Goal: Task Accomplishment & Management: Use online tool/utility

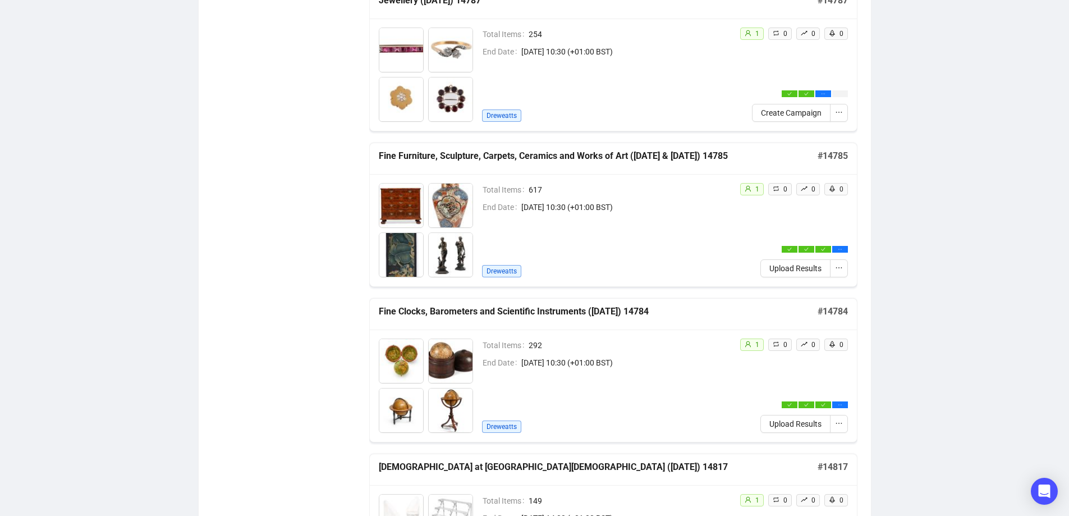
scroll to position [561, 0]
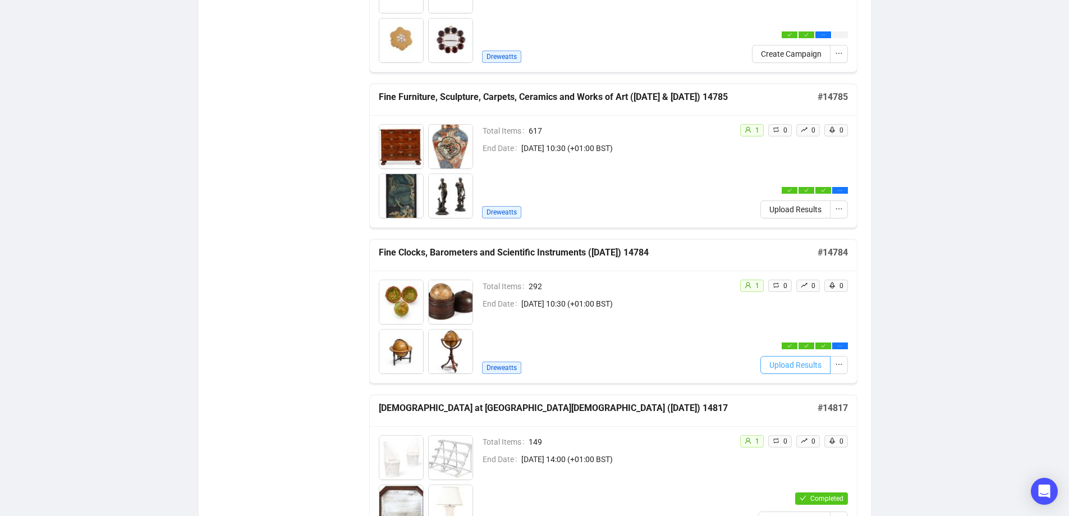
click at [806, 369] on span "Upload Results" at bounding box center [795, 364] width 52 height 12
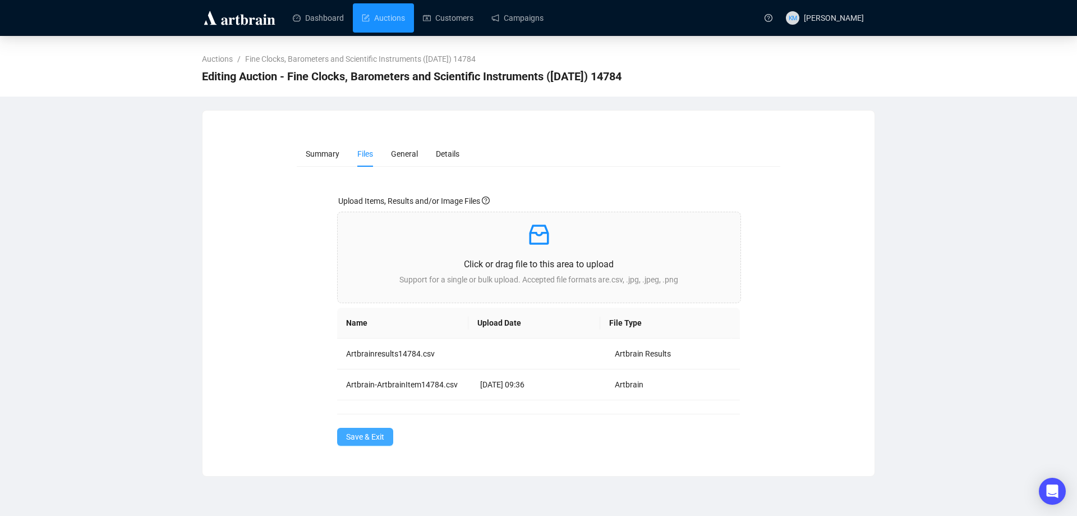
click at [369, 438] on span "Save & Exit" at bounding box center [365, 436] width 38 height 12
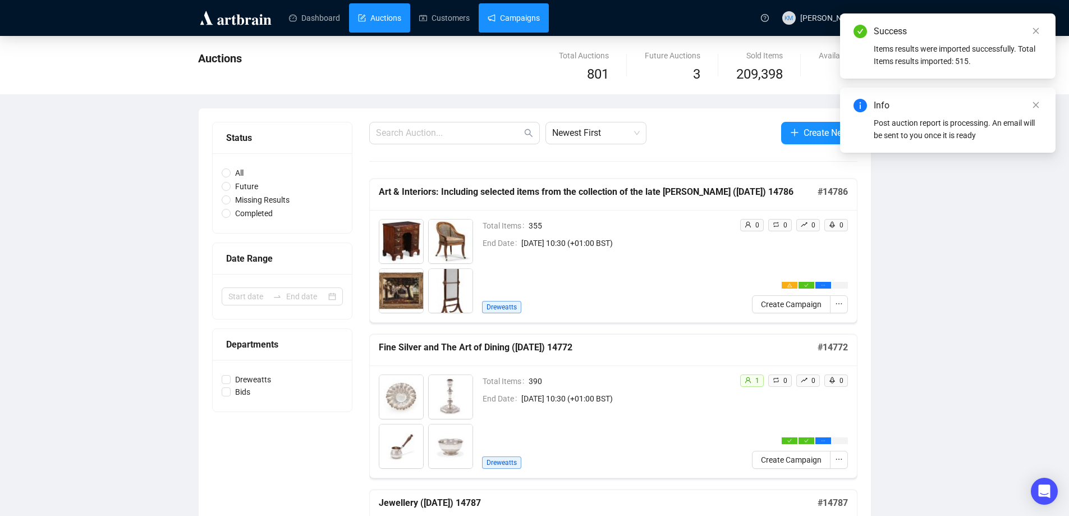
click at [537, 13] on link "Campaigns" at bounding box center [513, 17] width 52 height 29
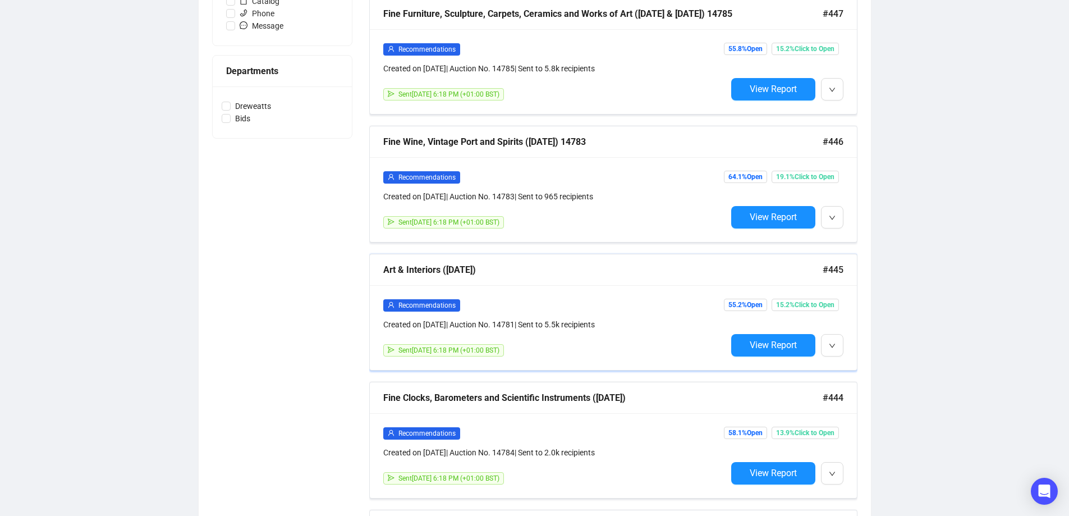
scroll to position [561, 0]
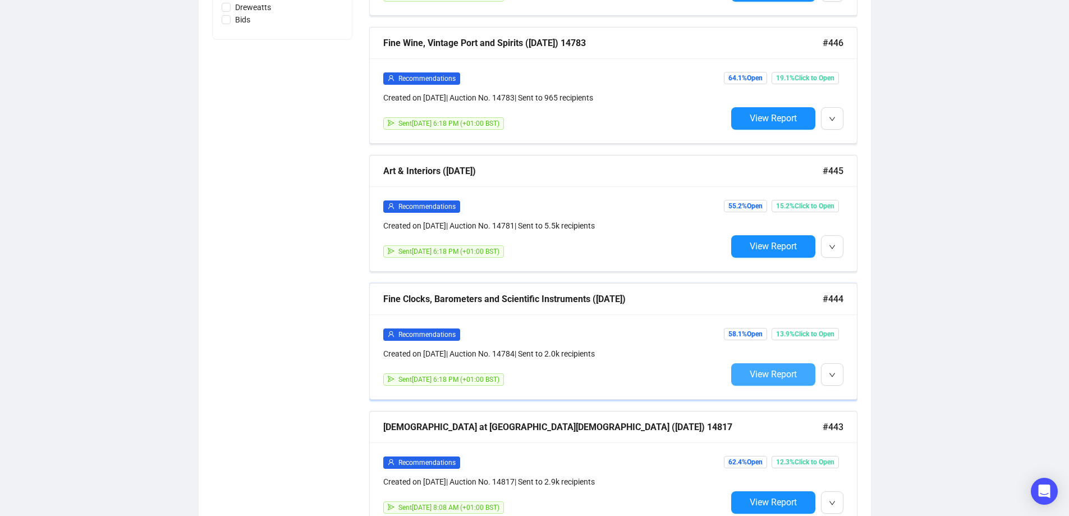
click at [789, 372] on span "View Report" at bounding box center [772, 374] width 47 height 11
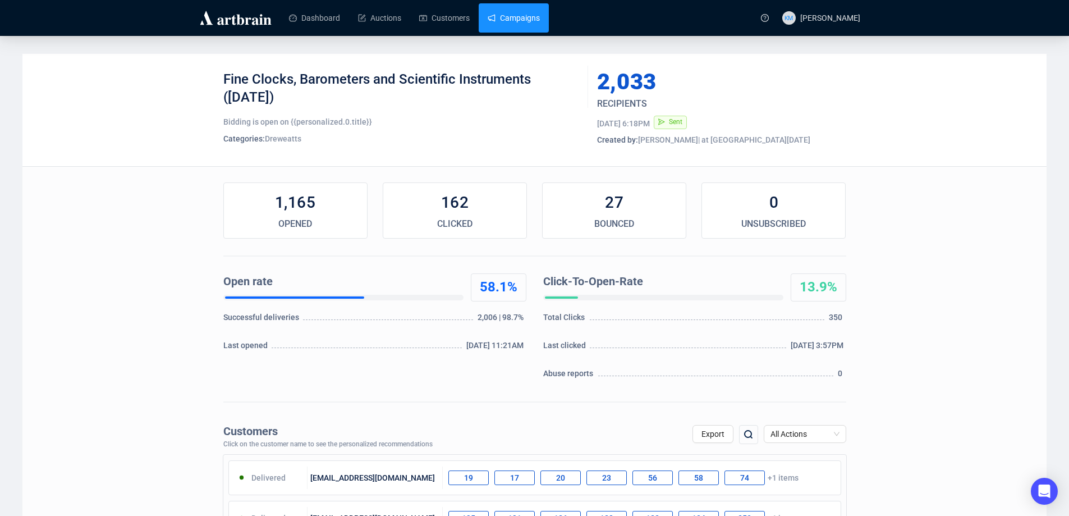
click at [521, 18] on link "Campaigns" at bounding box center [513, 17] width 52 height 29
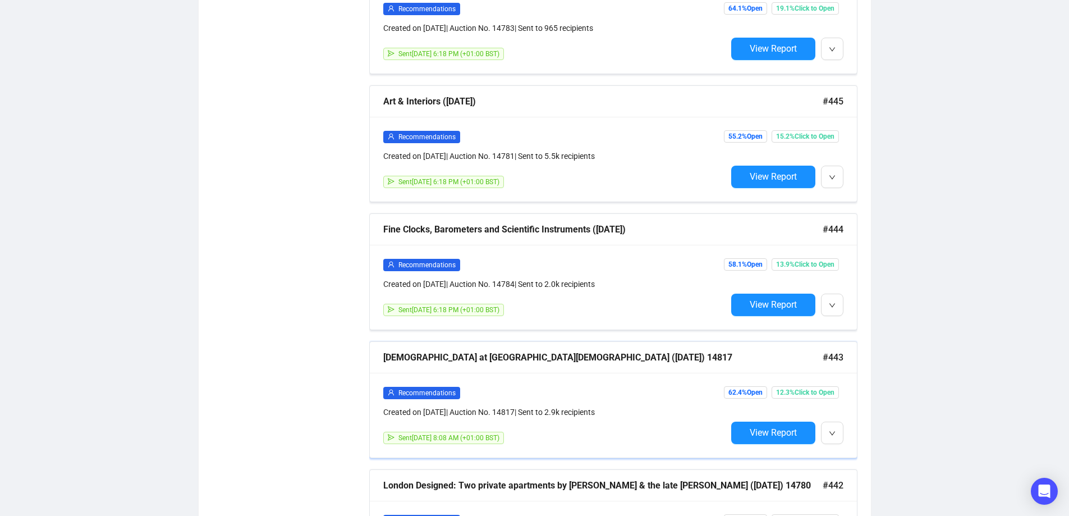
scroll to position [673, 0]
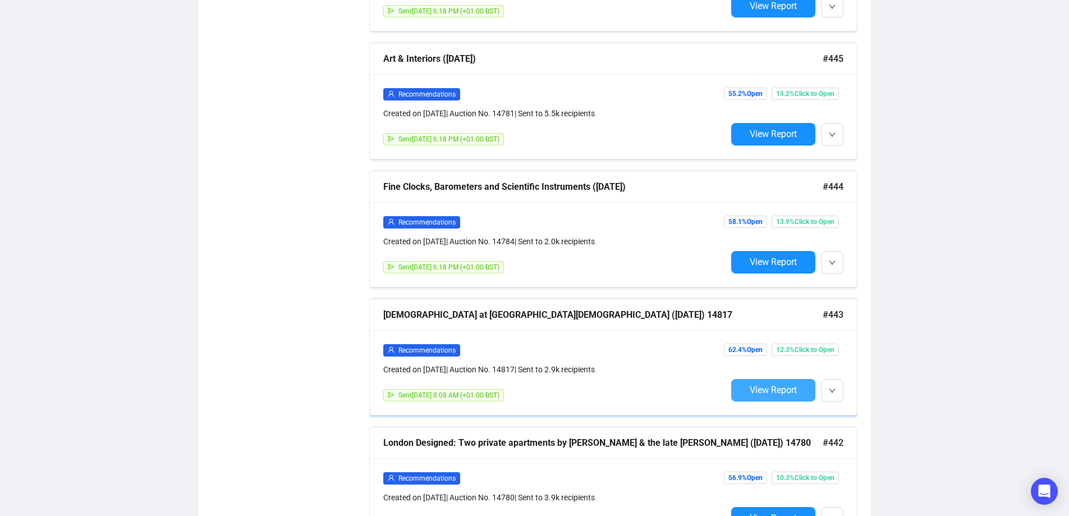
click at [770, 388] on span "View Report" at bounding box center [772, 389] width 47 height 11
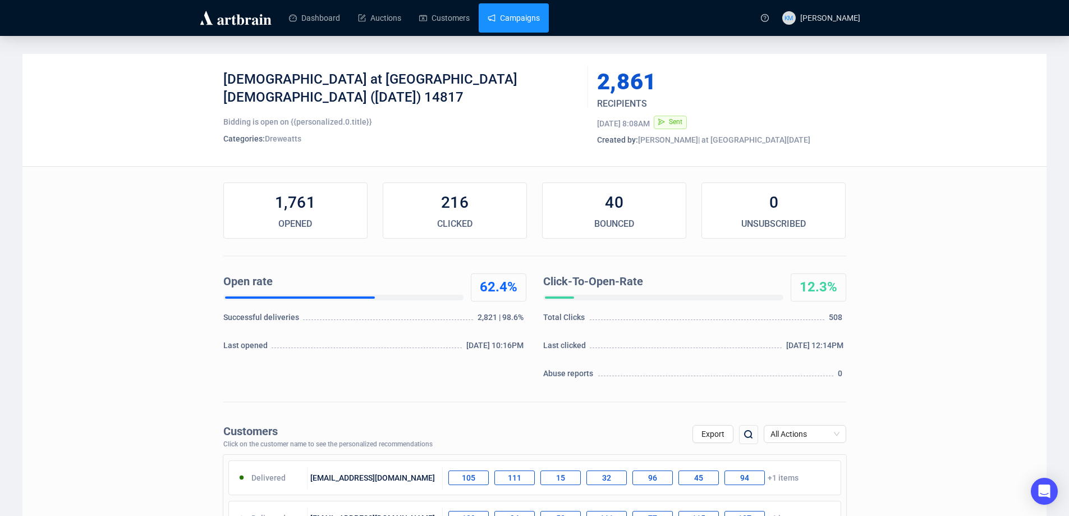
click at [514, 7] on link "Campaigns" at bounding box center [513, 17] width 52 height 29
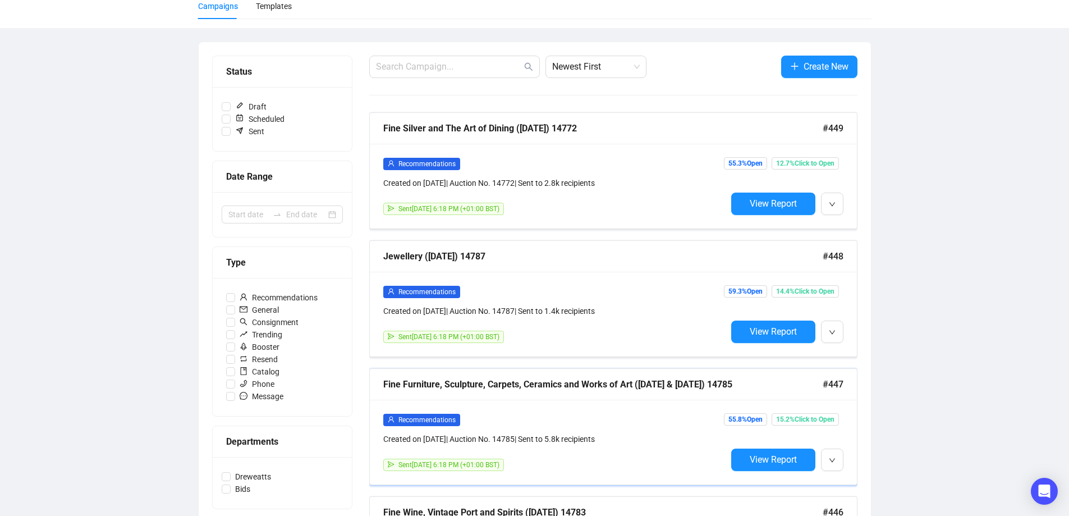
scroll to position [112, 0]
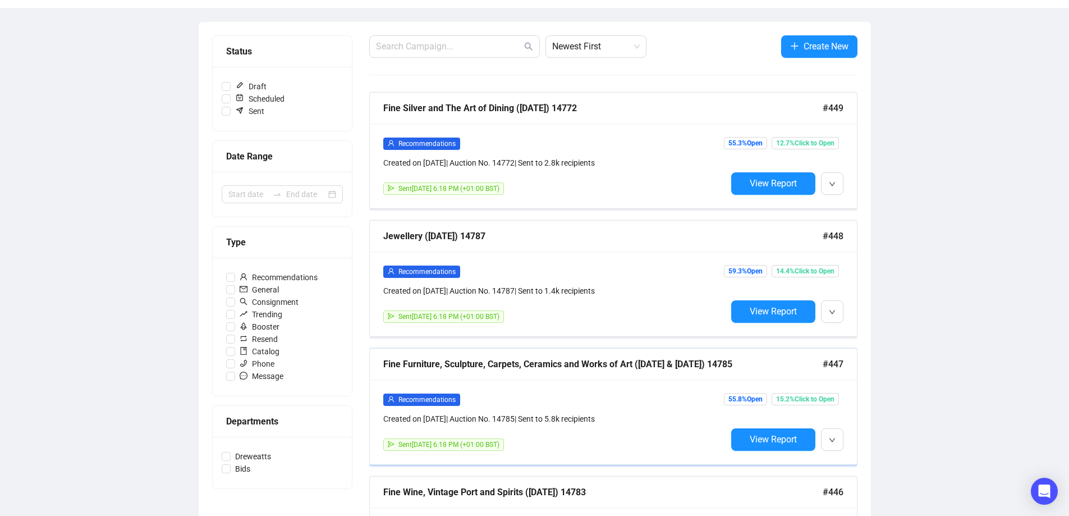
click at [766, 425] on div "55.8% Open 15.2% Click to Open View Report" at bounding box center [784, 422] width 117 height 58
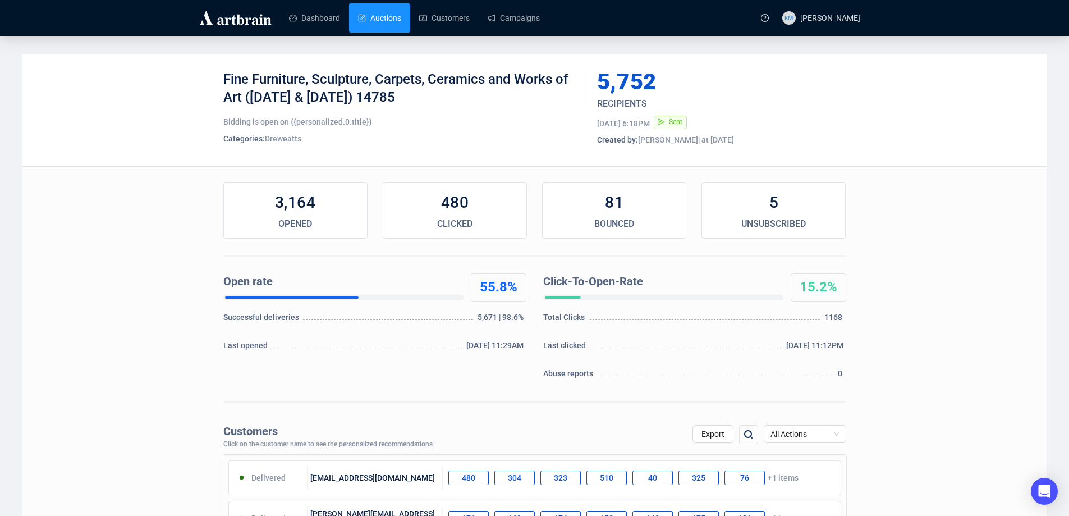
click at [380, 11] on link "Auctions" at bounding box center [379, 17] width 43 height 29
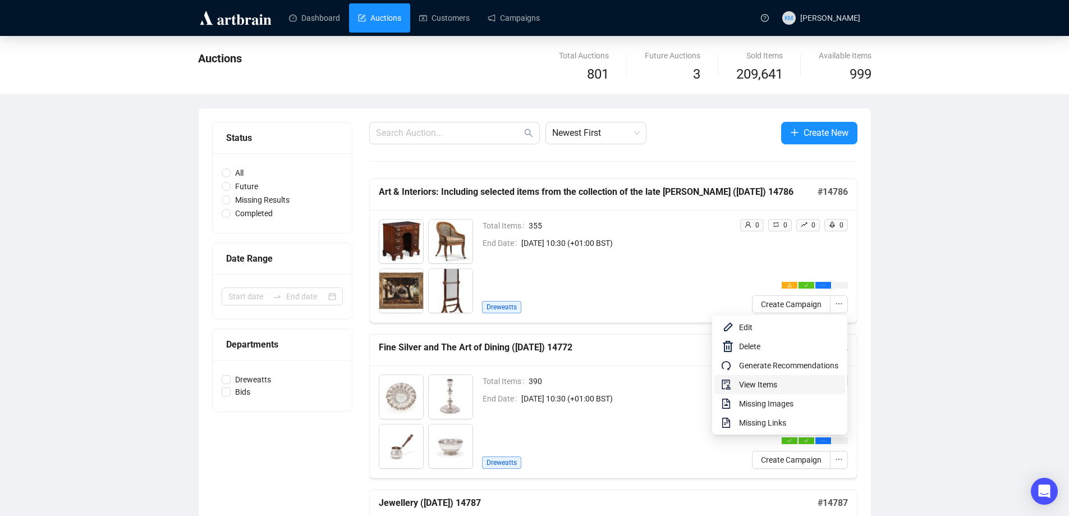
click at [753, 379] on span "View Items" at bounding box center [788, 384] width 99 height 12
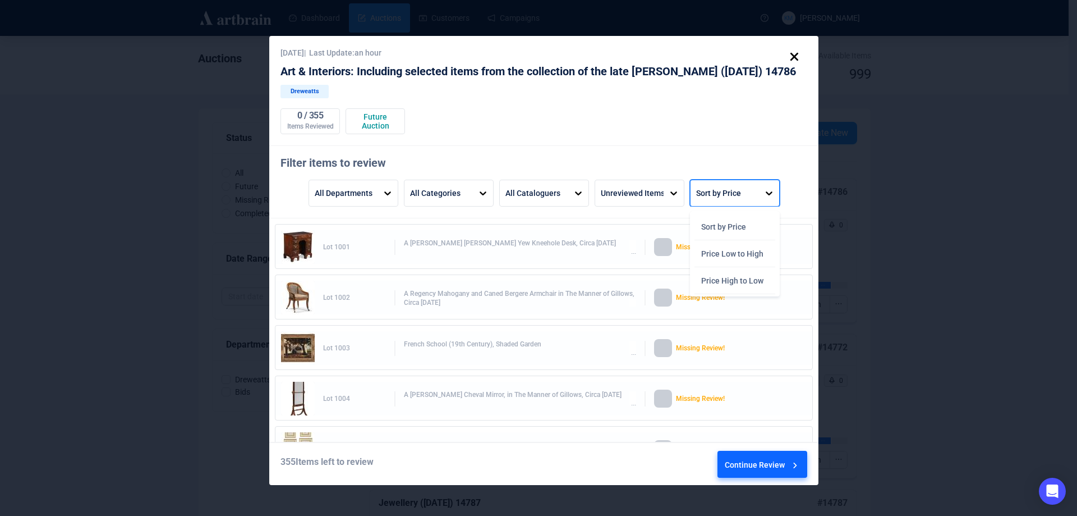
click at [749, 185] on div "Sort by Price" at bounding box center [725, 193] width 68 height 26
click at [736, 283] on div "Price High to Low" at bounding box center [734, 280] width 81 height 27
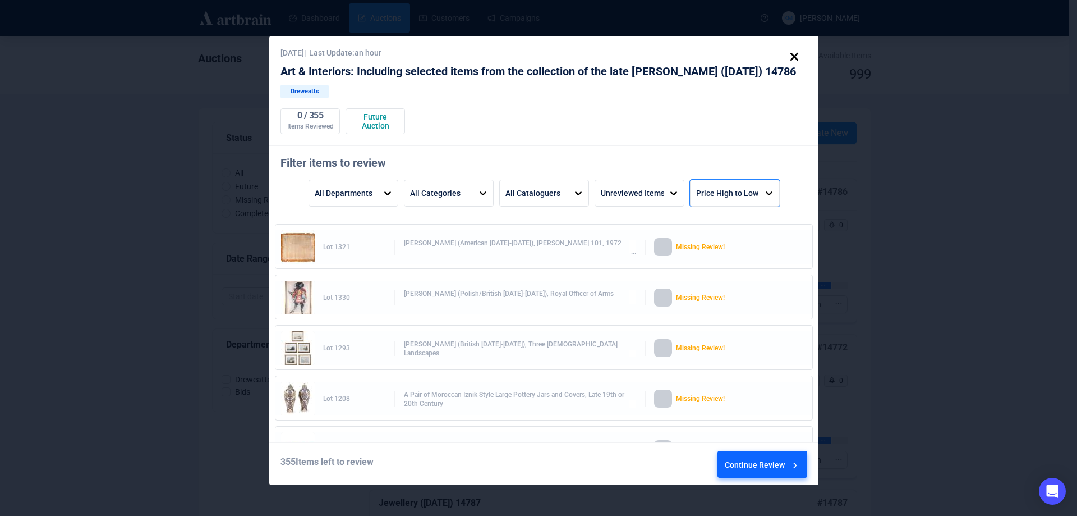
click at [766, 457] on div "Continue Review" at bounding box center [763, 466] width 76 height 30
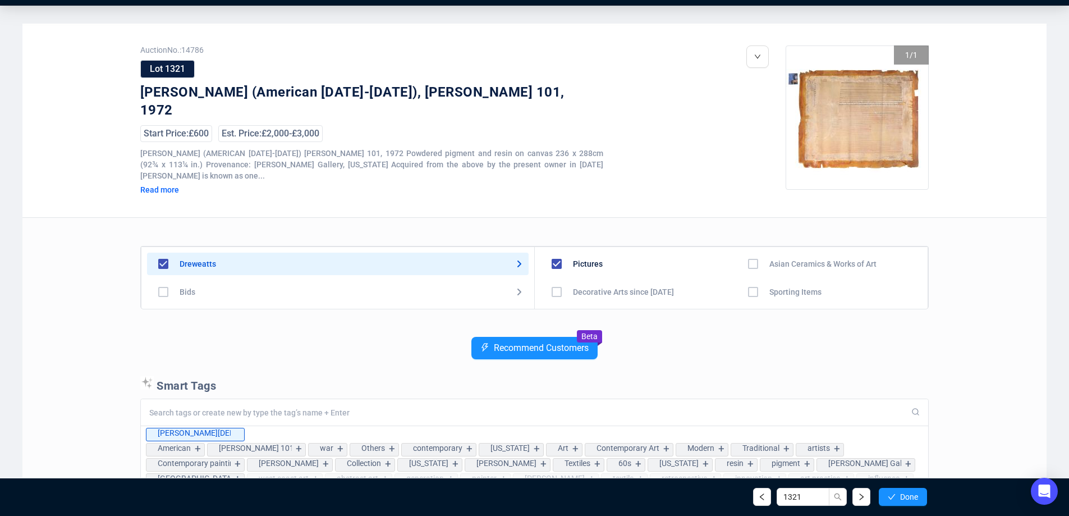
scroll to position [56, 0]
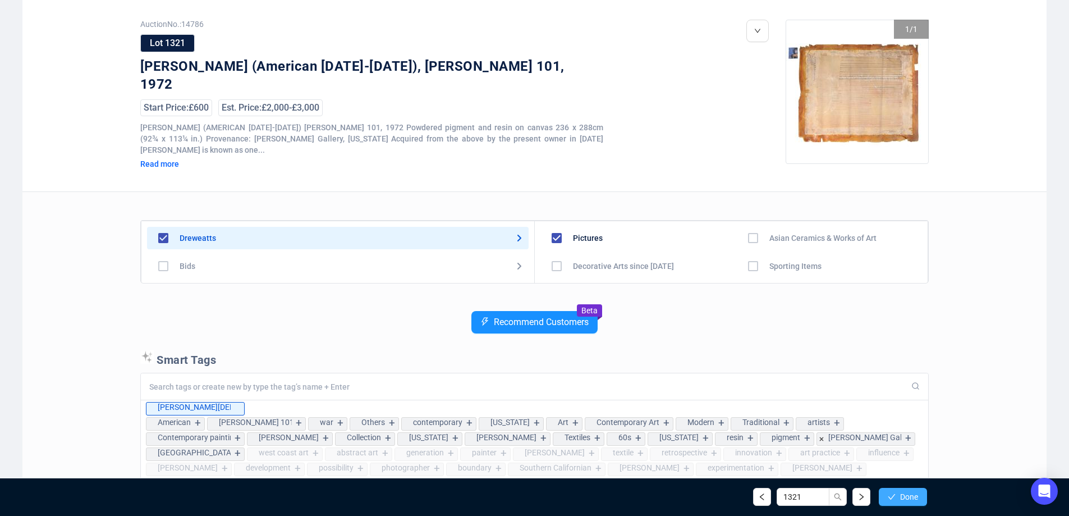
click at [893, 492] on span "button" at bounding box center [891, 496] width 8 height 9
click at [892, 493] on icon "check" at bounding box center [891, 497] width 8 height 8
click at [892, 494] on icon "check" at bounding box center [891, 497] width 8 height 8
click at [892, 494] on icon "loading" at bounding box center [891, 497] width 8 height 8
click at [892, 494] on icon "check" at bounding box center [891, 497] width 8 height 8
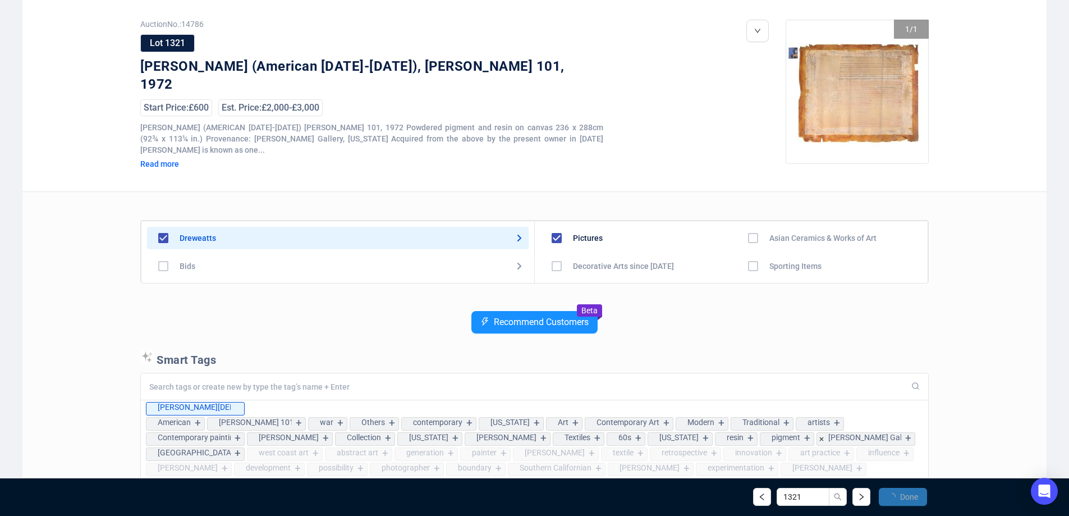
click at [892, 494] on icon "loading" at bounding box center [891, 496] width 8 height 8
click at [892, 494] on icon "check" at bounding box center [891, 497] width 8 height 8
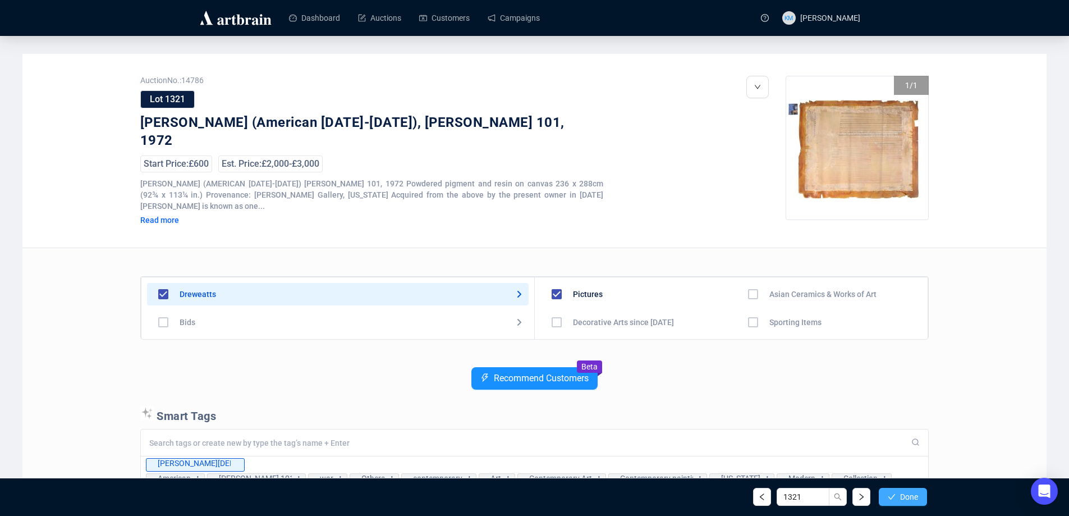
click at [893, 499] on icon "check" at bounding box center [891, 497] width 8 height 8
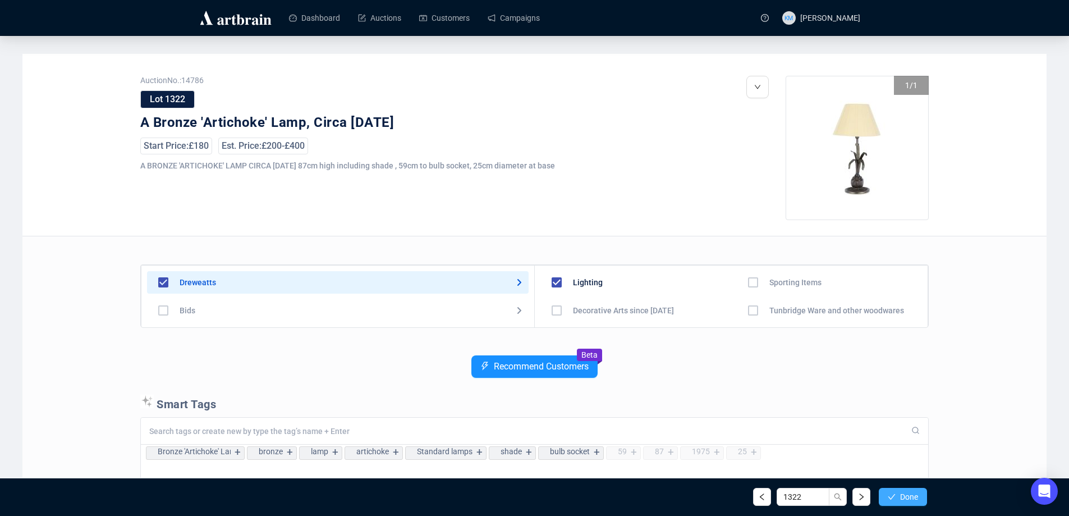
click at [892, 499] on icon "check" at bounding box center [891, 497] width 8 height 8
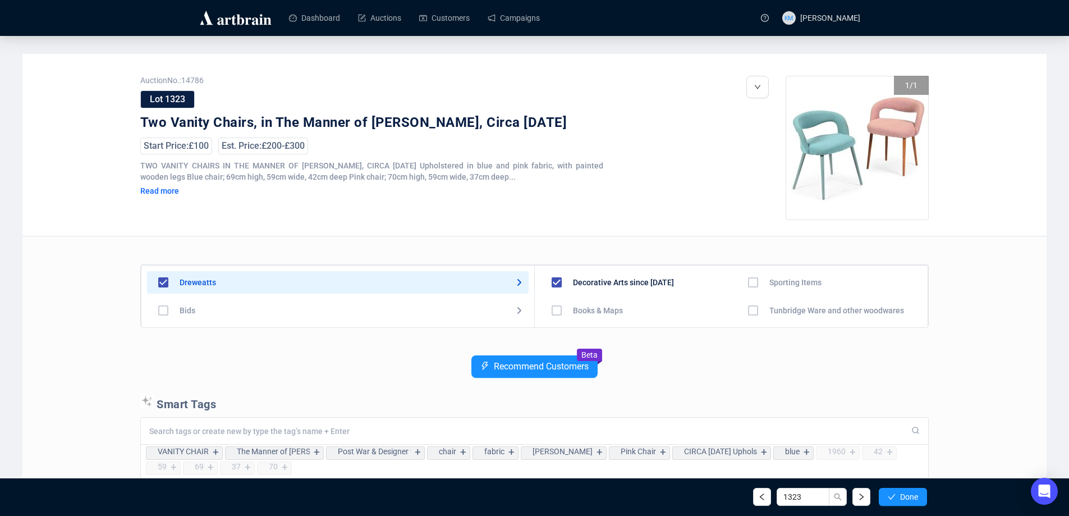
click at [892, 499] on icon "check" at bounding box center [891, 497] width 8 height 8
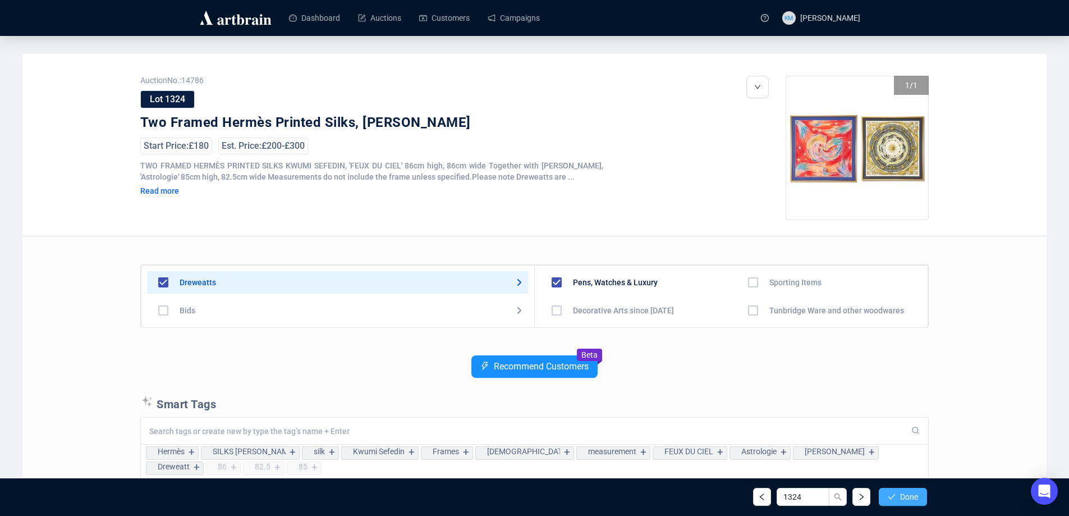
click at [887, 499] on icon "check" at bounding box center [891, 497] width 8 height 8
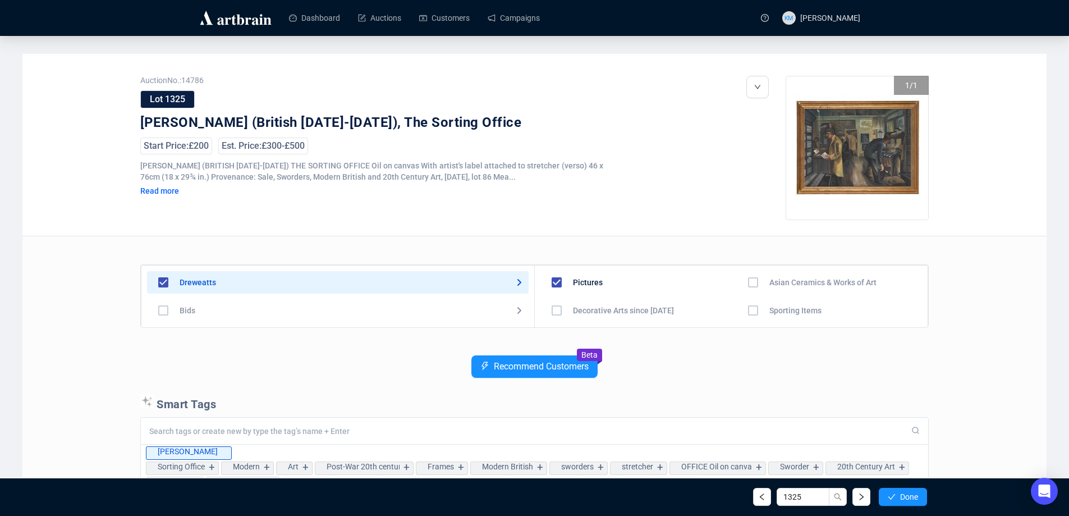
click at [887, 499] on icon "check" at bounding box center [891, 497] width 8 height 8
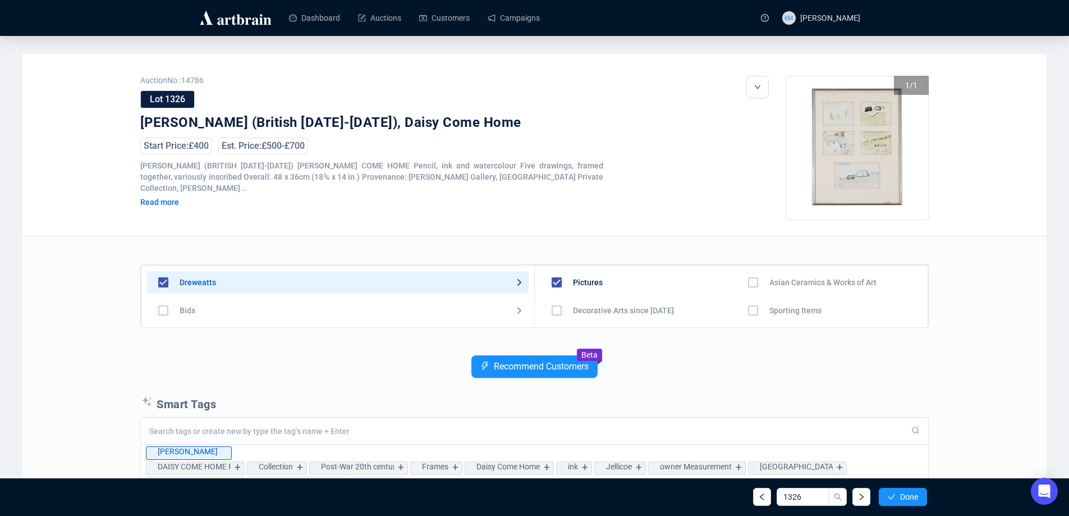
click at [887, 499] on icon "check" at bounding box center [891, 497] width 8 height 8
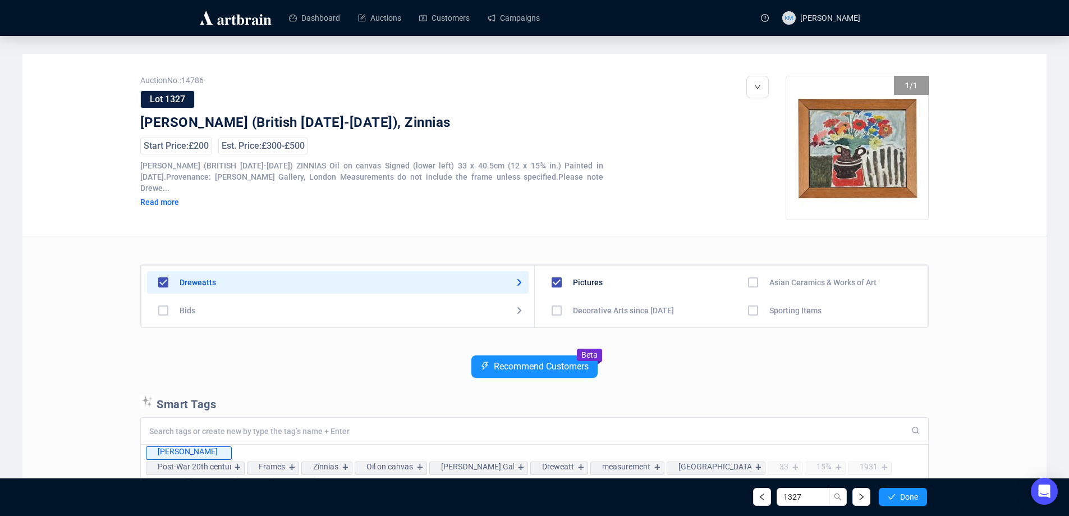
click at [887, 499] on icon "check" at bounding box center [891, 497] width 8 height 8
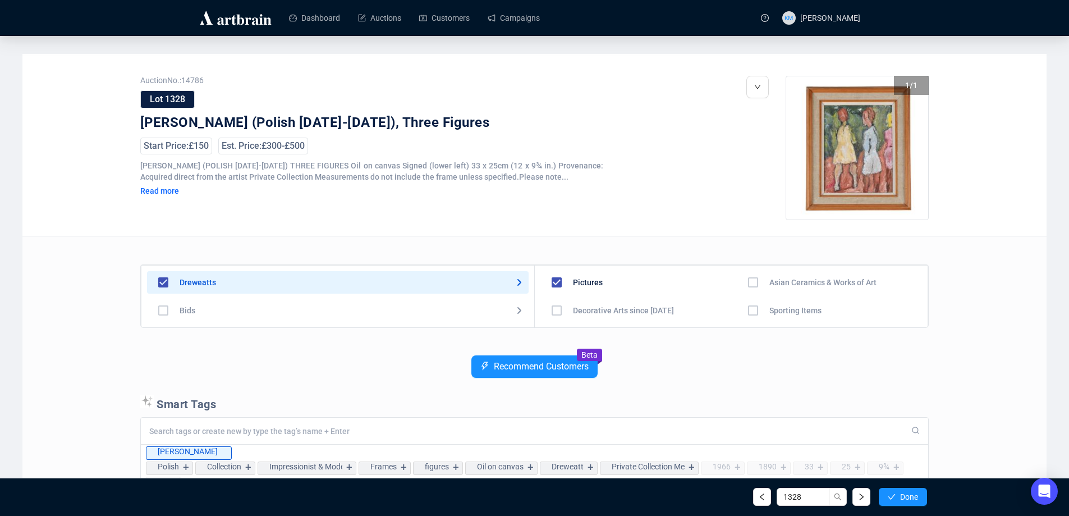
click at [887, 499] on icon "check" at bounding box center [891, 497] width 8 height 8
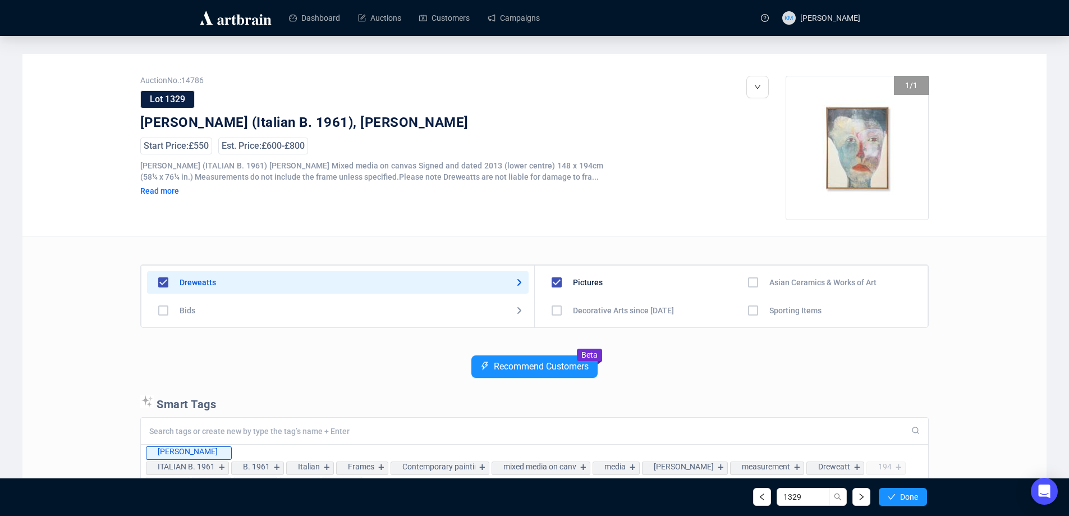
click at [887, 499] on icon "check" at bounding box center [891, 497] width 8 height 8
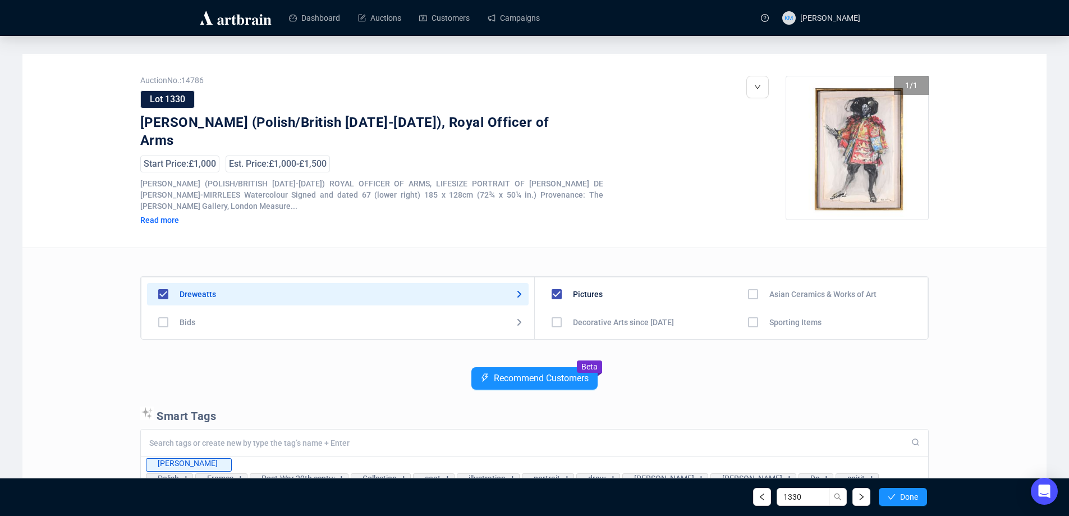
click at [887, 499] on icon "check" at bounding box center [891, 497] width 8 height 8
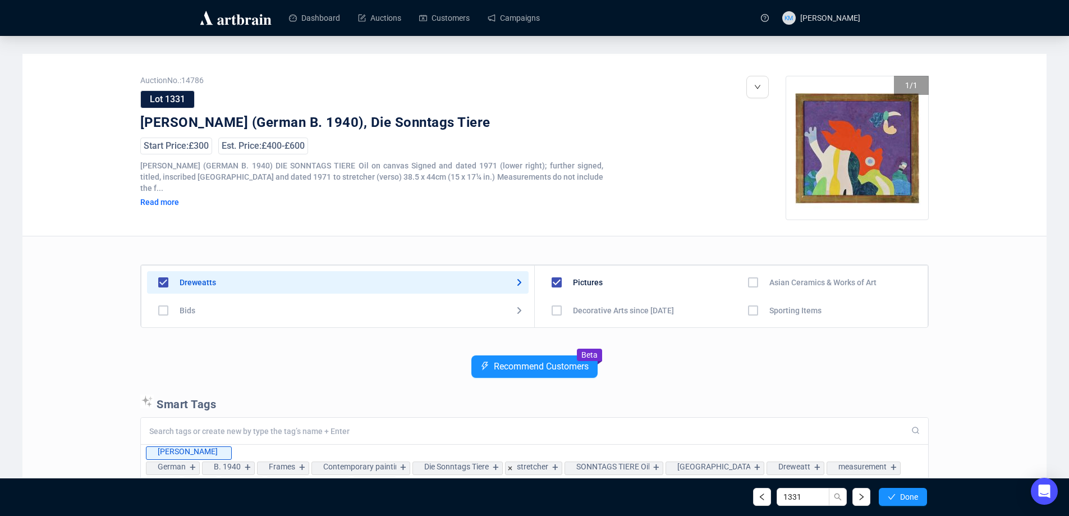
scroll to position [56, 0]
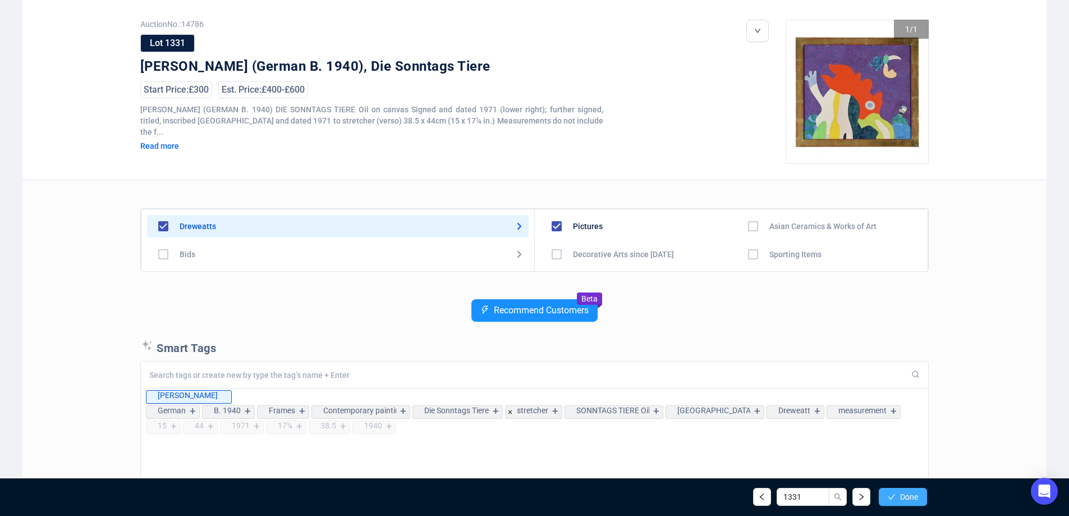
click at [905, 494] on span "Done" at bounding box center [909, 496] width 18 height 9
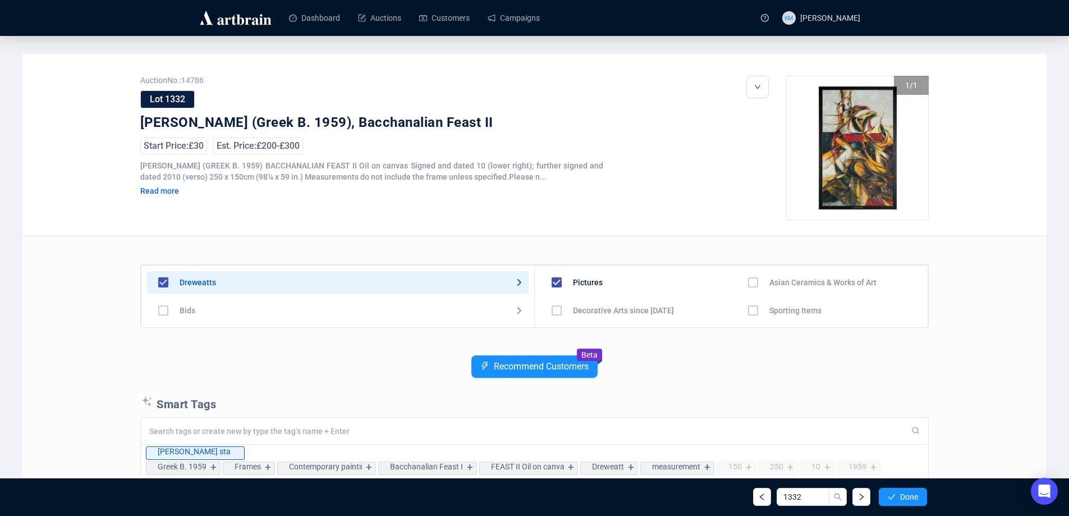
click at [905, 494] on span "Done" at bounding box center [909, 496] width 18 height 9
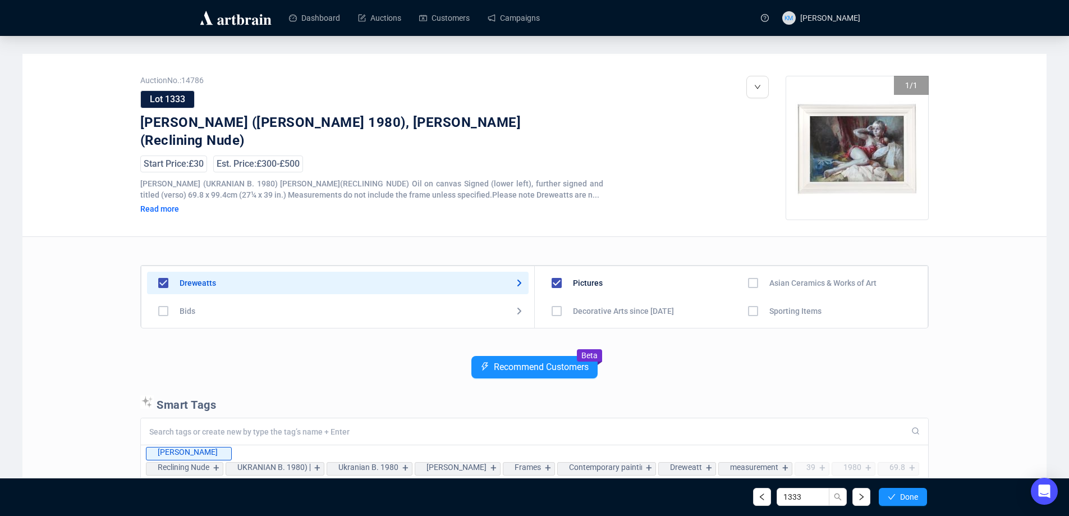
click at [905, 494] on span "Done" at bounding box center [909, 496] width 18 height 9
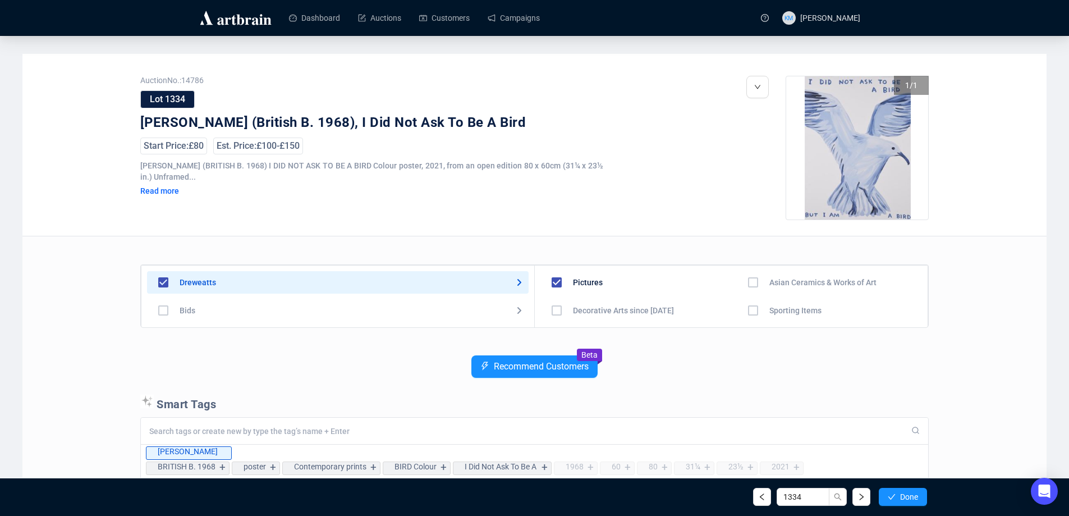
click at [905, 494] on span "Done" at bounding box center [909, 496] width 18 height 9
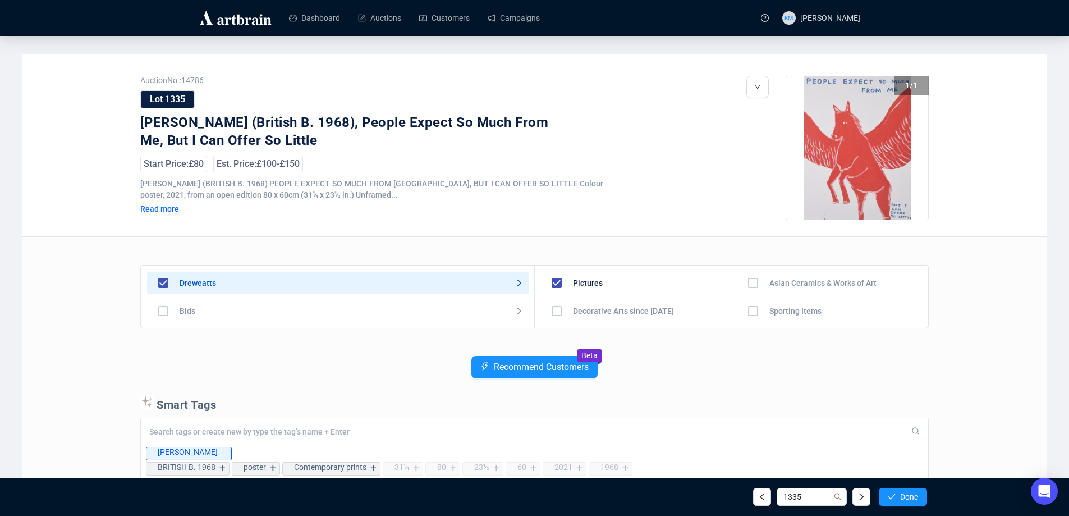
click at [905, 494] on span "Done" at bounding box center [909, 496] width 18 height 9
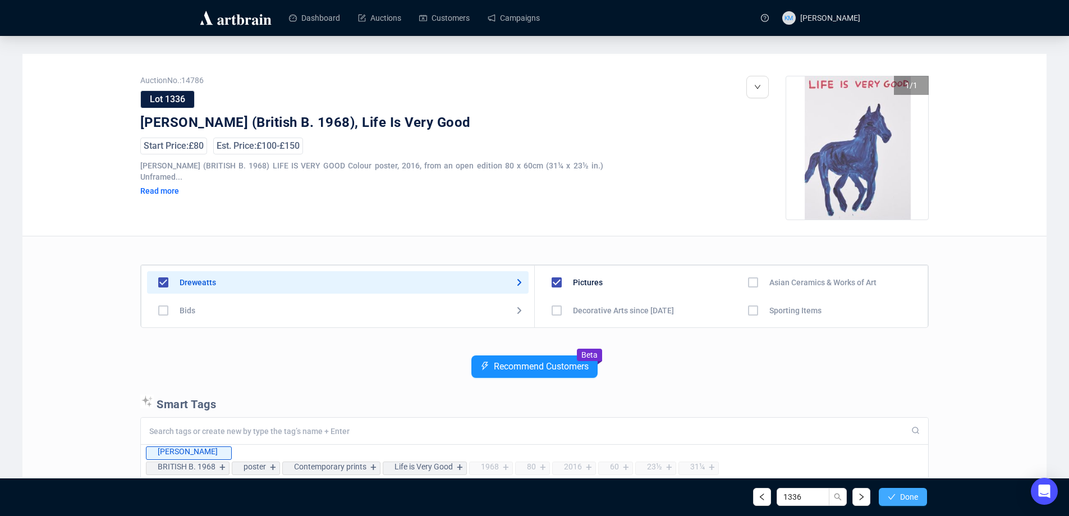
click at [908, 498] on span "Done" at bounding box center [909, 496] width 18 height 9
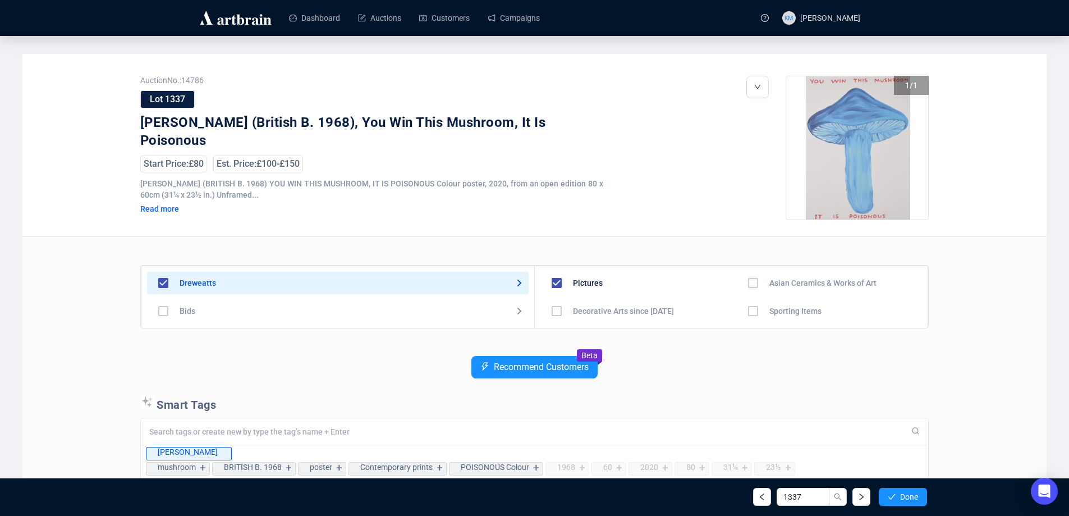
click at [908, 498] on span "Done" at bounding box center [909, 496] width 18 height 9
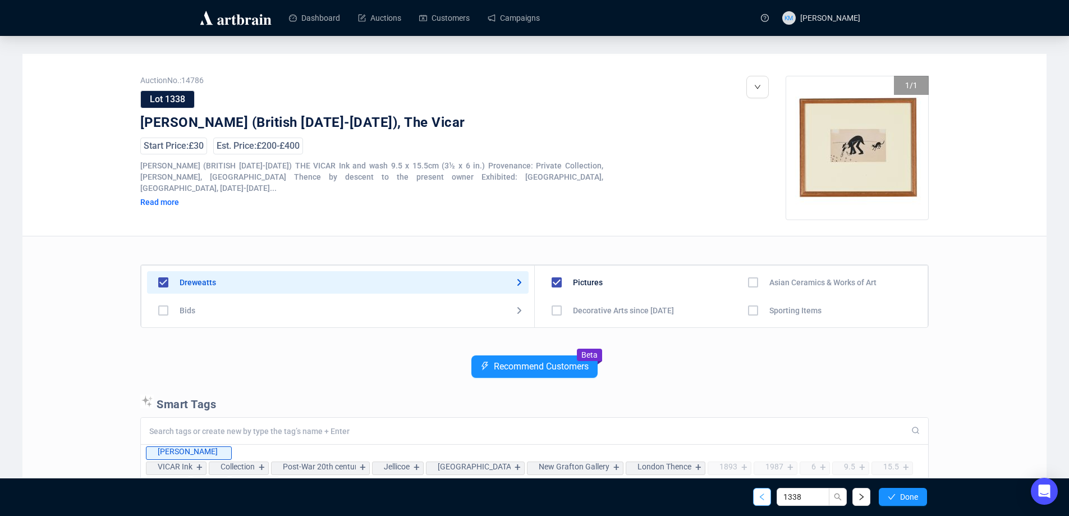
click at [769, 494] on button "button" at bounding box center [762, 496] width 18 height 18
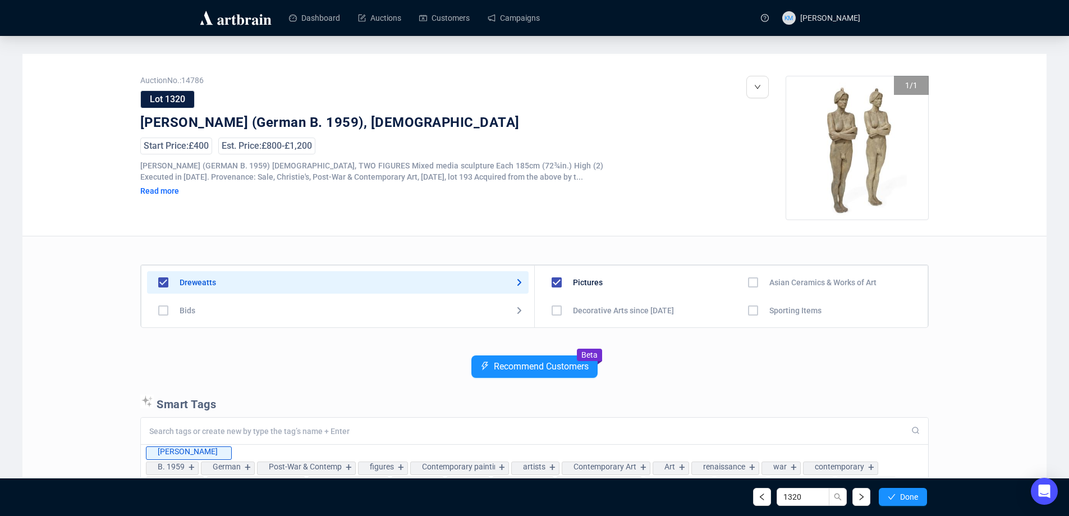
click at [769, 494] on button "button" at bounding box center [762, 496] width 18 height 18
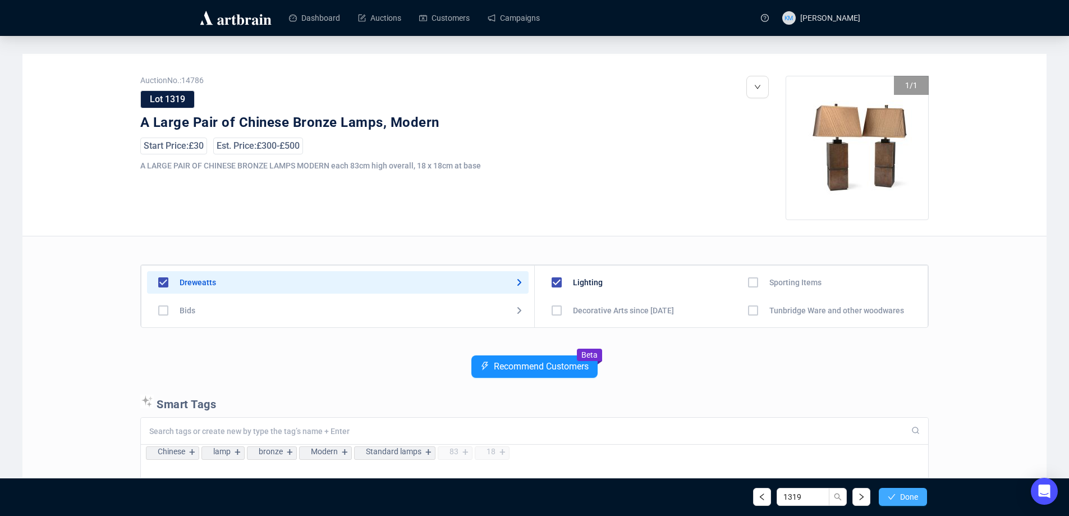
click at [888, 498] on icon "check" at bounding box center [891, 497] width 8 height 8
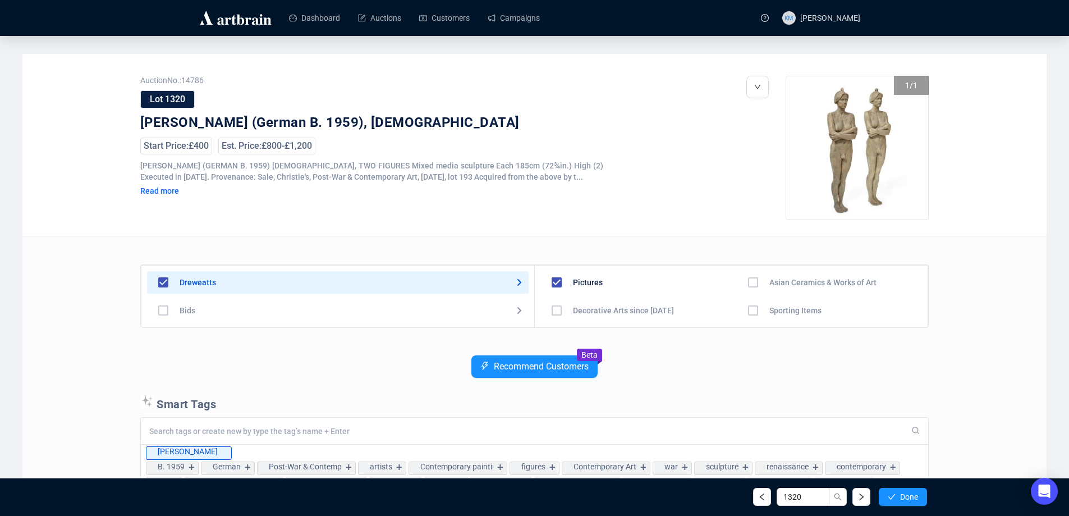
click at [888, 498] on icon "check" at bounding box center [891, 497] width 8 height 8
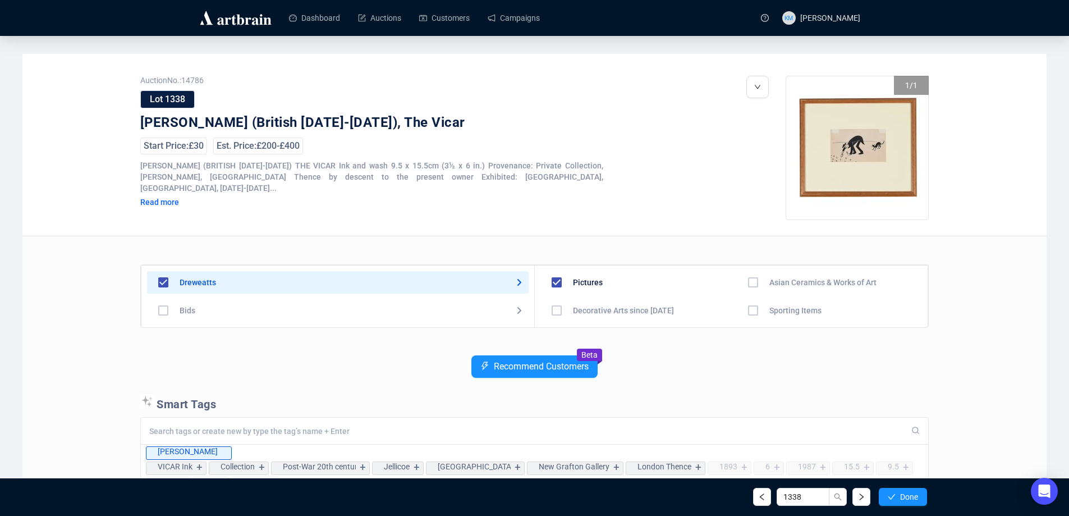
click at [888, 498] on icon "check" at bounding box center [891, 497] width 8 height 8
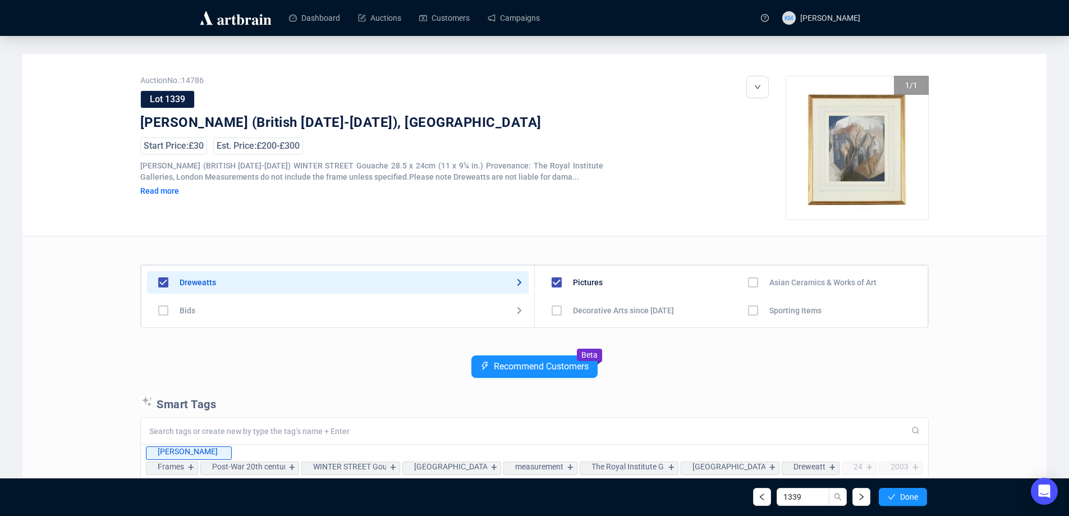
click at [888, 498] on icon "check" at bounding box center [891, 497] width 8 height 8
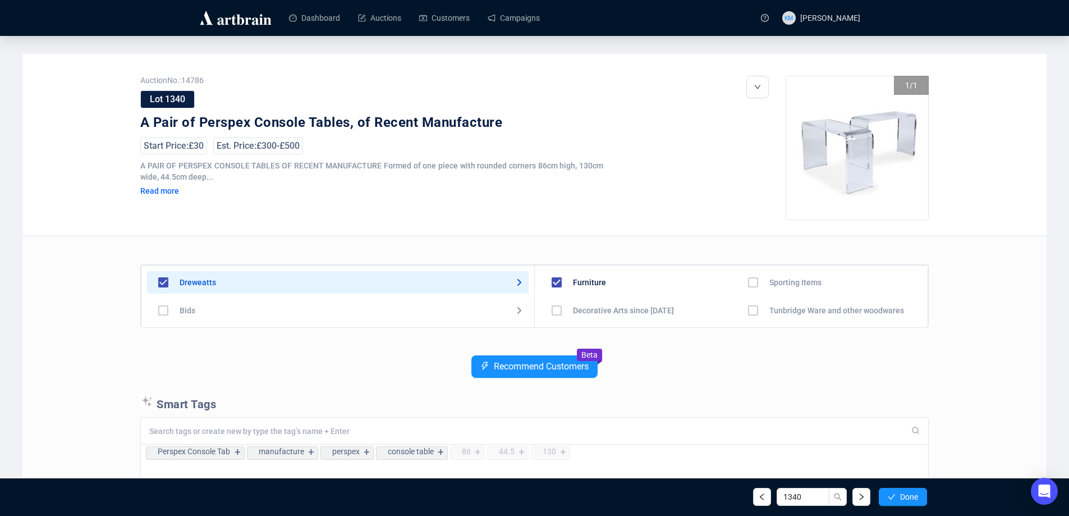
click at [888, 498] on icon "check" at bounding box center [891, 497] width 8 height 8
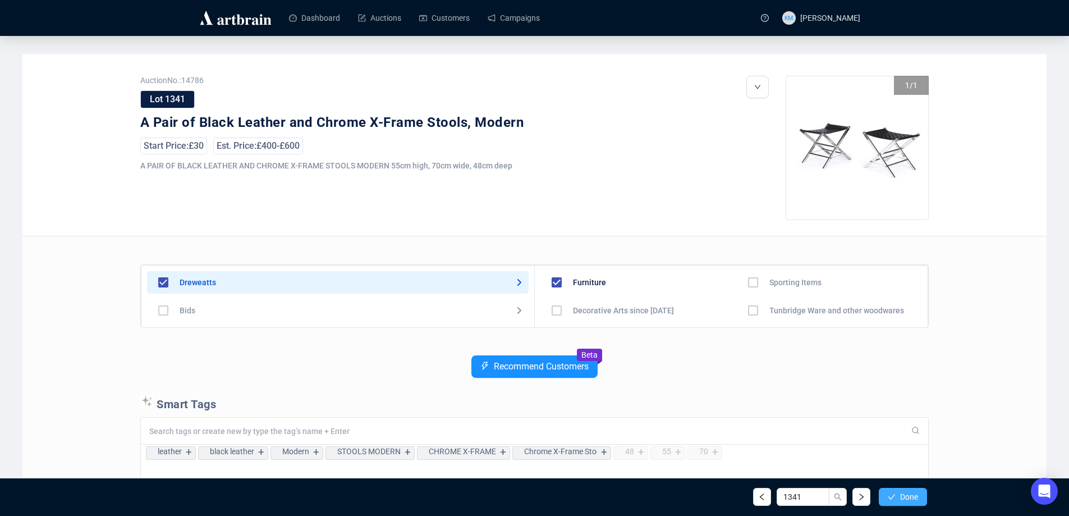
click at [887, 498] on icon "check" at bounding box center [891, 497] width 8 height 8
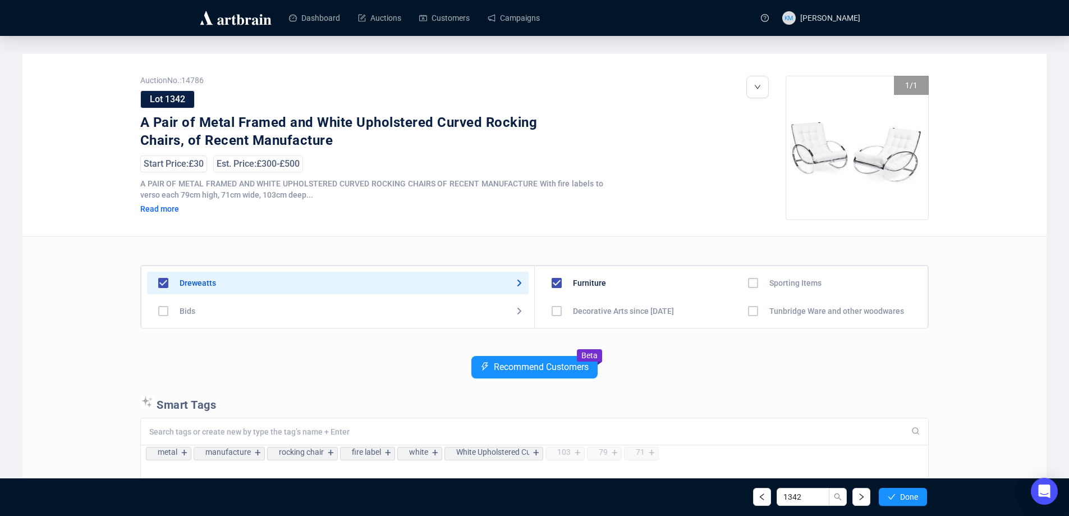
click at [887, 498] on icon "check" at bounding box center [891, 497] width 8 height 8
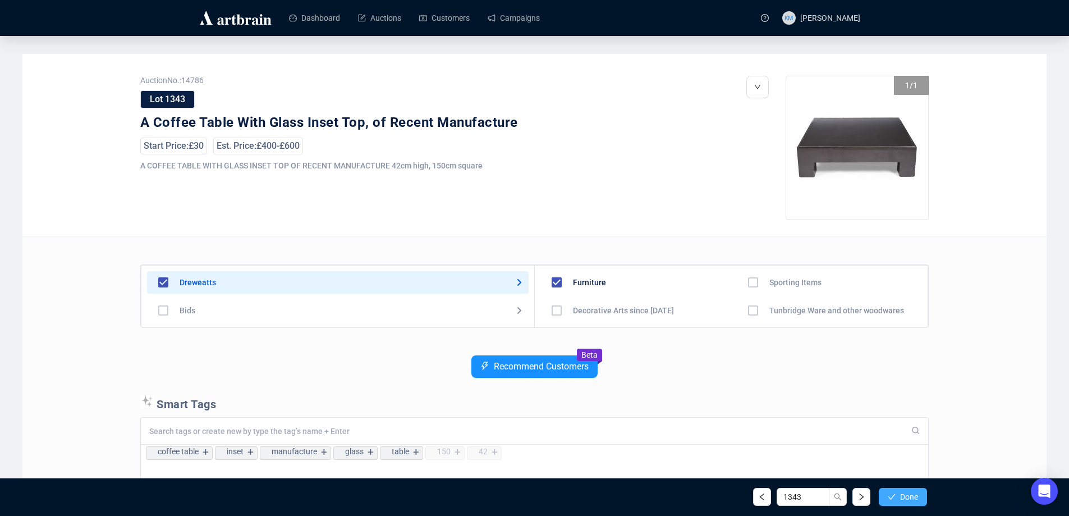
click at [914, 489] on button "Done" at bounding box center [902, 496] width 48 height 18
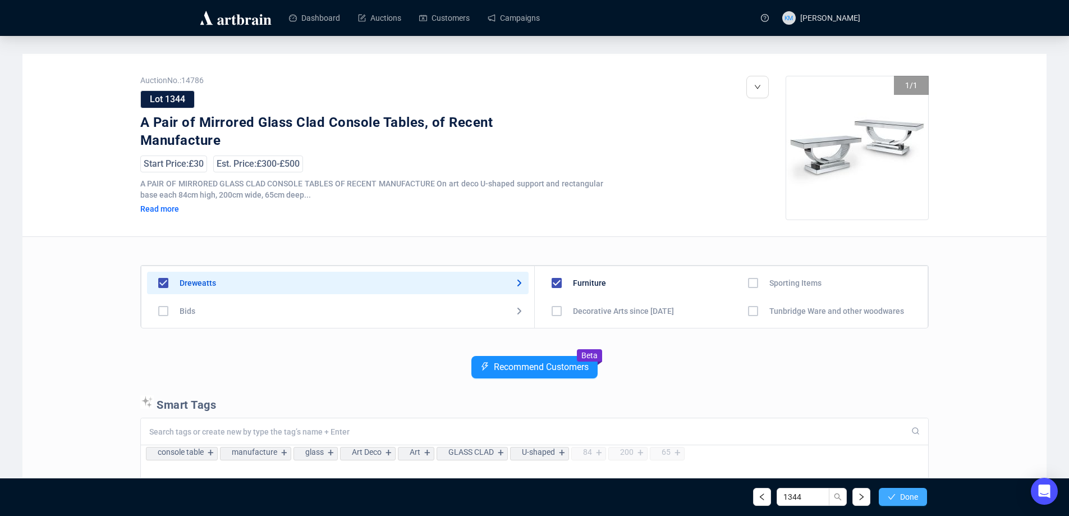
click at [911, 492] on span "Done" at bounding box center [909, 496] width 18 height 9
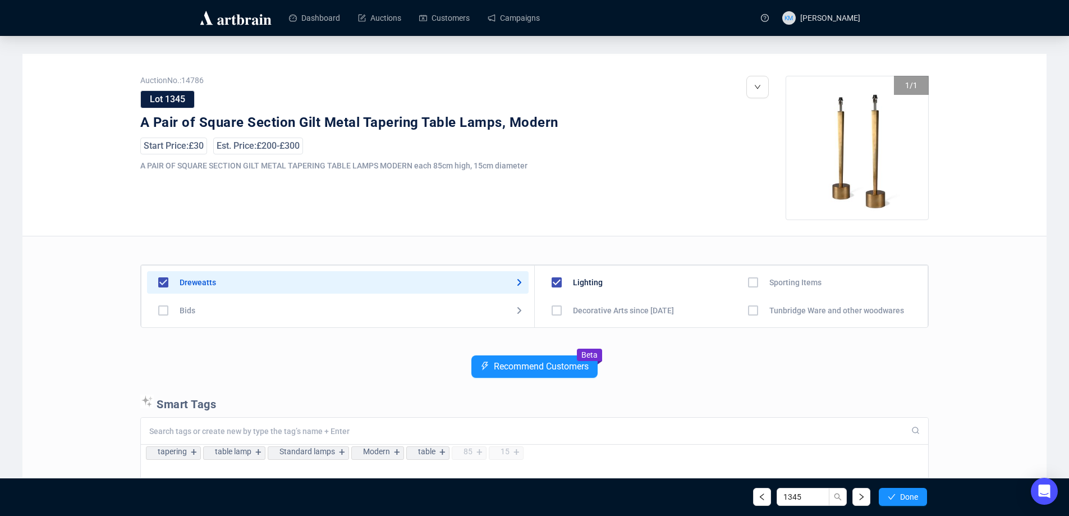
click at [911, 492] on span "Done" at bounding box center [909, 496] width 18 height 9
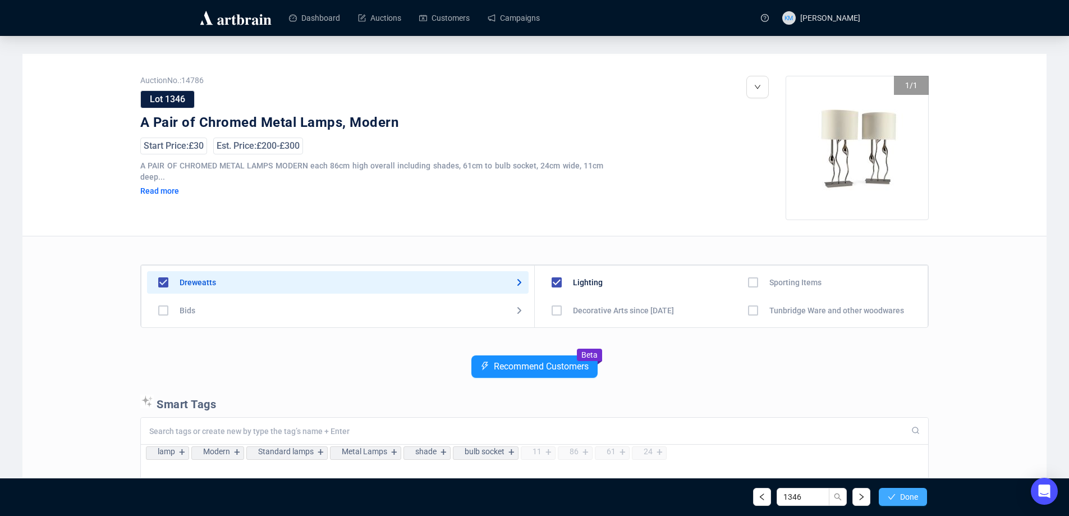
click at [911, 500] on span "Done" at bounding box center [909, 496] width 18 height 9
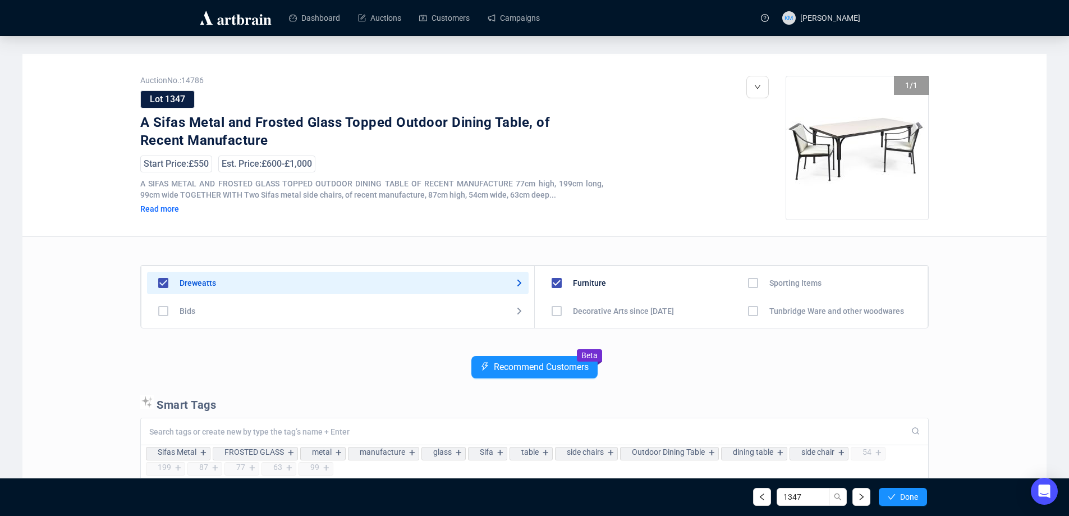
click at [1033, 381] on div "Auction No.: 14786 Lot 1347 A Sifas Metal and Frosted Glass Topped Outdoor Dini…" at bounding box center [534, 388] width 1024 height 668
click at [915, 501] on button "Done" at bounding box center [902, 496] width 48 height 18
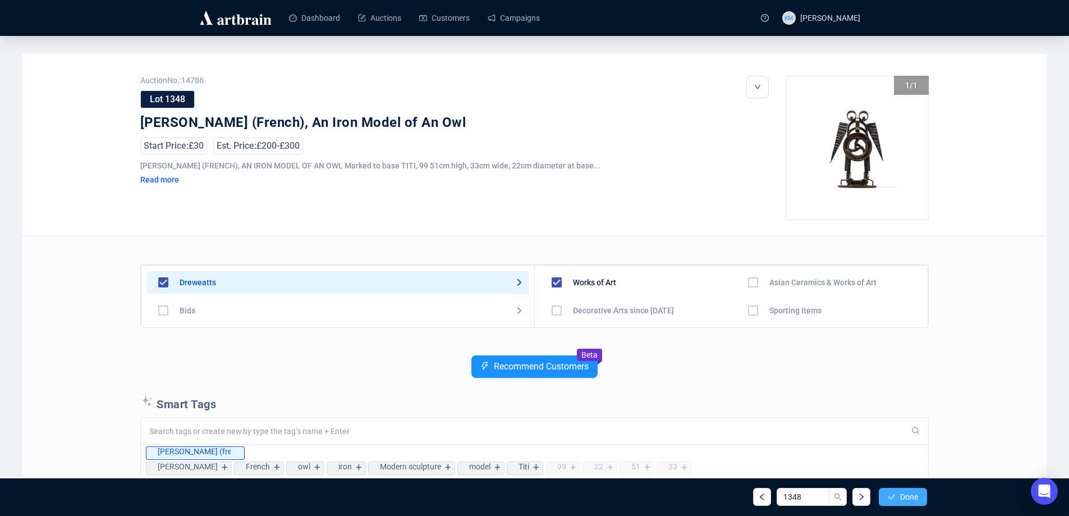
click at [912, 497] on span "Done" at bounding box center [909, 496] width 18 height 9
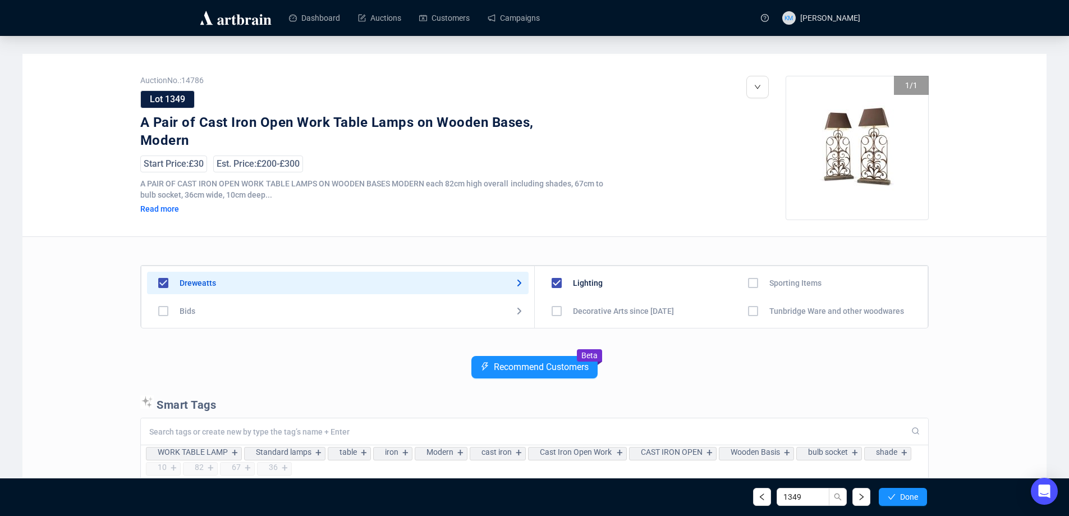
click at [912, 497] on span "Done" at bounding box center [909, 496] width 18 height 9
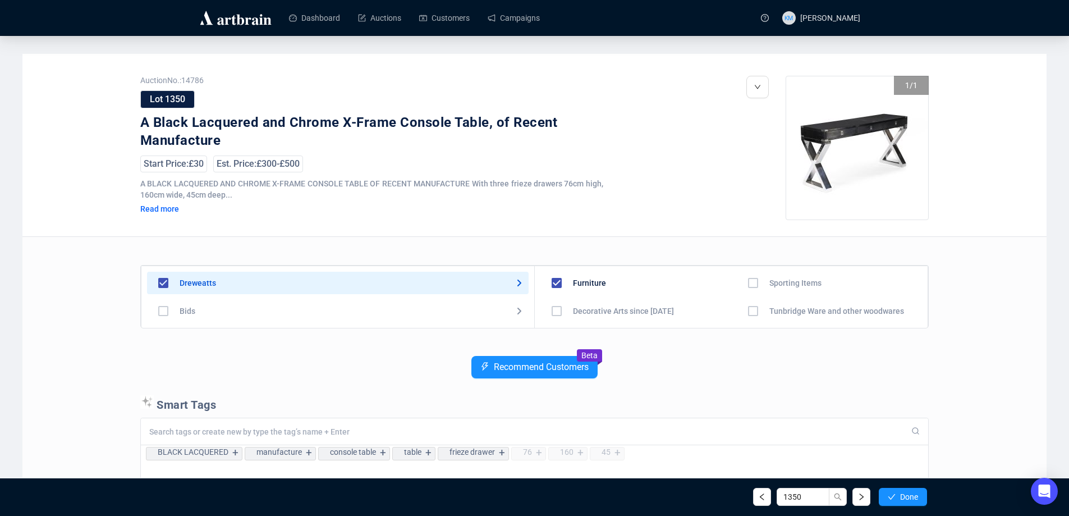
click at [912, 497] on span "Done" at bounding box center [909, 496] width 18 height 9
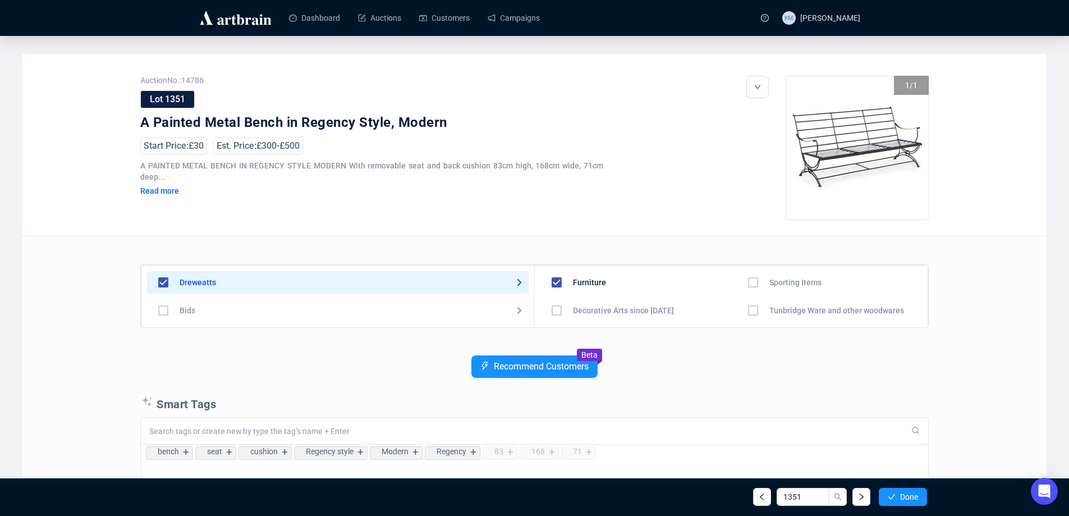
click at [912, 497] on span "Done" at bounding box center [909, 496] width 18 height 9
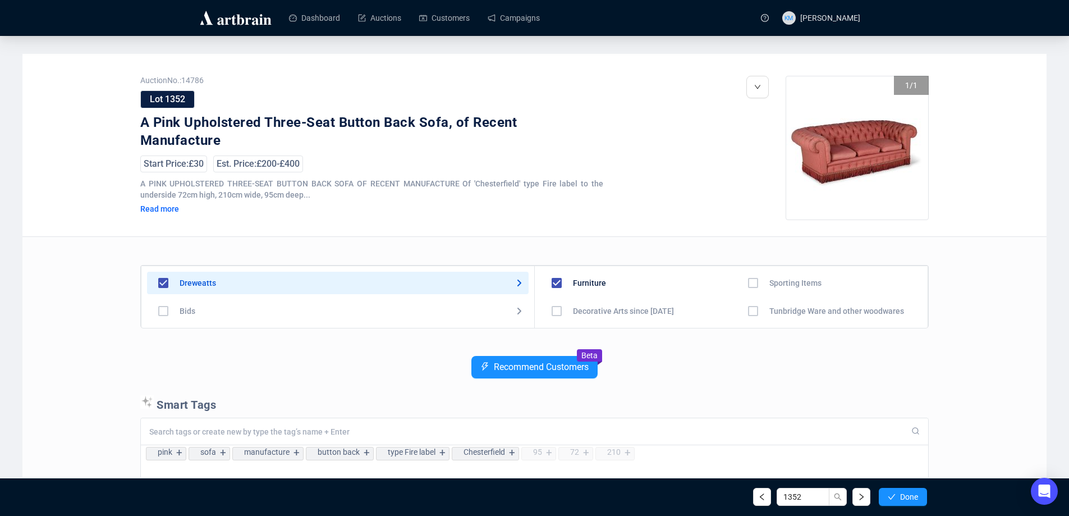
click at [912, 497] on span "Done" at bounding box center [909, 496] width 18 height 9
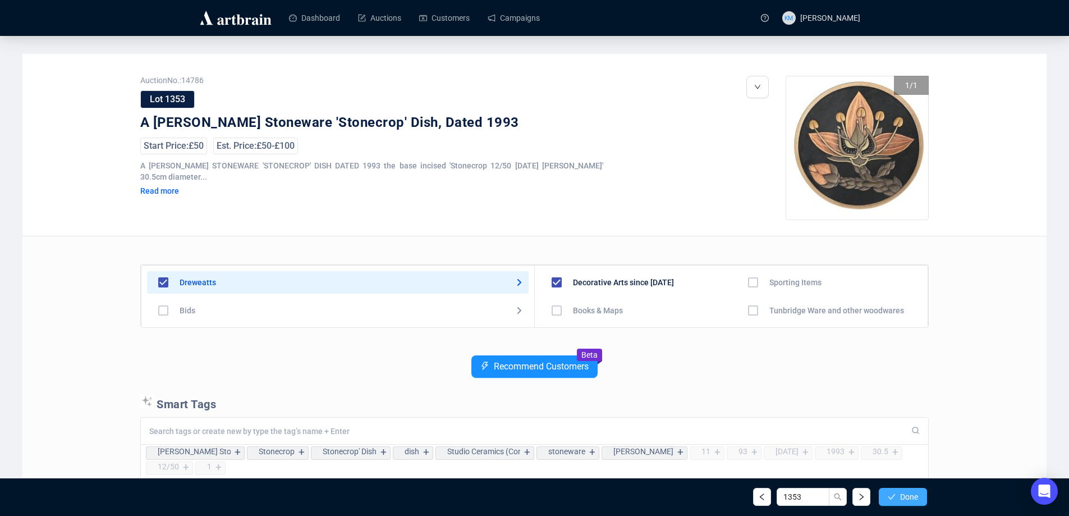
click at [892, 495] on icon "check" at bounding box center [891, 497] width 8 height 8
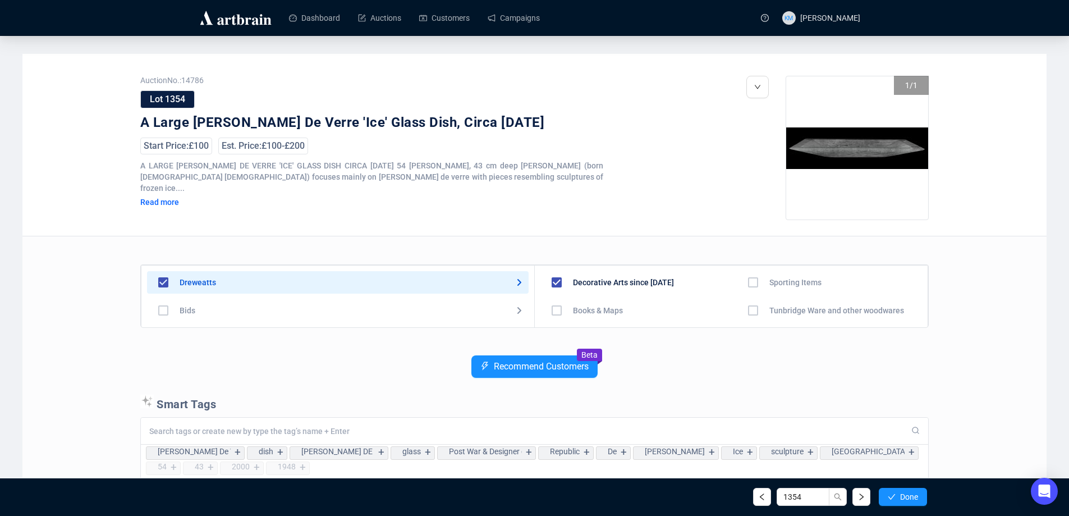
click at [892, 495] on icon "check" at bounding box center [891, 497] width 8 height 8
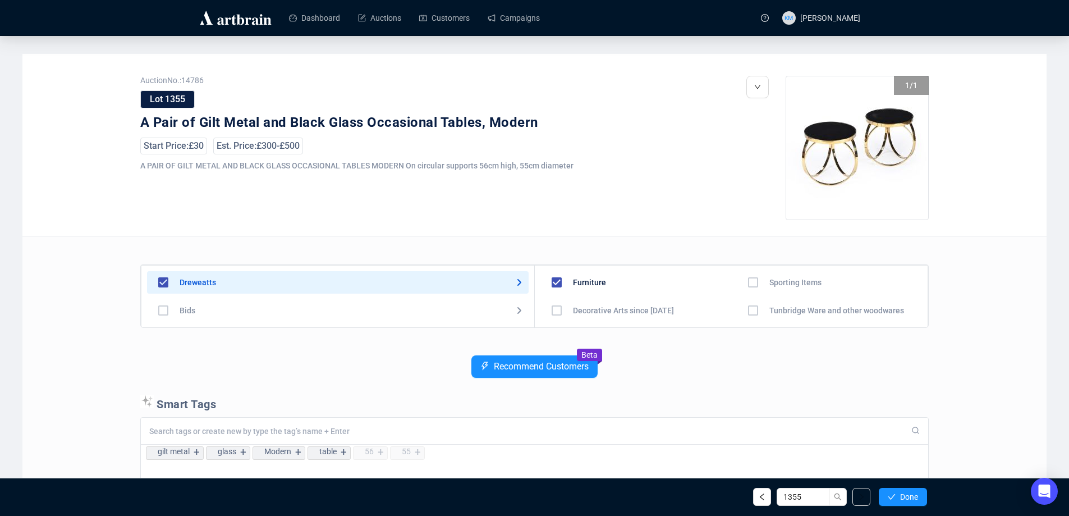
click at [892, 495] on icon "check" at bounding box center [891, 497] width 8 height 8
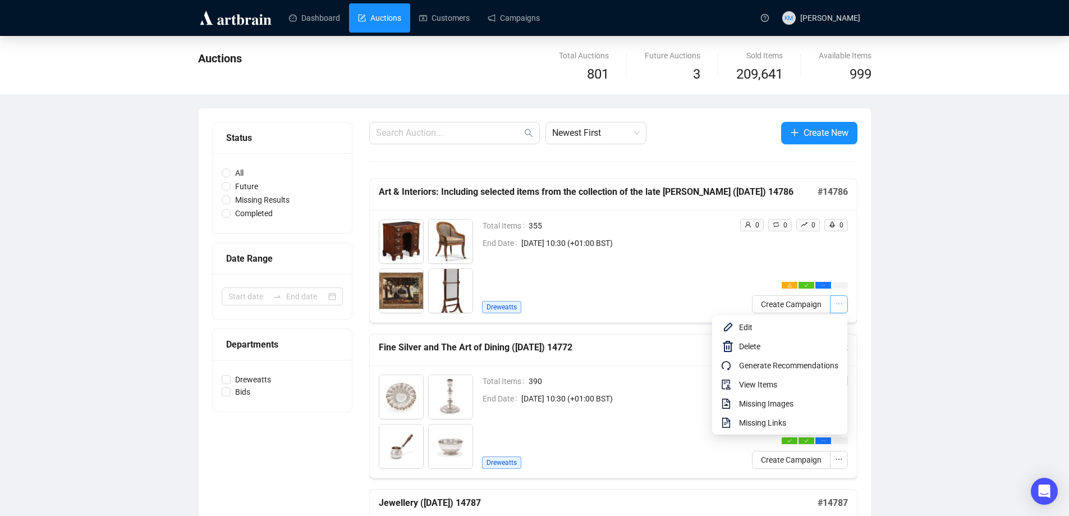
click at [838, 305] on icon "ellipsis" at bounding box center [839, 304] width 8 height 8
click at [777, 379] on span "View Items" at bounding box center [788, 384] width 99 height 12
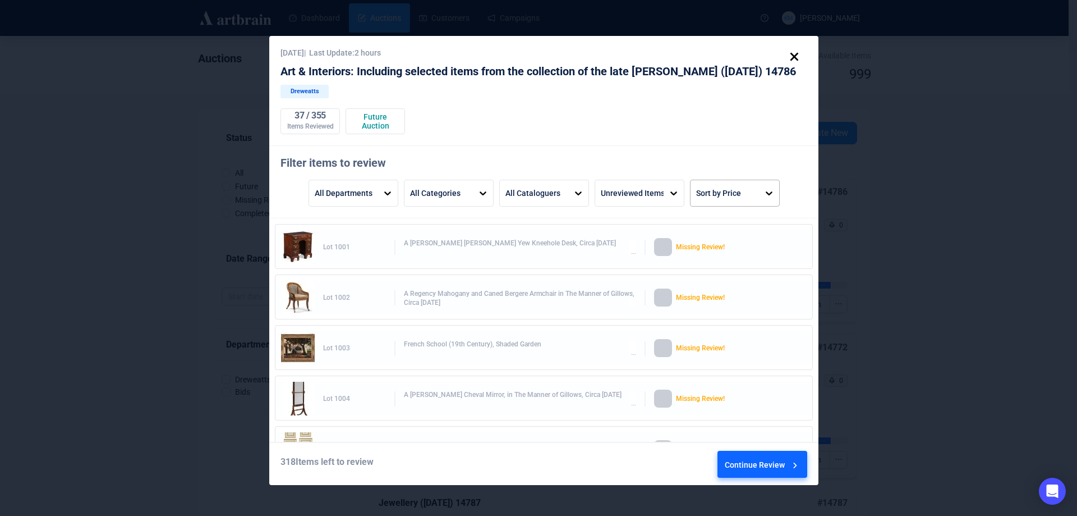
click at [738, 201] on div "Sort by Price" at bounding box center [718, 192] width 45 height 19
click at [733, 276] on div "Price High to Low" at bounding box center [734, 280] width 81 height 27
click at [757, 461] on div "Continue Review" at bounding box center [763, 466] width 76 height 30
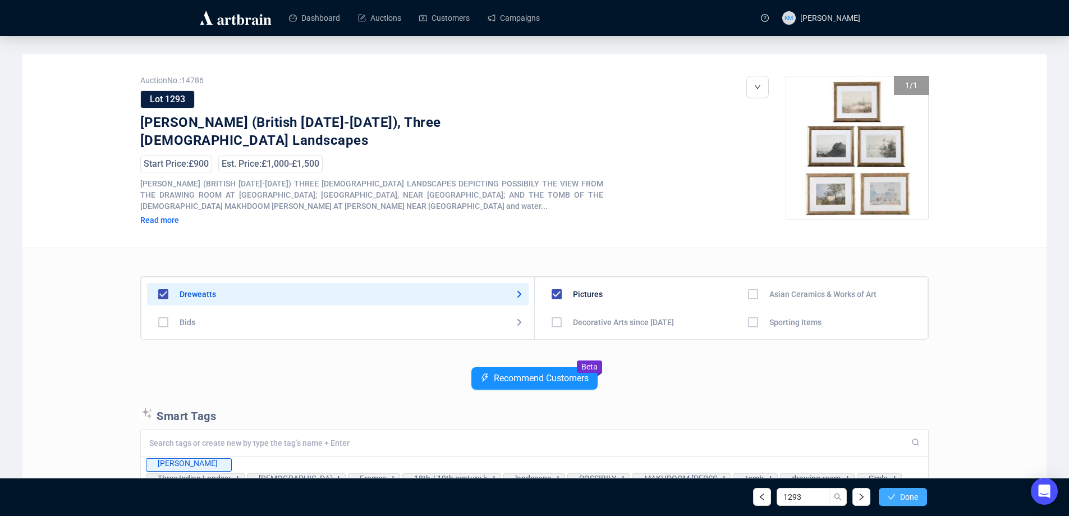
click at [897, 494] on button "Done" at bounding box center [902, 496] width 48 height 18
click at [907, 496] on span "Done" at bounding box center [909, 496] width 18 height 9
click at [908, 496] on span "Done" at bounding box center [909, 496] width 18 height 9
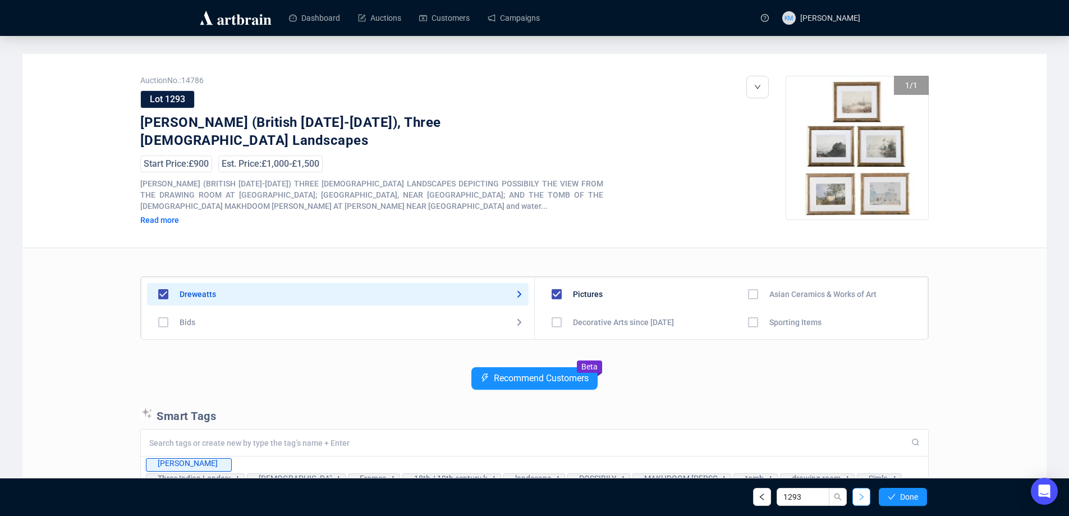
click at [862, 494] on icon "right" at bounding box center [861, 497] width 8 height 8
click at [893, 491] on button "Done" at bounding box center [902, 496] width 48 height 18
click at [766, 504] on button "button" at bounding box center [762, 496] width 18 height 18
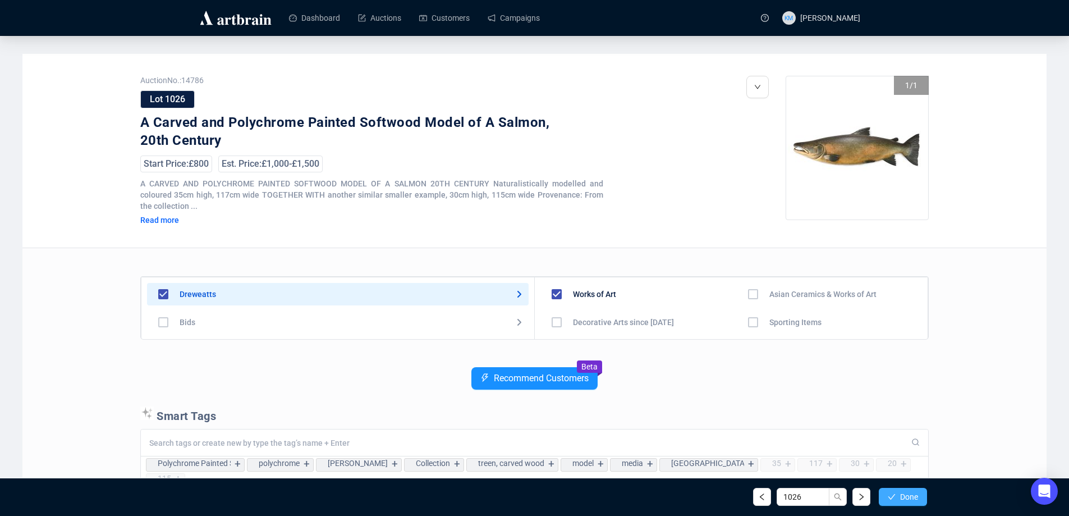
click at [901, 490] on button "Done" at bounding box center [902, 496] width 48 height 18
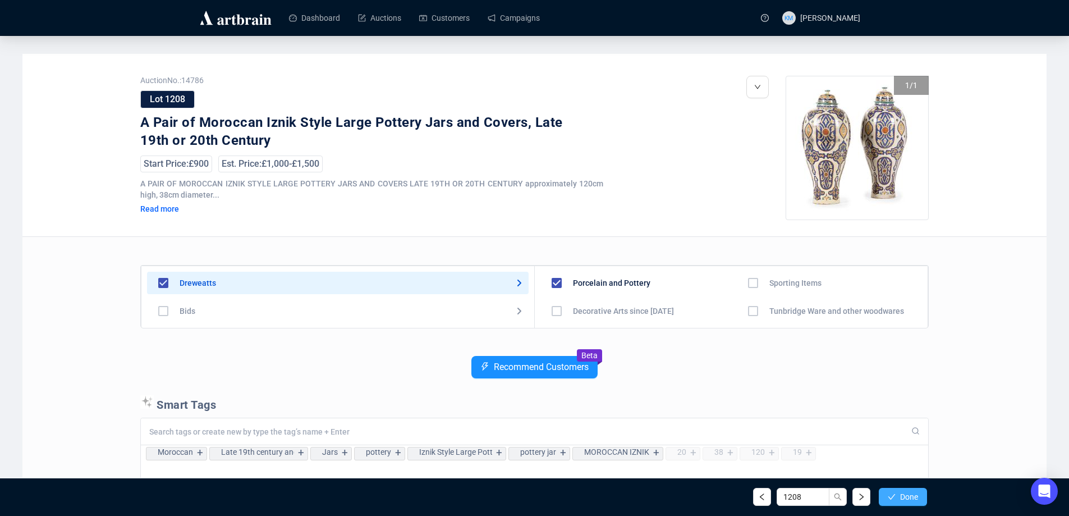
click at [913, 492] on span "Done" at bounding box center [909, 496] width 18 height 9
click at [903, 492] on span "Done" at bounding box center [909, 496] width 18 height 9
click at [760, 497] on icon "left" at bounding box center [762, 496] width 4 height 7
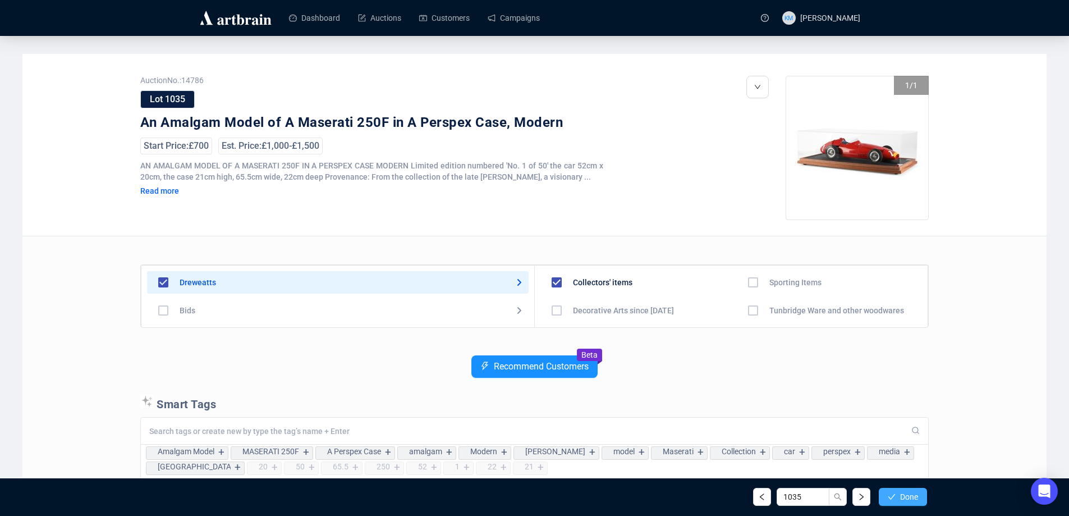
click at [891, 500] on span "button" at bounding box center [891, 496] width 8 height 9
click at [767, 500] on button "button" at bounding box center [762, 496] width 18 height 18
click at [758, 498] on icon "left" at bounding box center [762, 497] width 8 height 8
click at [857, 496] on icon "right" at bounding box center [861, 497] width 8 height 8
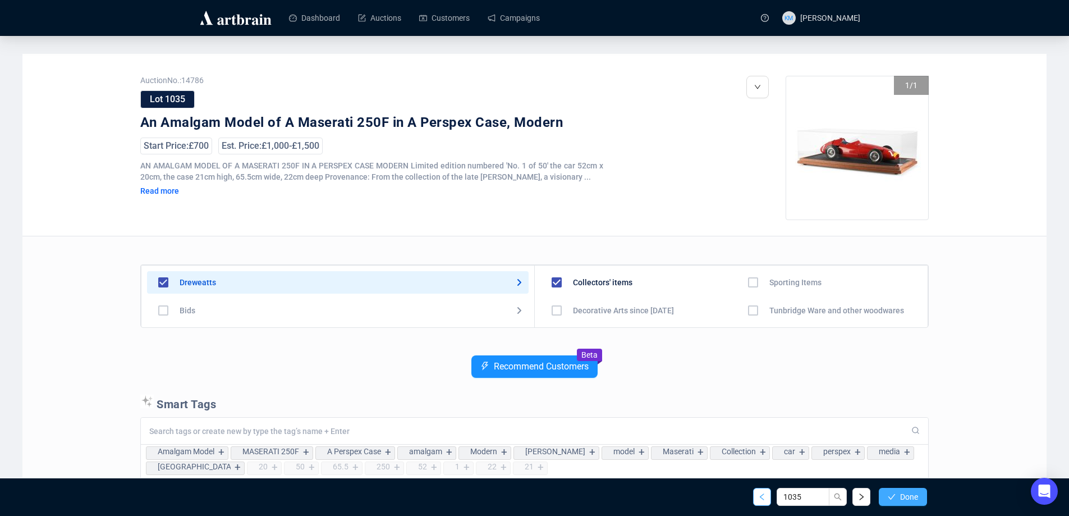
click at [763, 501] on span "button" at bounding box center [762, 496] width 8 height 9
click at [900, 498] on span "Done" at bounding box center [909, 496] width 18 height 9
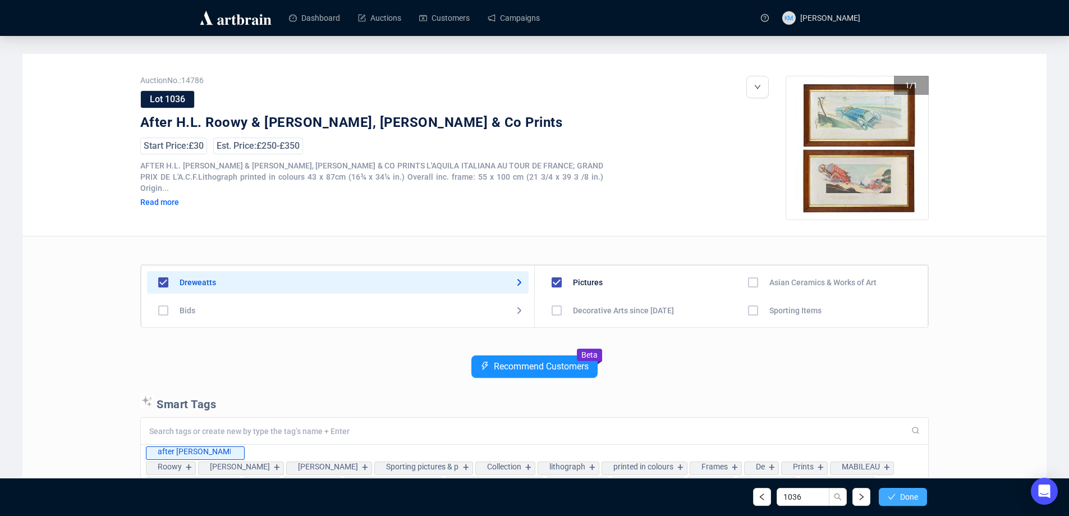
click at [900, 498] on span "Done" at bounding box center [909, 496] width 18 height 9
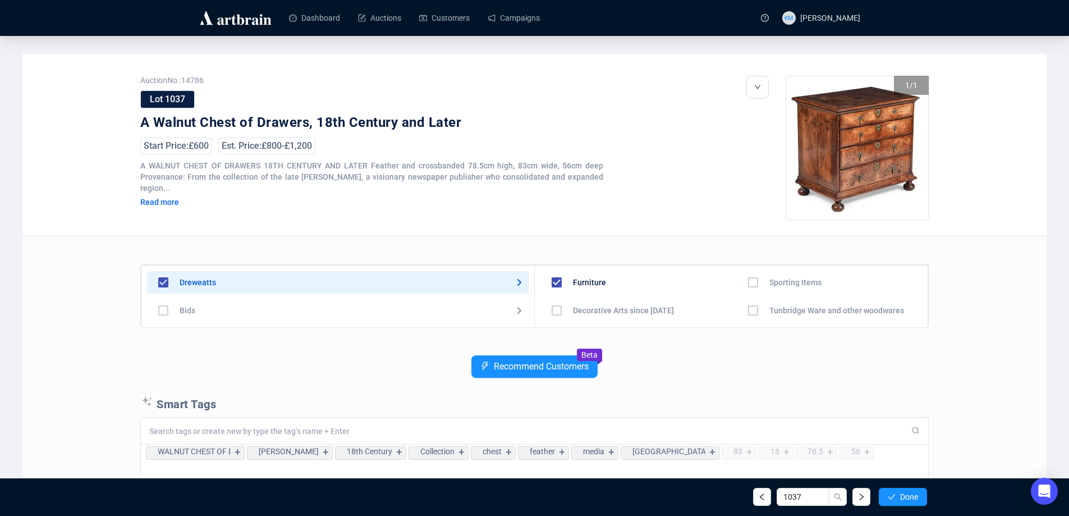
click at [900, 498] on span "Done" at bounding box center [909, 496] width 18 height 9
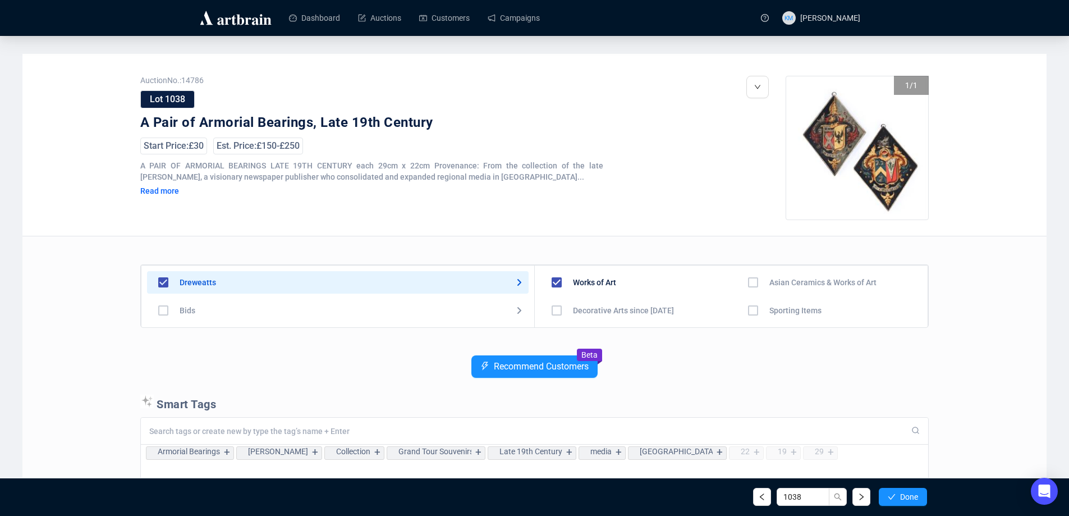
click at [900, 498] on span "Done" at bounding box center [909, 496] width 18 height 9
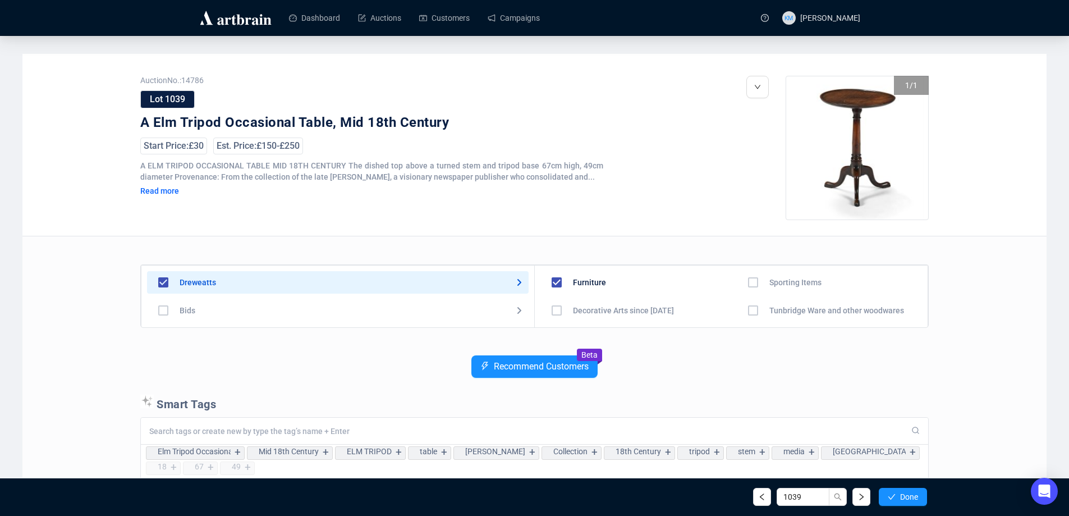
click at [900, 498] on span "Done" at bounding box center [909, 496] width 18 height 9
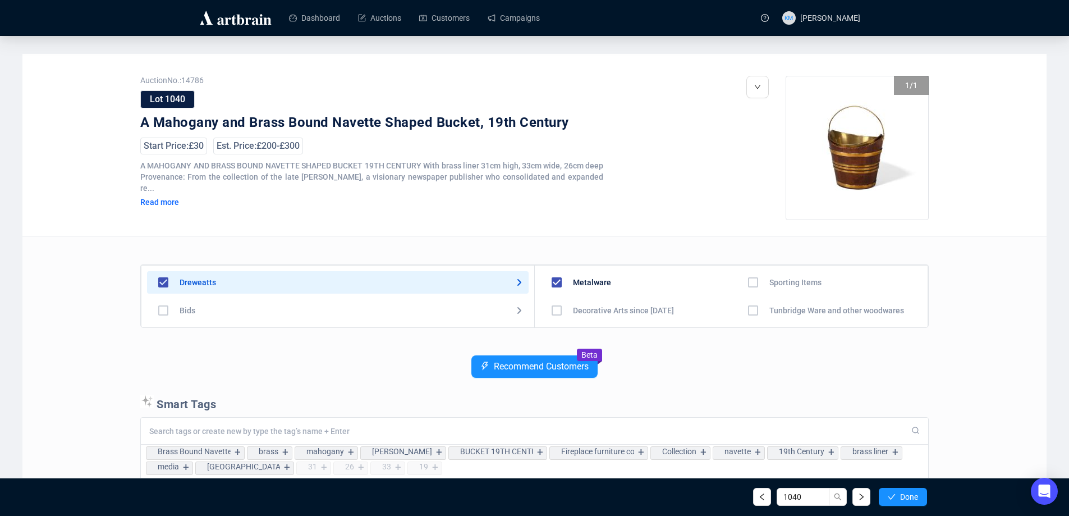
click at [900, 498] on span "Done" at bounding box center [909, 496] width 18 height 9
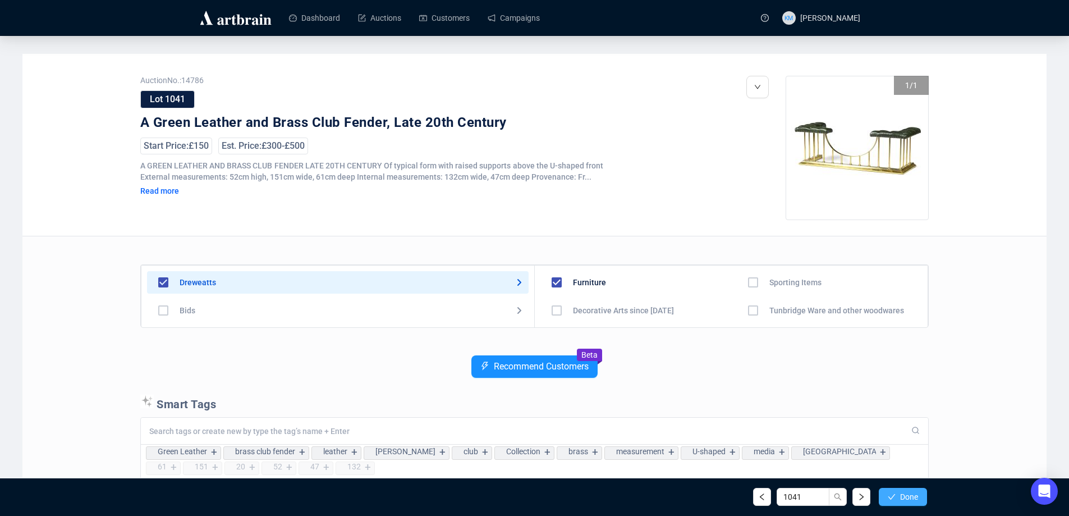
click at [903, 498] on span "Done" at bounding box center [909, 496] width 18 height 9
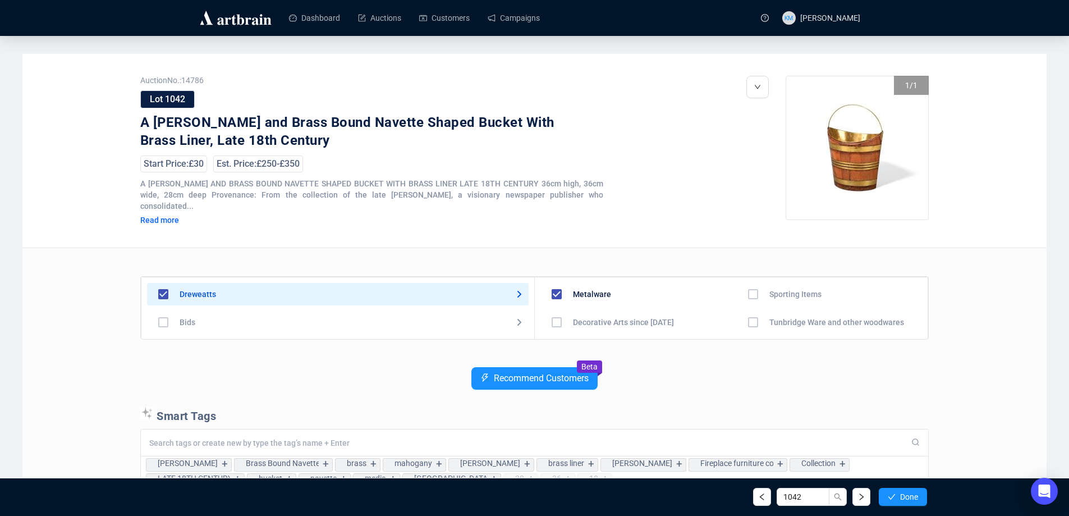
click at [903, 498] on span "Done" at bounding box center [909, 496] width 18 height 9
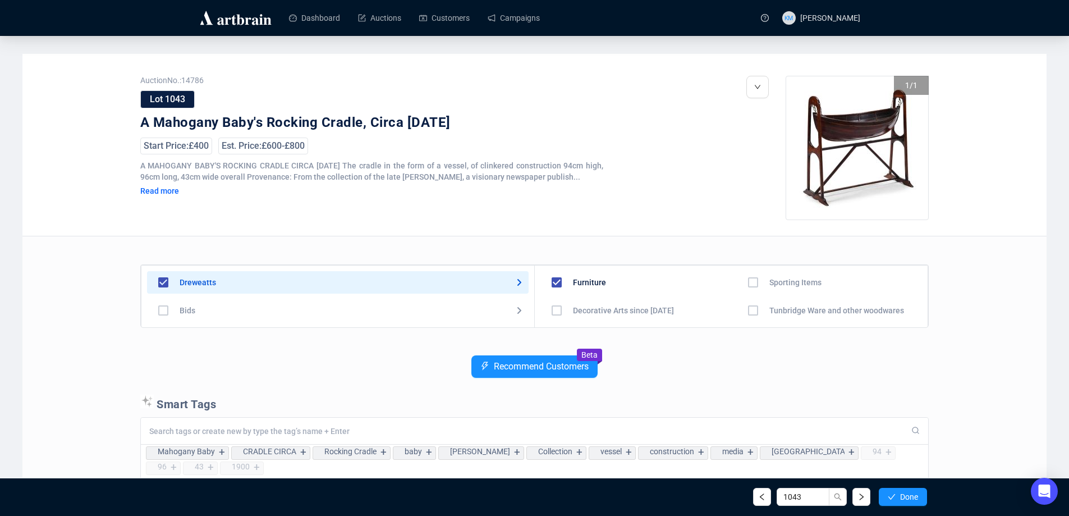
click at [903, 498] on span "Done" at bounding box center [909, 496] width 18 height 9
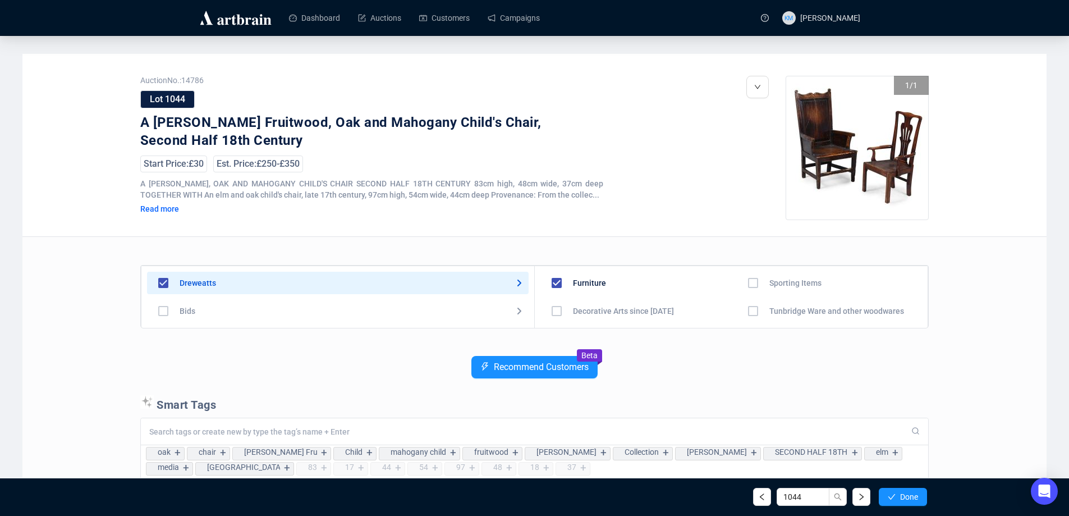
click at [903, 498] on span "Done" at bounding box center [909, 496] width 18 height 9
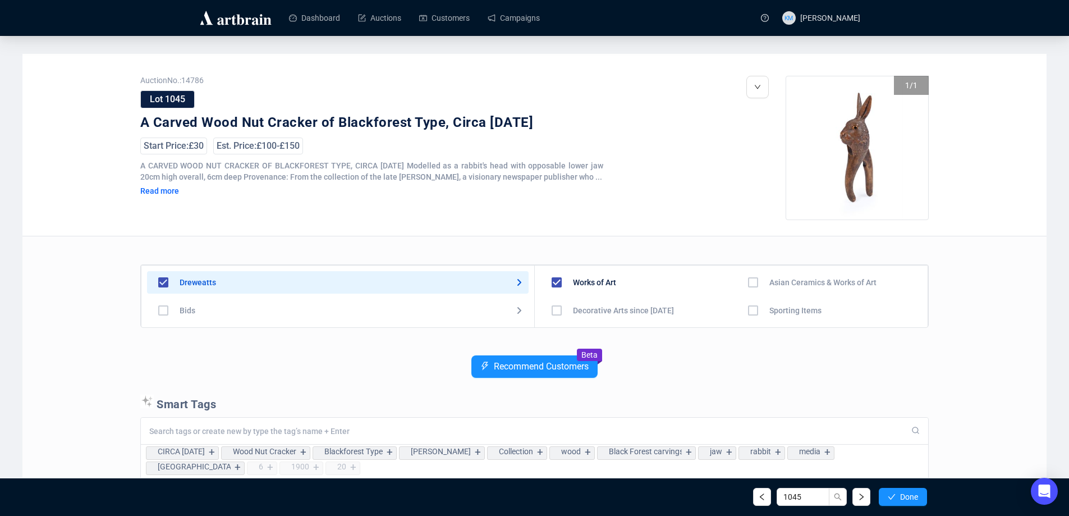
click at [903, 498] on span "Done" at bounding box center [909, 496] width 18 height 9
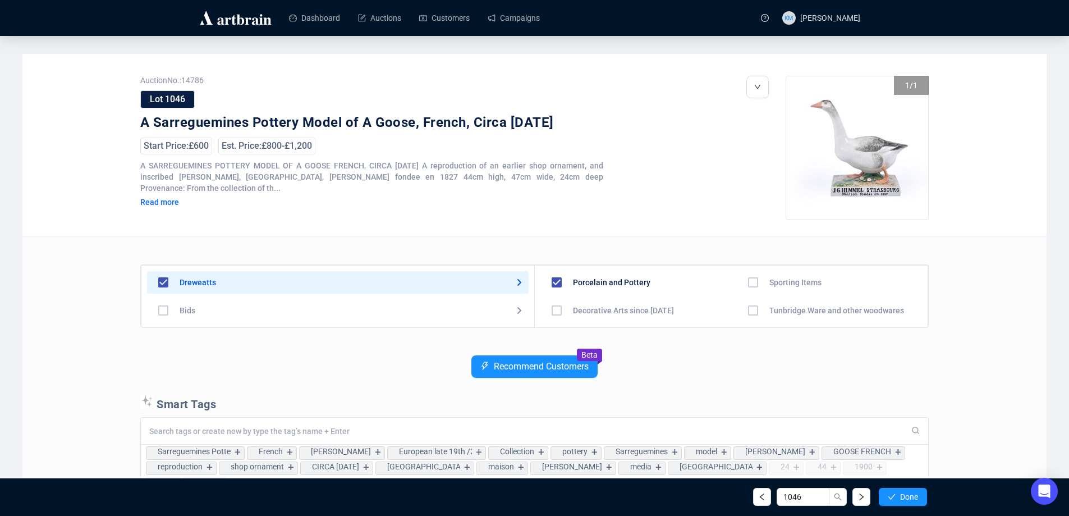
click at [903, 498] on span "Done" at bounding box center [909, 496] width 18 height 9
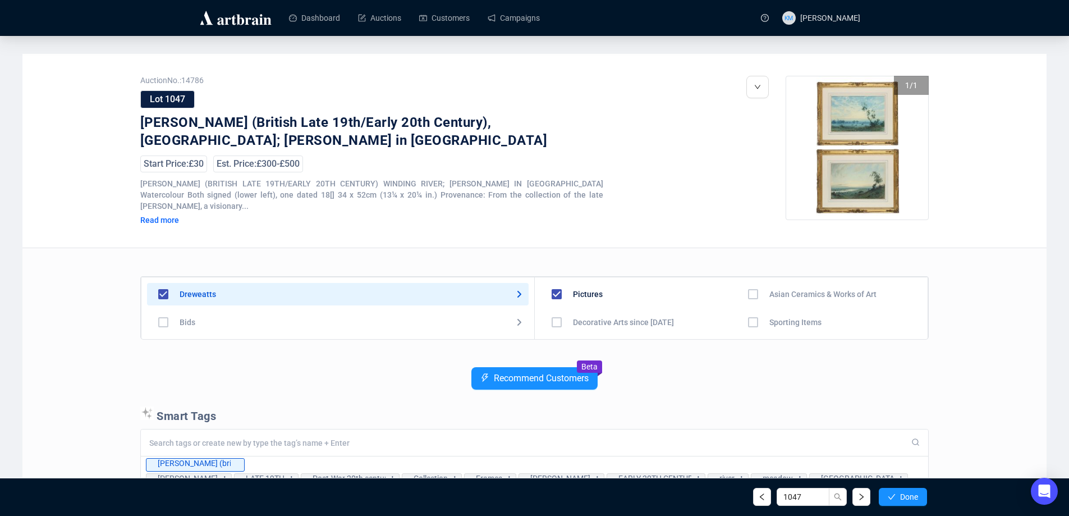
click at [903, 498] on span "Done" at bounding box center [909, 496] width 18 height 9
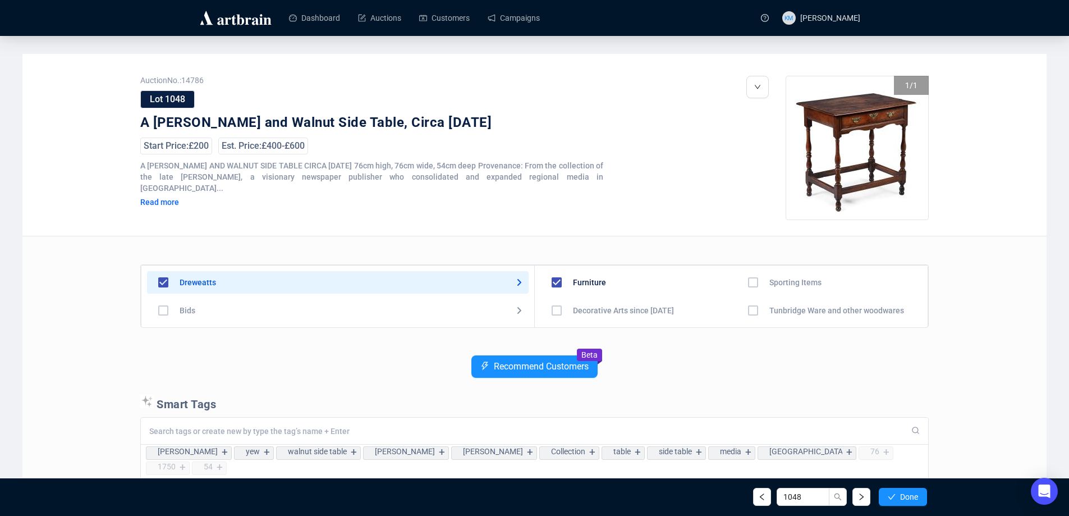
click at [903, 498] on span "Done" at bounding box center [909, 496] width 18 height 9
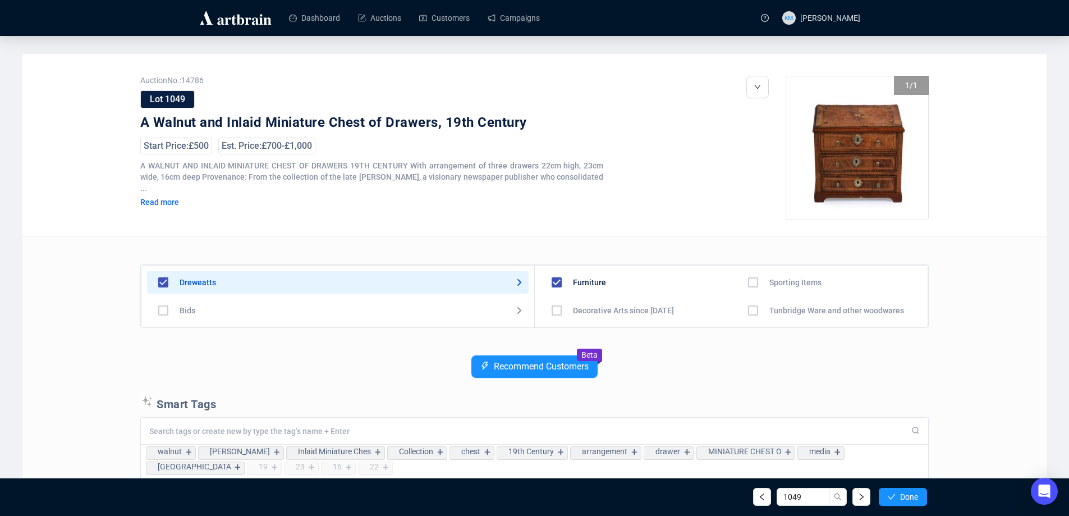
click at [903, 498] on span "Done" at bounding box center [909, 496] width 18 height 9
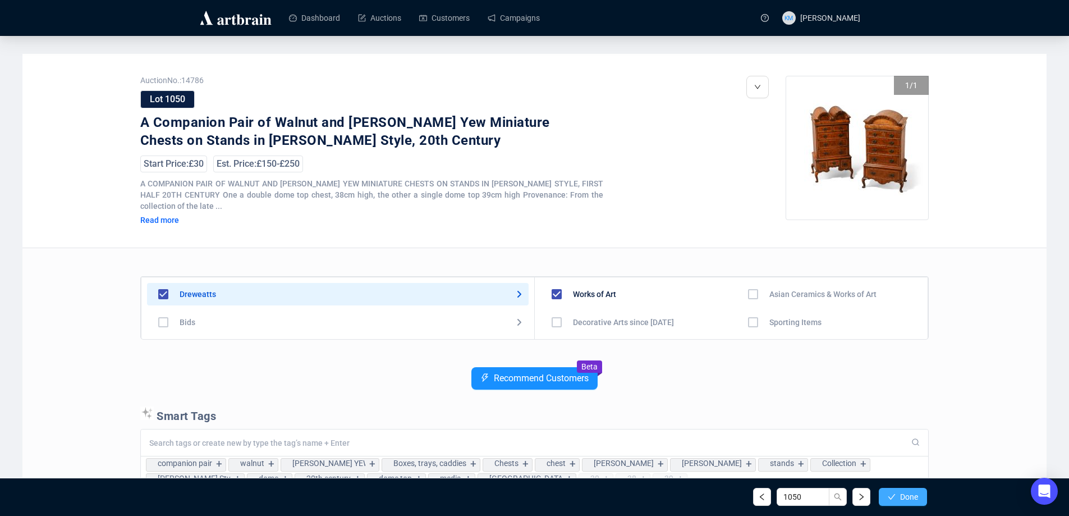
click at [890, 498] on icon "check" at bounding box center [891, 497] width 8 height 8
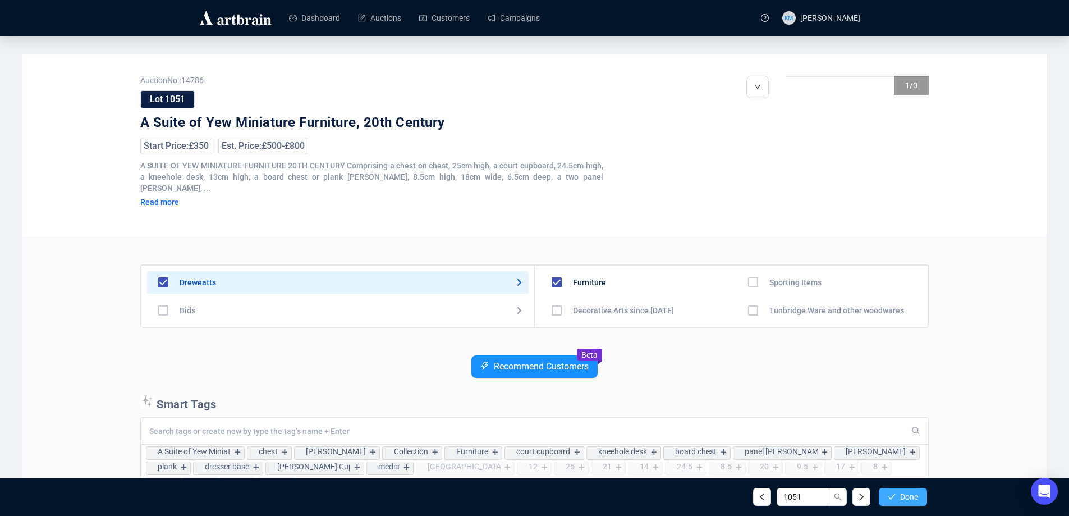
click at [894, 494] on icon "check" at bounding box center [891, 497] width 8 height 8
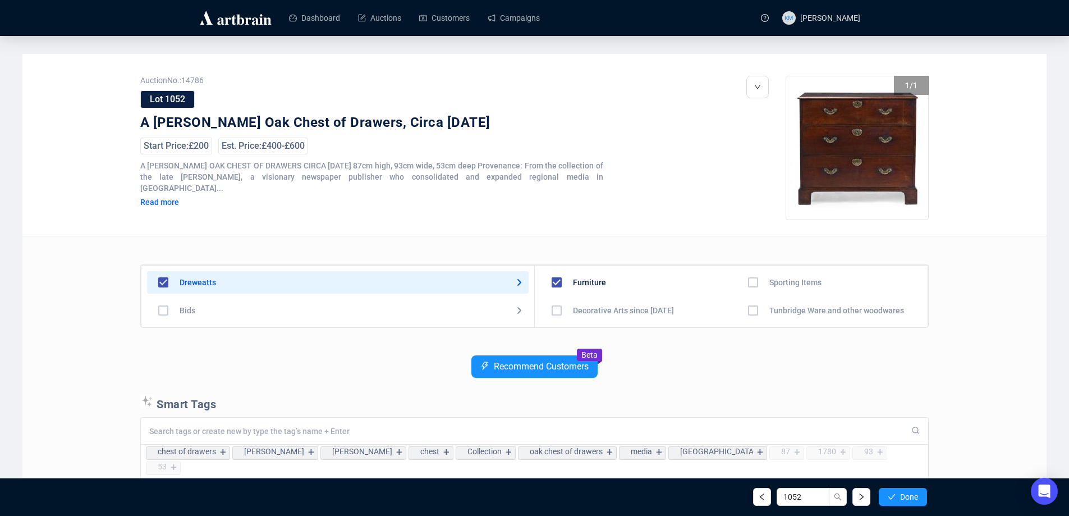
click at [894, 494] on icon "check" at bounding box center [891, 497] width 8 height 8
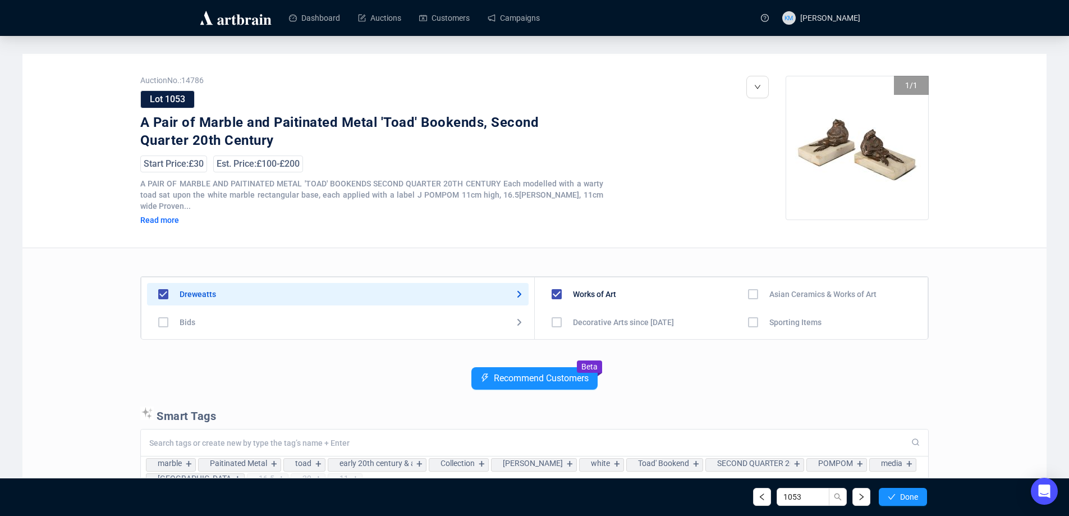
click at [894, 494] on icon "check" at bounding box center [891, 497] width 8 height 8
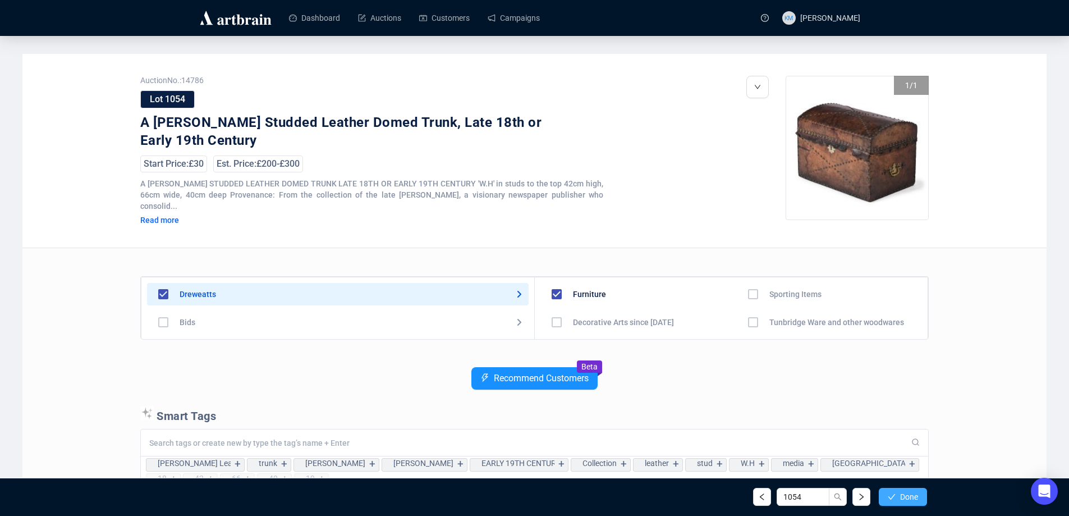
click at [895, 494] on button "Done" at bounding box center [902, 496] width 48 height 18
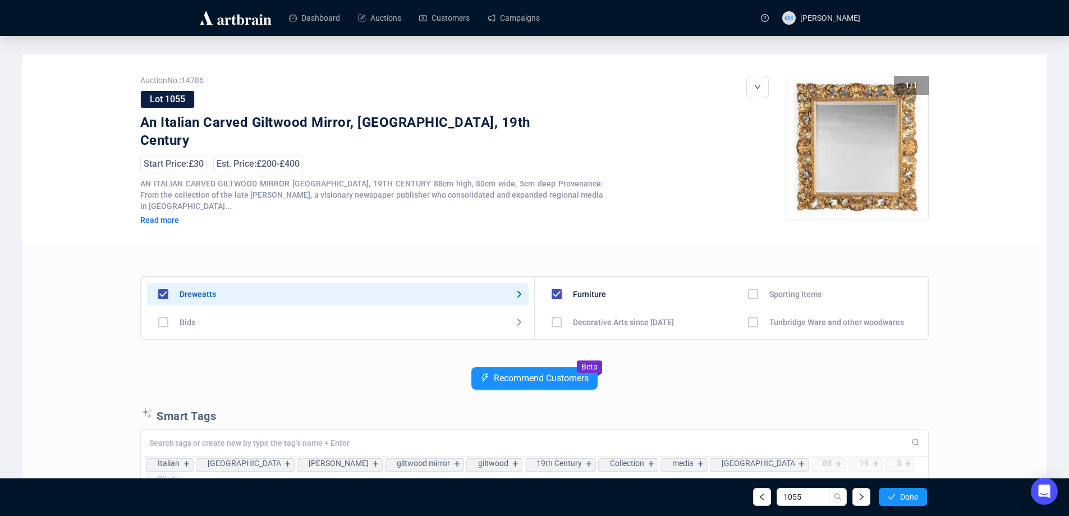
click at [895, 494] on button "Done" at bounding box center [902, 496] width 48 height 18
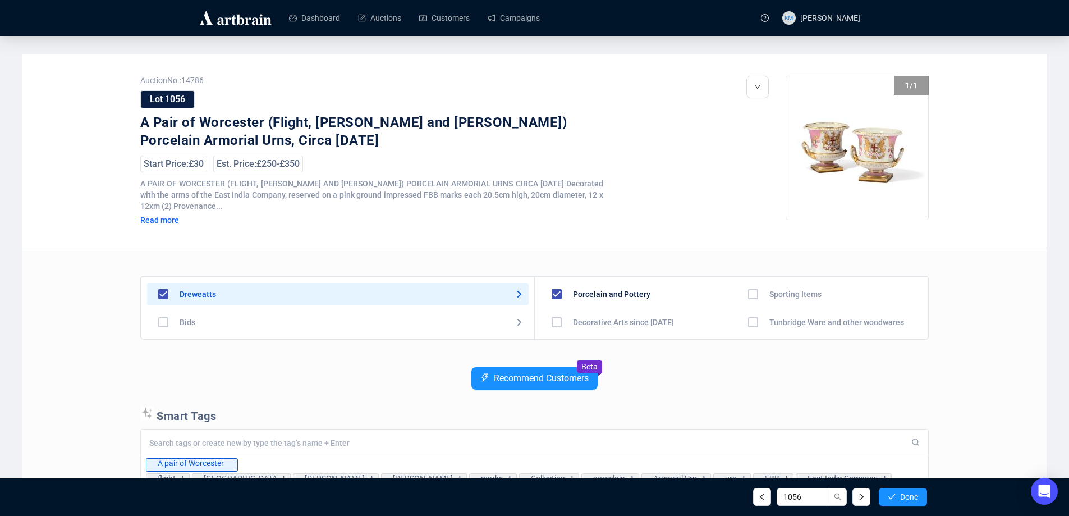
click at [895, 494] on button "Done" at bounding box center [902, 496] width 48 height 18
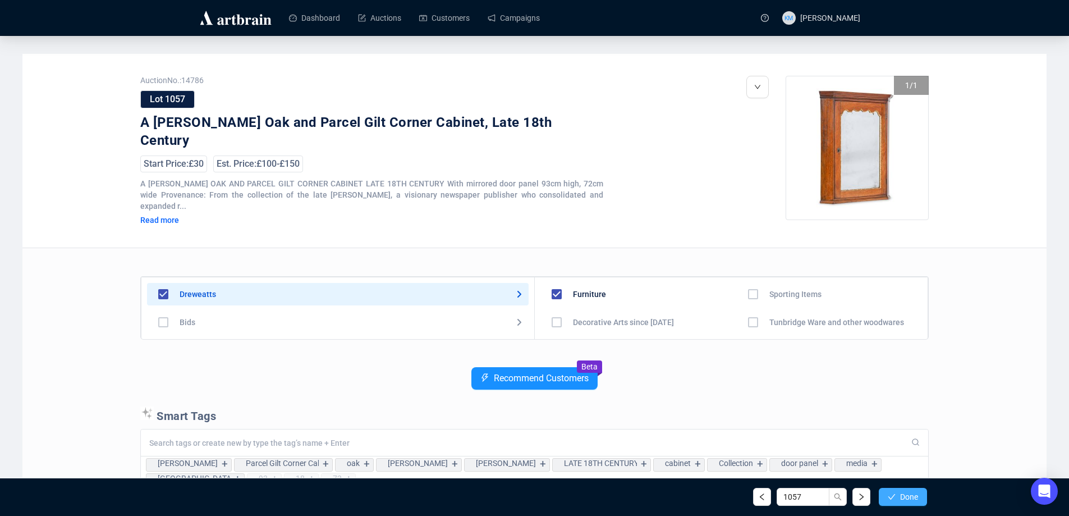
click at [900, 498] on span "Done" at bounding box center [909, 496] width 18 height 9
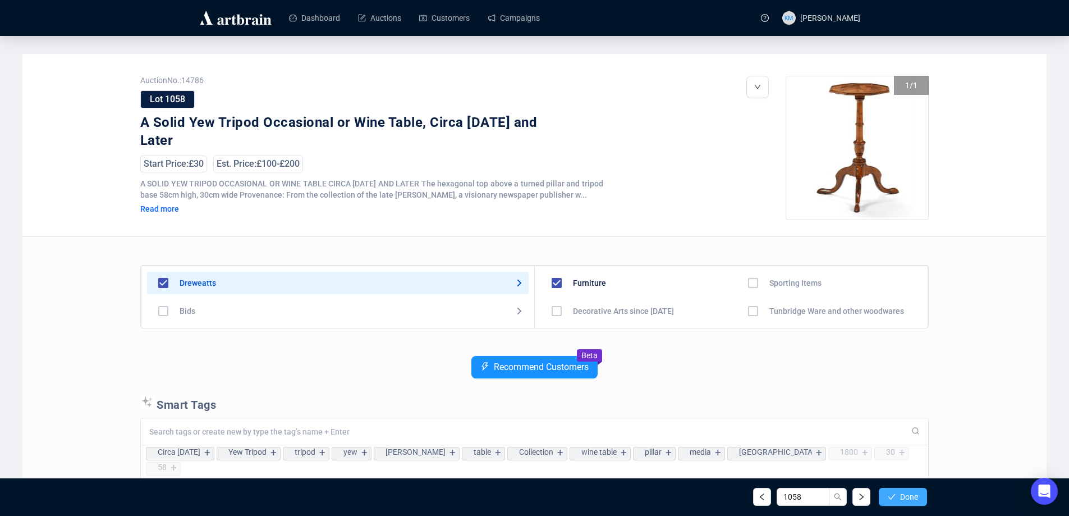
click at [918, 495] on button "Done" at bounding box center [902, 496] width 48 height 18
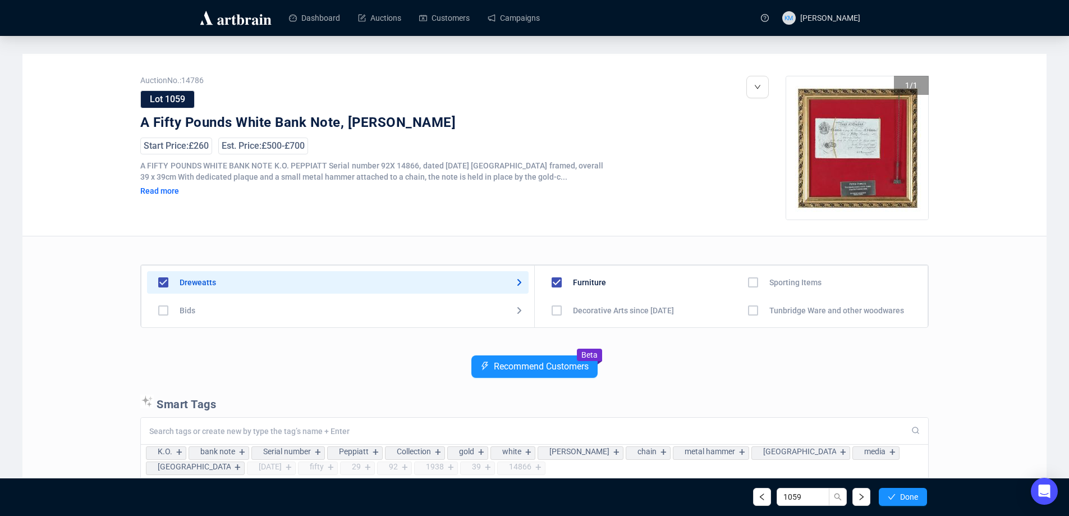
click at [918, 495] on button "Done" at bounding box center [902, 496] width 48 height 18
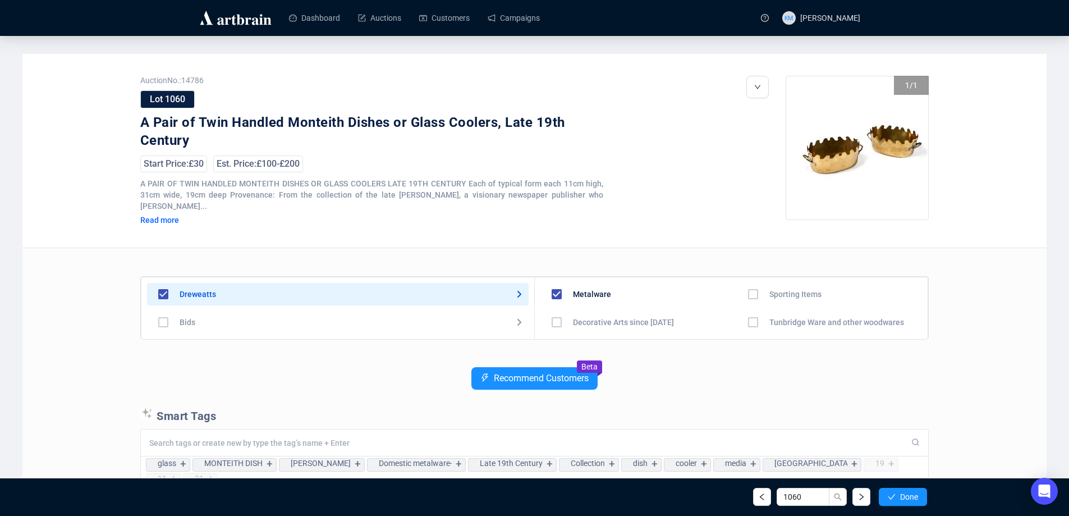
click at [918, 495] on button "Done" at bounding box center [902, 496] width 48 height 18
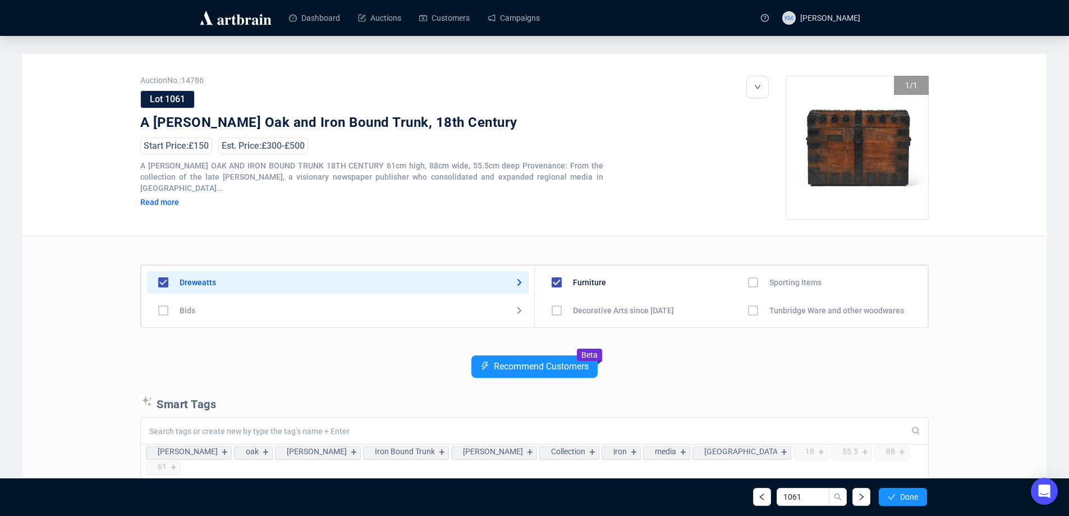
click at [918, 495] on button "Done" at bounding box center [902, 496] width 48 height 18
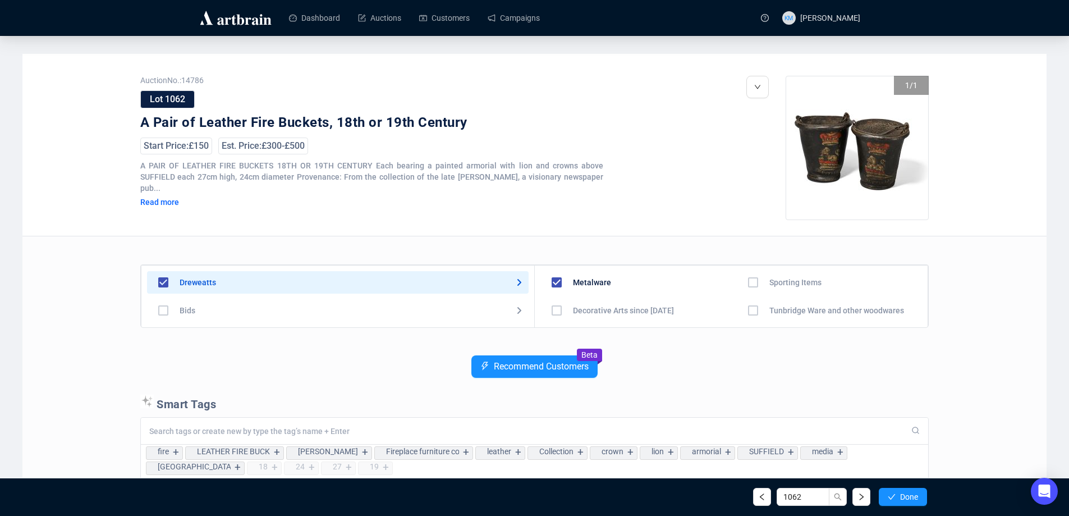
click at [918, 495] on button "Done" at bounding box center [902, 496] width 48 height 18
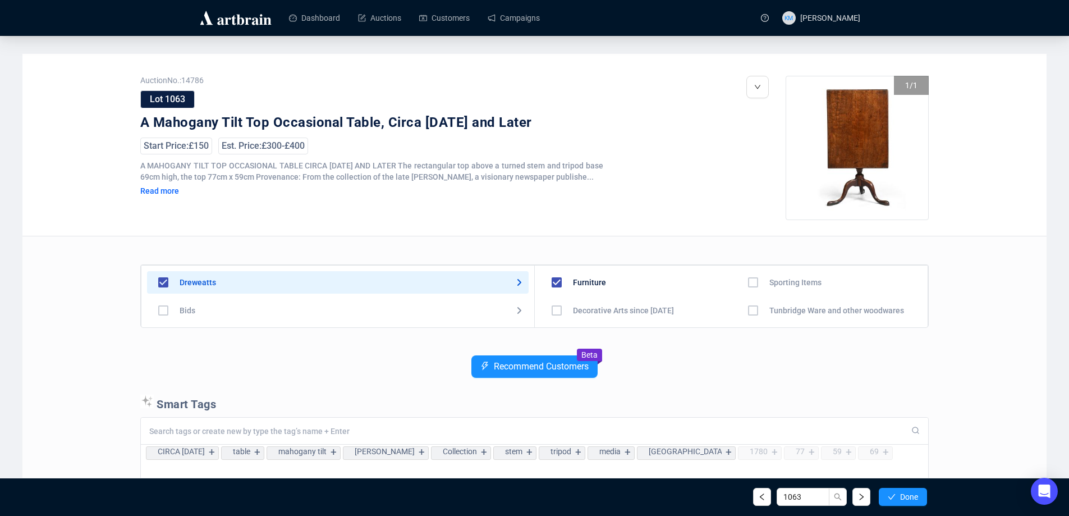
click at [918, 495] on button "Done" at bounding box center [902, 496] width 48 height 18
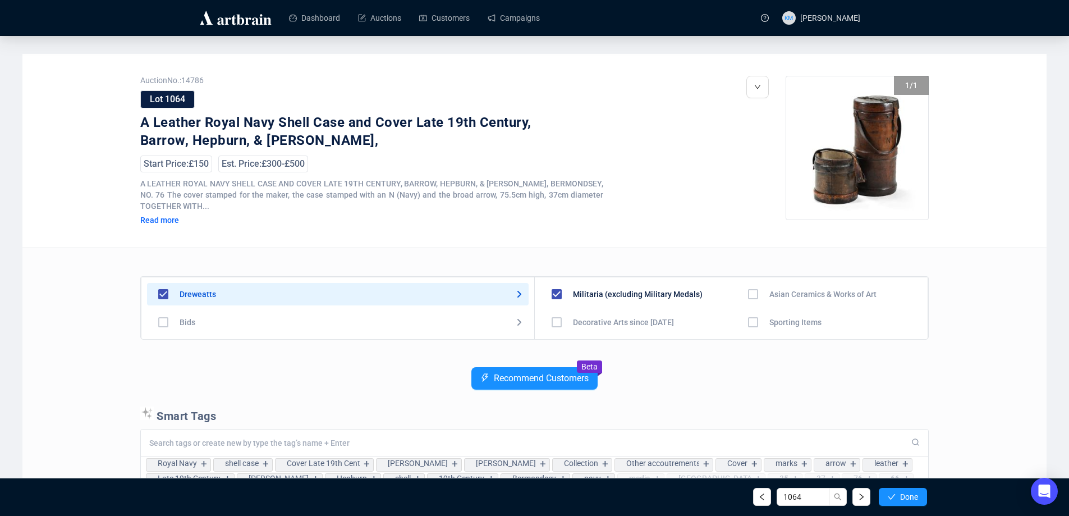
click at [918, 495] on button "Done" at bounding box center [902, 496] width 48 height 18
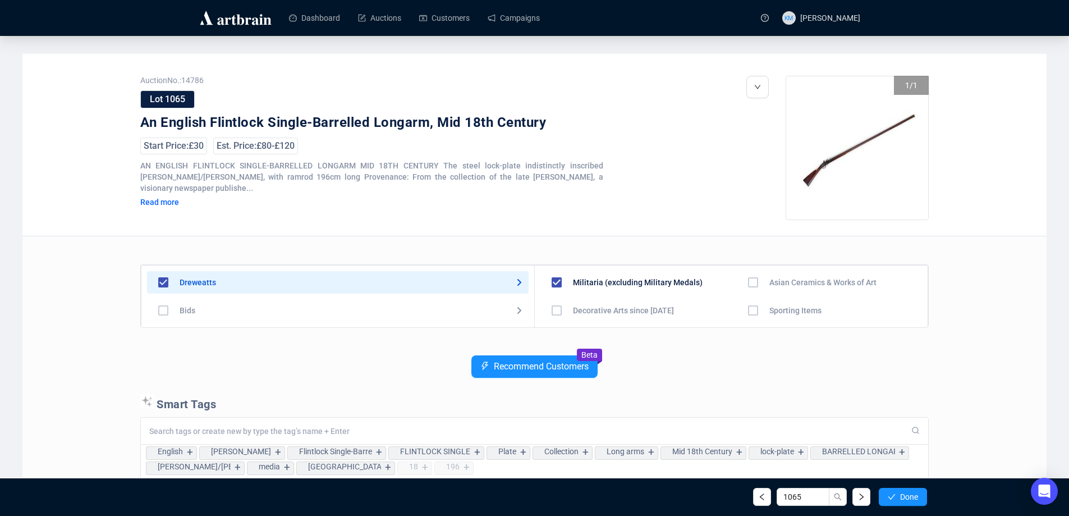
click at [918, 495] on button "Done" at bounding box center [902, 496] width 48 height 18
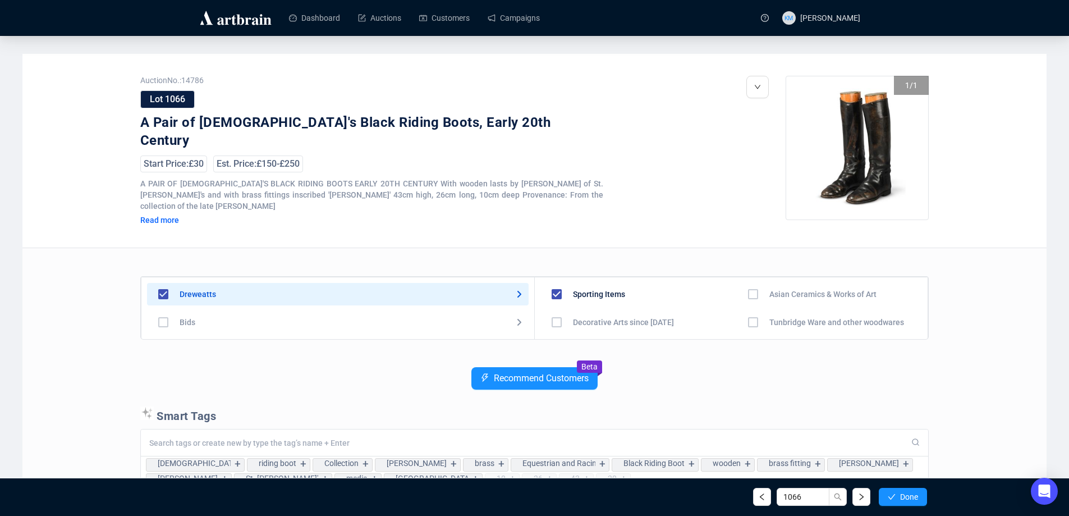
click at [918, 495] on button "Done" at bounding box center [902, 496] width 48 height 18
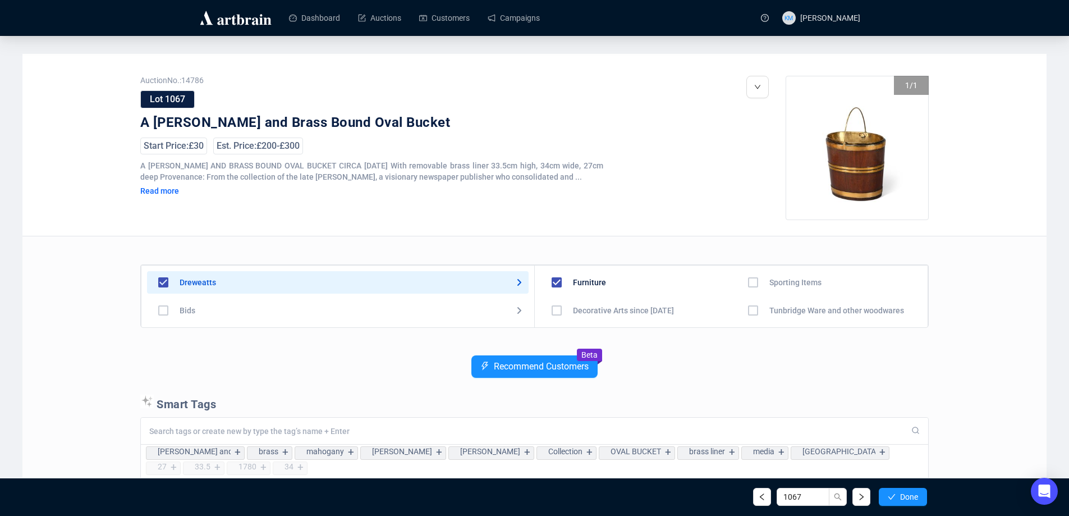
click at [918, 495] on button "Done" at bounding box center [902, 496] width 48 height 18
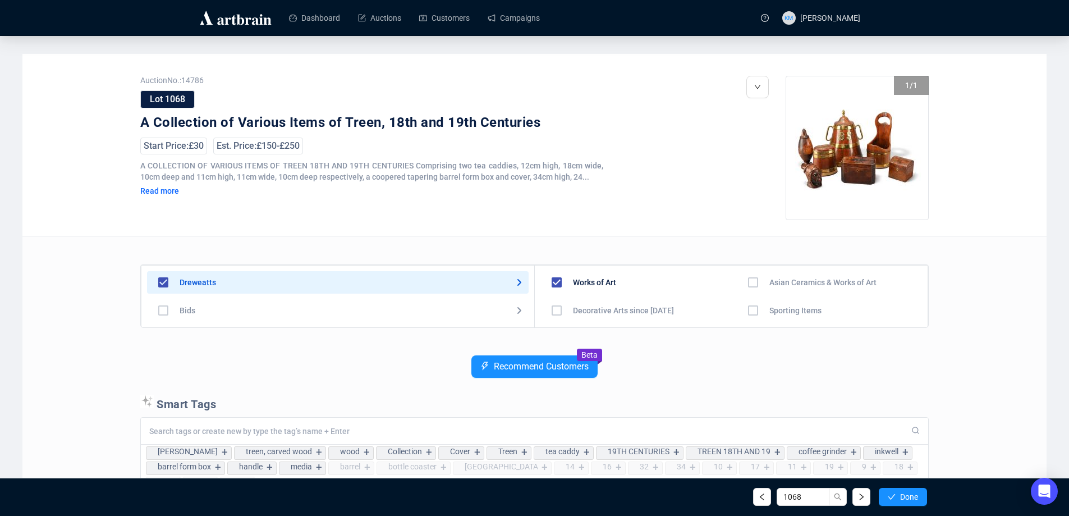
click at [918, 495] on button "Done" at bounding box center [902, 496] width 48 height 18
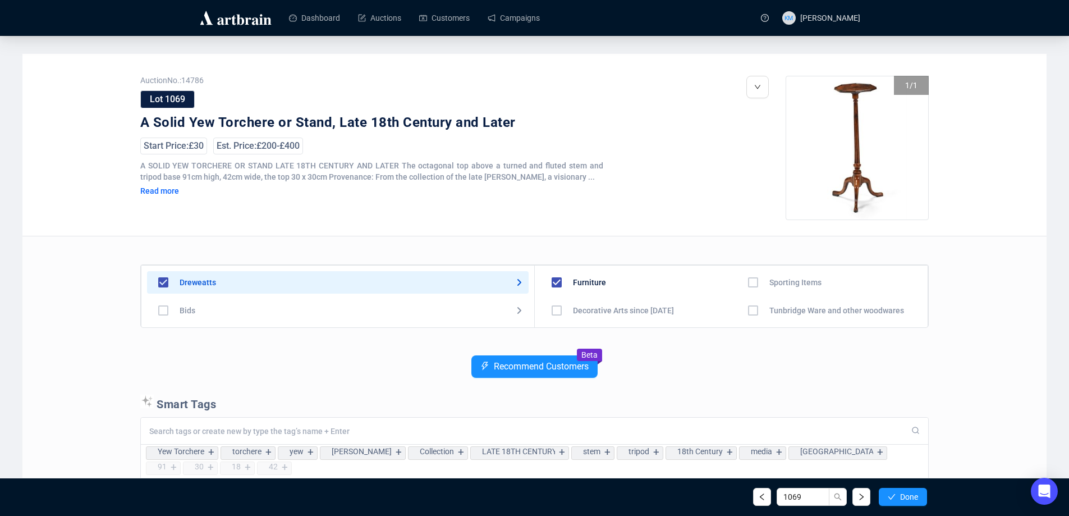
click at [918, 495] on button "Done" at bounding box center [902, 496] width 48 height 18
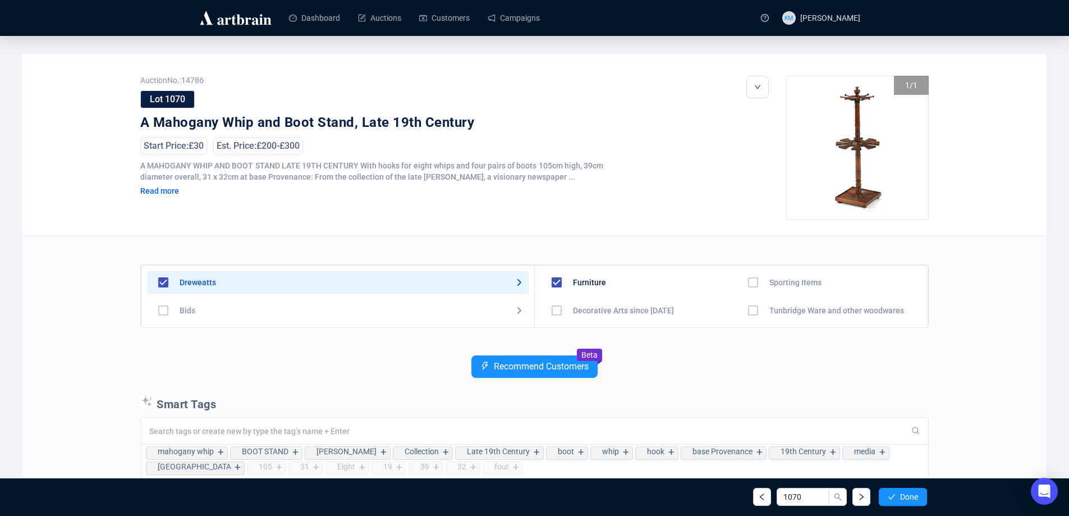
click at [918, 495] on button "Done" at bounding box center [902, 496] width 48 height 18
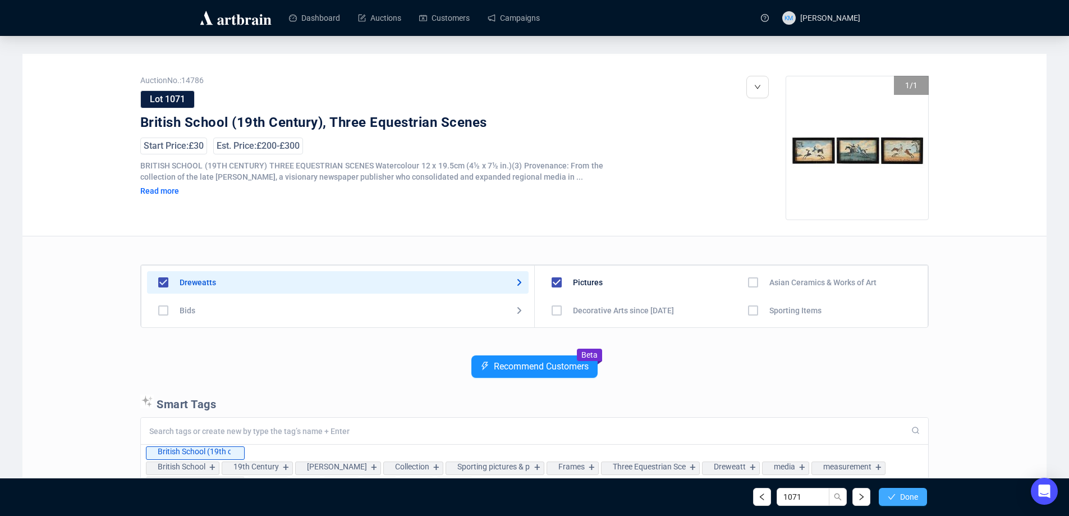
click at [906, 498] on span "Done" at bounding box center [909, 496] width 18 height 9
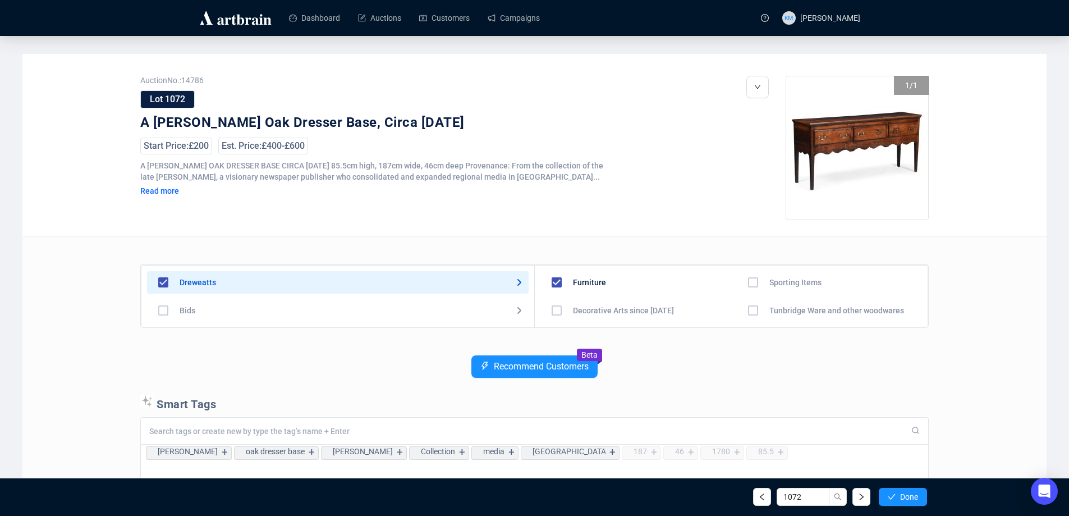
click at [906, 498] on span "Done" at bounding box center [909, 496] width 18 height 9
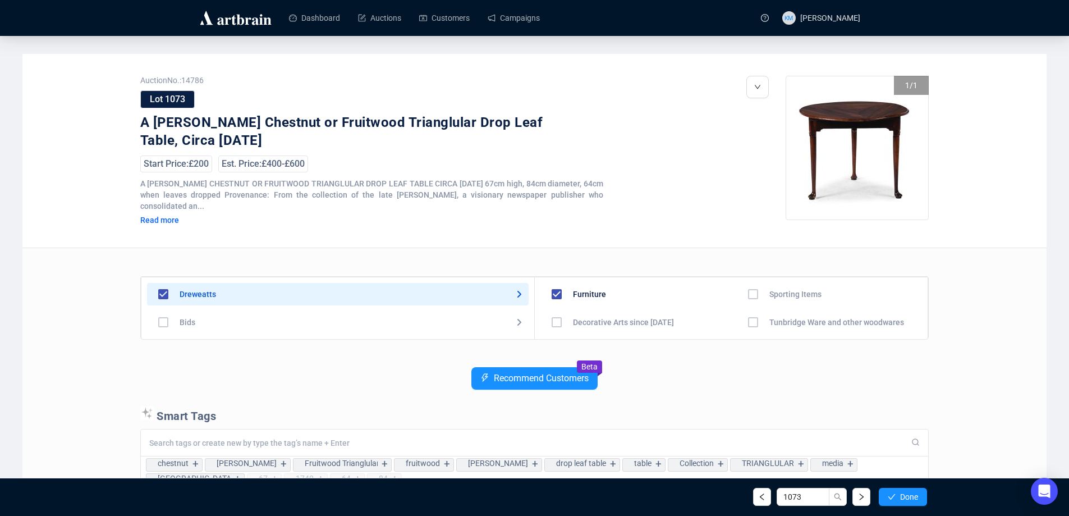
click at [906, 498] on span "Done" at bounding box center [909, 496] width 18 height 9
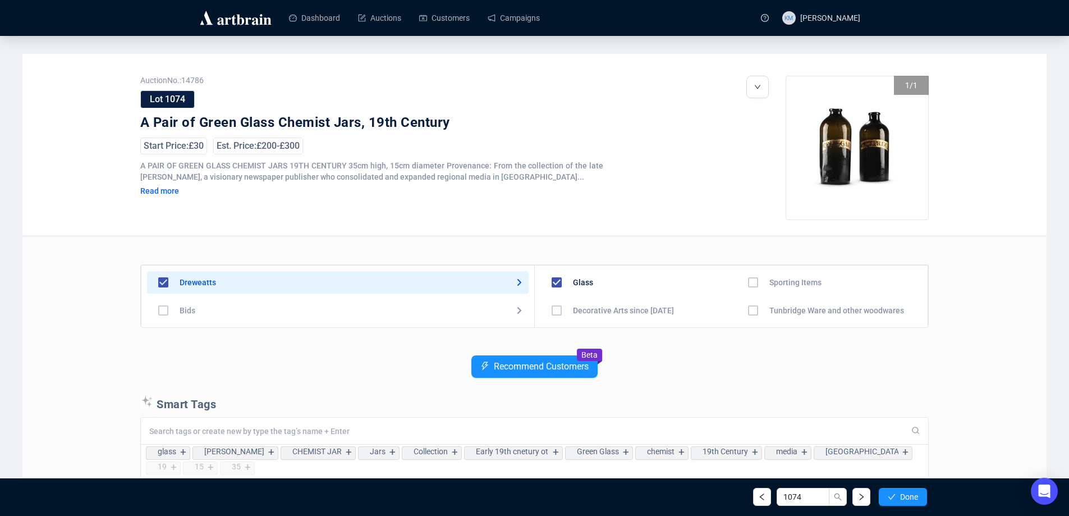
click at [906, 498] on span "Done" at bounding box center [909, 496] width 18 height 9
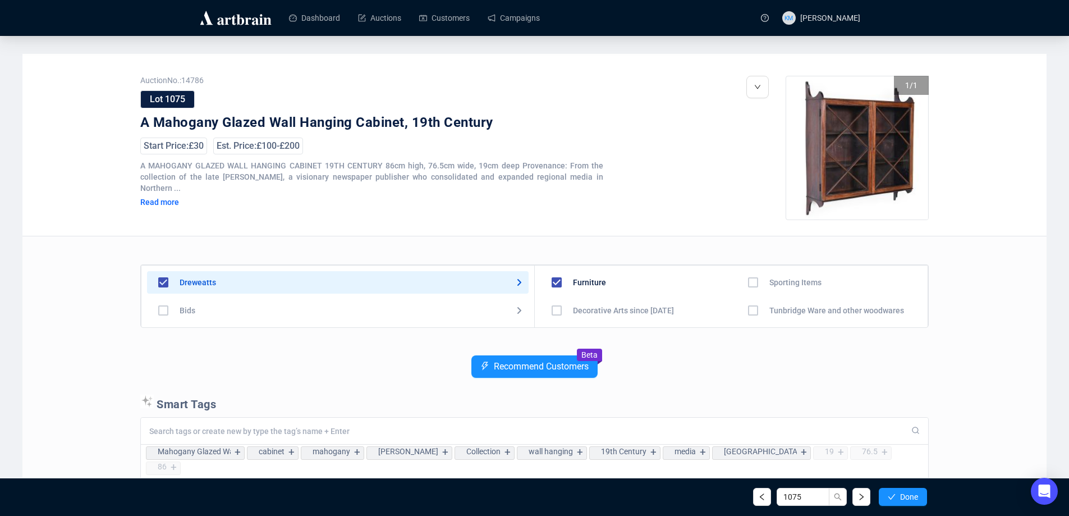
click at [905, 502] on button "Done" at bounding box center [902, 496] width 48 height 18
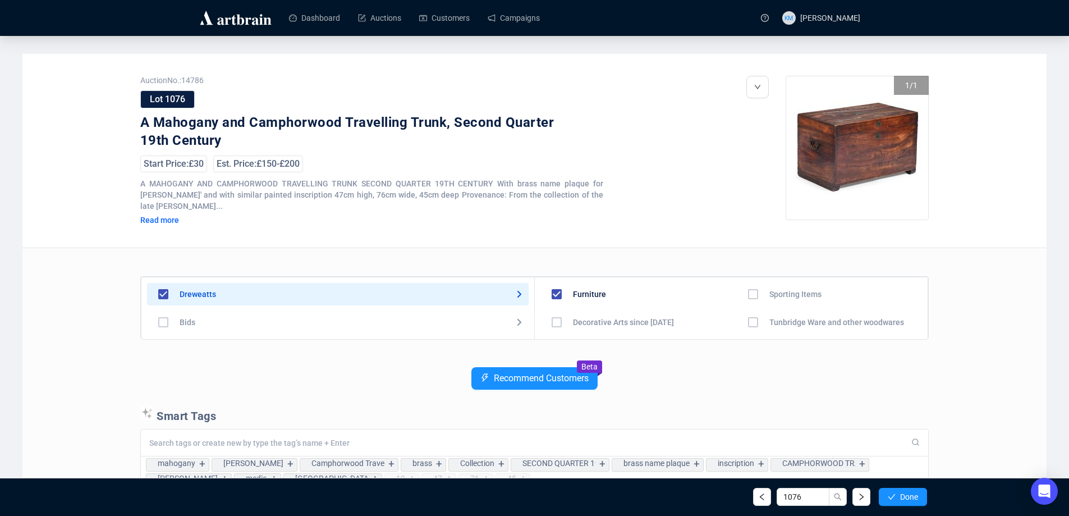
click at [905, 502] on button "Done" at bounding box center [902, 496] width 48 height 18
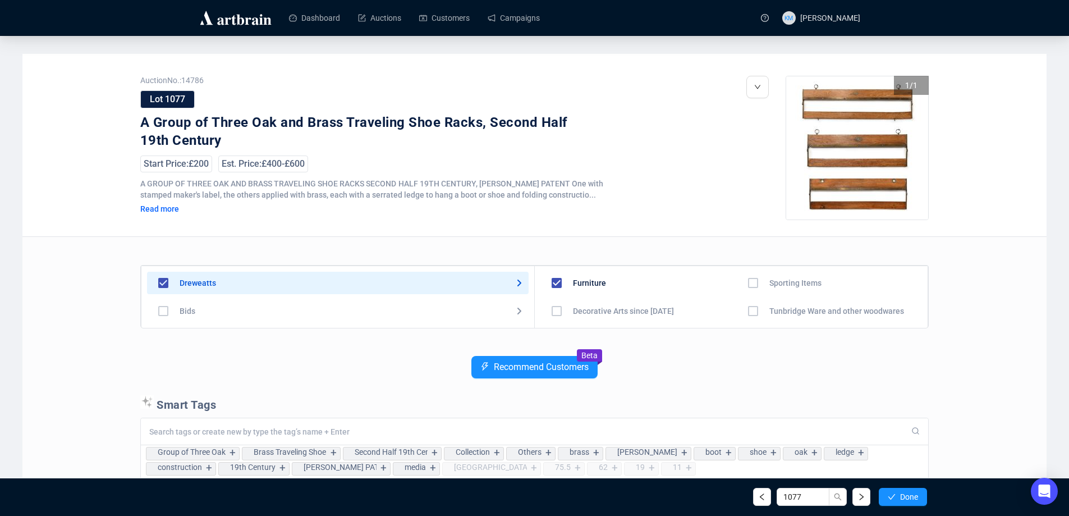
click at [905, 502] on button "Done" at bounding box center [902, 496] width 48 height 18
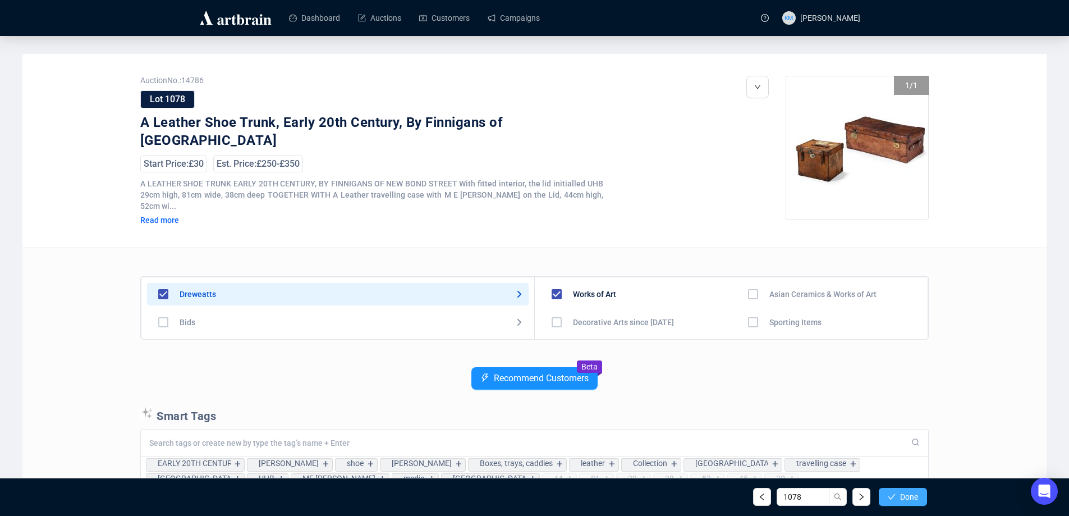
click at [894, 493] on icon "check" at bounding box center [891, 497] width 8 height 8
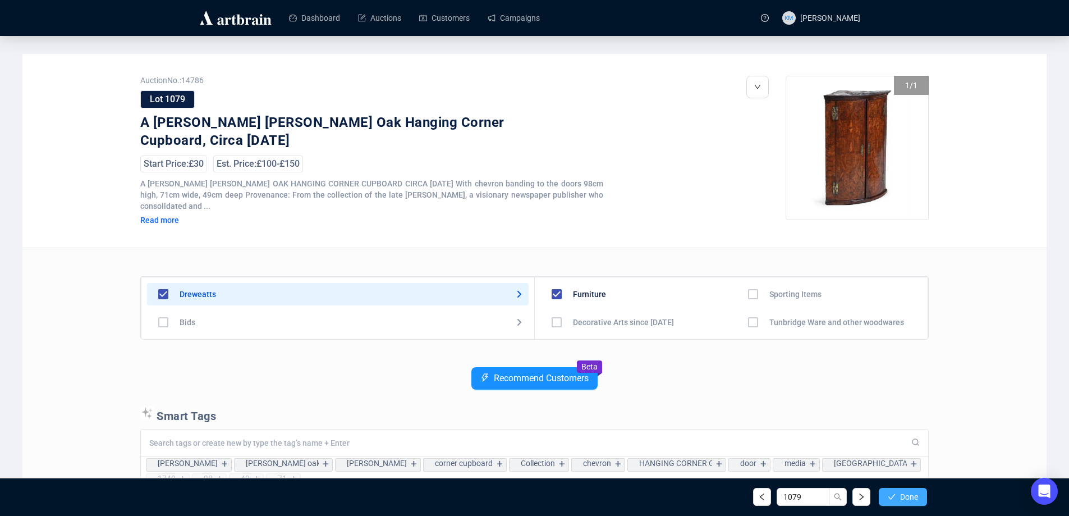
click at [890, 493] on icon "check" at bounding box center [891, 497] width 8 height 8
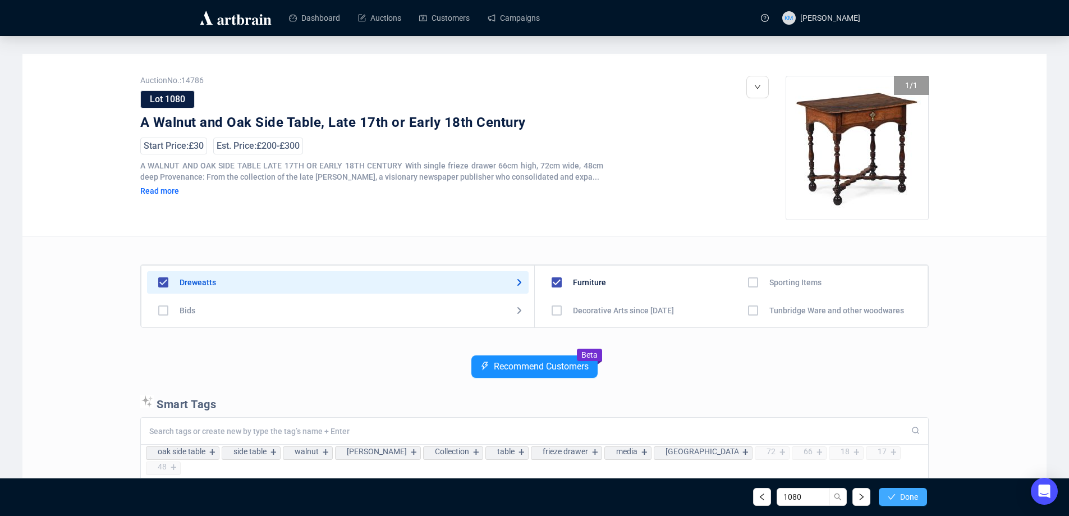
click at [889, 493] on icon "check" at bounding box center [891, 497] width 8 height 8
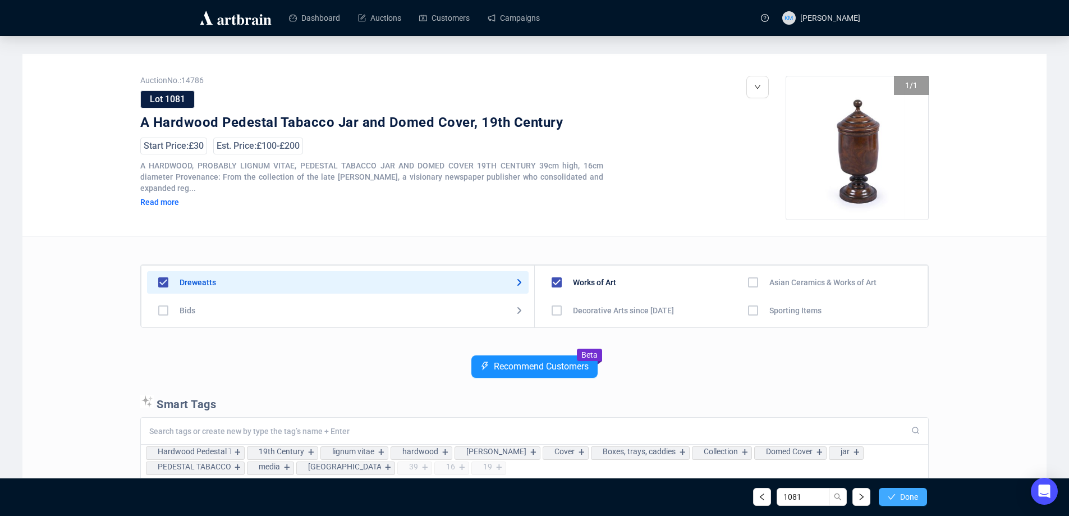
click at [892, 490] on button "Done" at bounding box center [902, 496] width 48 height 18
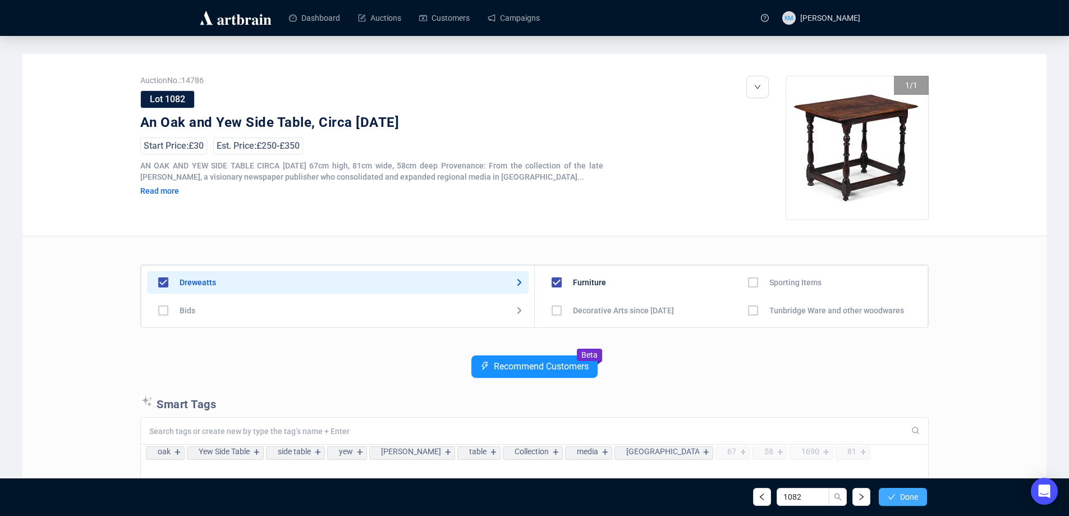
click at [882, 491] on button "Done" at bounding box center [902, 496] width 48 height 18
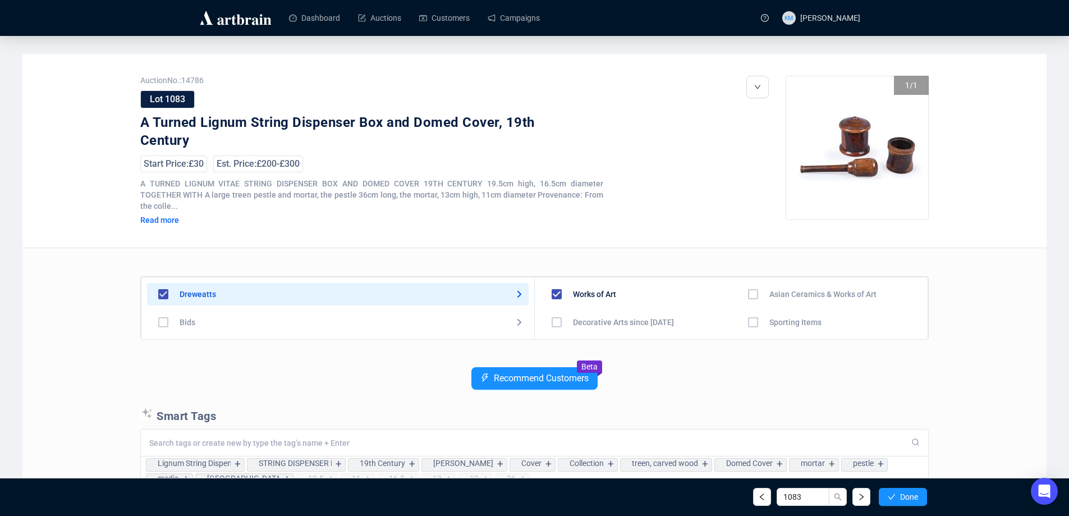
scroll to position [56, 0]
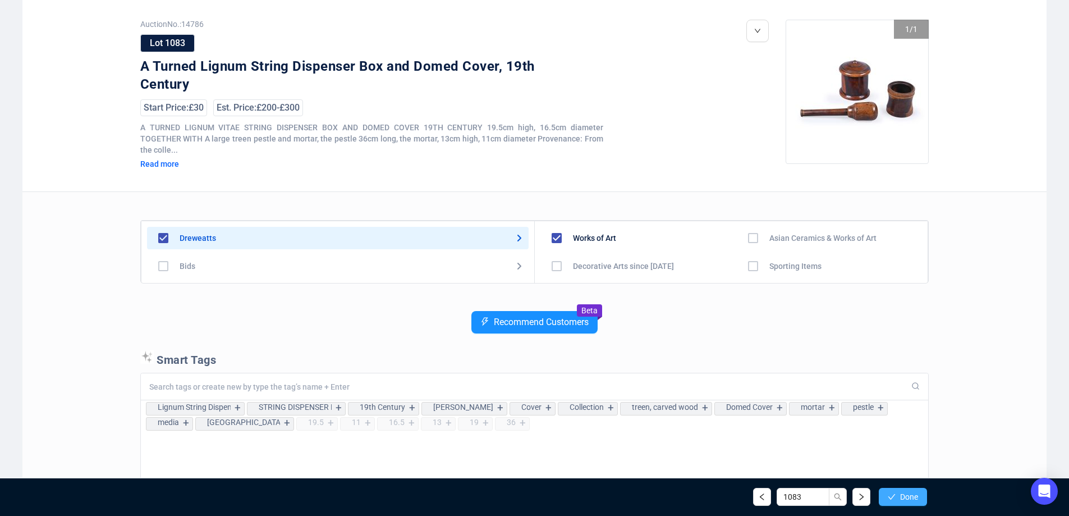
click at [905, 495] on span "Done" at bounding box center [909, 496] width 18 height 9
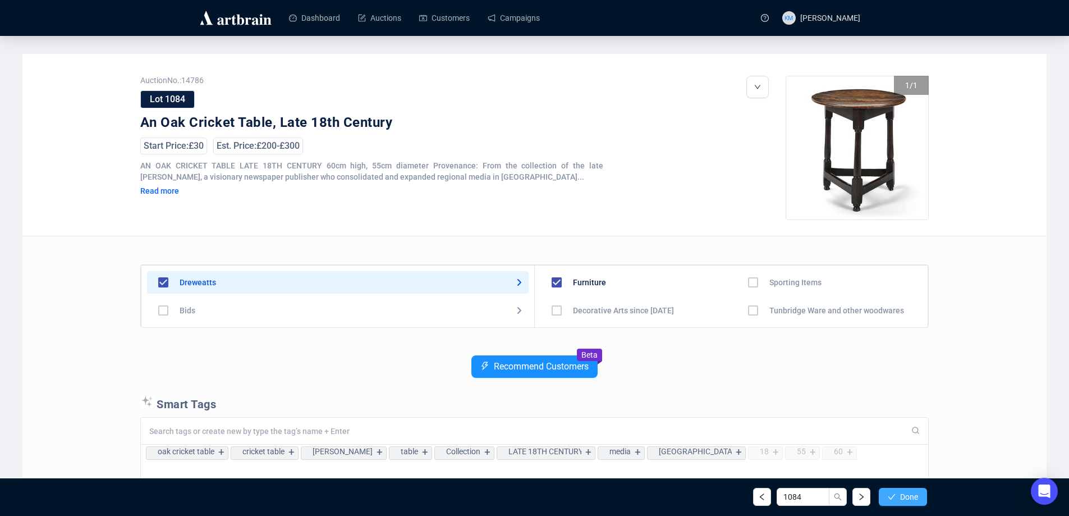
click at [903, 496] on span "Done" at bounding box center [909, 496] width 18 height 9
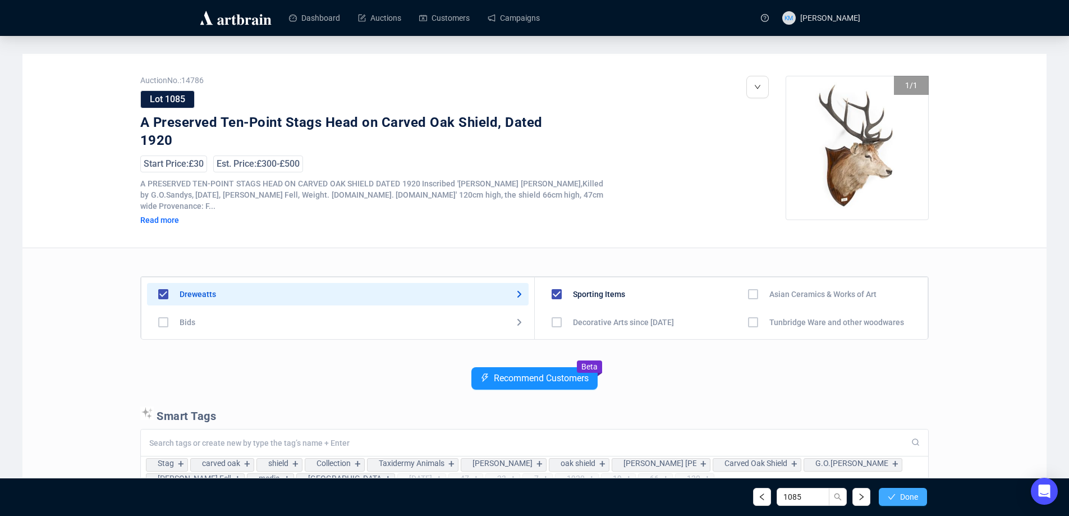
click at [900, 496] on span "Done" at bounding box center [909, 496] width 18 height 9
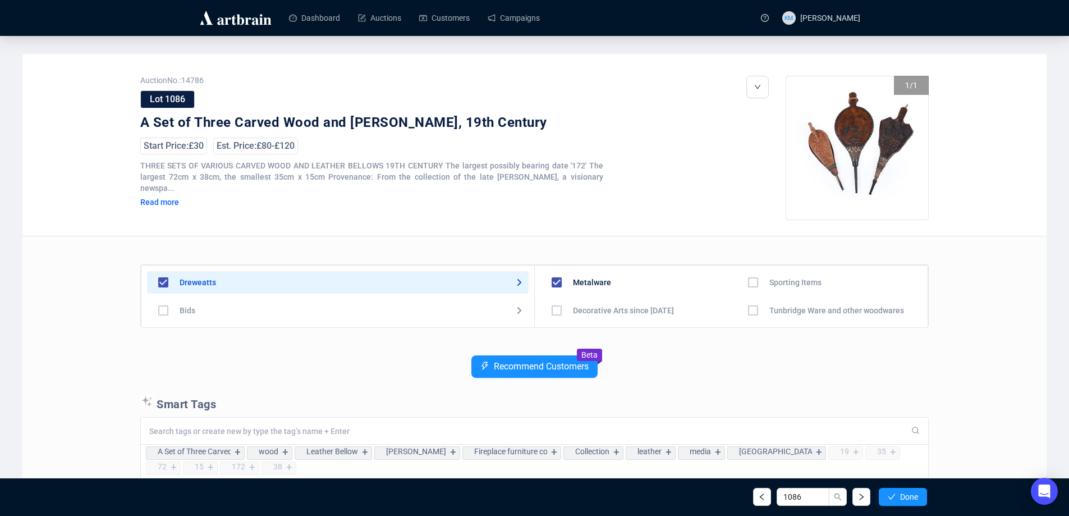
click at [900, 496] on span "Done" at bounding box center [909, 496] width 18 height 9
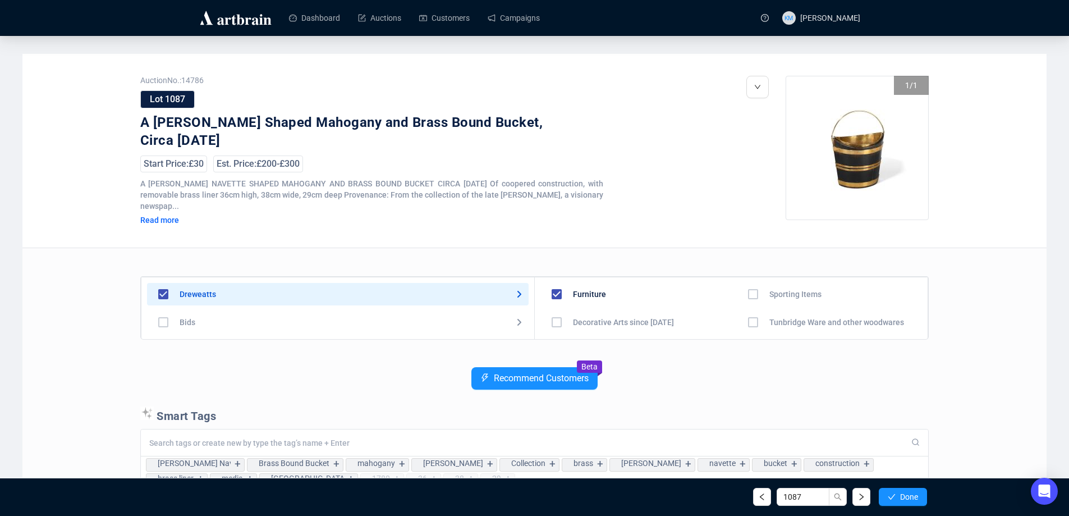
click at [900, 496] on span "Done" at bounding box center [909, 496] width 18 height 9
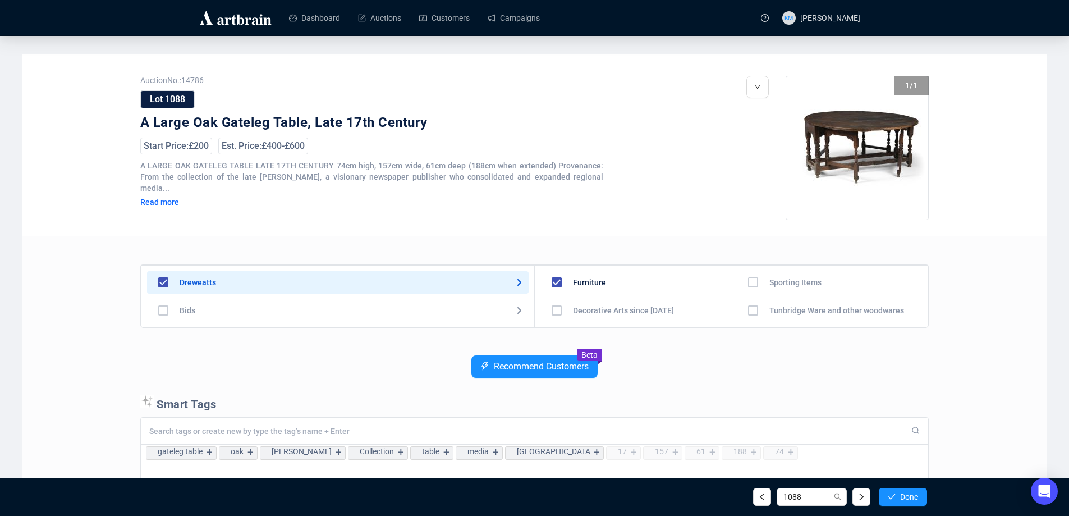
click at [900, 496] on span "Done" at bounding box center [909, 496] width 18 height 9
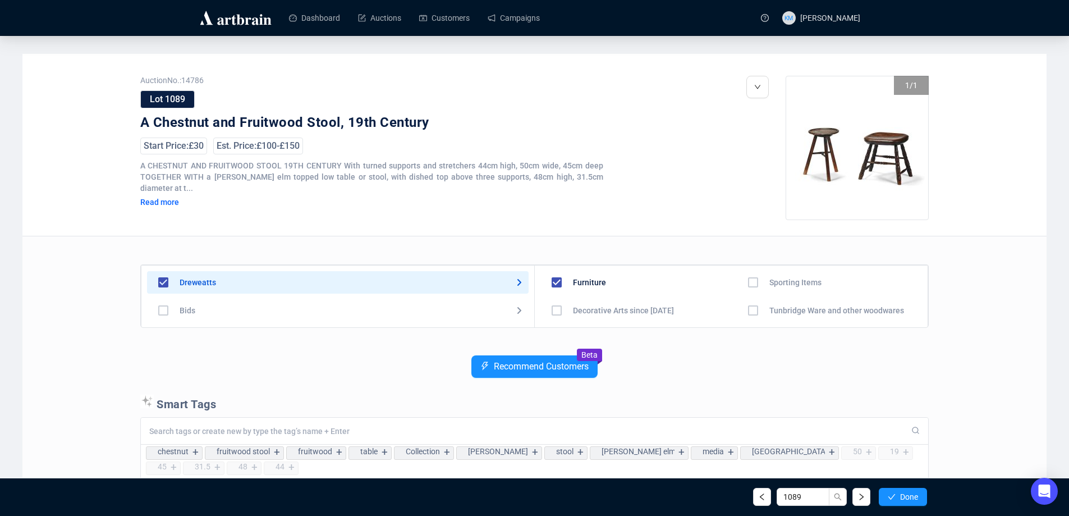
click at [900, 496] on span "Done" at bounding box center [909, 496] width 18 height 9
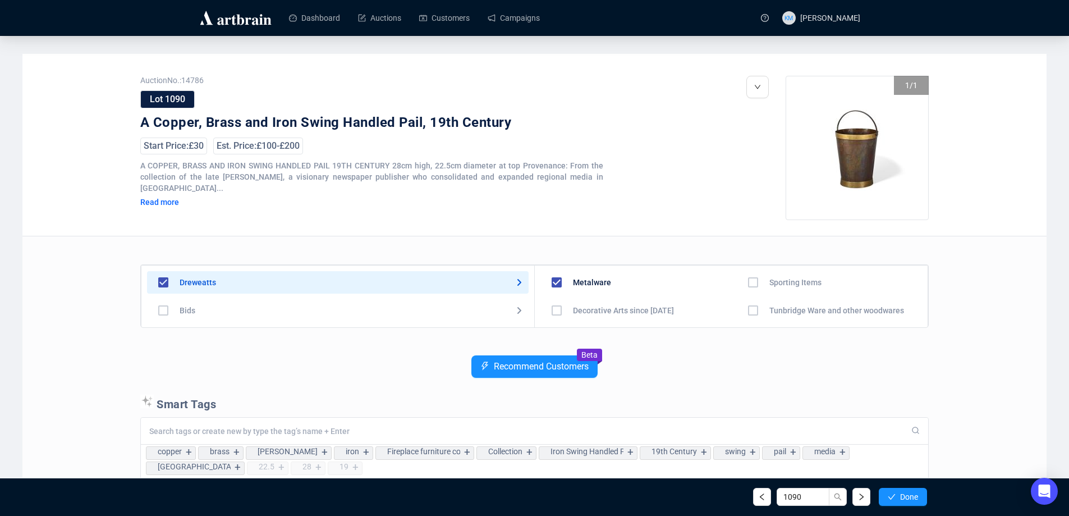
click at [900, 496] on span "Done" at bounding box center [909, 496] width 18 height 9
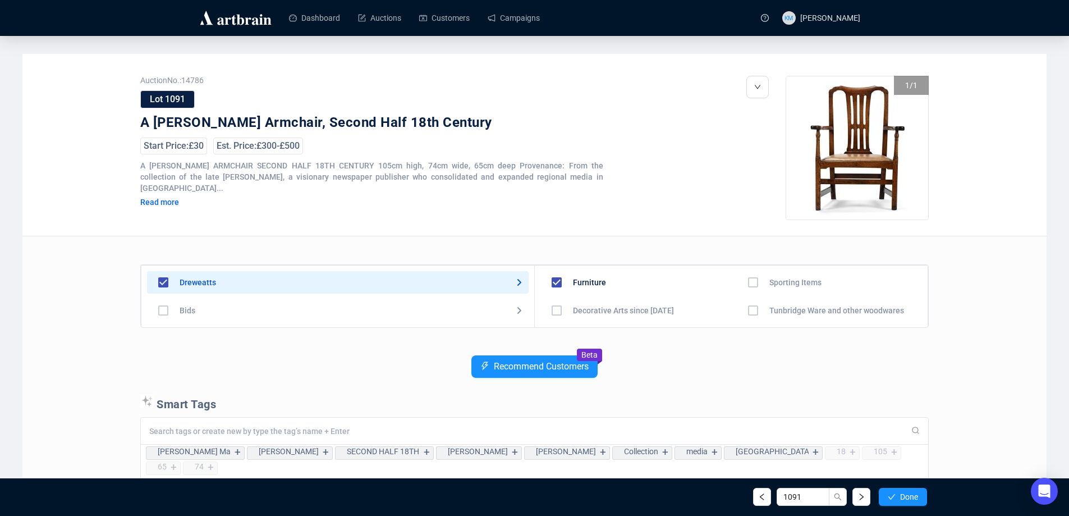
click at [900, 496] on span "Done" at bounding box center [909, 496] width 18 height 9
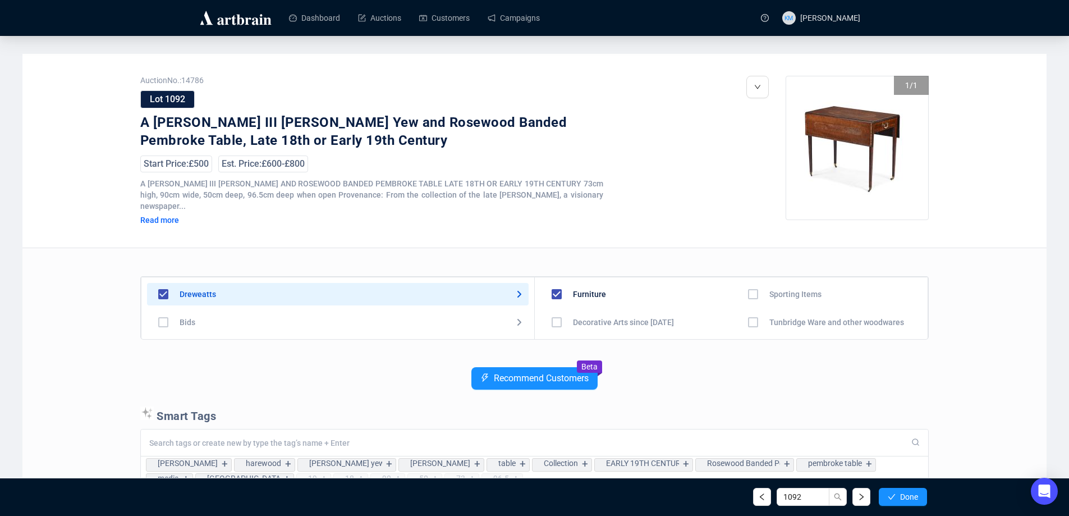
click at [900, 496] on span "Done" at bounding box center [909, 496] width 18 height 9
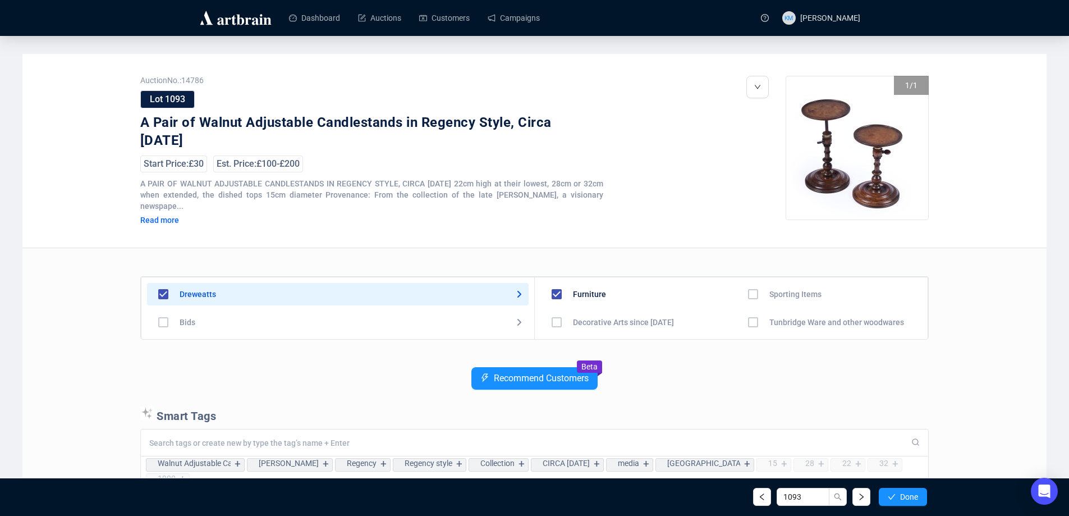
click at [900, 496] on span "Done" at bounding box center [909, 496] width 18 height 9
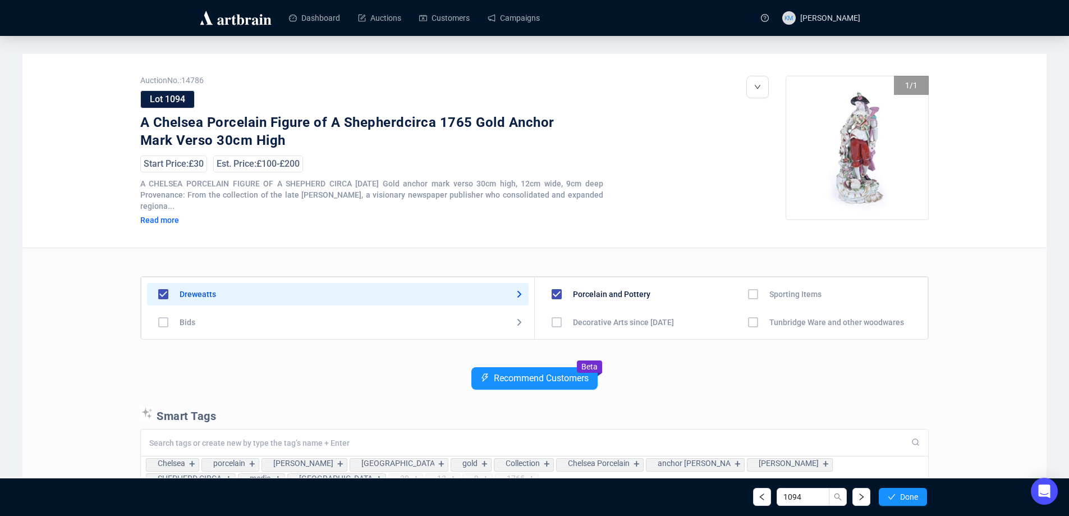
click at [900, 496] on span "Done" at bounding box center [909, 496] width 18 height 9
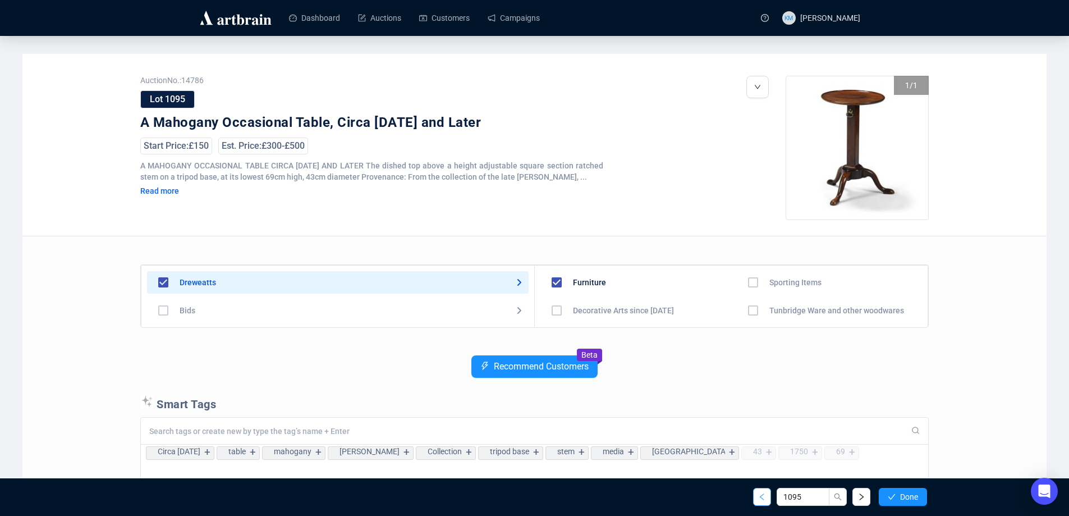
click at [762, 496] on icon "left" at bounding box center [762, 497] width 8 height 8
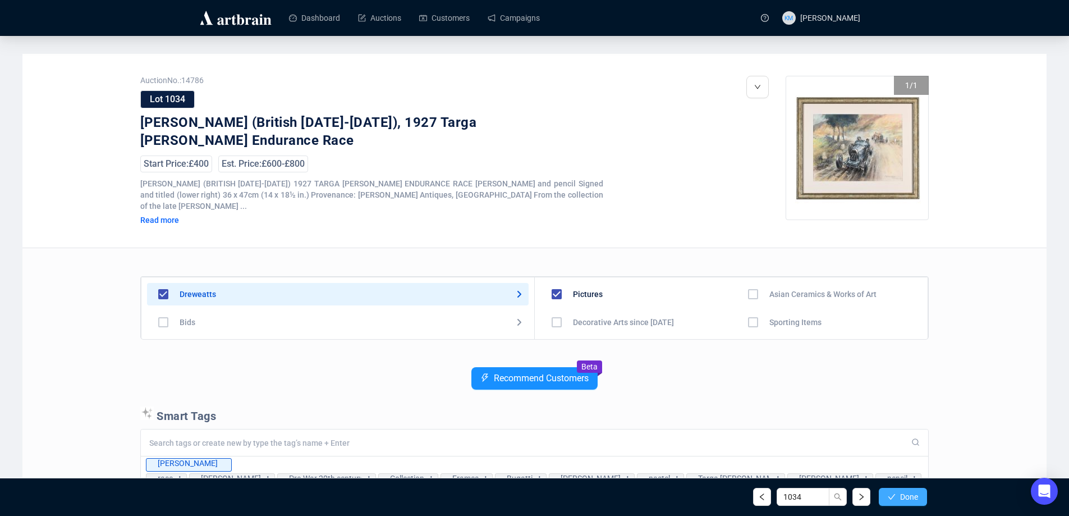
click at [883, 499] on button "Done" at bounding box center [902, 496] width 48 height 18
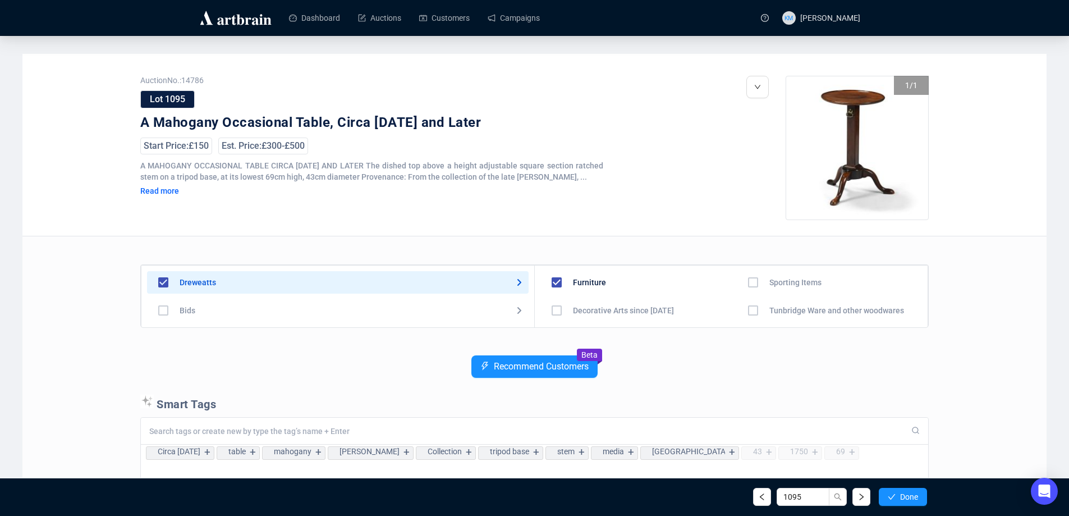
click at [883, 499] on button "Done" at bounding box center [902, 496] width 48 height 18
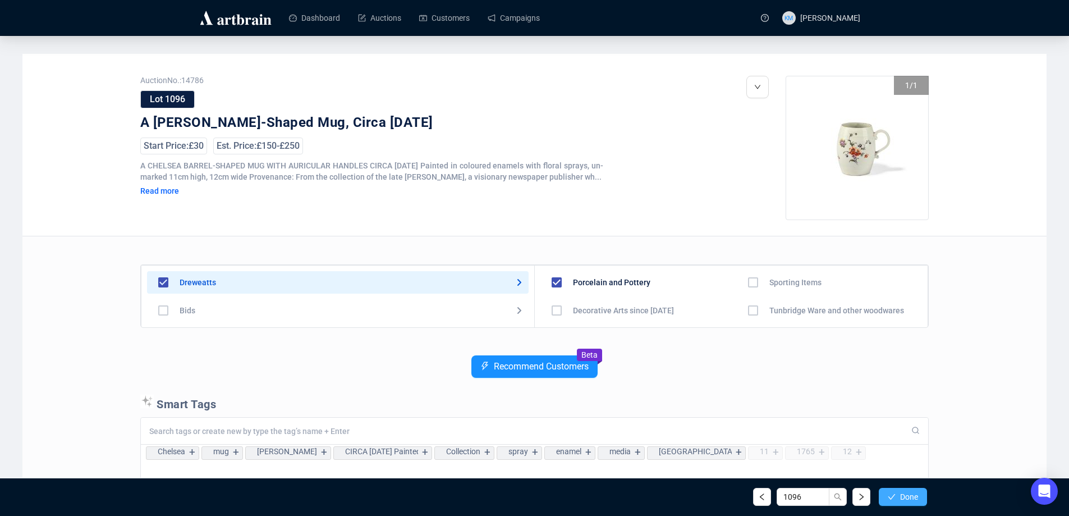
click at [887, 498] on icon "check" at bounding box center [891, 497] width 8 height 8
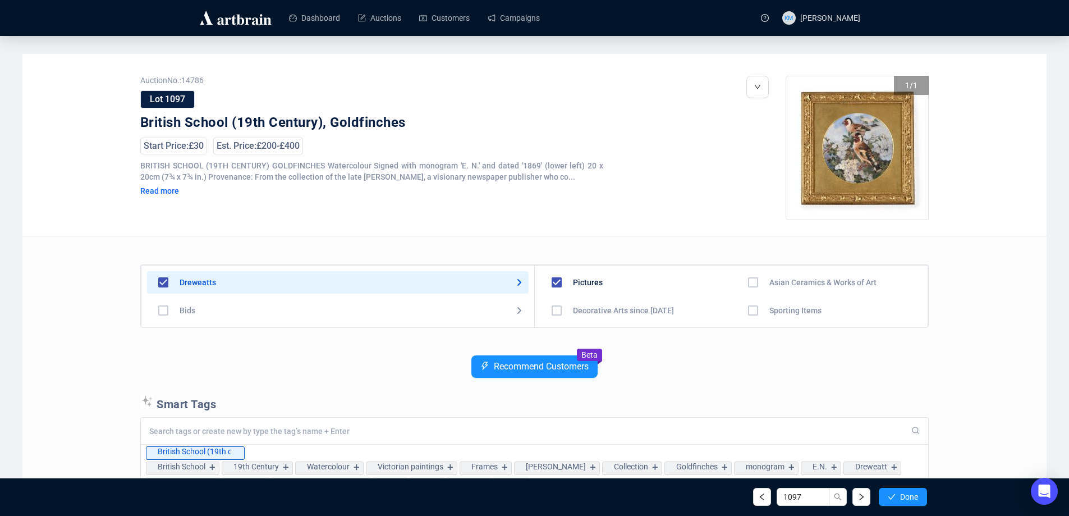
click at [887, 498] on icon "check" at bounding box center [891, 497] width 8 height 8
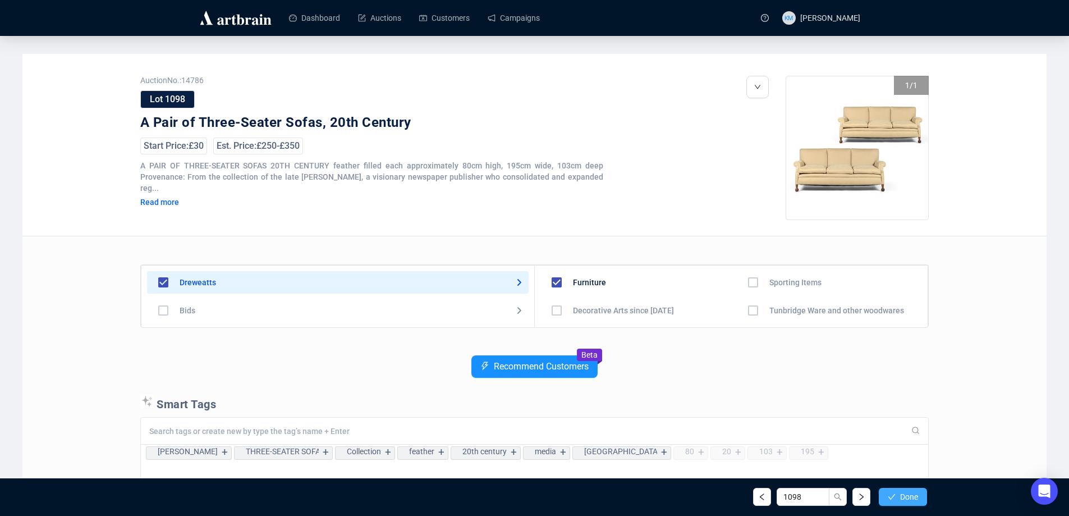
click at [887, 498] on icon "check" at bounding box center [891, 497] width 8 height 8
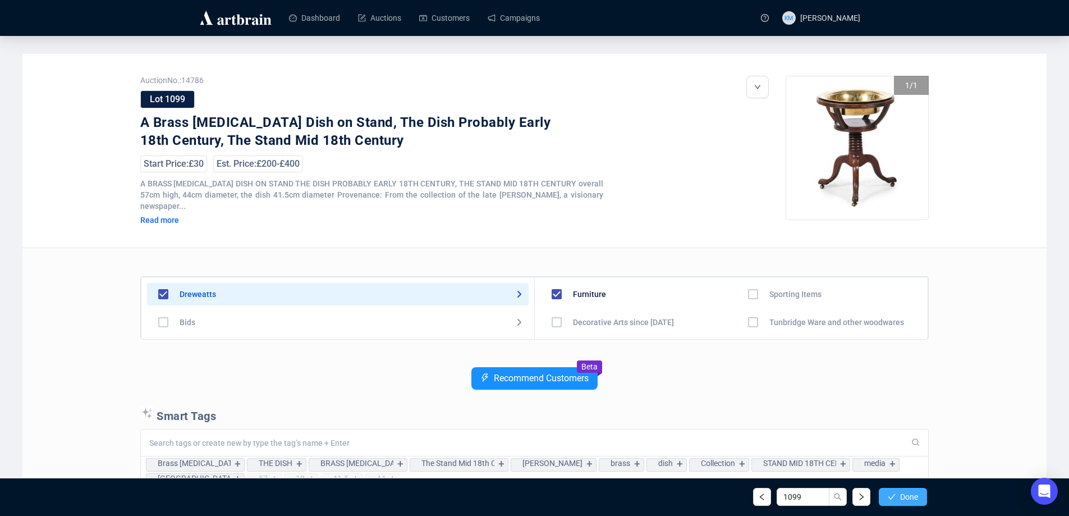
click at [890, 498] on icon "check" at bounding box center [891, 497] width 8 height 8
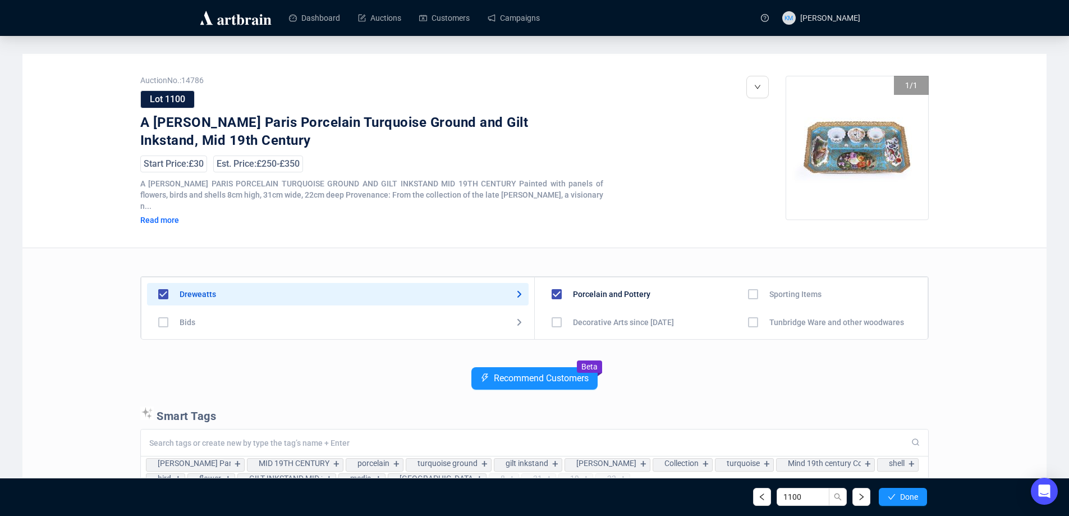
click at [890, 498] on icon "check" at bounding box center [891, 497] width 8 height 8
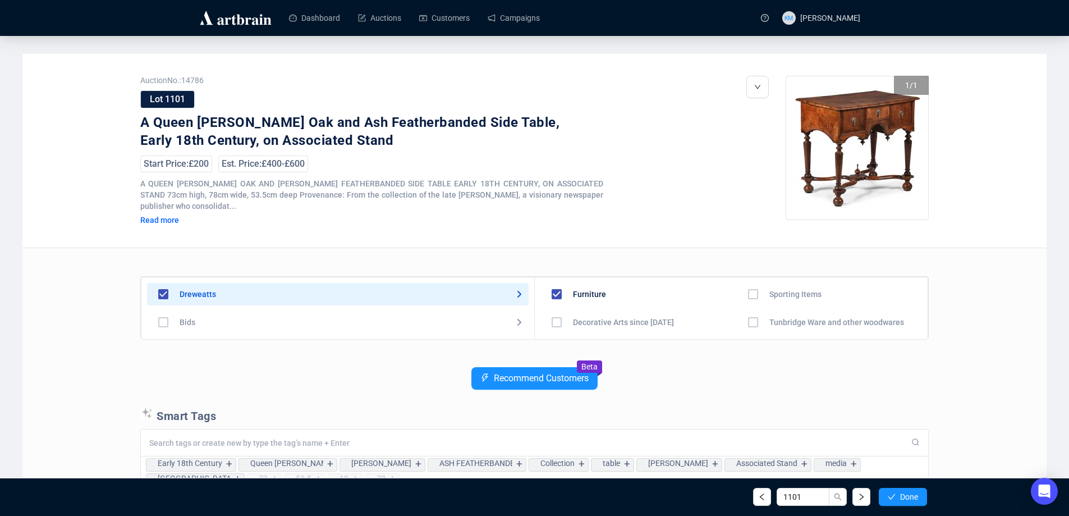
click at [890, 498] on icon "check" at bounding box center [891, 497] width 8 height 8
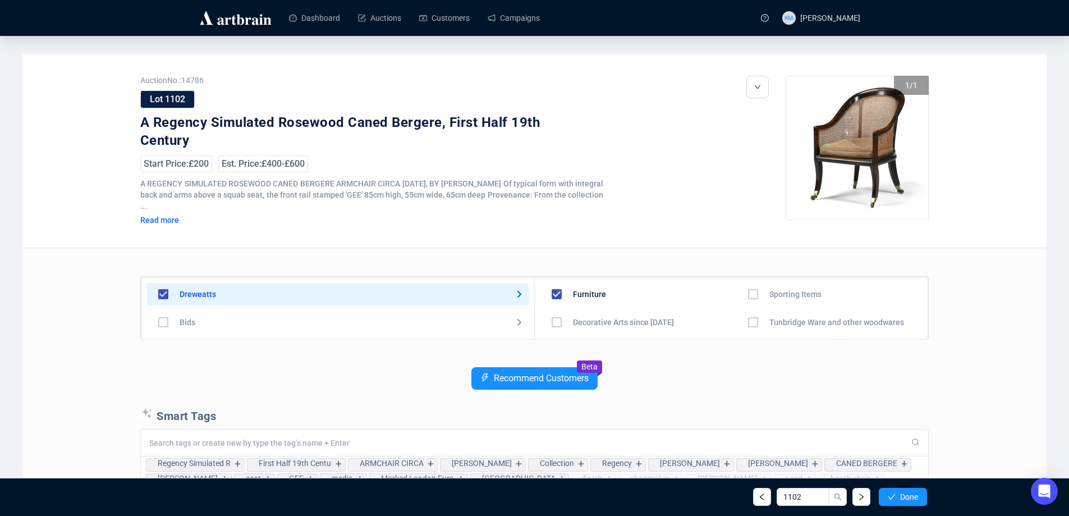
click at [890, 498] on icon "check" at bounding box center [891, 497] width 8 height 8
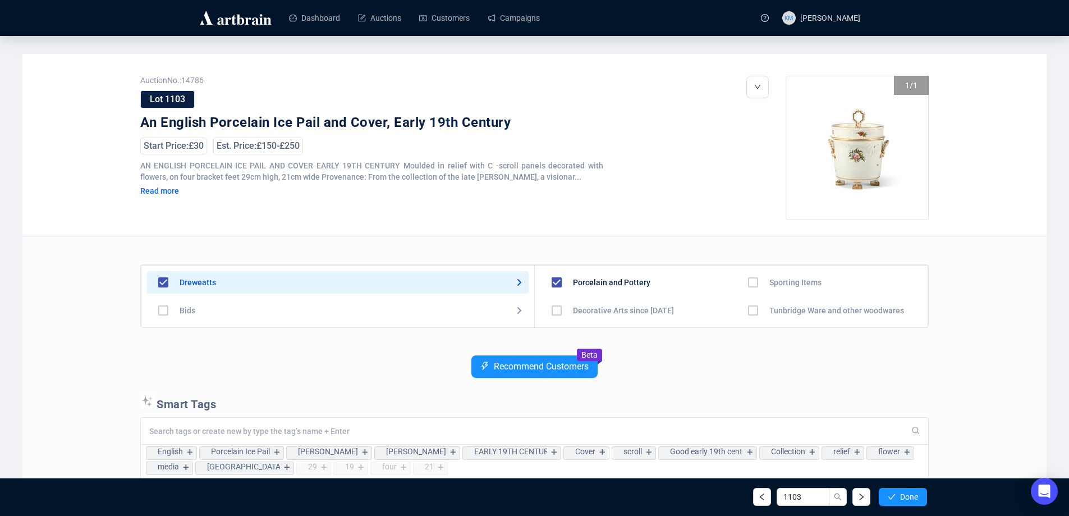
click at [890, 498] on icon "check" at bounding box center [891, 497] width 8 height 8
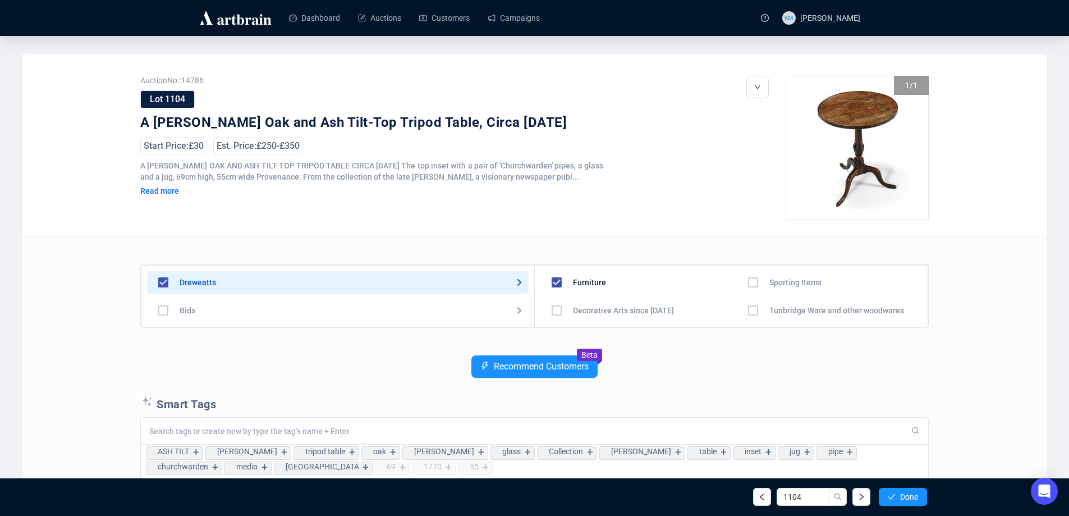
click at [890, 498] on icon "check" at bounding box center [891, 497] width 8 height 8
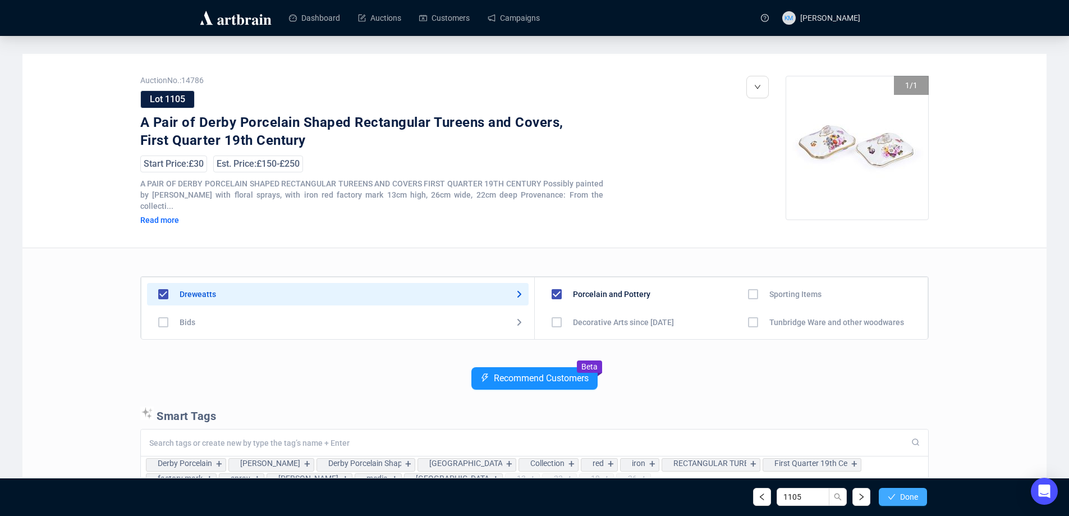
click at [904, 493] on span "Done" at bounding box center [909, 496] width 18 height 9
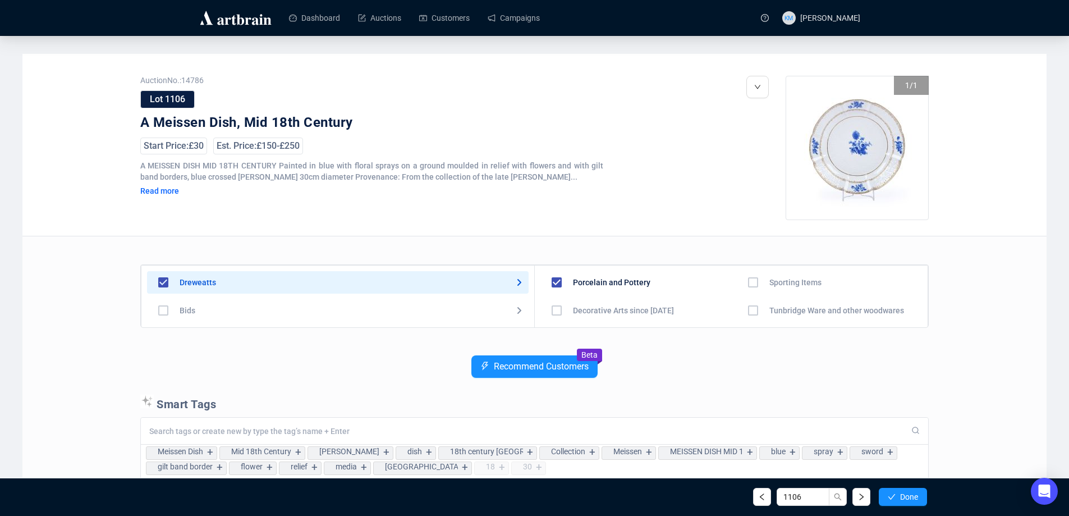
click at [904, 493] on span "Done" at bounding box center [909, 496] width 18 height 9
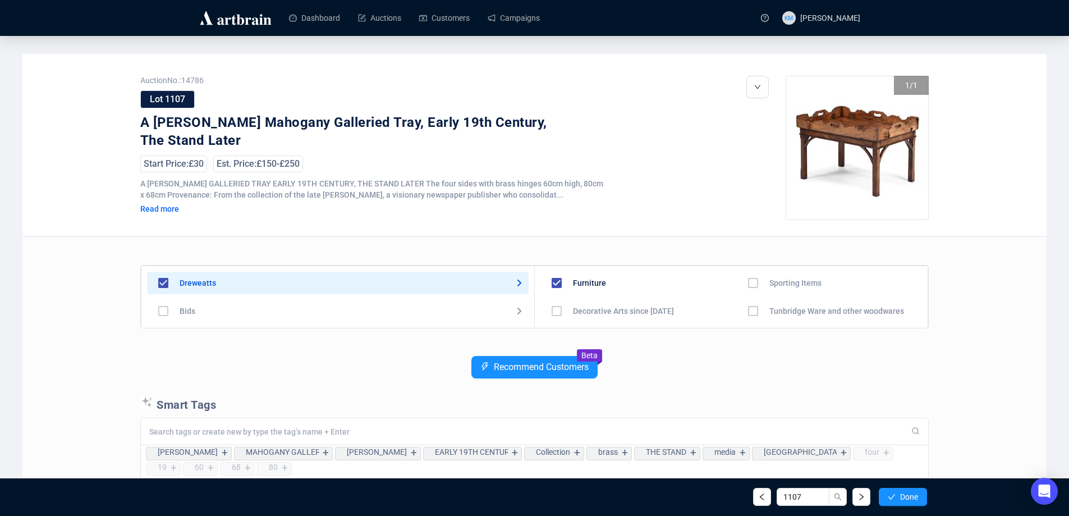
click at [904, 493] on span "Done" at bounding box center [909, 496] width 18 height 9
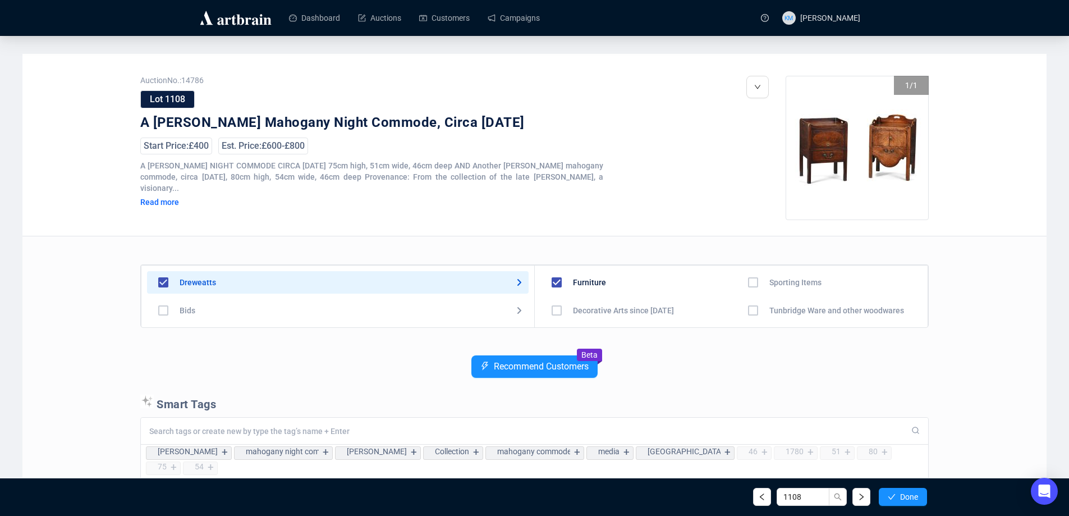
click at [904, 493] on span "Done" at bounding box center [909, 496] width 18 height 9
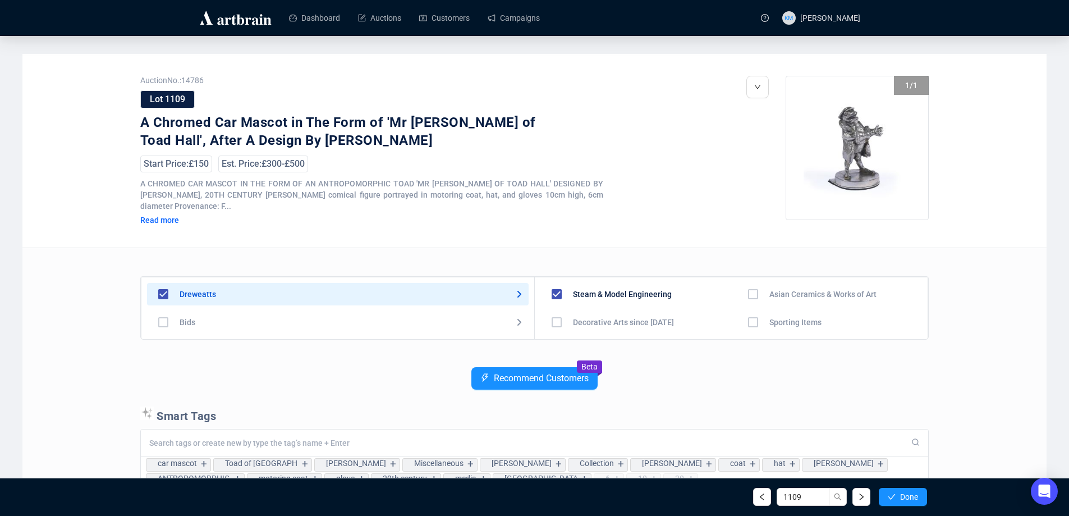
click at [904, 493] on span "Done" at bounding box center [909, 496] width 18 height 9
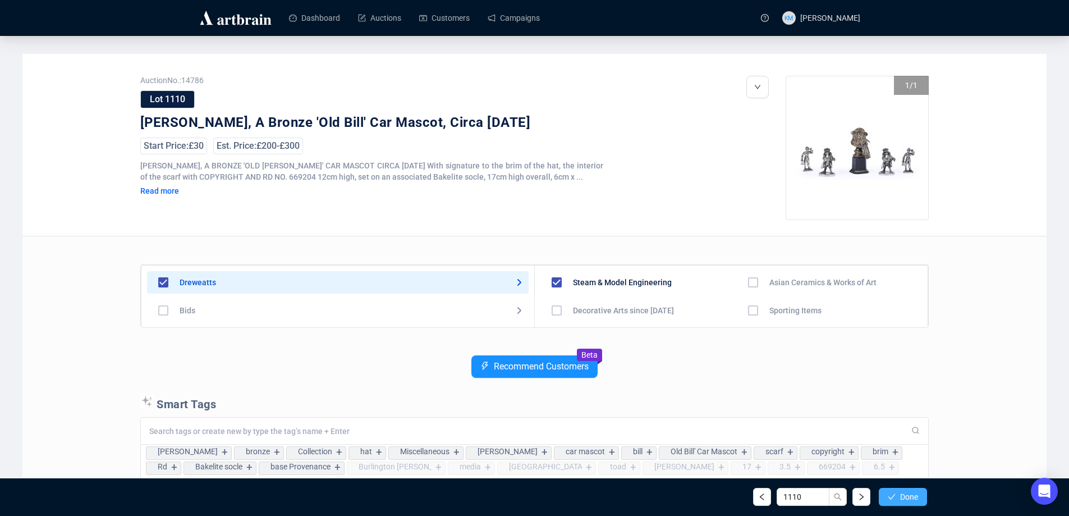
click at [908, 493] on span "Done" at bounding box center [909, 496] width 18 height 9
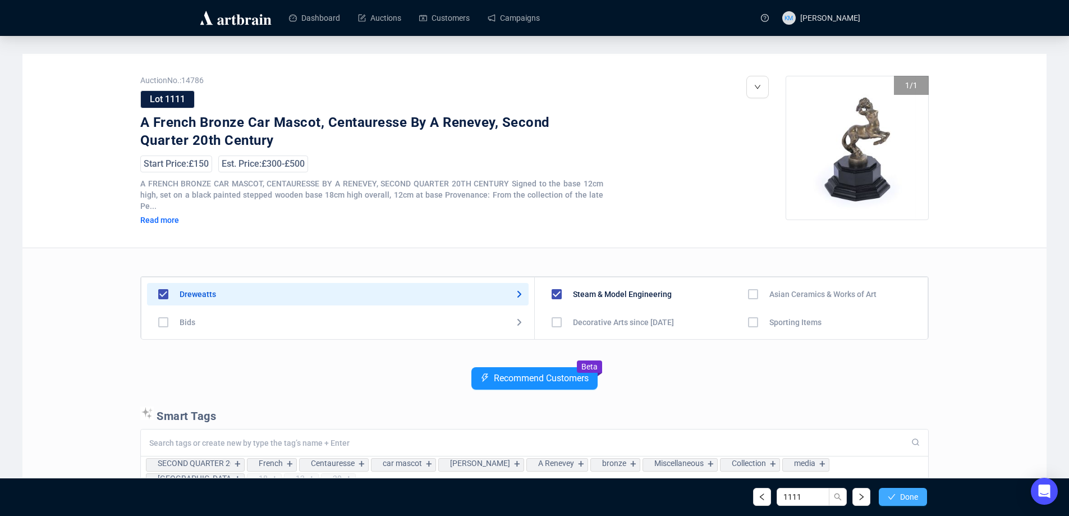
click at [909, 493] on span "Done" at bounding box center [909, 496] width 18 height 9
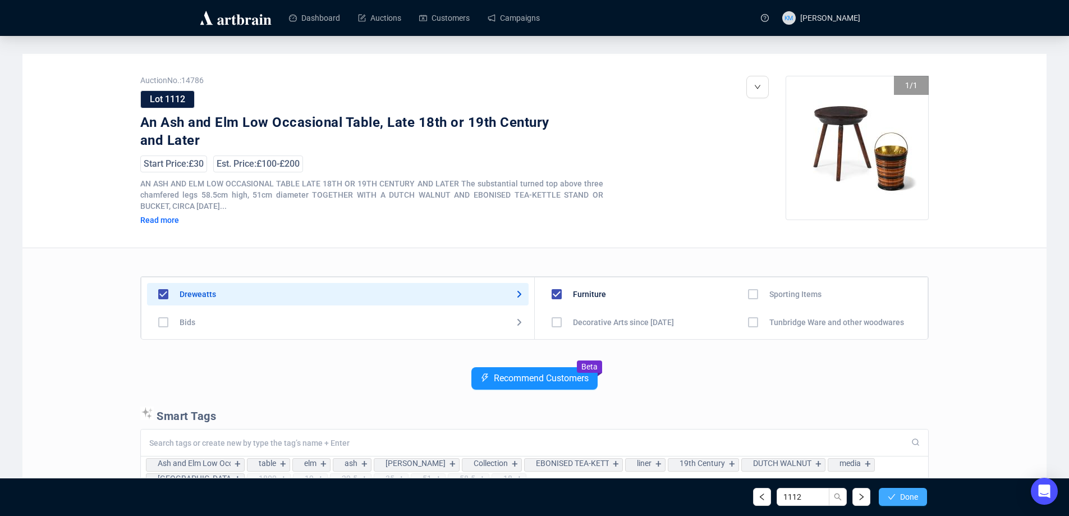
click at [911, 493] on span "Done" at bounding box center [909, 496] width 18 height 9
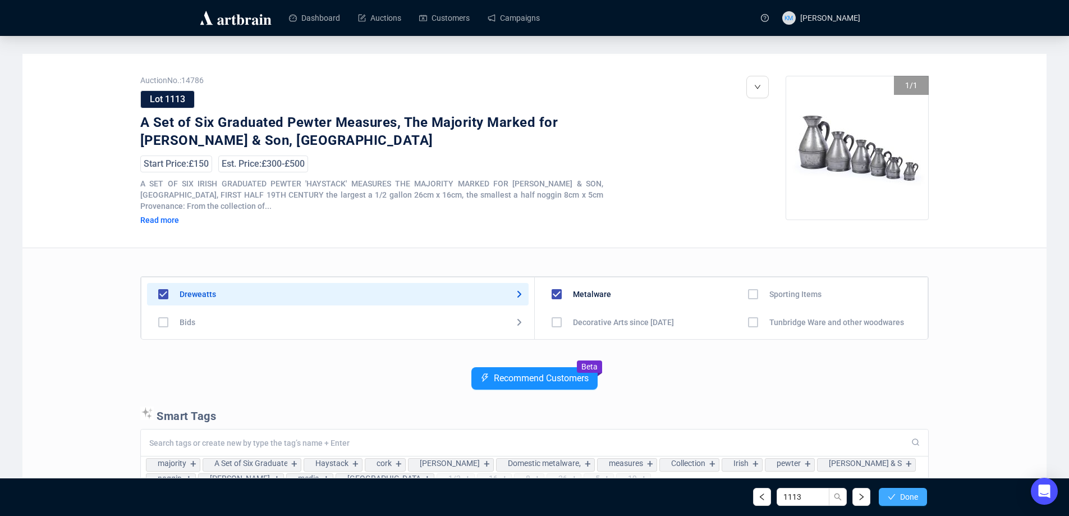
click at [903, 494] on span "Done" at bounding box center [909, 496] width 18 height 9
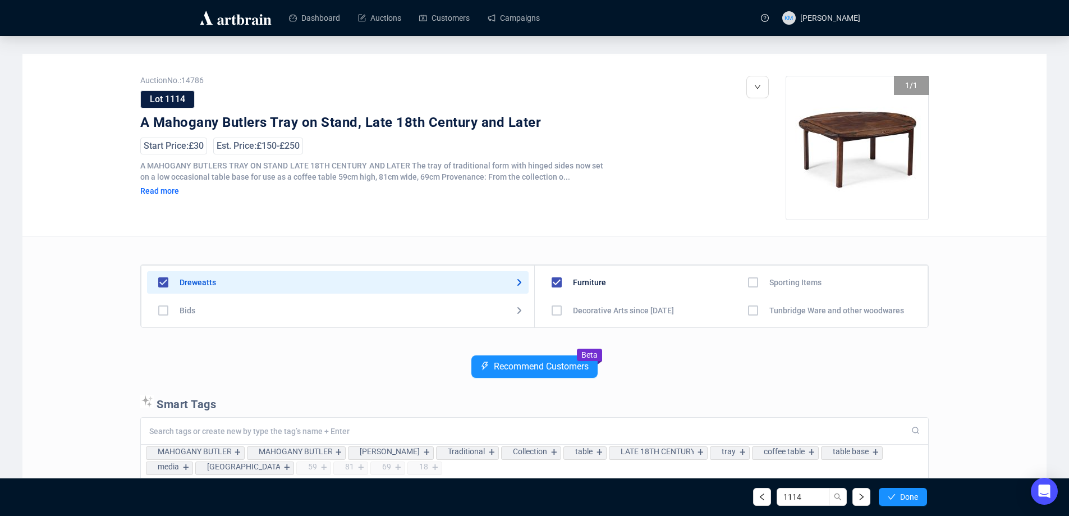
click at [903, 494] on span "Done" at bounding box center [909, 496] width 18 height 9
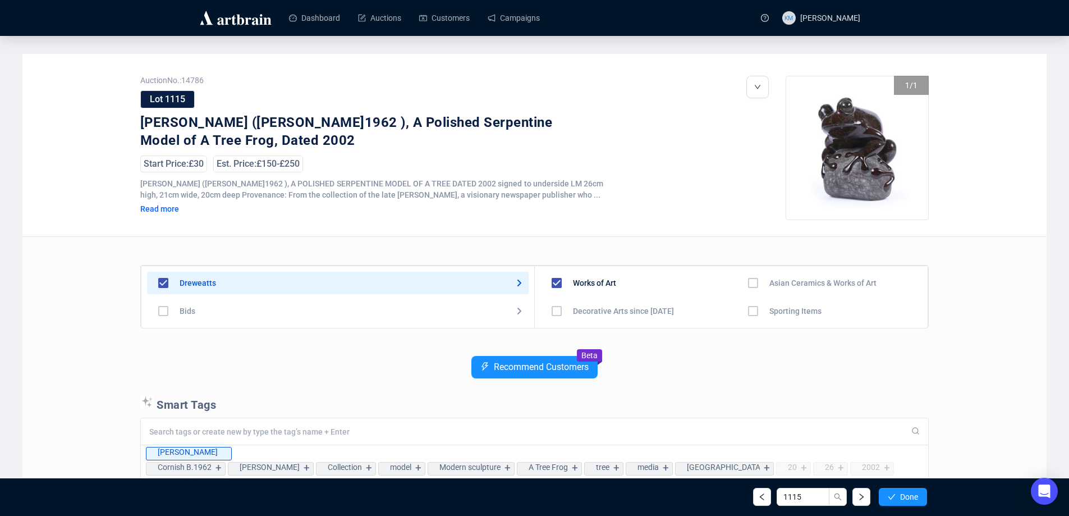
click at [903, 494] on span "Done" at bounding box center [909, 496] width 18 height 9
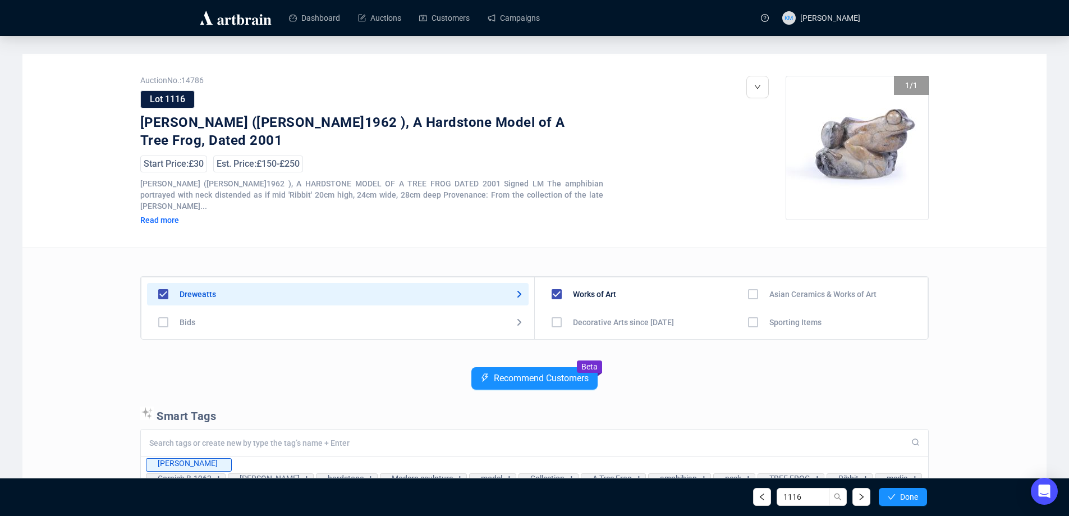
click at [903, 494] on span "Done" at bounding box center [909, 496] width 18 height 9
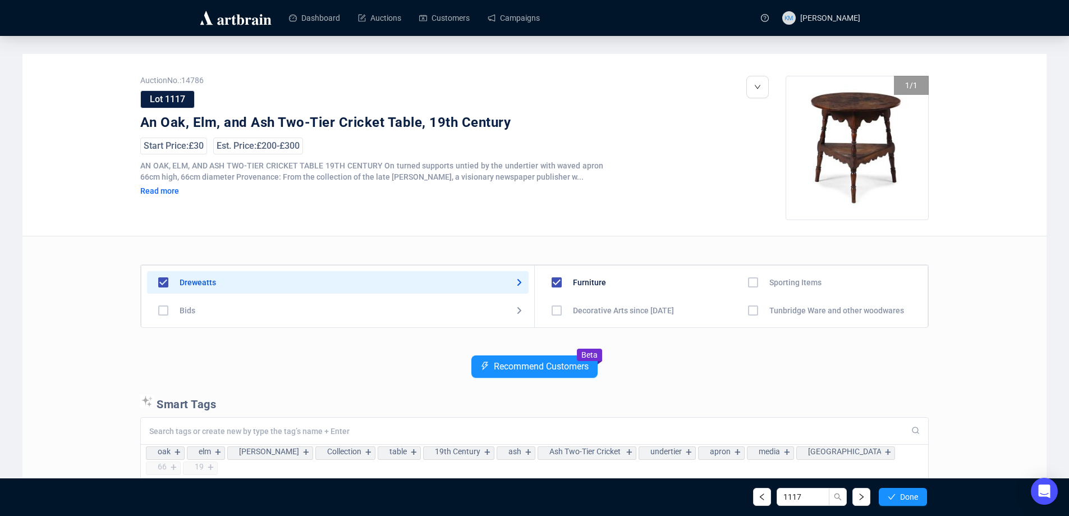
click at [903, 494] on span "Done" at bounding box center [909, 496] width 18 height 9
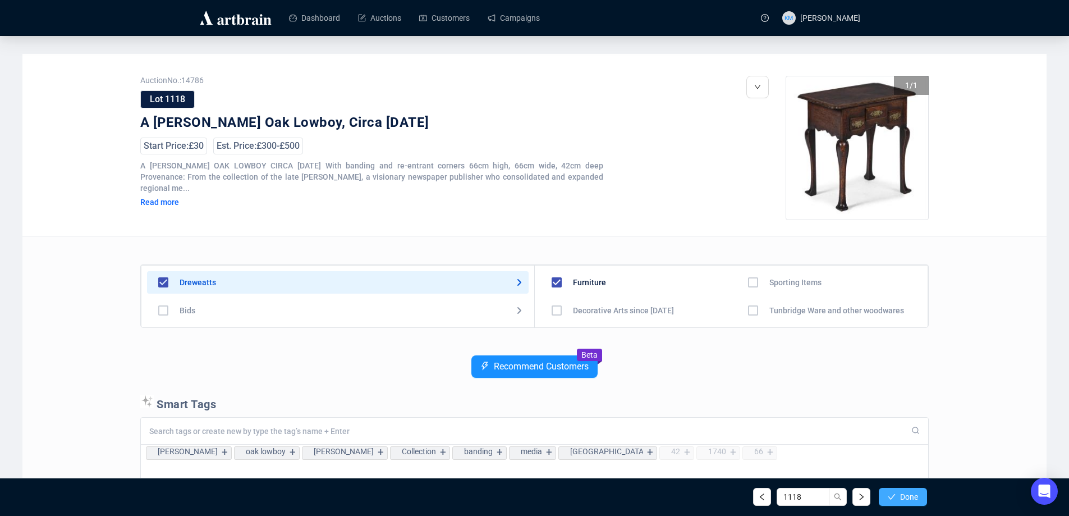
click at [906, 495] on span "Done" at bounding box center [909, 496] width 18 height 9
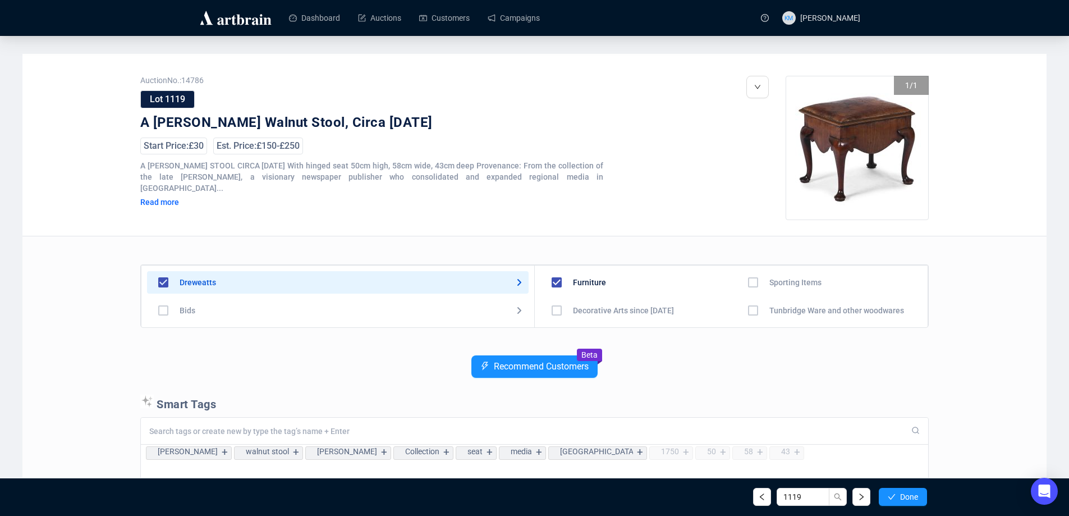
click at [906, 495] on span "Done" at bounding box center [909, 496] width 18 height 9
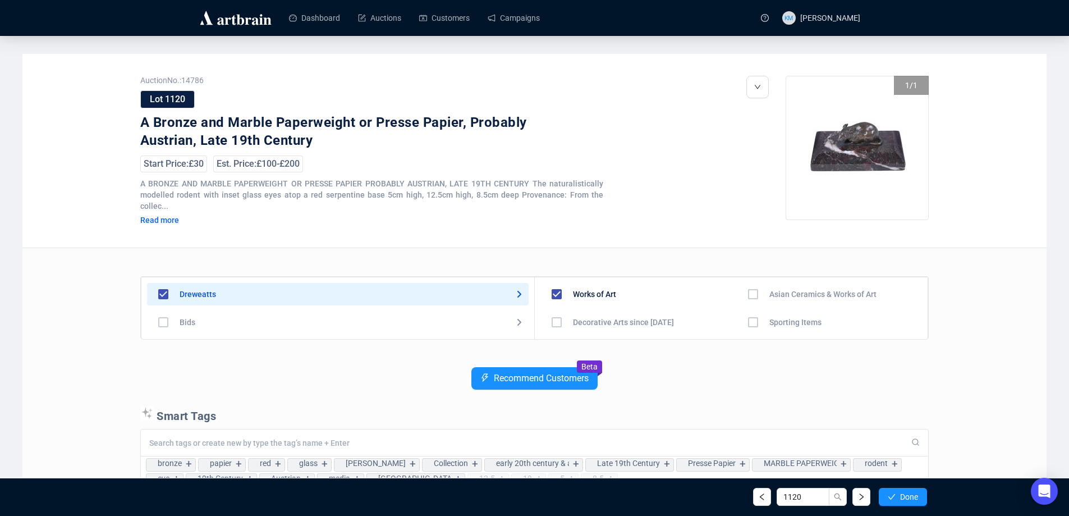
click at [906, 495] on span "Done" at bounding box center [909, 496] width 18 height 9
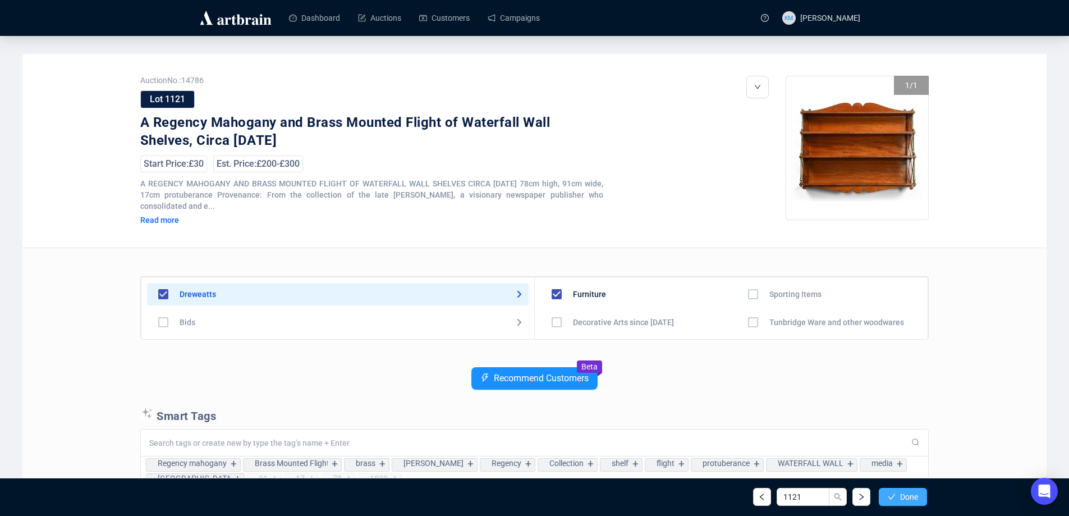
click at [909, 496] on span "Done" at bounding box center [909, 496] width 18 height 9
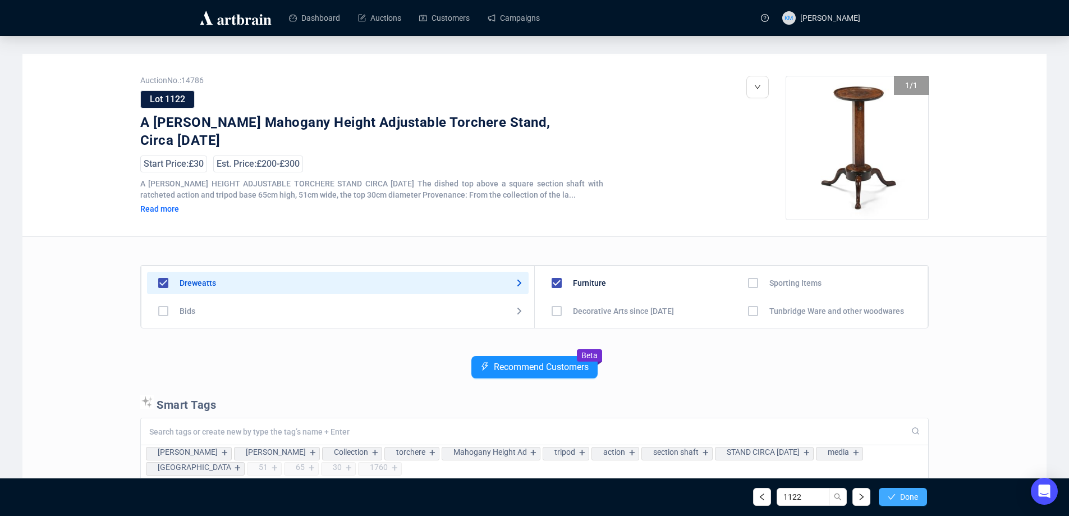
click at [906, 496] on span "Done" at bounding box center [909, 496] width 18 height 9
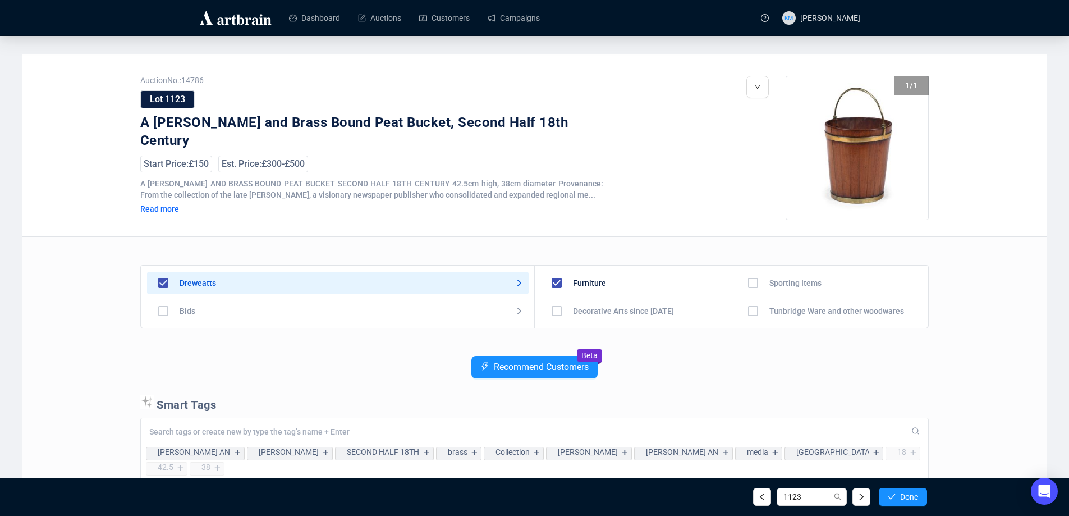
click at [906, 496] on span "Done" at bounding box center [909, 496] width 18 height 9
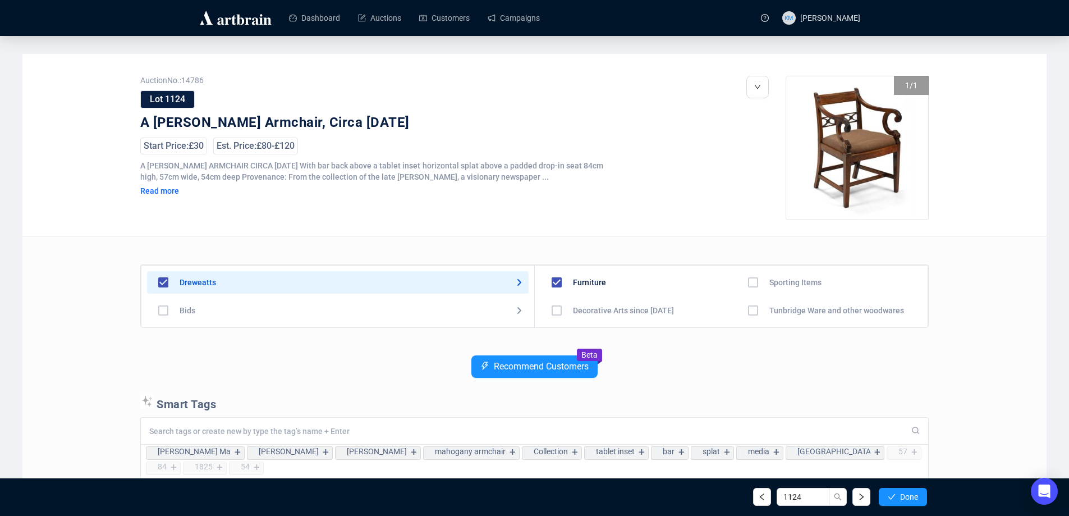
click at [906, 496] on span "Done" at bounding box center [909, 496] width 18 height 9
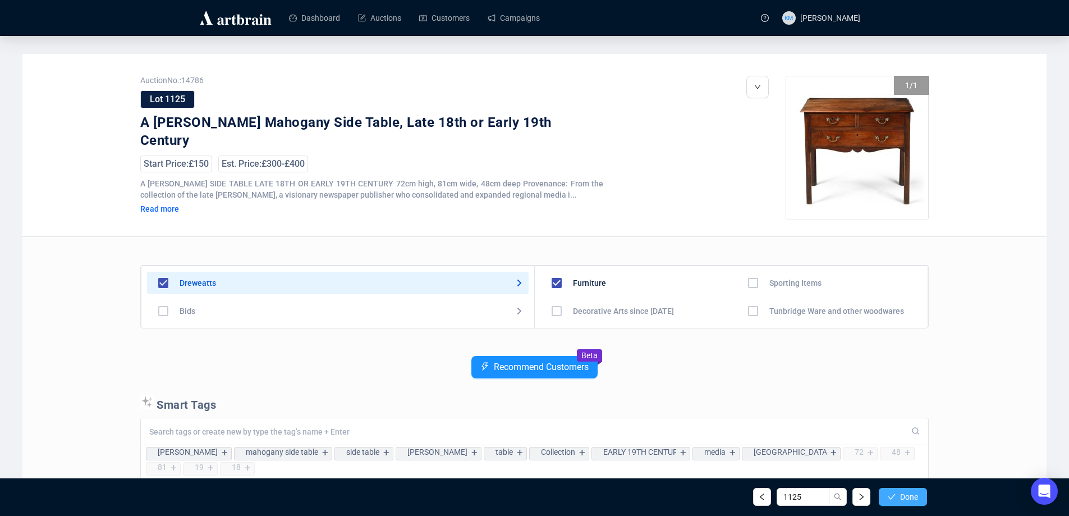
click at [904, 496] on span "Done" at bounding box center [909, 496] width 18 height 9
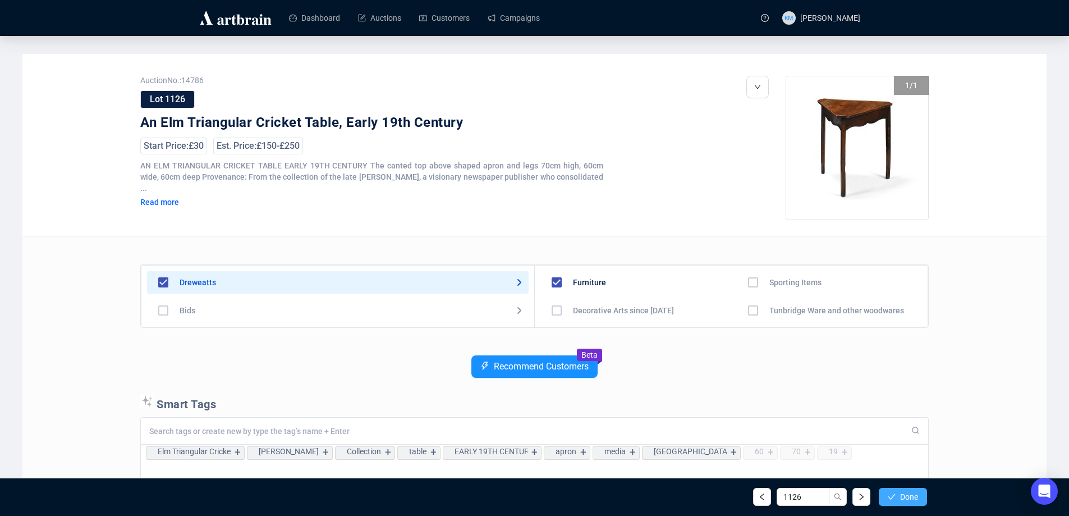
click at [901, 496] on span "Done" at bounding box center [909, 496] width 18 height 9
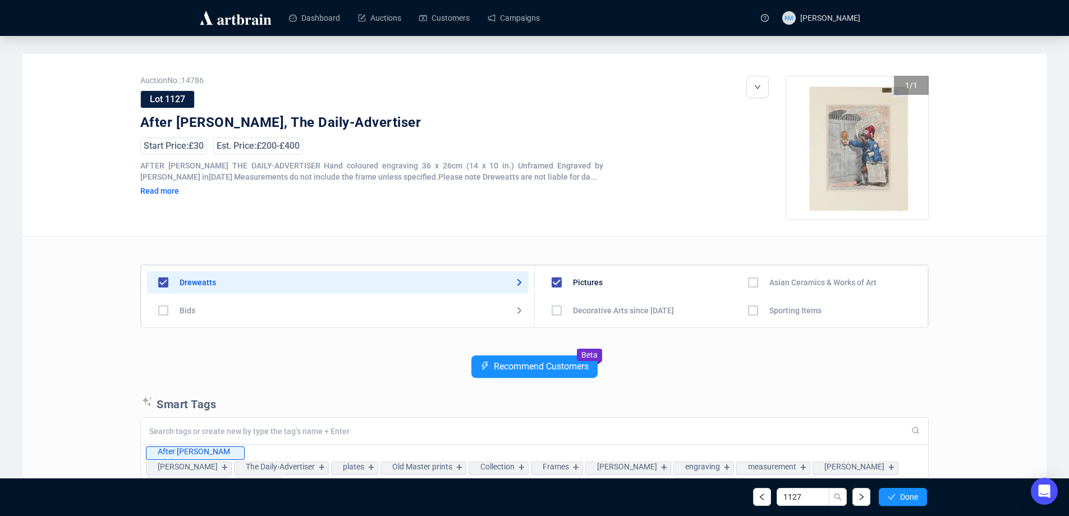
click at [901, 496] on span "Done" at bounding box center [909, 496] width 18 height 9
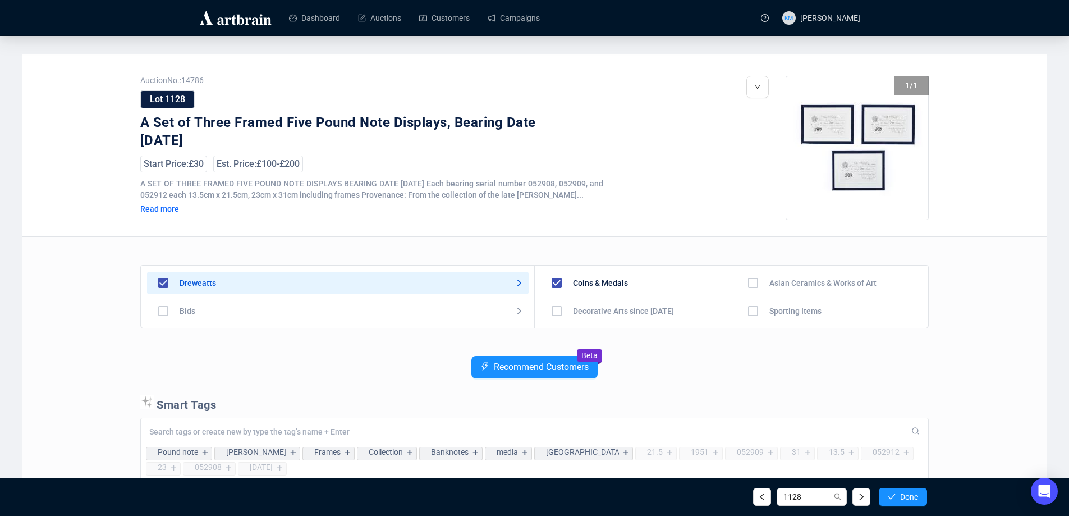
click at [901, 496] on span "Done" at bounding box center [909, 496] width 18 height 9
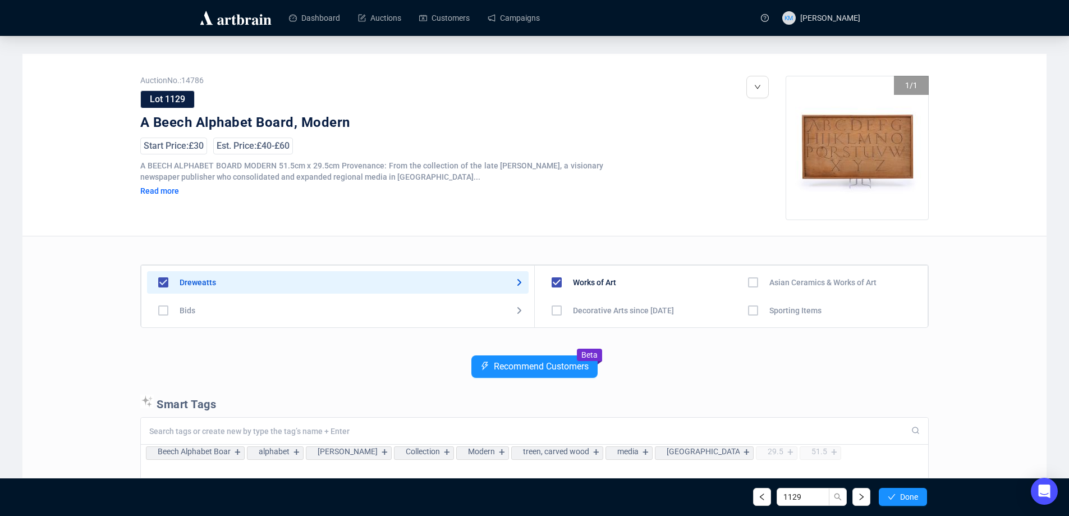
click at [901, 496] on span "Done" at bounding box center [909, 496] width 18 height 9
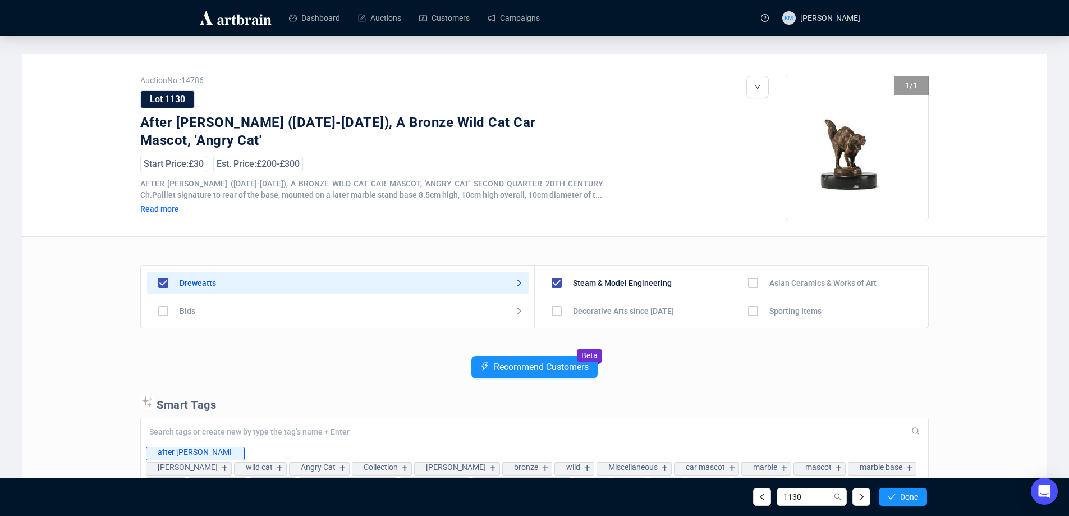
click at [901, 496] on span "Done" at bounding box center [909, 496] width 18 height 9
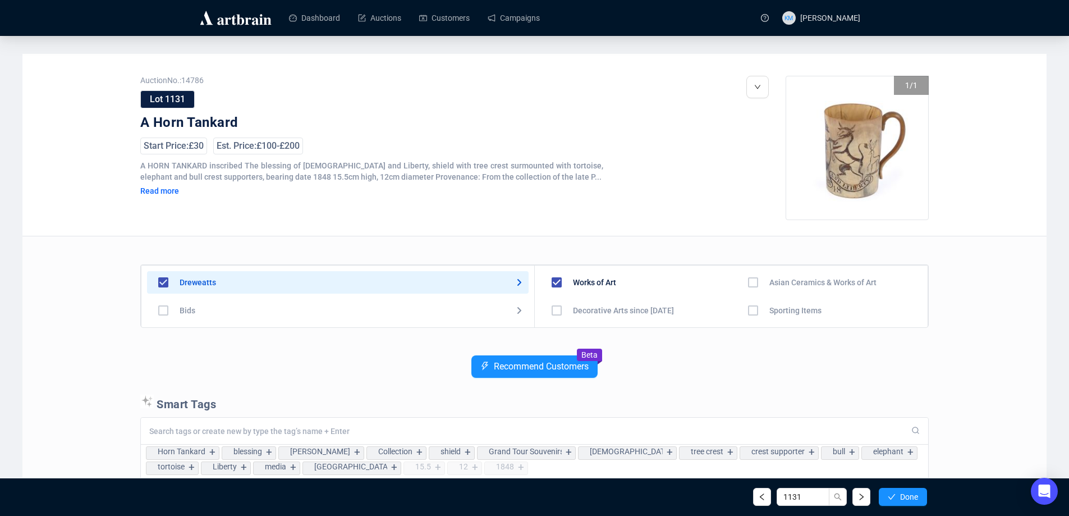
click at [901, 496] on span "Done" at bounding box center [909, 496] width 18 height 9
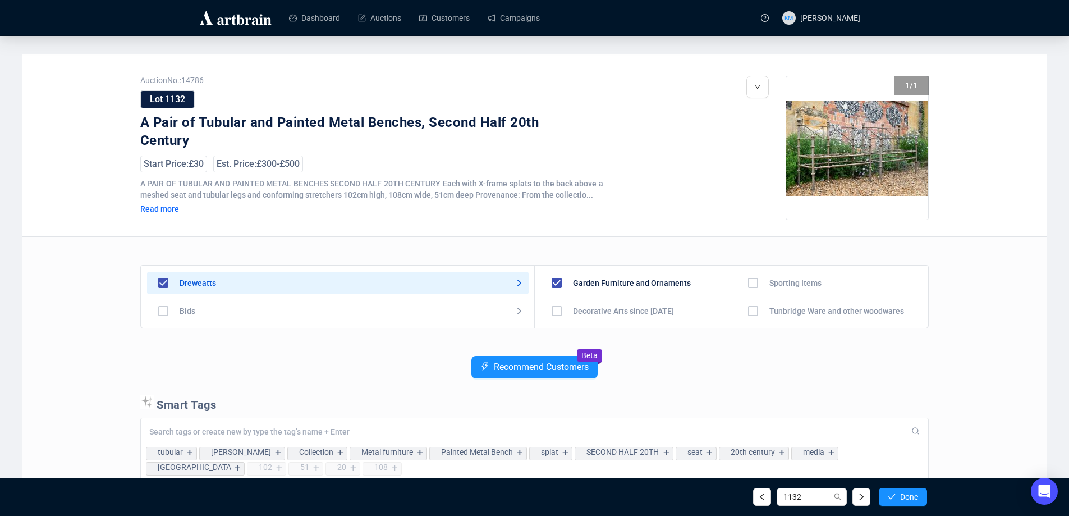
click at [901, 496] on span "Done" at bounding box center [909, 496] width 18 height 9
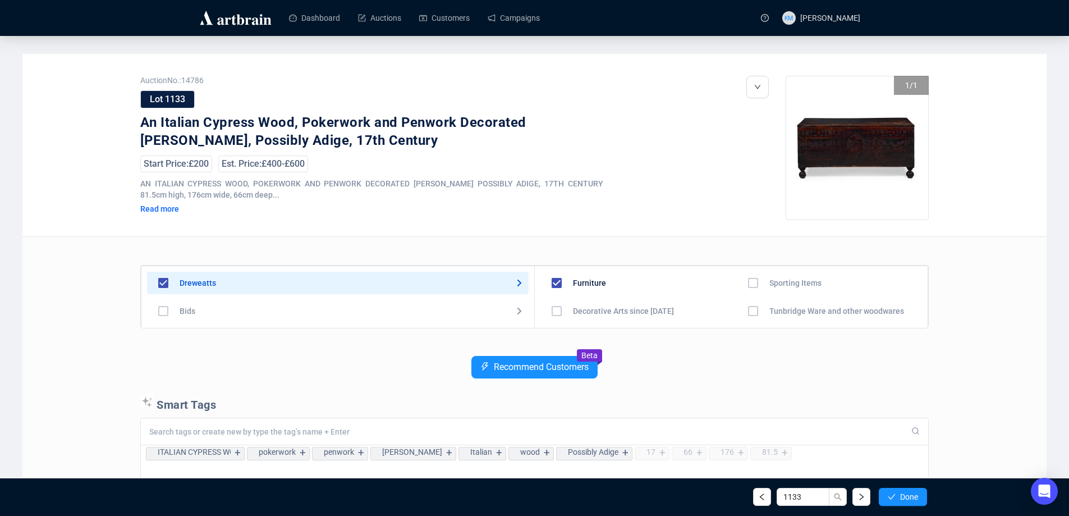
click at [901, 496] on span "Done" at bounding box center [909, 496] width 18 height 9
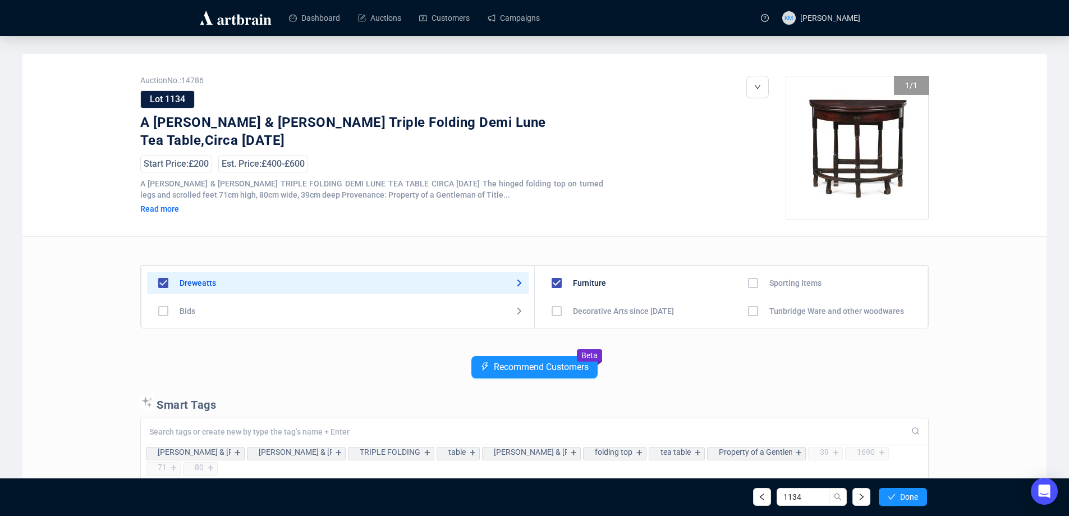
click at [901, 496] on span "Done" at bounding box center [909, 496] width 18 height 9
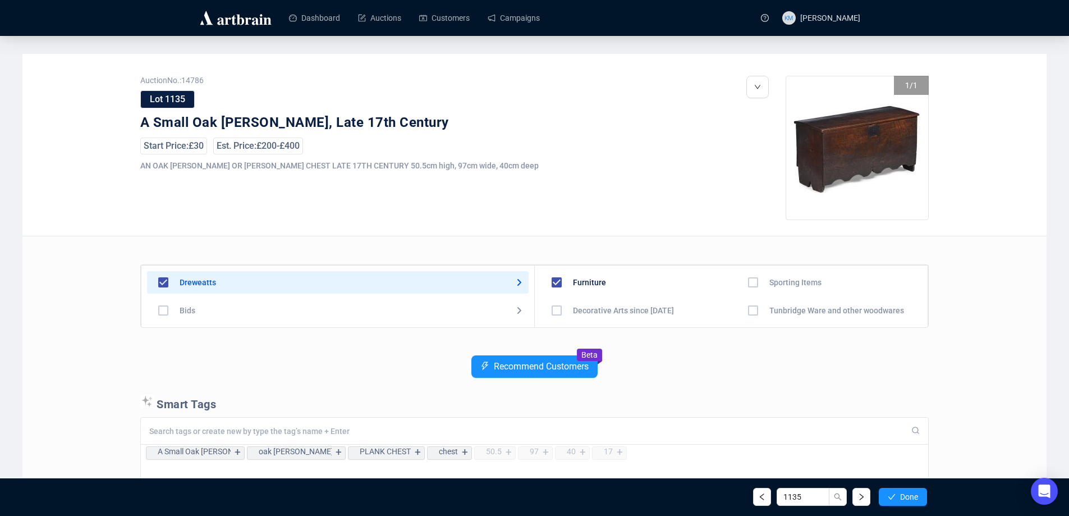
click at [901, 496] on span "Done" at bounding box center [909, 496] width 18 height 9
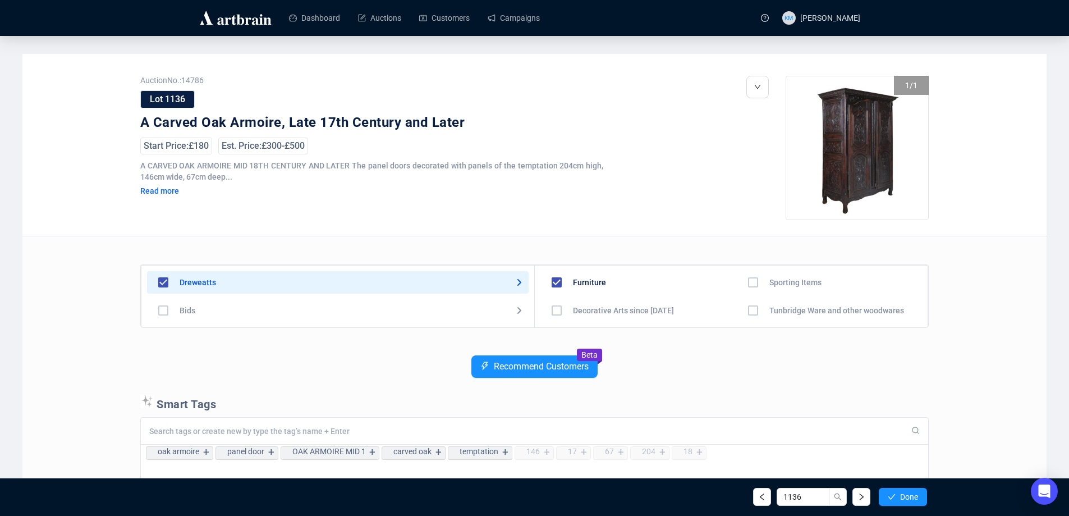
click at [901, 496] on span "Done" at bounding box center [909, 496] width 18 height 9
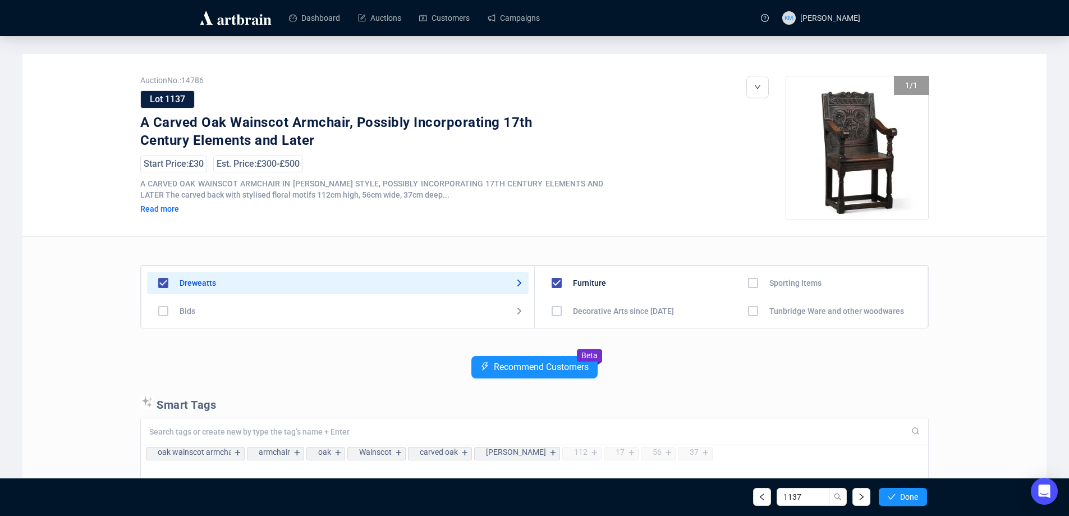
click at [901, 496] on span "Done" at bounding box center [909, 496] width 18 height 9
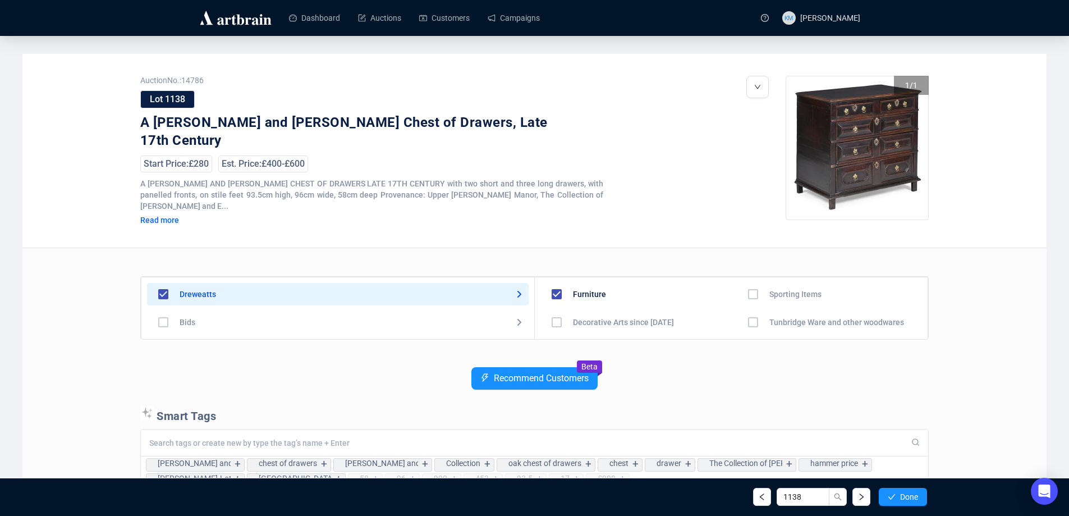
click at [901, 496] on span "Done" at bounding box center [909, 496] width 18 height 9
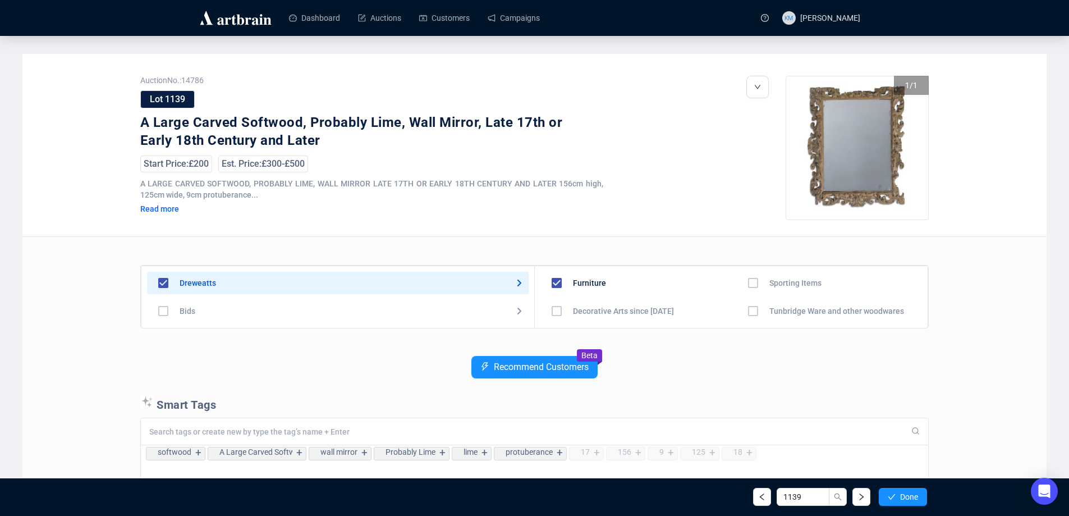
click at [901, 496] on span "Done" at bounding box center [909, 496] width 18 height 9
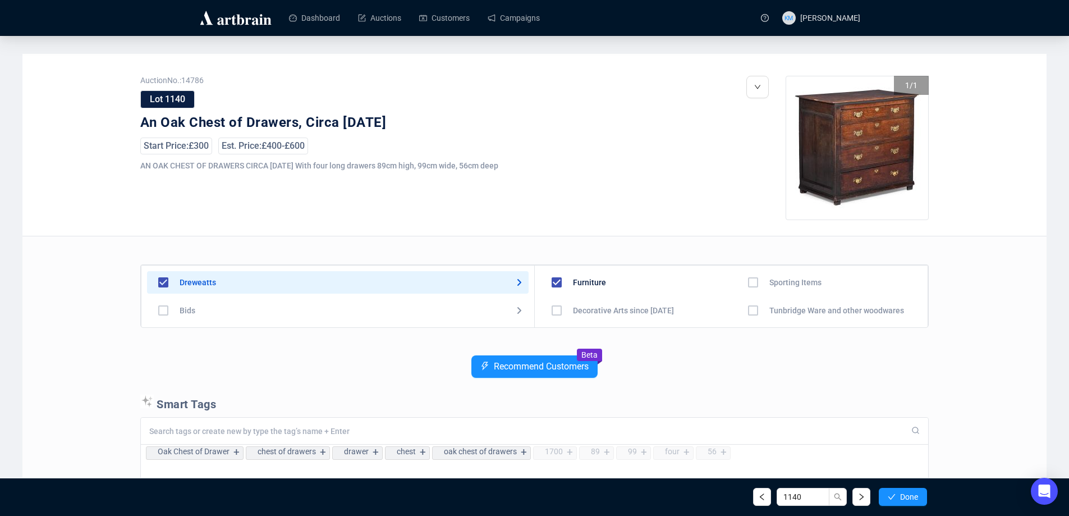
click at [901, 496] on span "Done" at bounding box center [909, 496] width 18 height 9
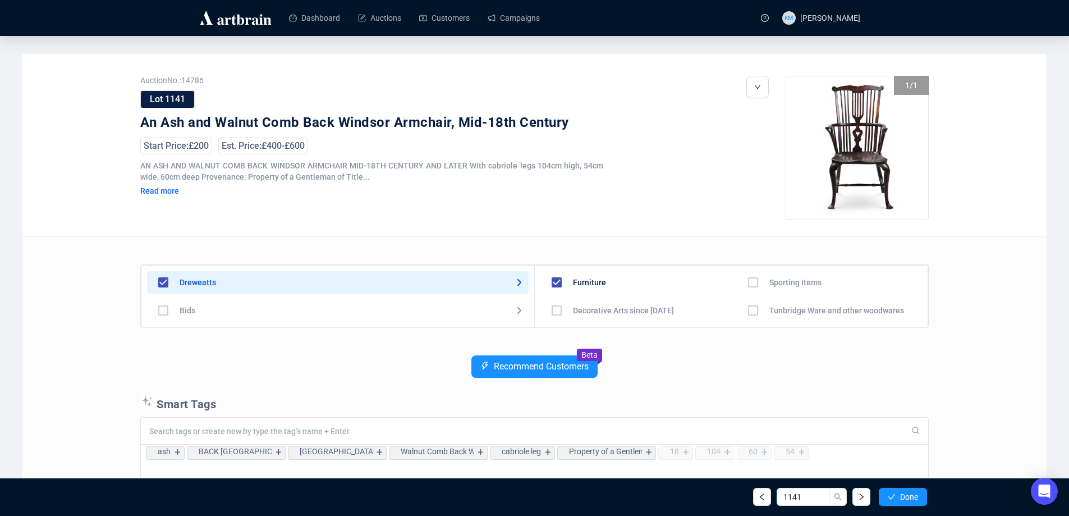
click at [901, 496] on span "Done" at bounding box center [909, 496] width 18 height 9
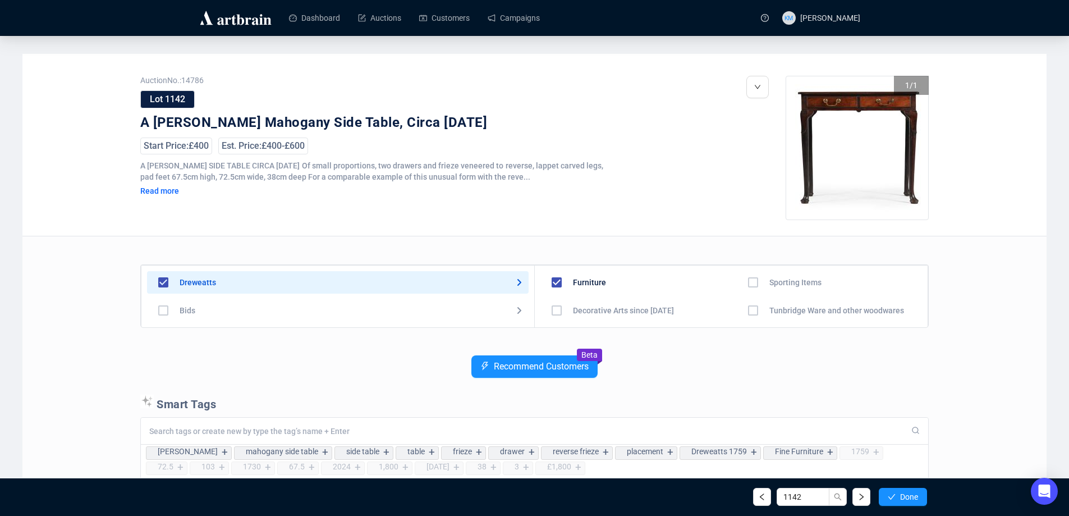
click at [901, 496] on span "Done" at bounding box center [909, 496] width 18 height 9
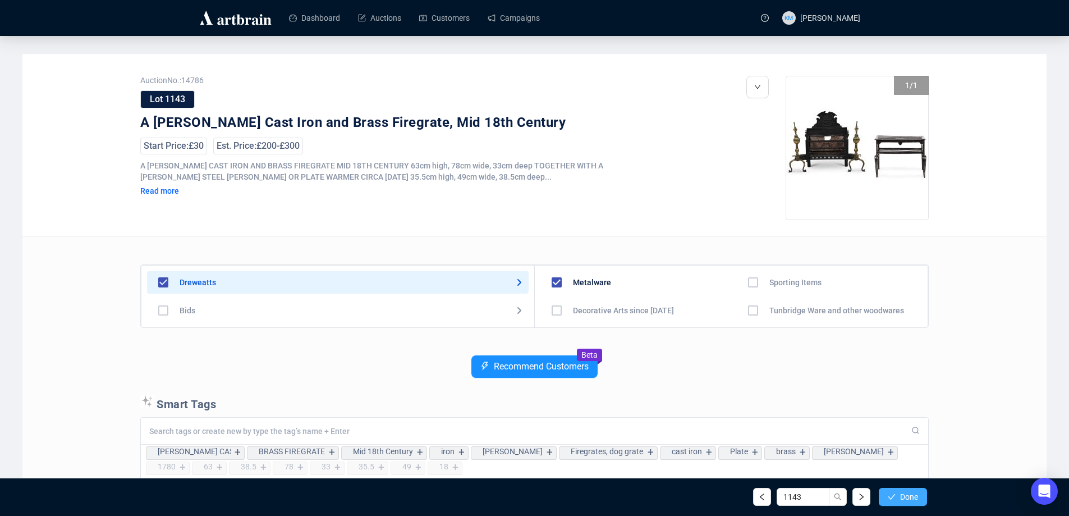
click at [900, 498] on span "Done" at bounding box center [909, 496] width 18 height 9
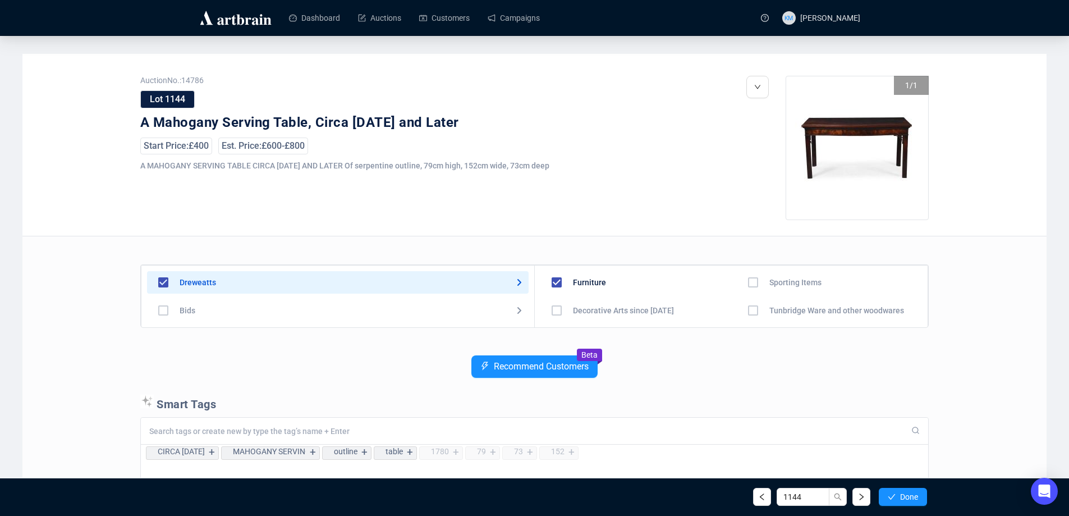
click at [900, 498] on span "Done" at bounding box center [909, 496] width 18 height 9
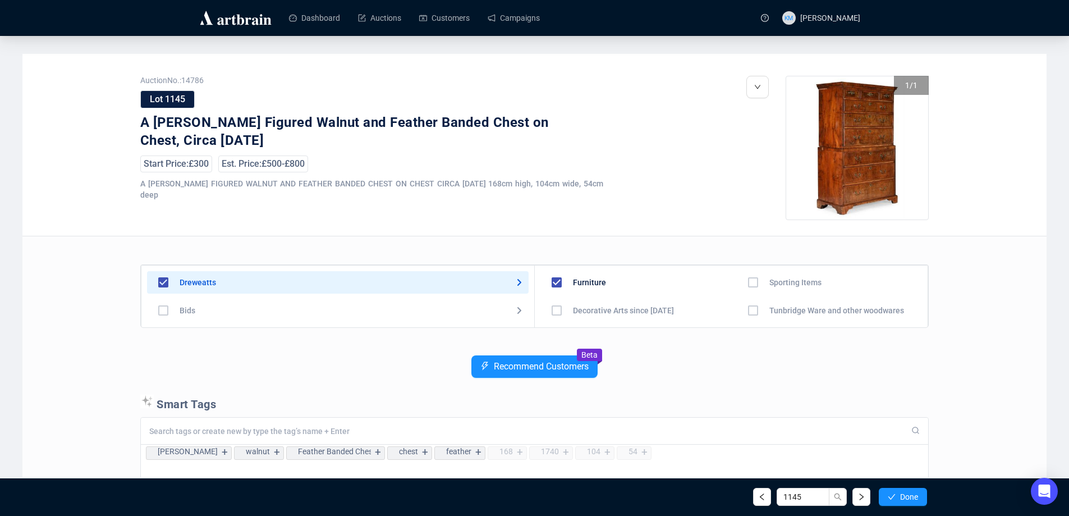
click at [900, 498] on span "Done" at bounding box center [909, 496] width 18 height 9
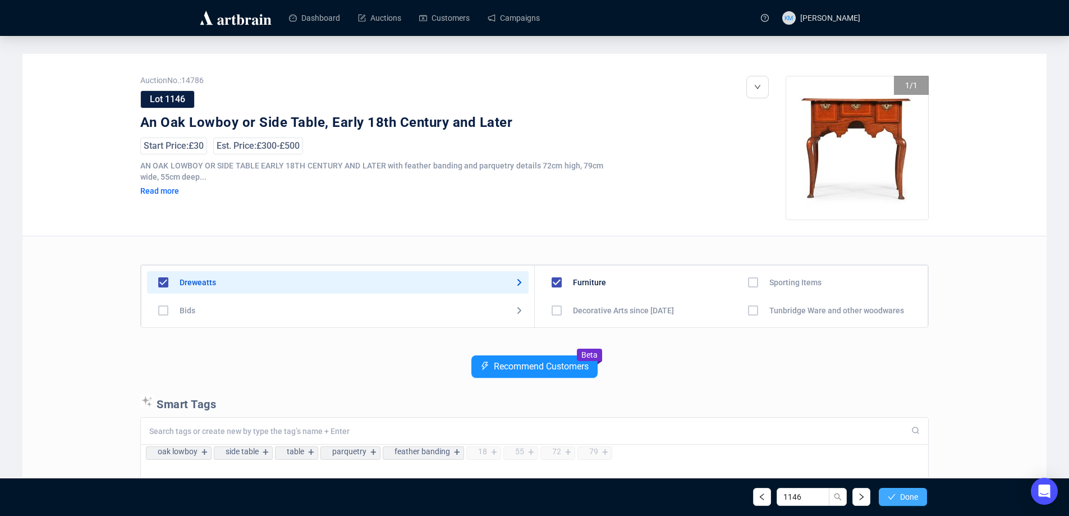
click at [900, 501] on button "Done" at bounding box center [902, 496] width 48 height 18
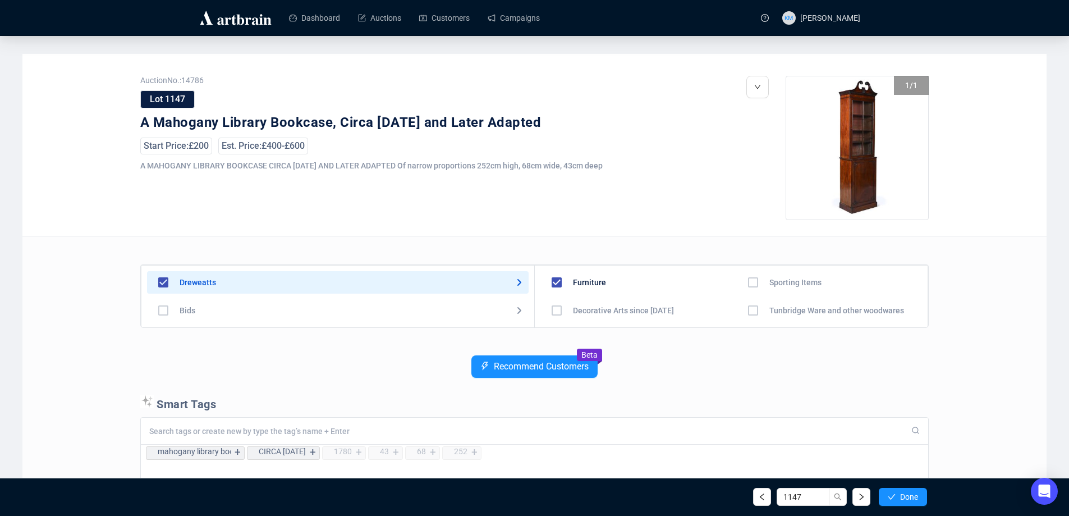
click at [900, 501] on button "Done" at bounding box center [902, 496] width 48 height 18
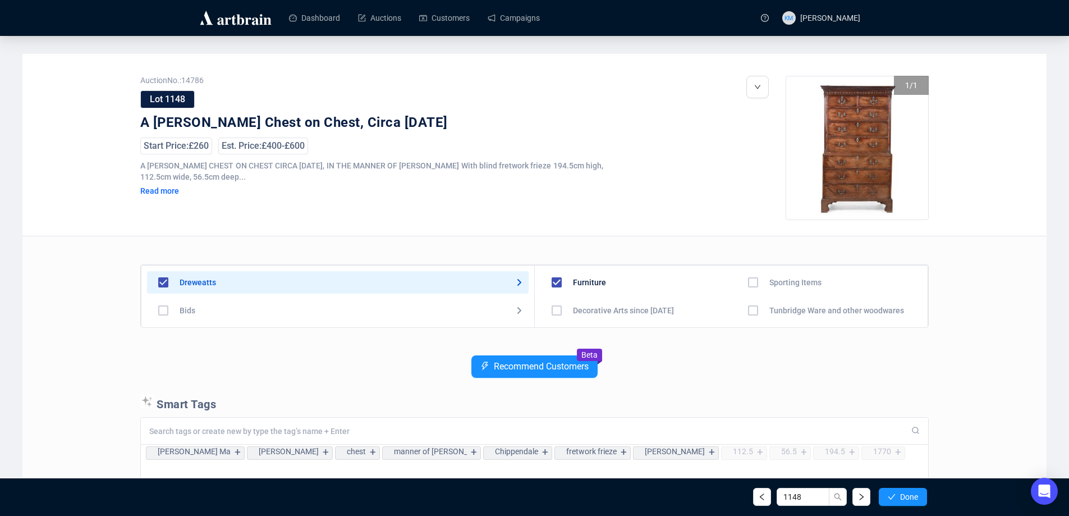
click at [900, 501] on button "Done" at bounding box center [902, 496] width 48 height 18
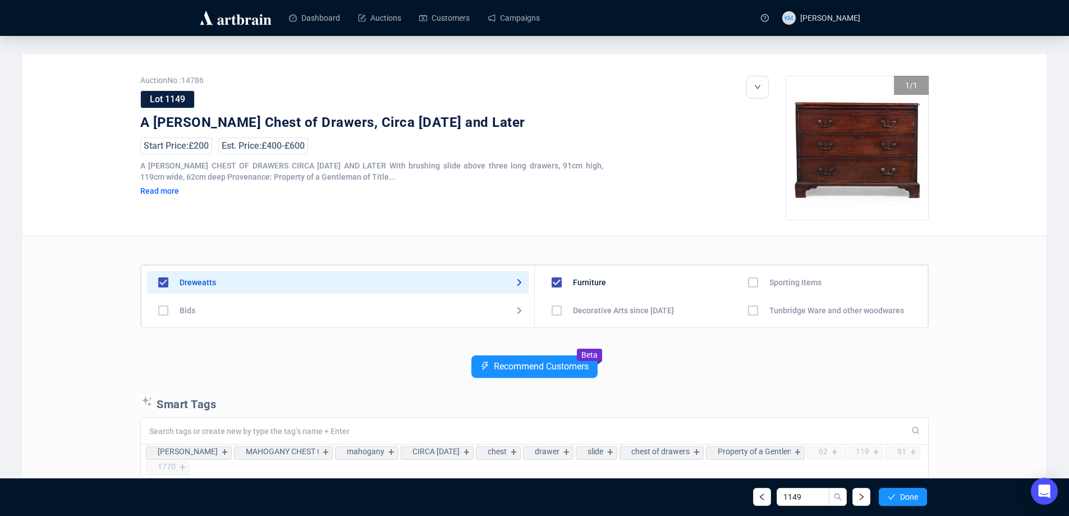
click at [900, 501] on button "Done" at bounding box center [902, 496] width 48 height 18
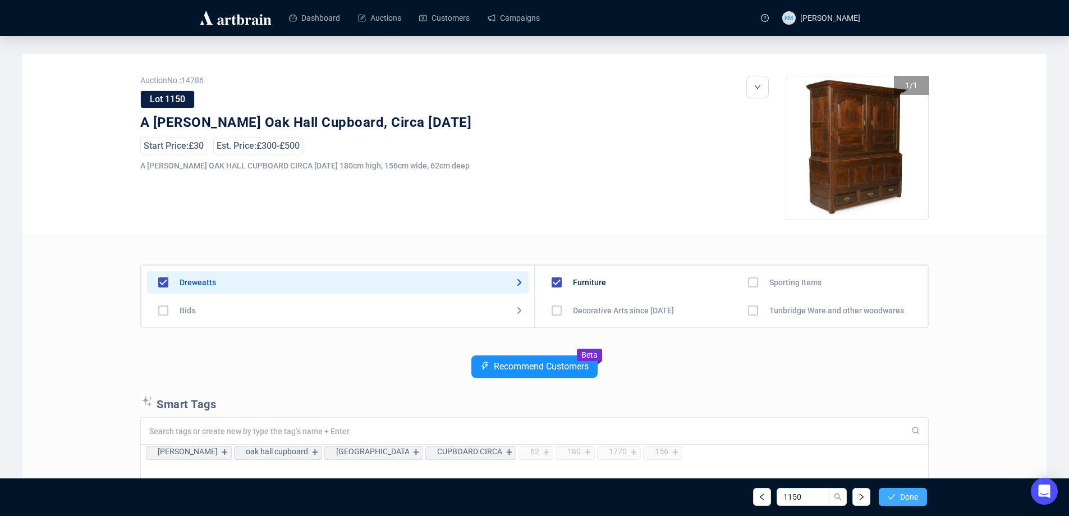
click at [901, 501] on span "Done" at bounding box center [909, 496] width 18 height 9
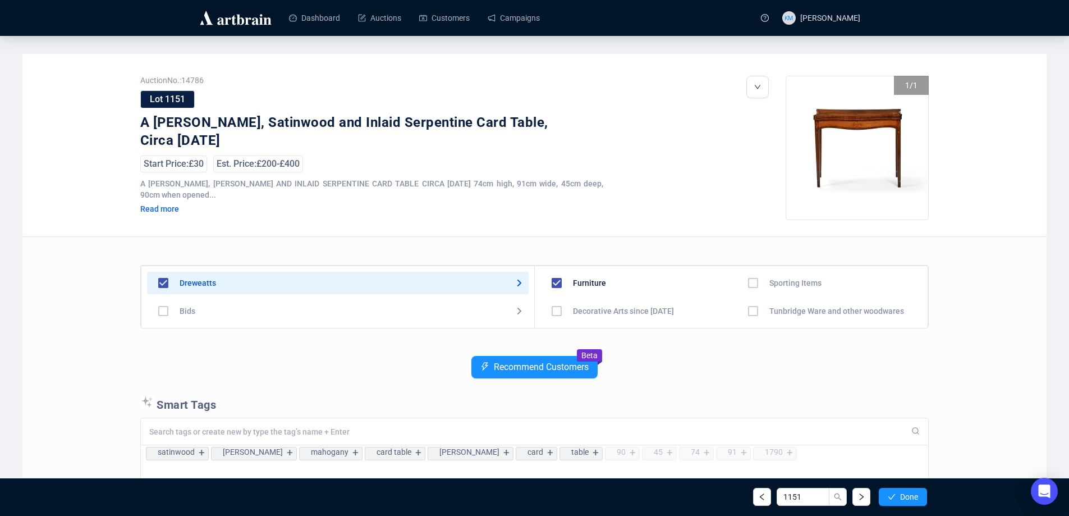
click at [901, 501] on span "Done" at bounding box center [909, 496] width 18 height 9
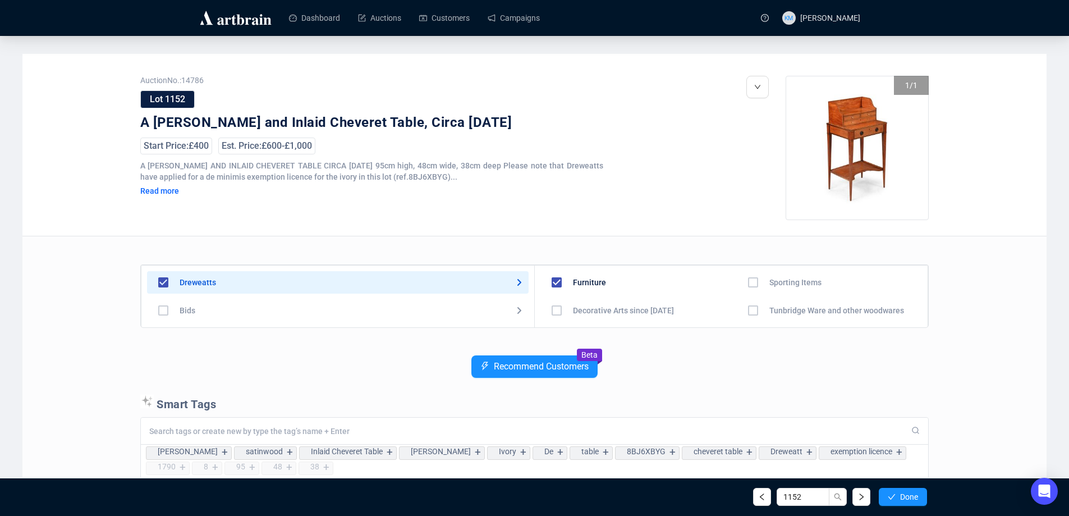
click at [901, 501] on span "Done" at bounding box center [909, 496] width 18 height 9
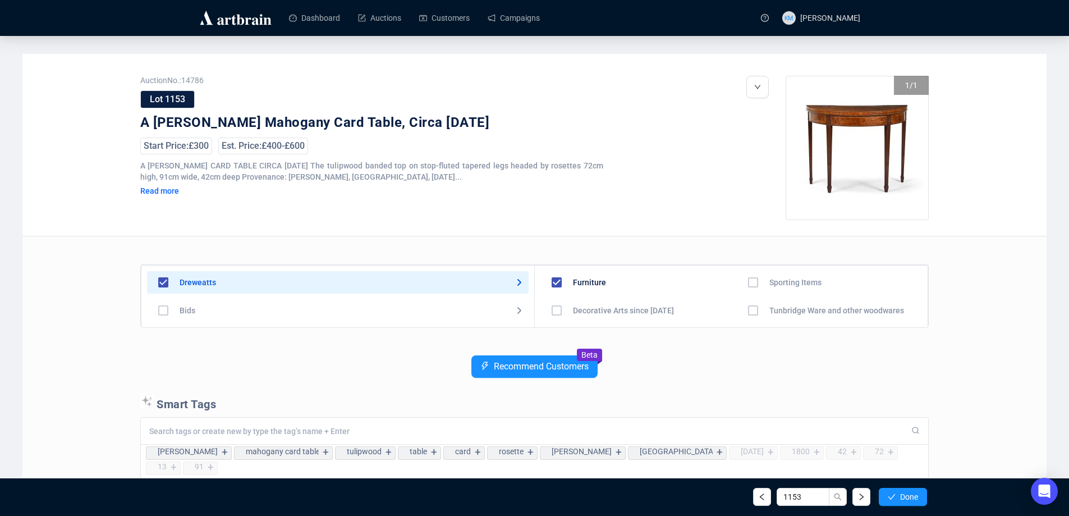
click at [901, 501] on span "Done" at bounding box center [909, 496] width 18 height 9
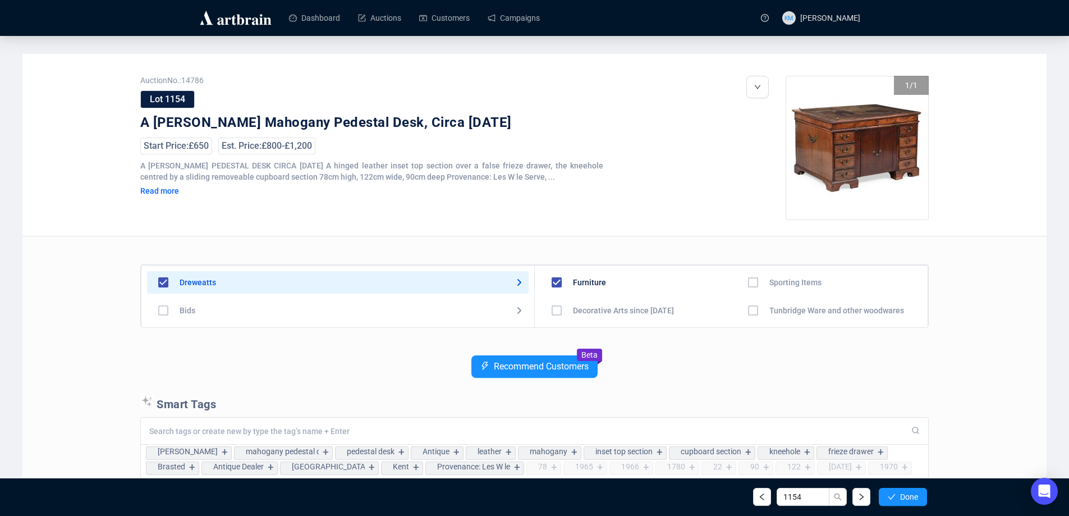
click at [901, 501] on span "Done" at bounding box center [909, 496] width 18 height 9
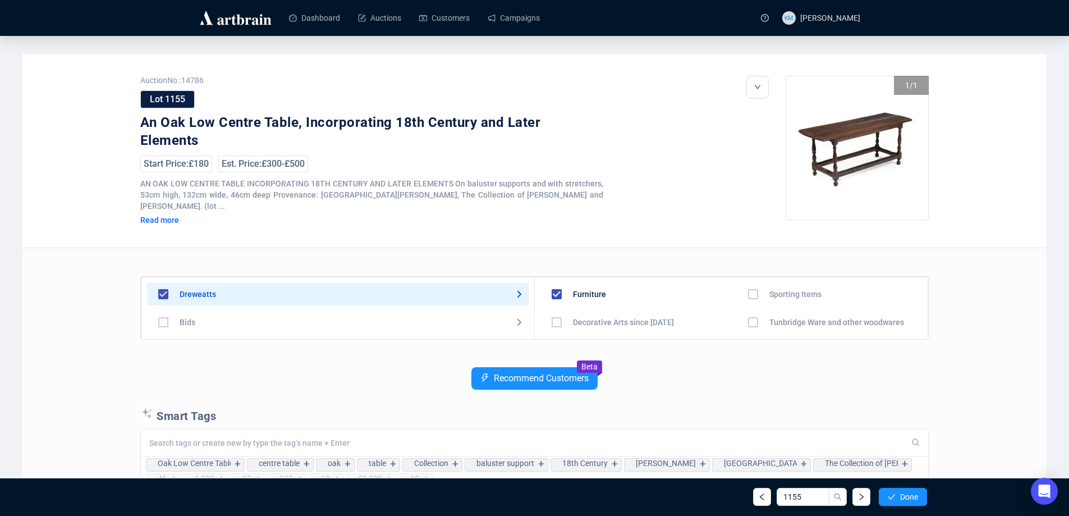
click at [901, 501] on span "Done" at bounding box center [909, 496] width 18 height 9
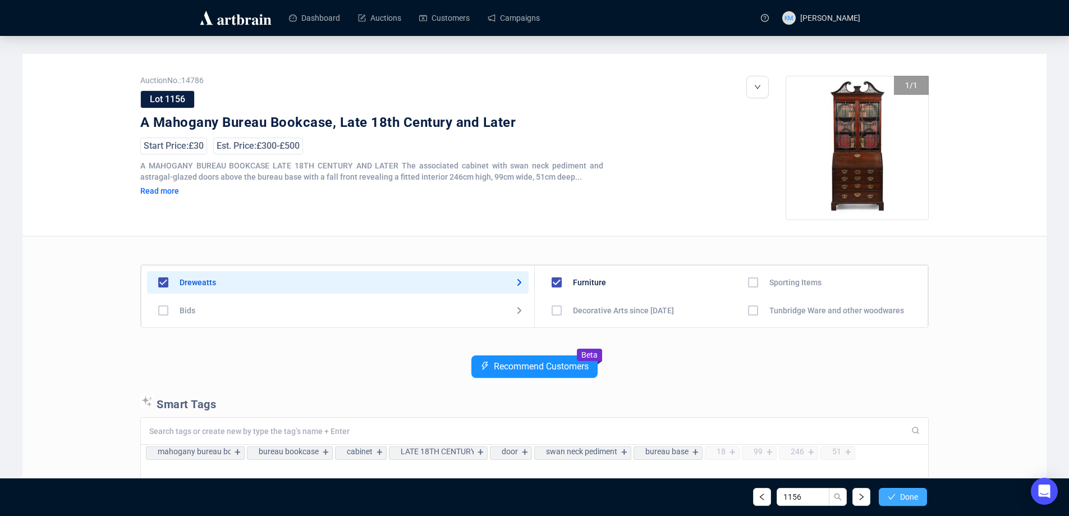
click at [904, 500] on span "Done" at bounding box center [909, 496] width 18 height 9
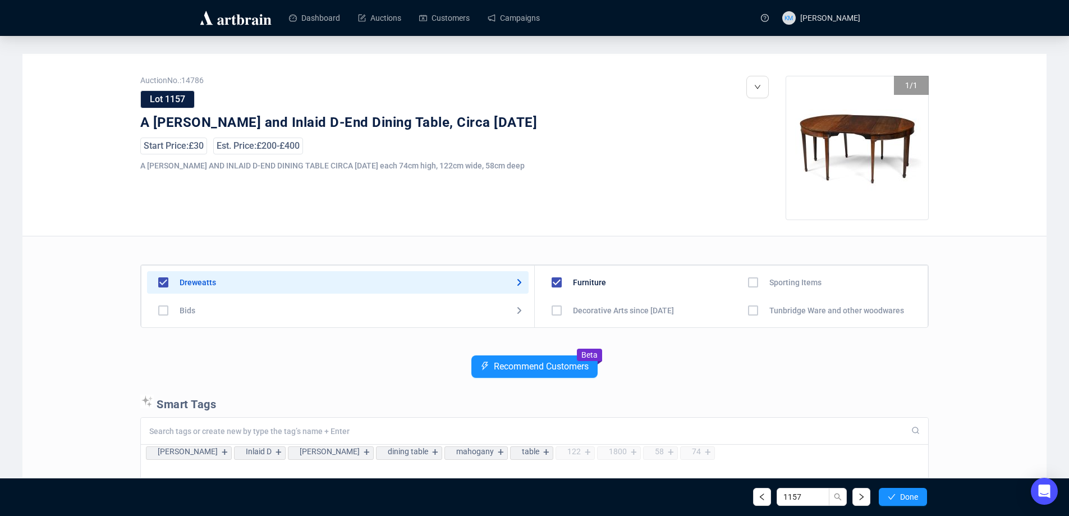
click at [904, 500] on span "Done" at bounding box center [909, 496] width 18 height 9
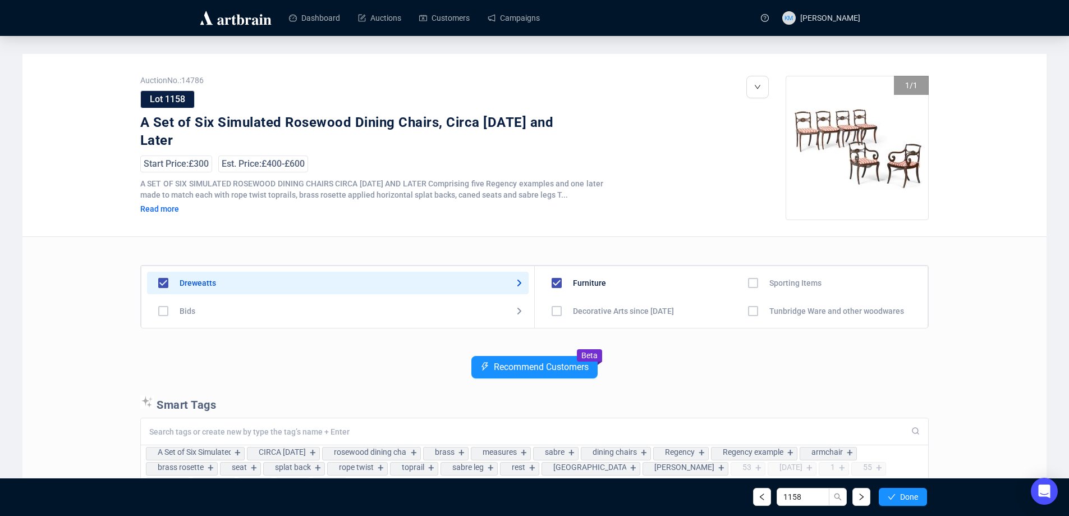
click at [904, 500] on span "Done" at bounding box center [909, 496] width 18 height 9
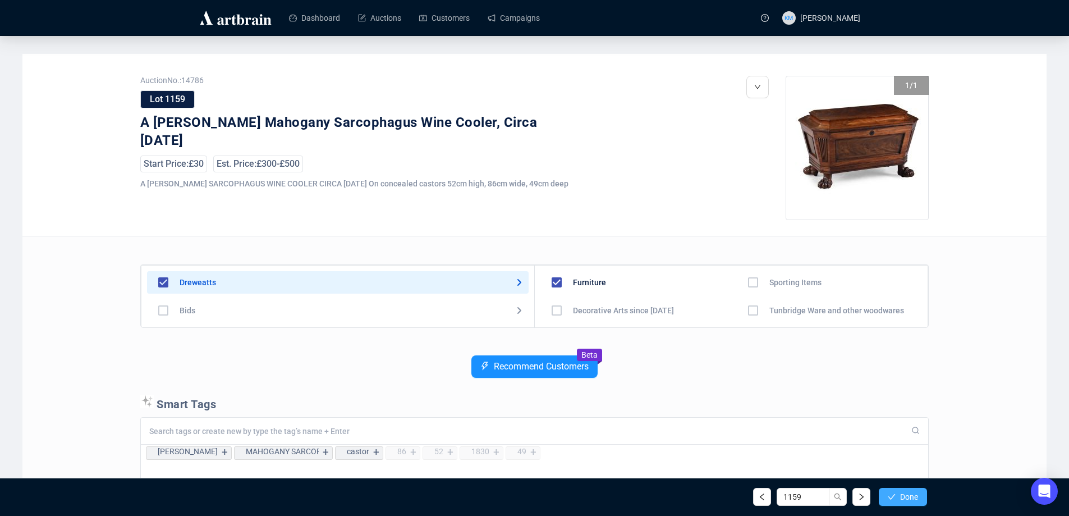
click at [906, 500] on span "Done" at bounding box center [909, 496] width 18 height 9
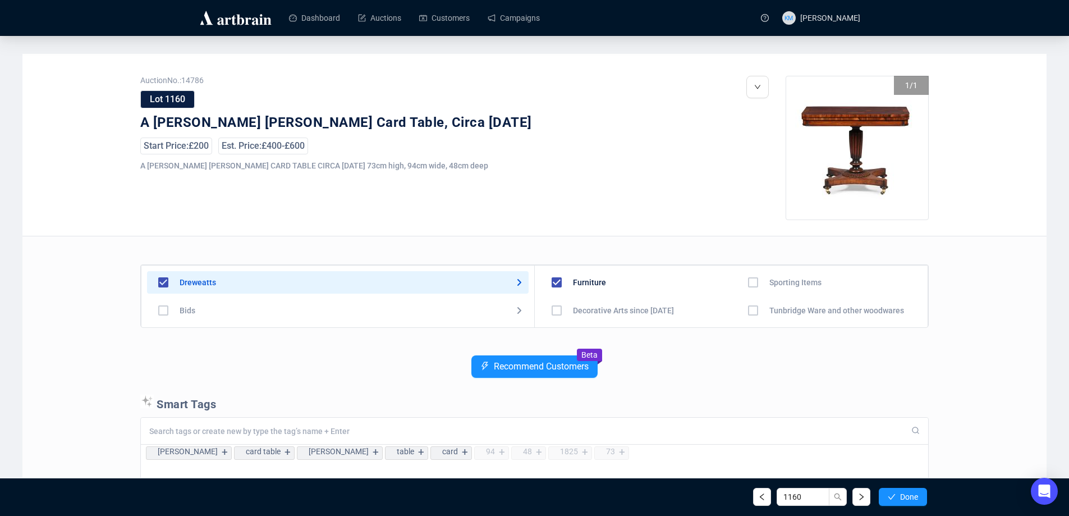
click at [906, 500] on span "Done" at bounding box center [909, 496] width 18 height 9
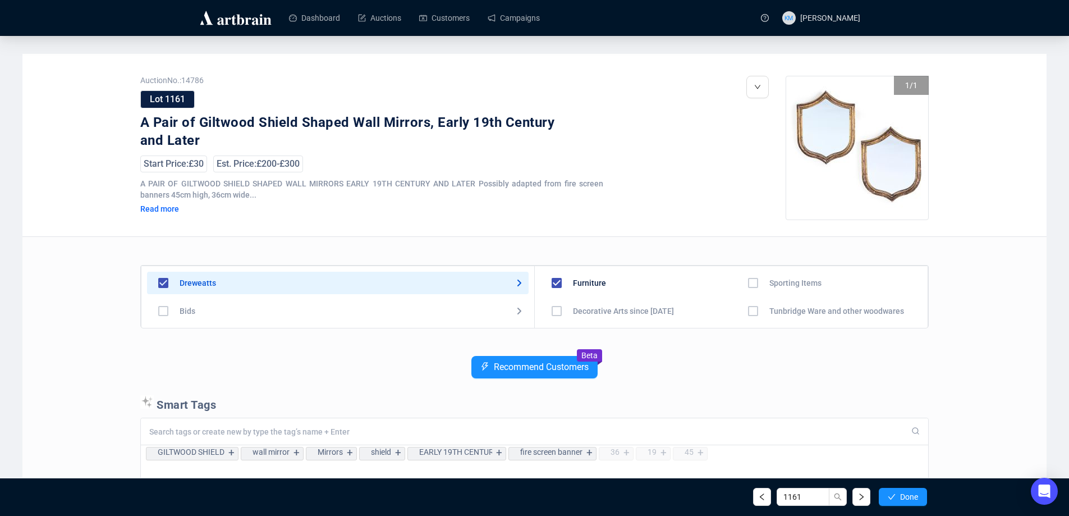
click at [906, 500] on span "Done" at bounding box center [909, 496] width 18 height 9
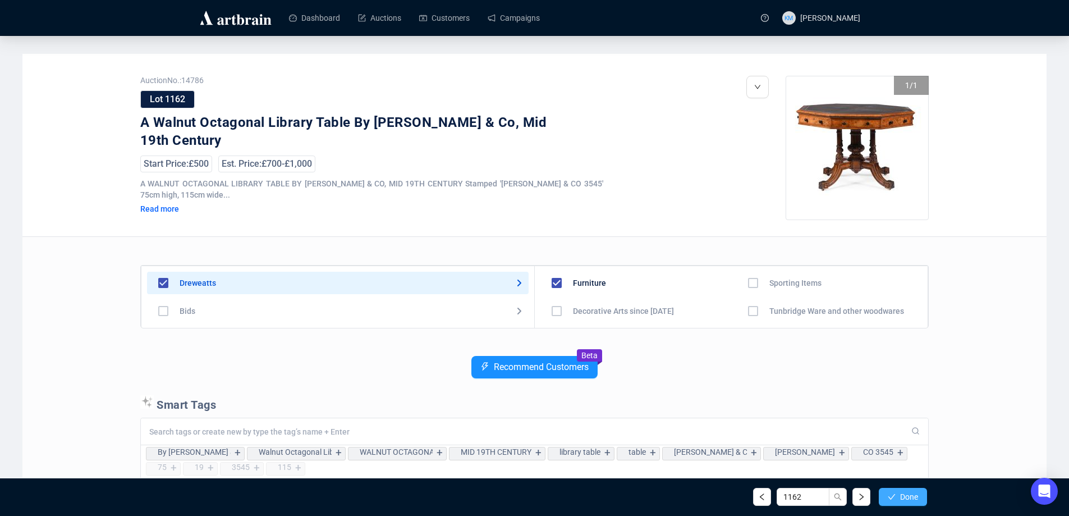
click at [908, 500] on span "Done" at bounding box center [909, 496] width 18 height 9
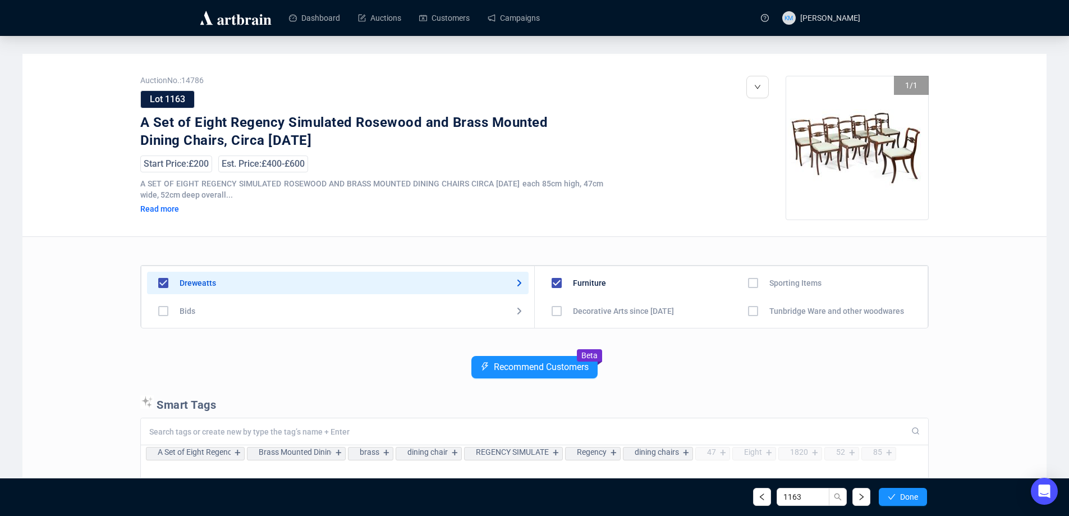
click at [908, 500] on span "Done" at bounding box center [909, 496] width 18 height 9
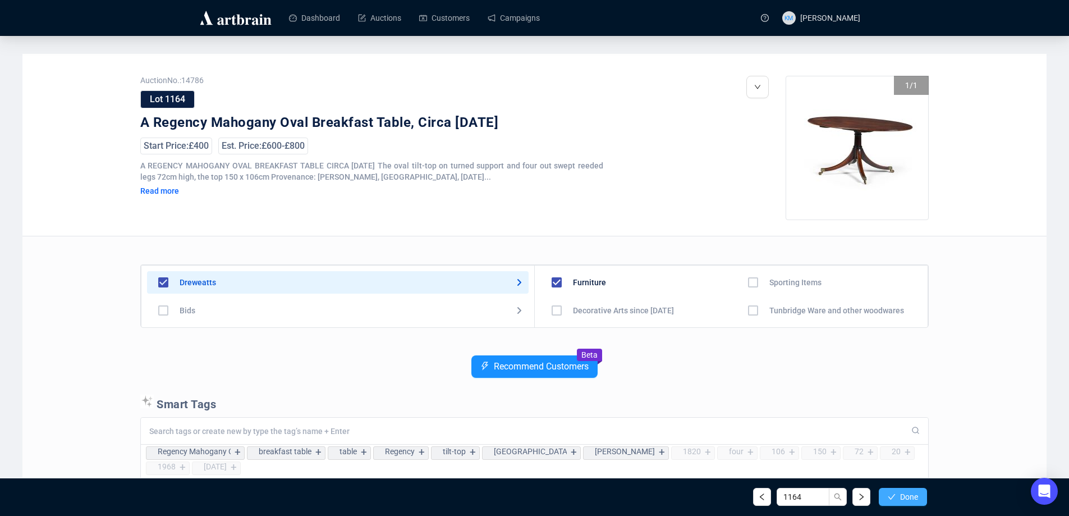
click at [909, 500] on span "Done" at bounding box center [909, 496] width 18 height 9
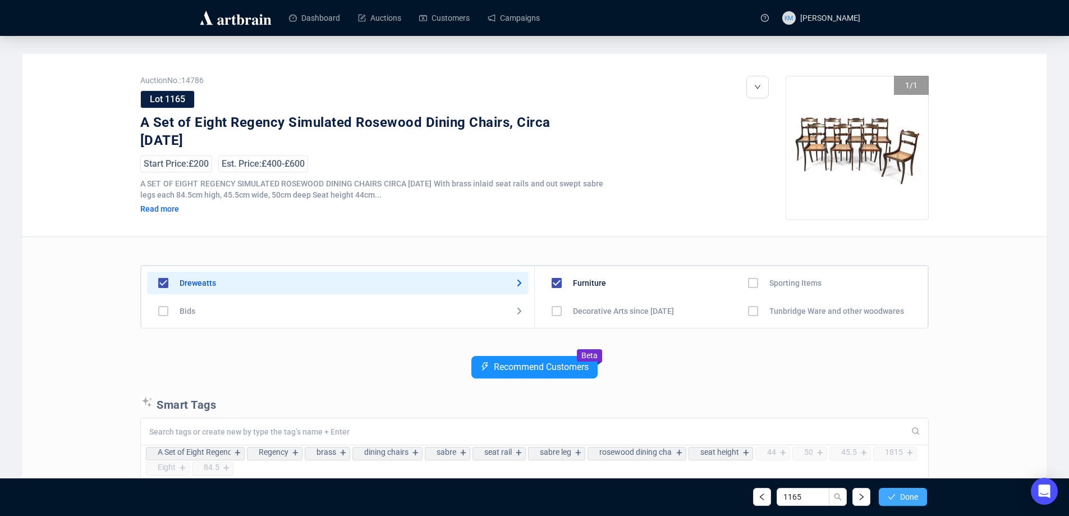
click at [904, 500] on span "Done" at bounding box center [909, 496] width 18 height 9
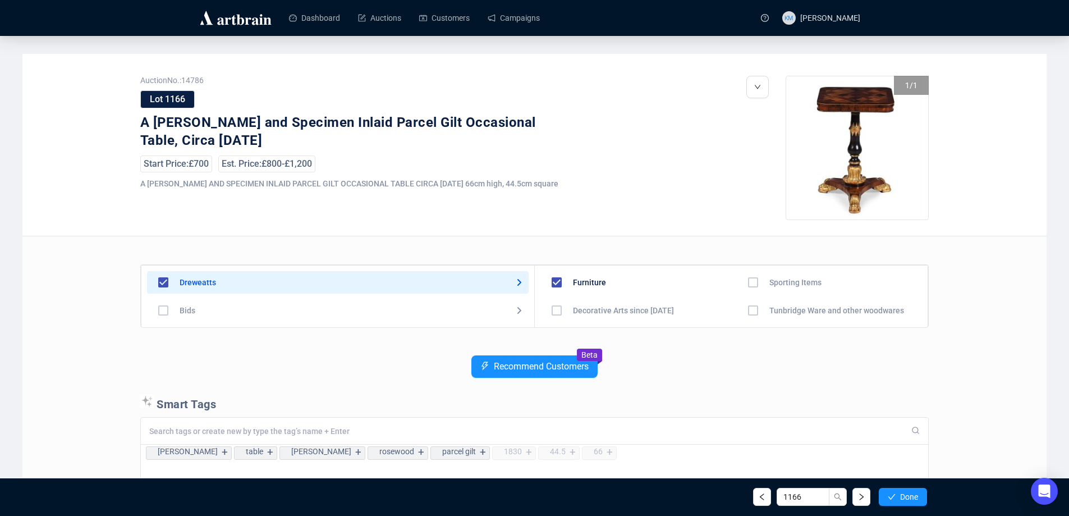
click at [904, 500] on span "Done" at bounding box center [909, 496] width 18 height 9
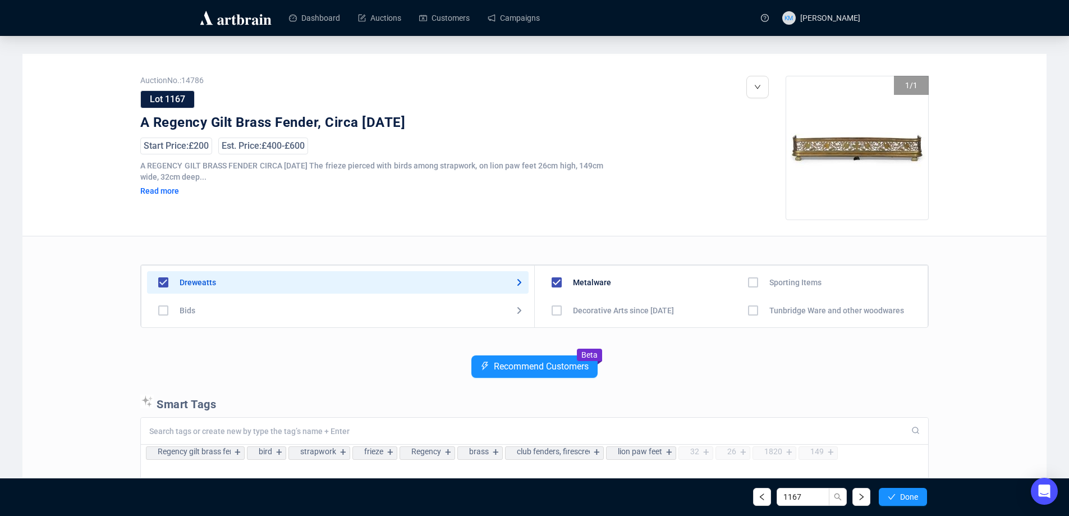
click at [904, 500] on span "Done" at bounding box center [909, 496] width 18 height 9
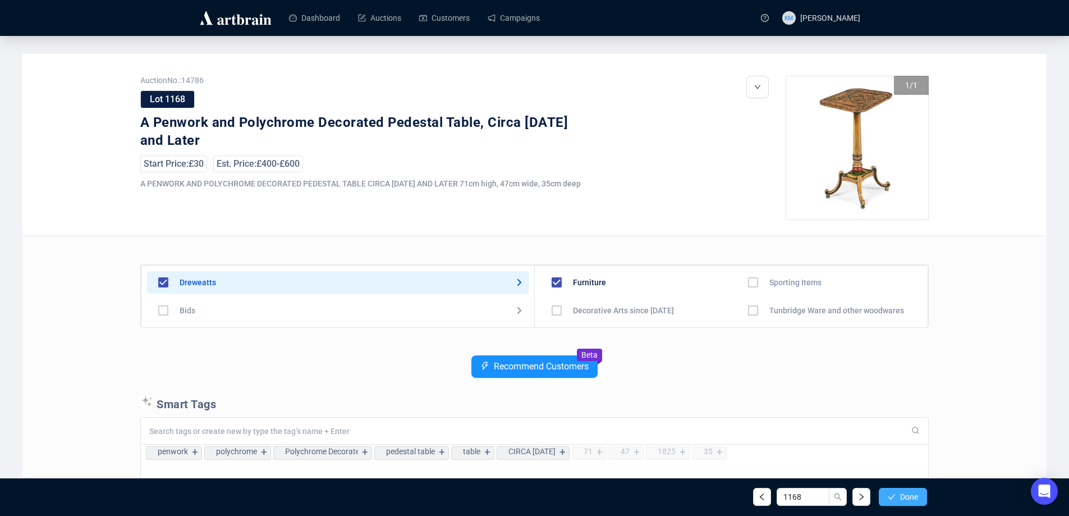
click at [902, 502] on button "Done" at bounding box center [902, 496] width 48 height 18
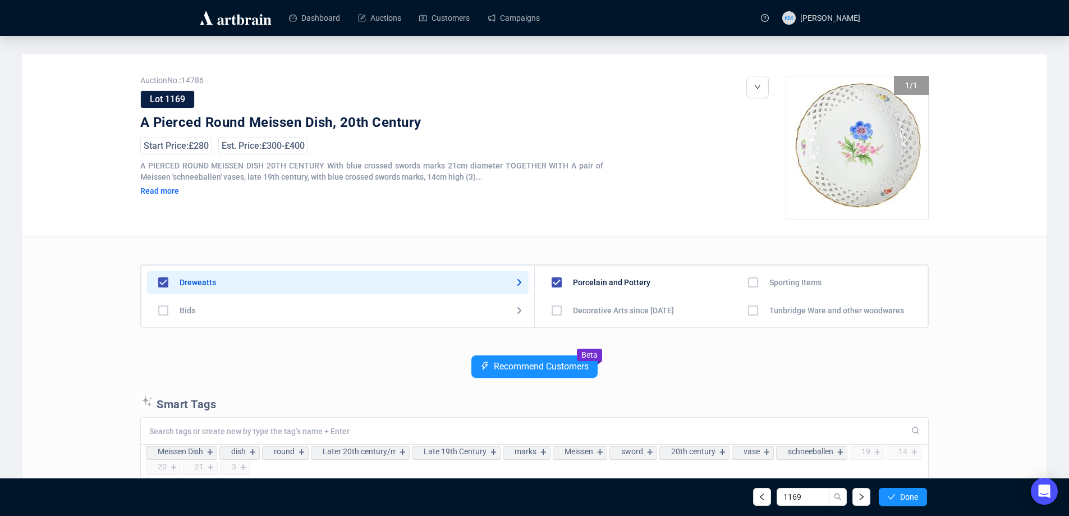
click at [902, 502] on button "Done" at bounding box center [902, 496] width 48 height 18
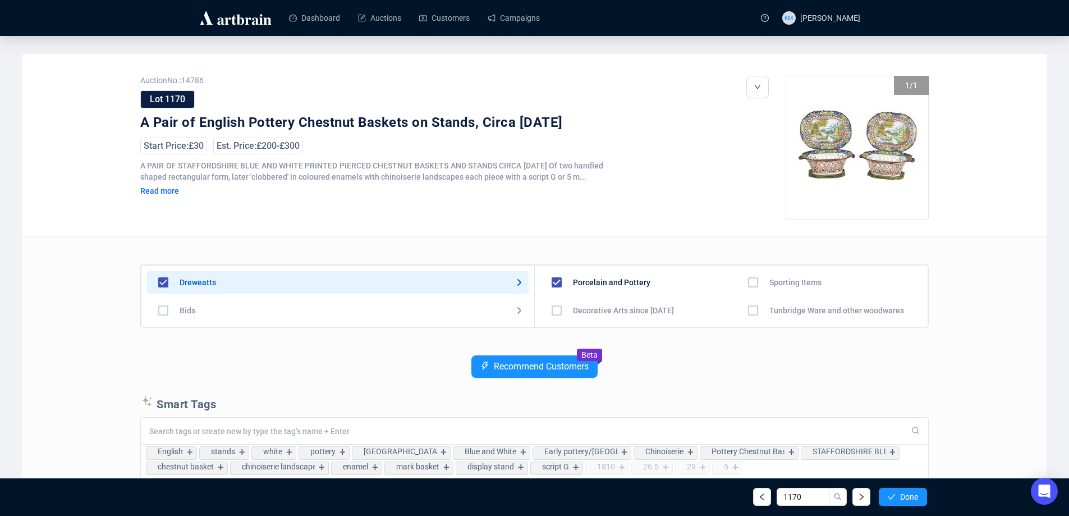
click at [902, 502] on button "Done" at bounding box center [902, 496] width 48 height 18
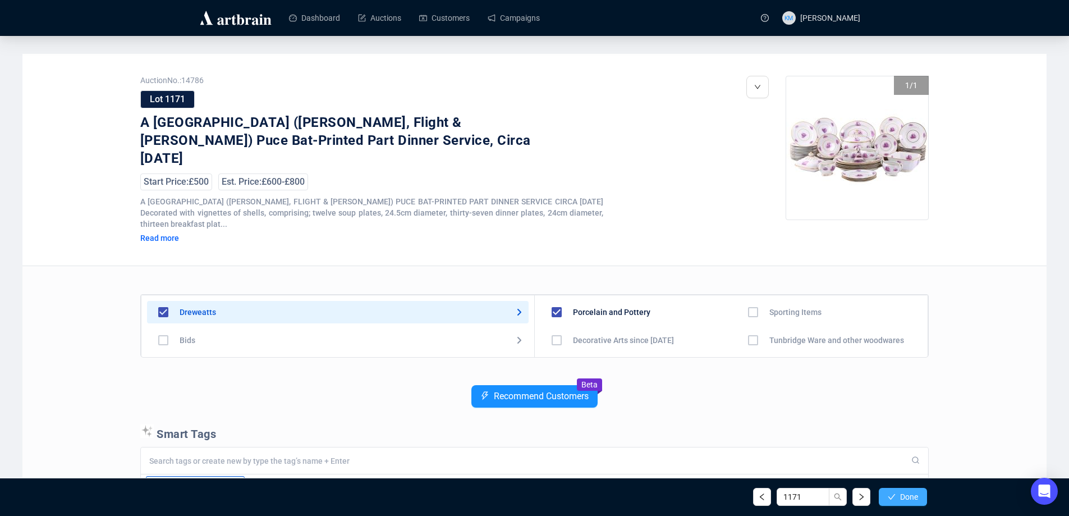
click at [902, 499] on span "Done" at bounding box center [909, 496] width 18 height 9
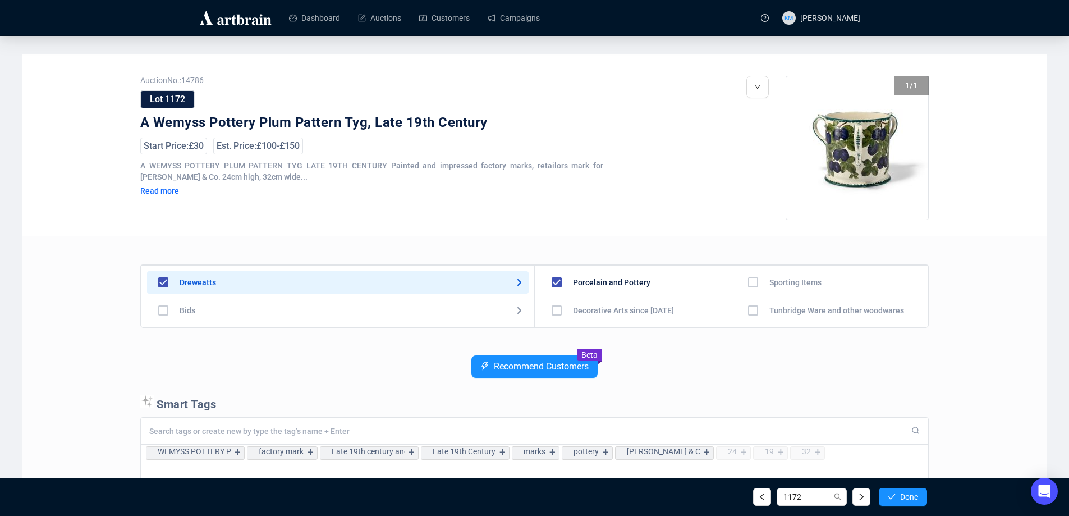
click at [902, 499] on span "Done" at bounding box center [909, 496] width 18 height 9
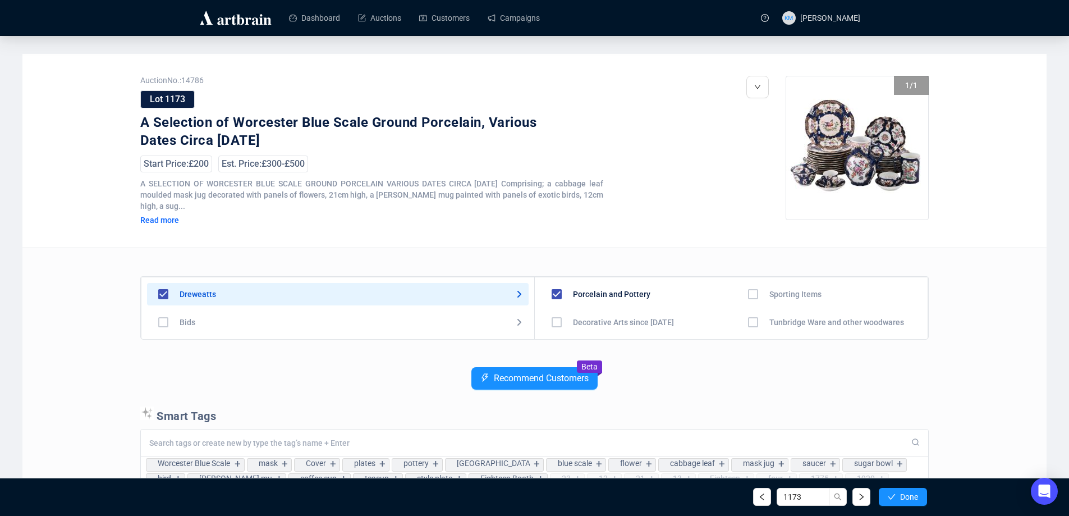
click at [902, 499] on span "Done" at bounding box center [909, 496] width 18 height 9
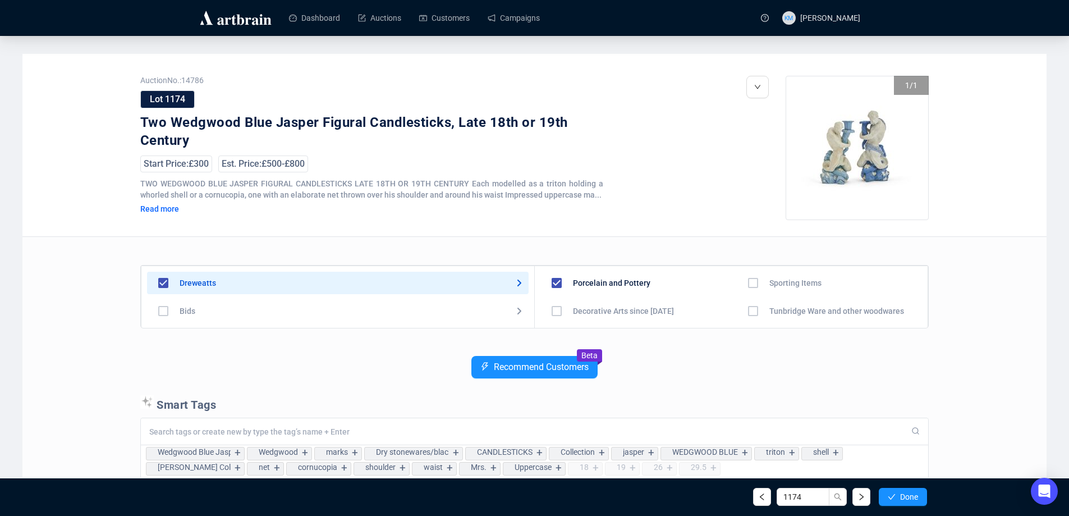
click at [902, 499] on span "Done" at bounding box center [909, 496] width 18 height 9
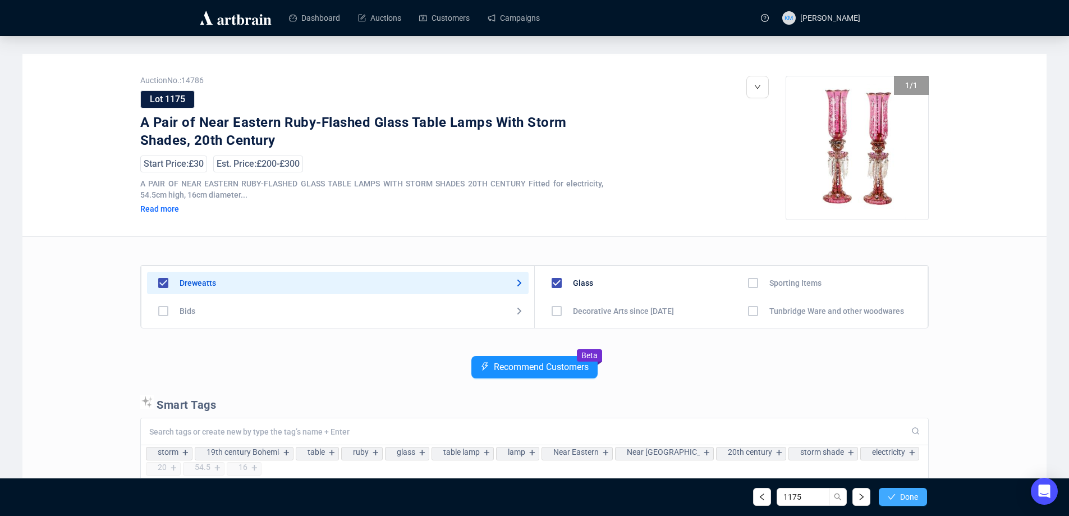
click at [920, 491] on button "Done" at bounding box center [902, 496] width 48 height 18
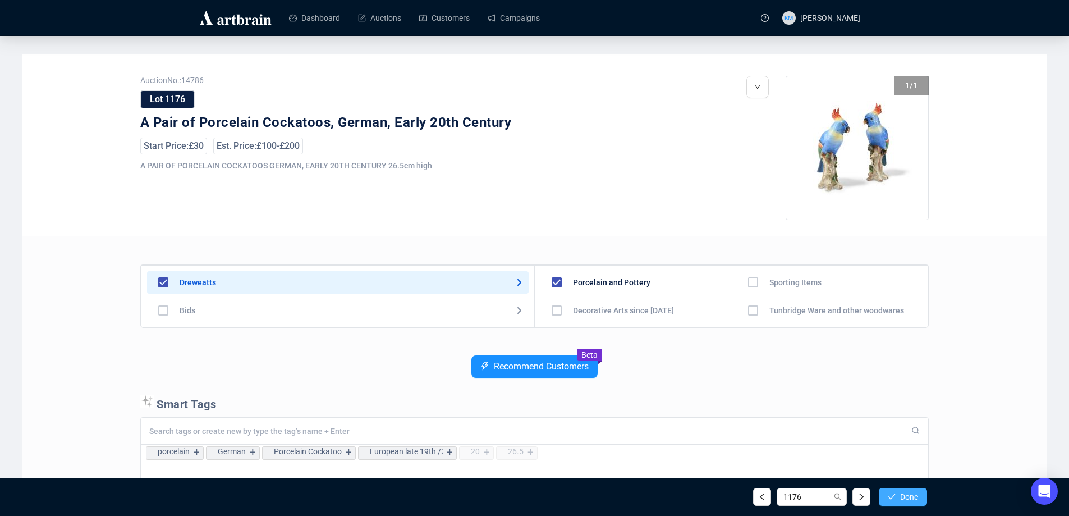
click at [913, 500] on span "Done" at bounding box center [909, 496] width 18 height 9
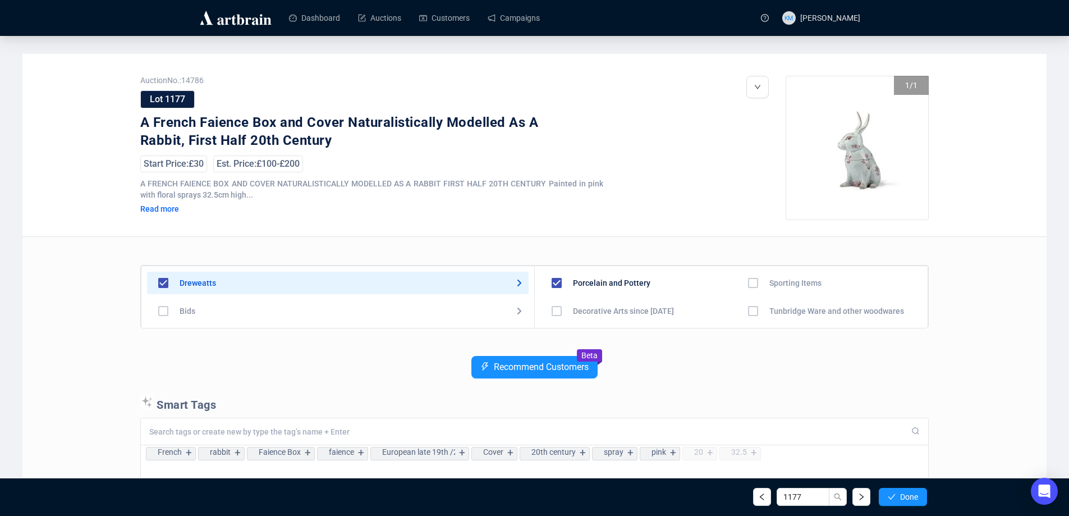
click at [913, 500] on span "Done" at bounding box center [909, 496] width 18 height 9
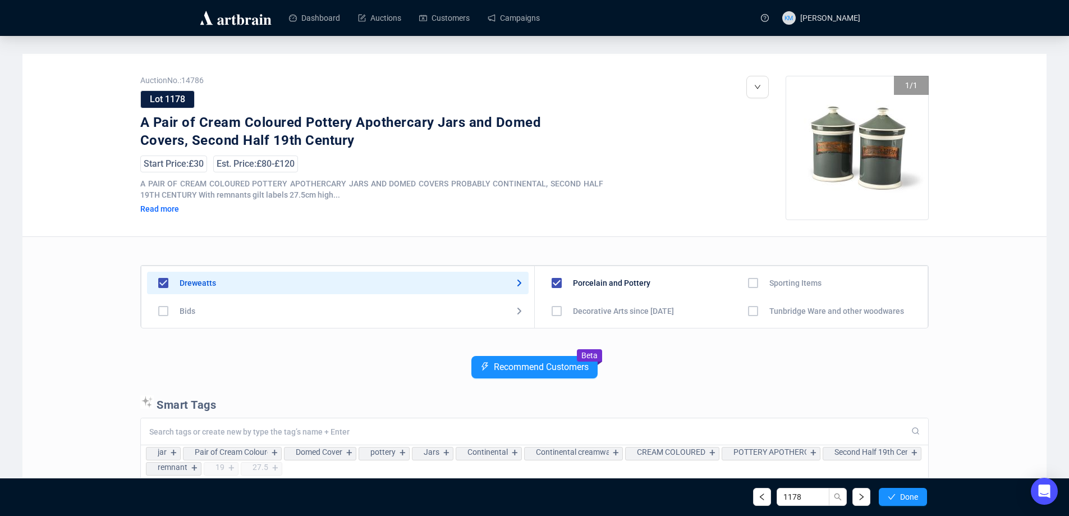
click at [913, 500] on span "Done" at bounding box center [909, 496] width 18 height 9
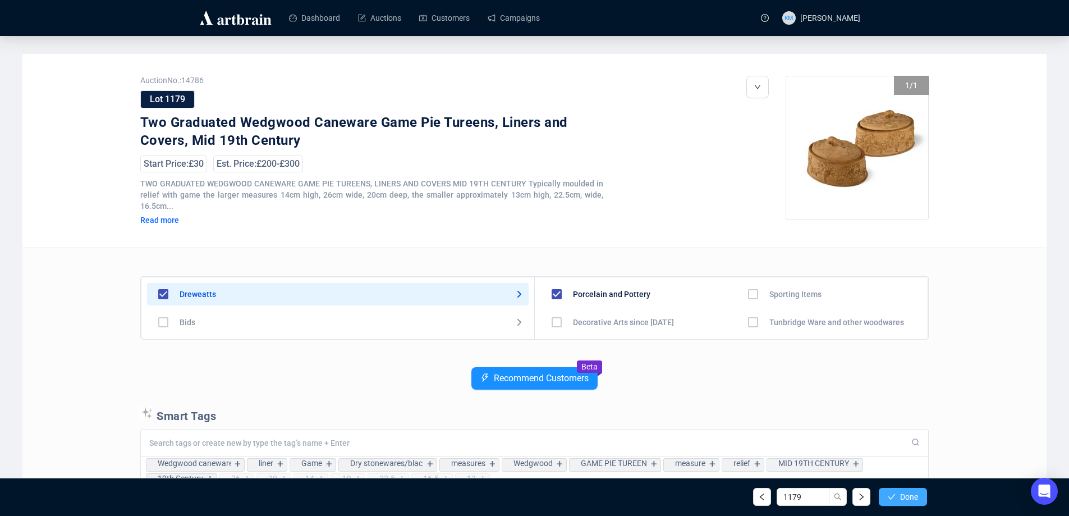
click at [913, 498] on span "Done" at bounding box center [909, 496] width 18 height 9
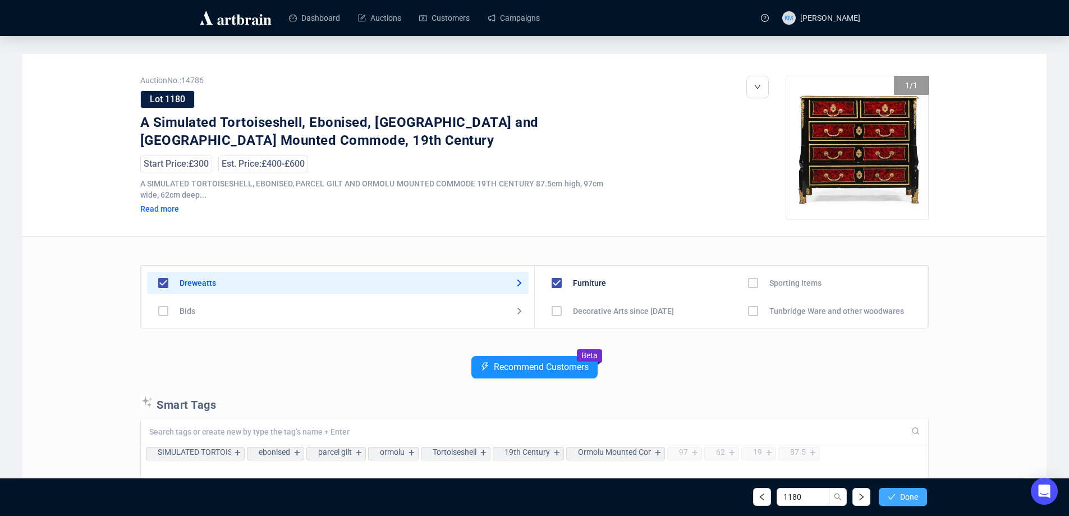
click at [912, 498] on span "Done" at bounding box center [909, 496] width 18 height 9
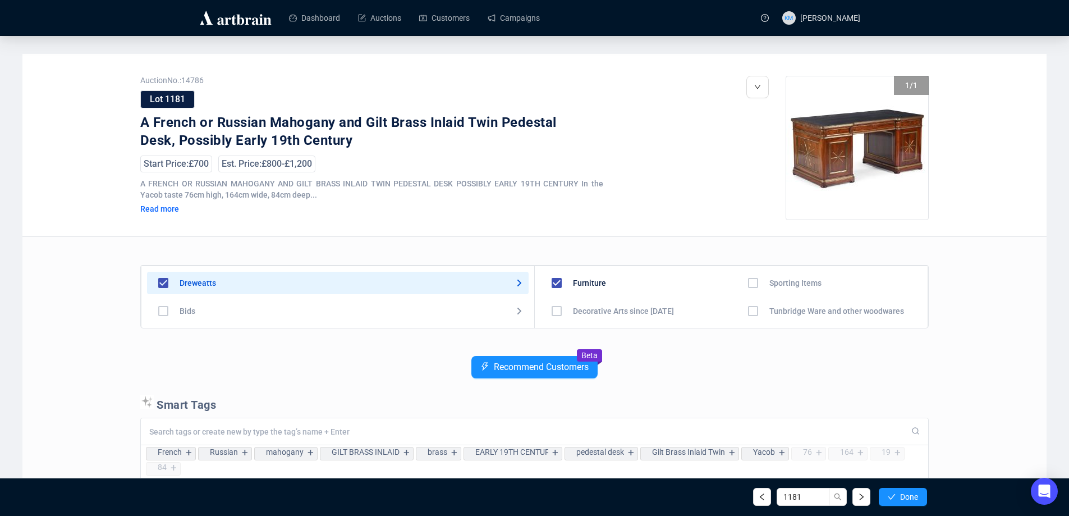
click at [912, 498] on span "Done" at bounding box center [909, 496] width 18 height 9
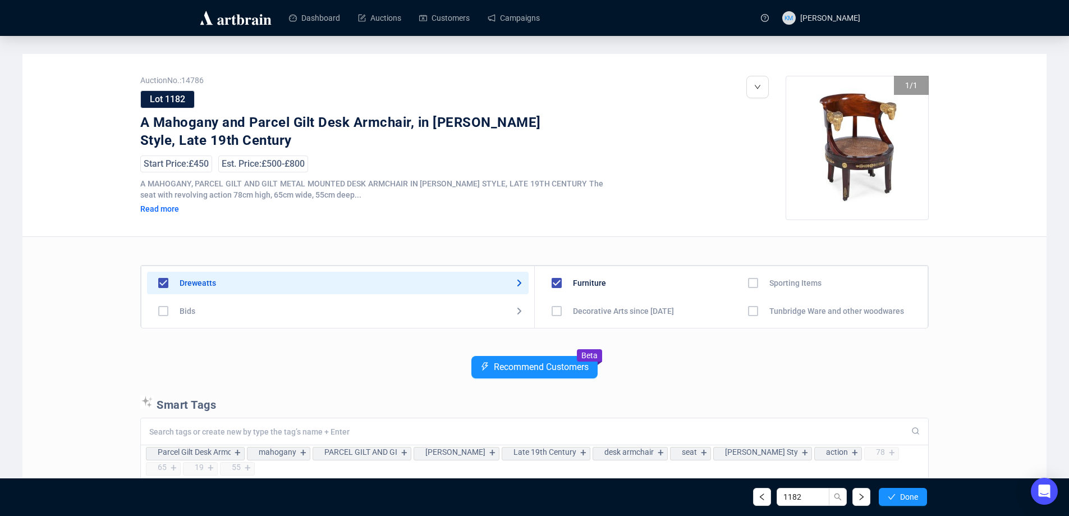
click at [912, 498] on span "Done" at bounding box center [909, 496] width 18 height 9
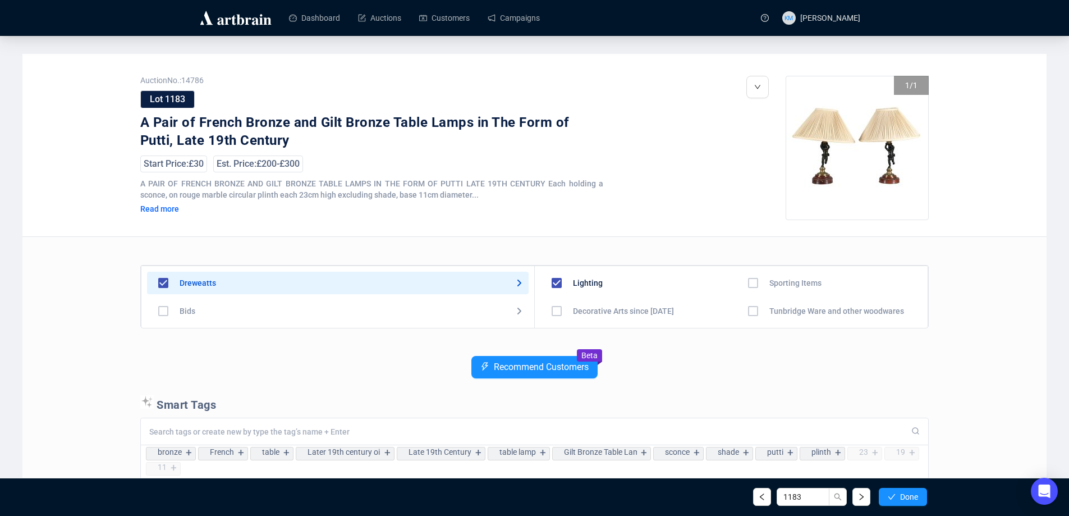
click at [912, 498] on span "Done" at bounding box center [909, 496] width 18 height 9
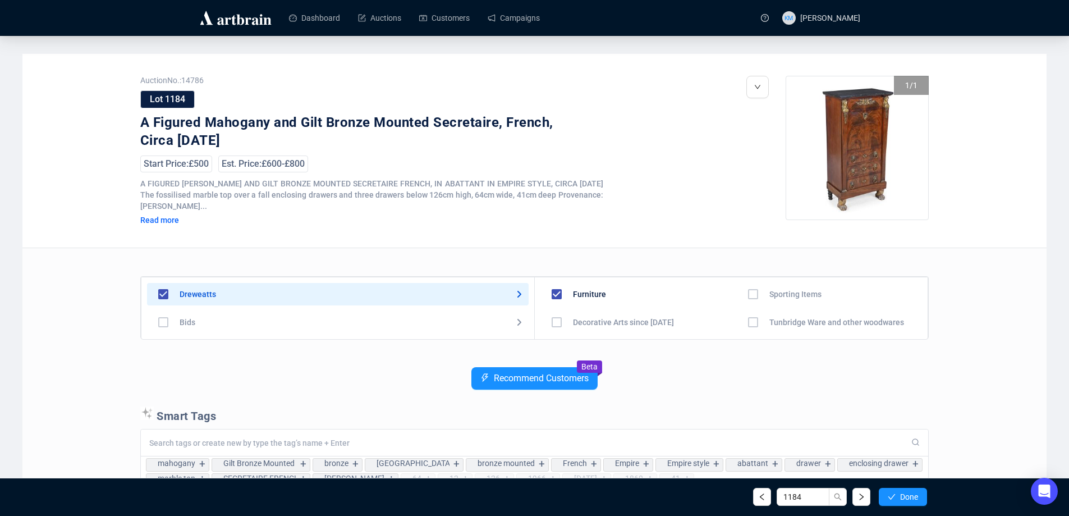
click at [912, 498] on span "Done" at bounding box center [909, 496] width 18 height 9
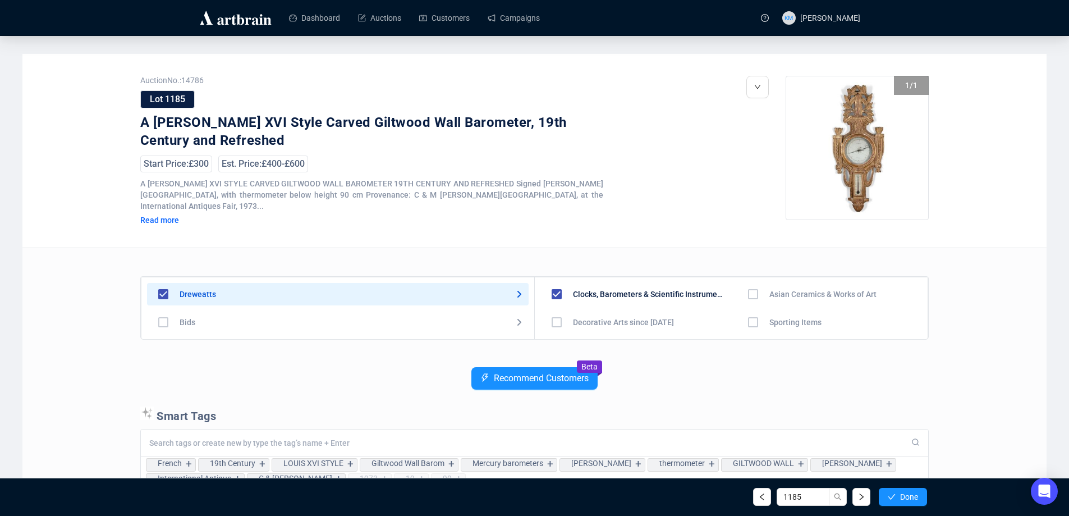
click at [912, 498] on span "Done" at bounding box center [909, 496] width 18 height 9
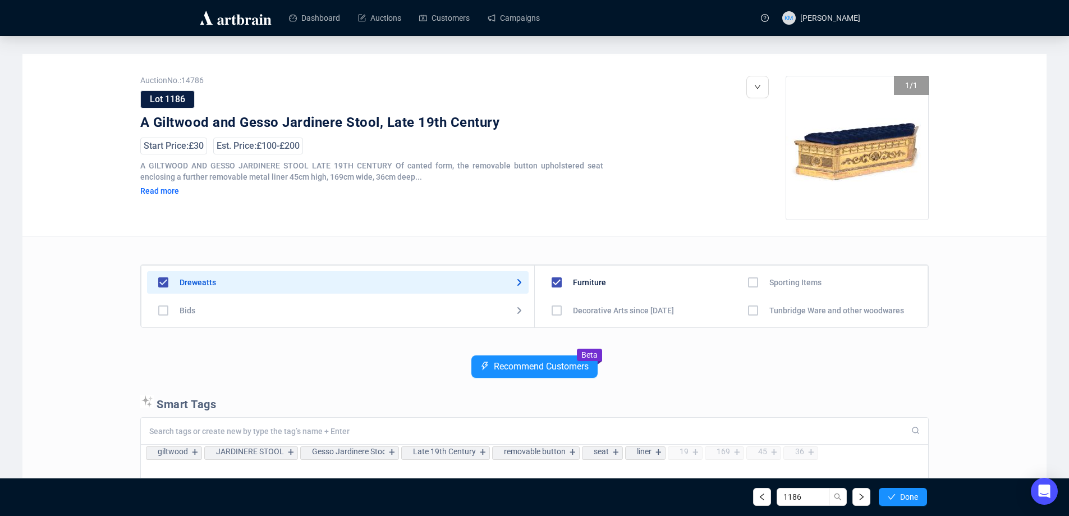
click at [912, 498] on span "Done" at bounding box center [909, 496] width 18 height 9
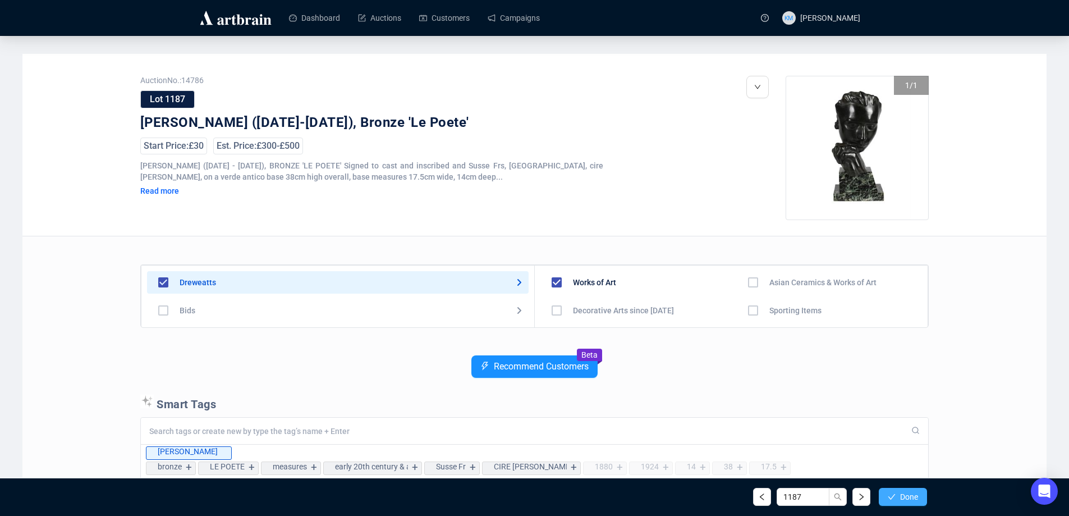
click at [910, 498] on span "Done" at bounding box center [909, 496] width 18 height 9
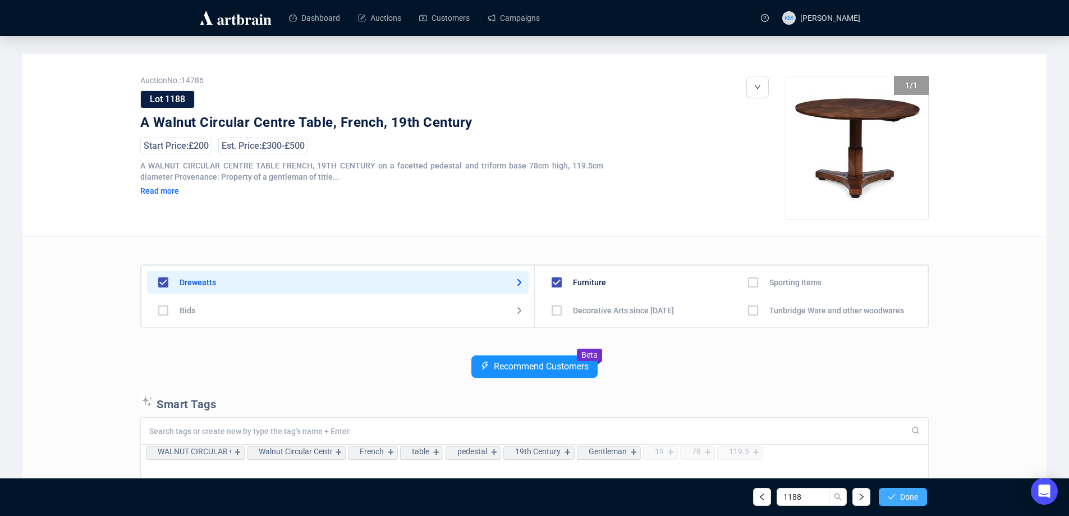
click at [910, 498] on span "Done" at bounding box center [909, 496] width 18 height 9
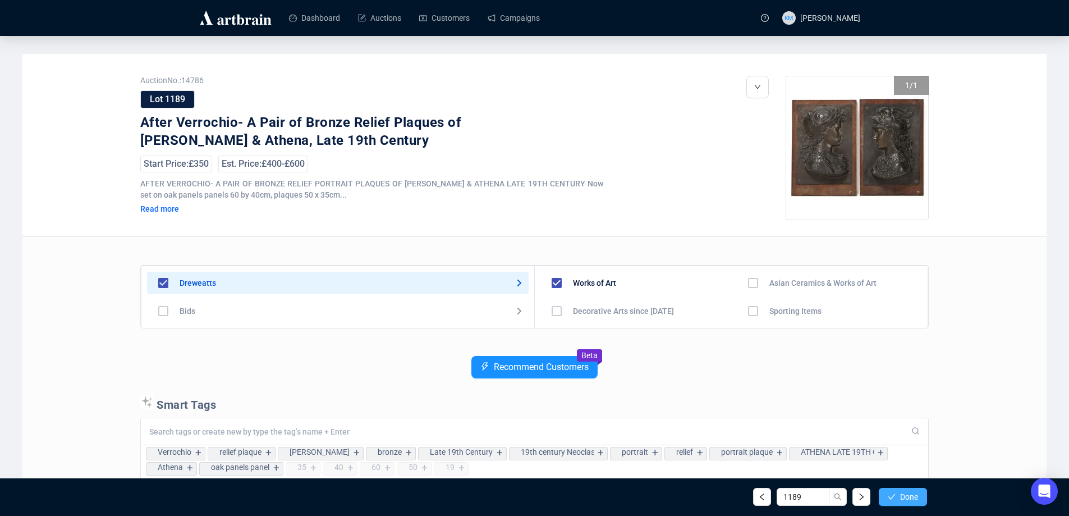
click at [908, 498] on span "Done" at bounding box center [909, 496] width 18 height 9
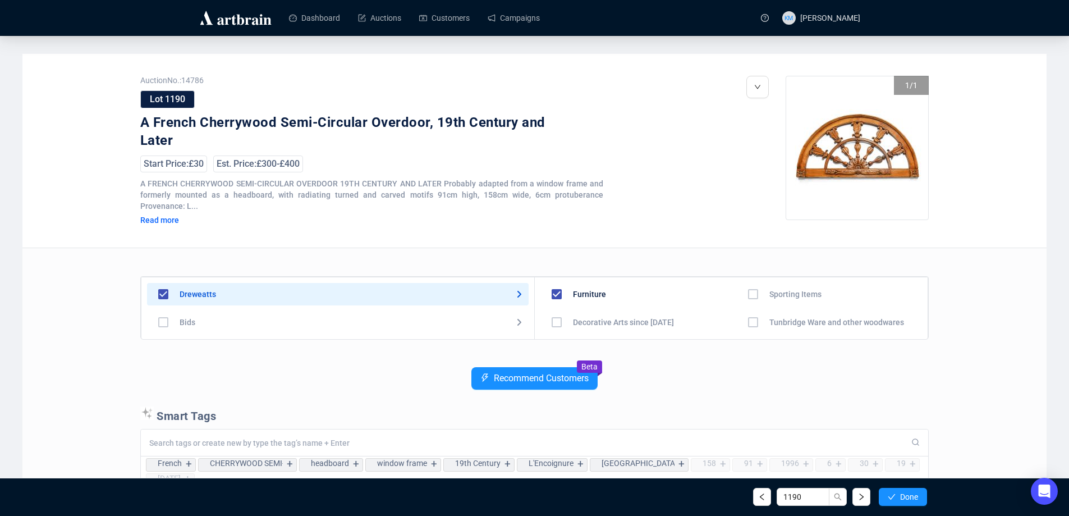
click at [908, 498] on span "Done" at bounding box center [909, 496] width 18 height 9
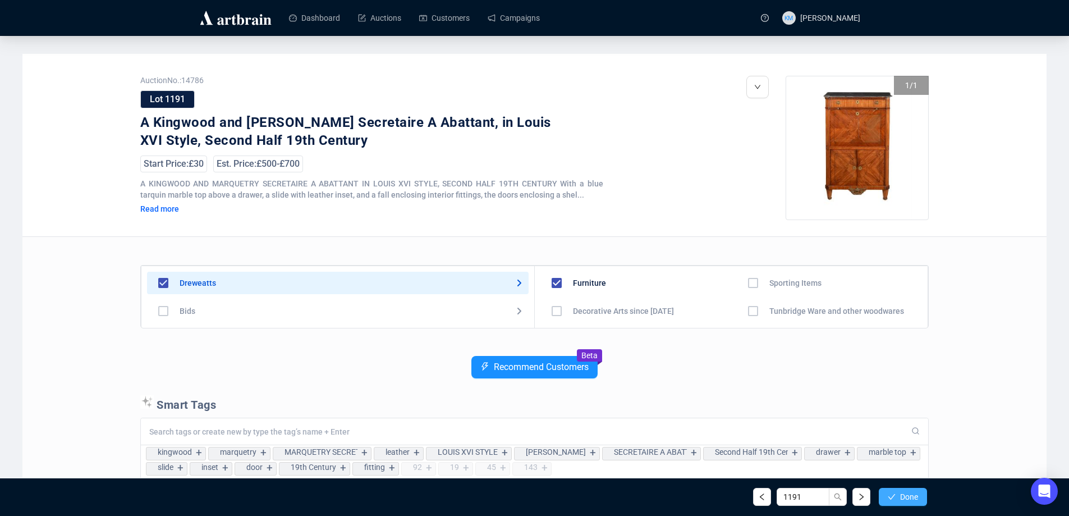
click at [906, 499] on span "Done" at bounding box center [909, 496] width 18 height 9
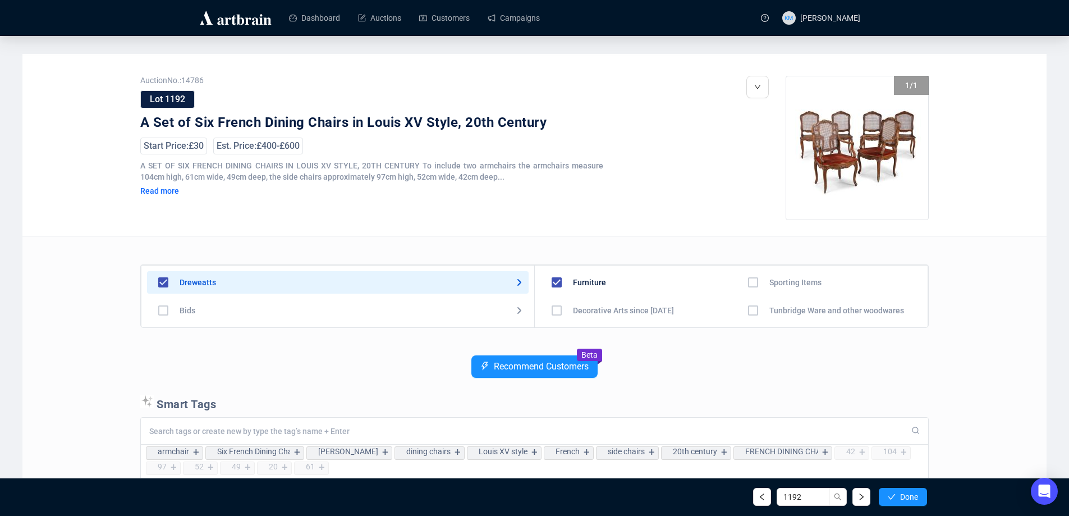
click at [906, 499] on span "Done" at bounding box center [909, 496] width 18 height 9
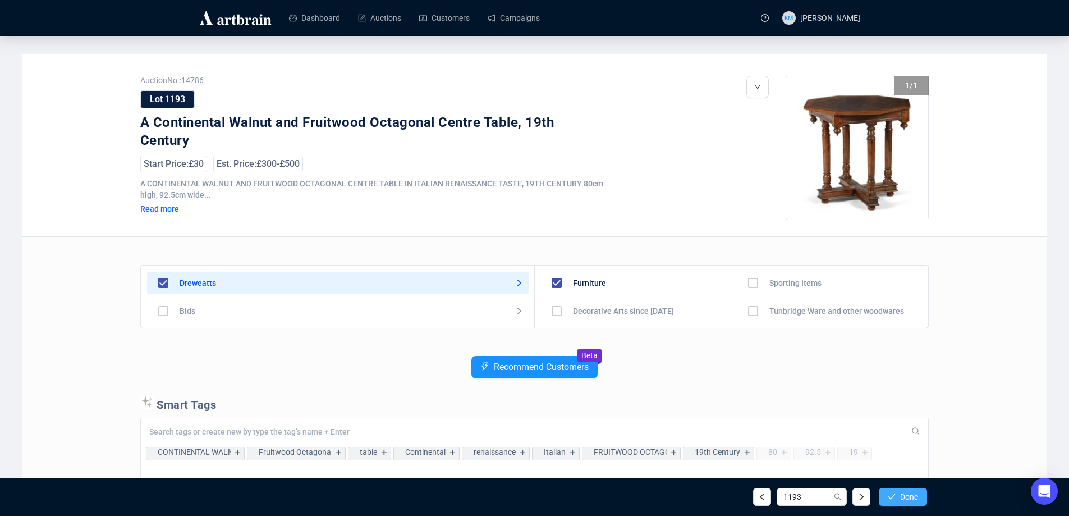
click at [905, 499] on span "Done" at bounding box center [909, 496] width 18 height 9
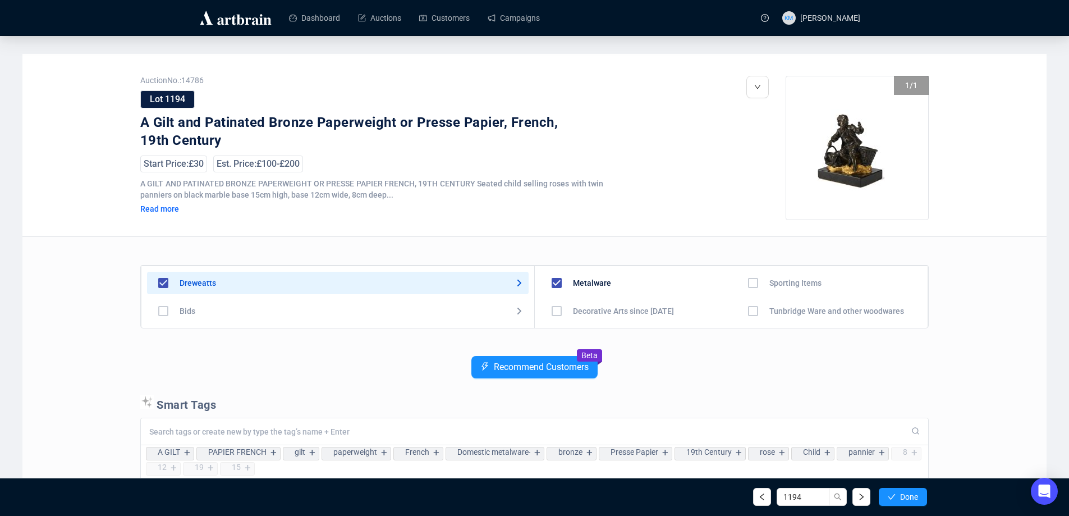
click at [904, 499] on span "Done" at bounding box center [909, 496] width 18 height 9
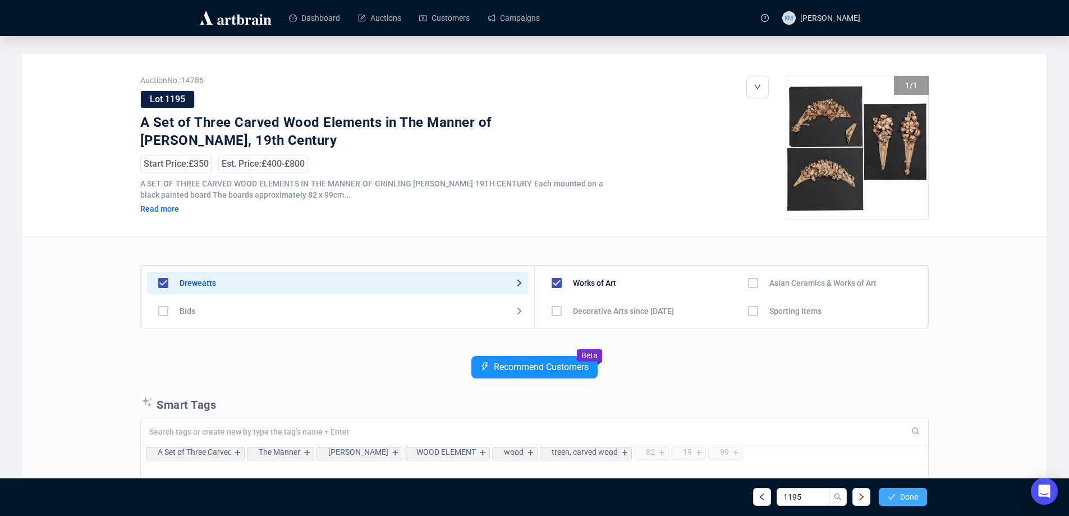
click at [905, 498] on span "Done" at bounding box center [909, 496] width 18 height 9
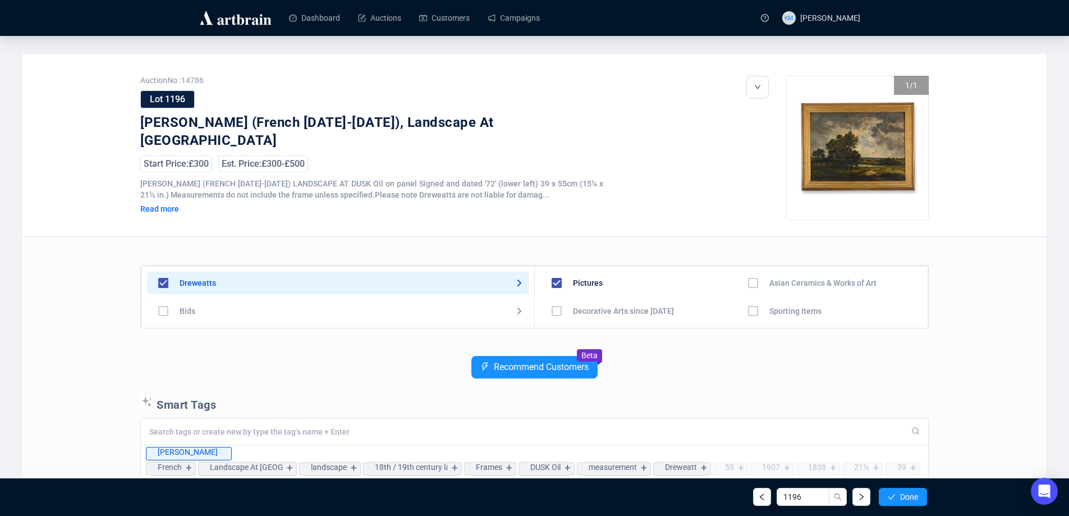
click at [905, 498] on span "Done" at bounding box center [909, 496] width 18 height 9
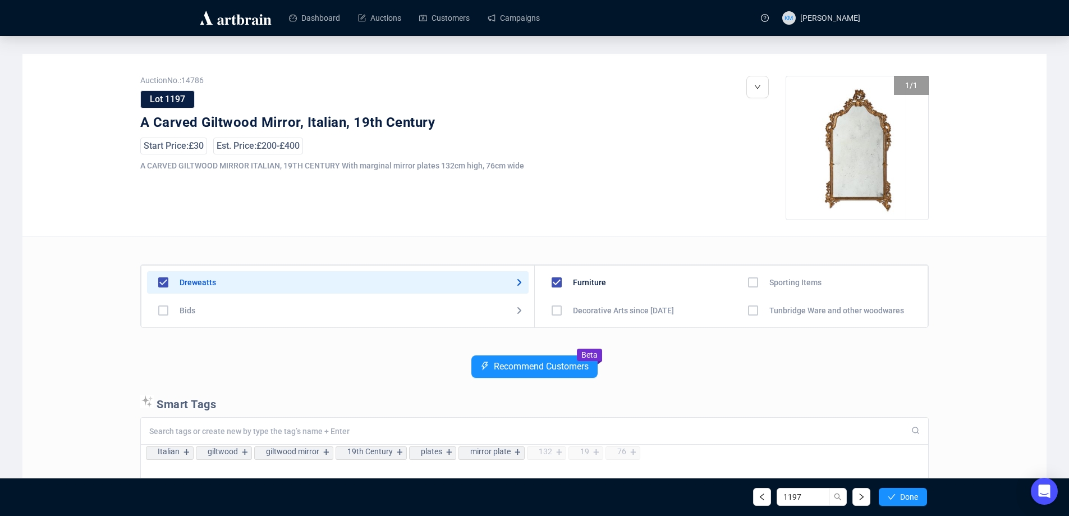
click at [905, 498] on span "Done" at bounding box center [909, 496] width 18 height 9
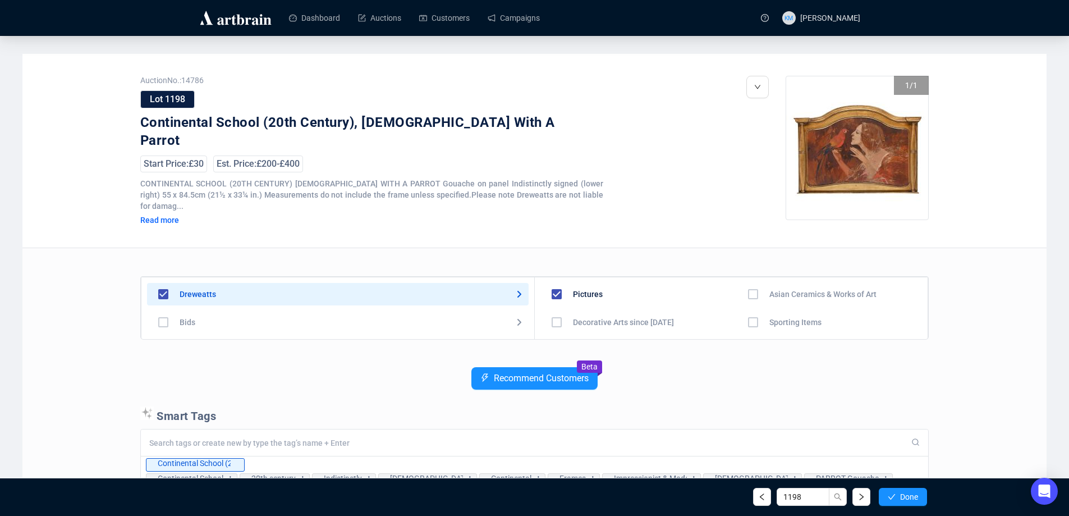
click at [905, 498] on span "Done" at bounding box center [909, 496] width 18 height 9
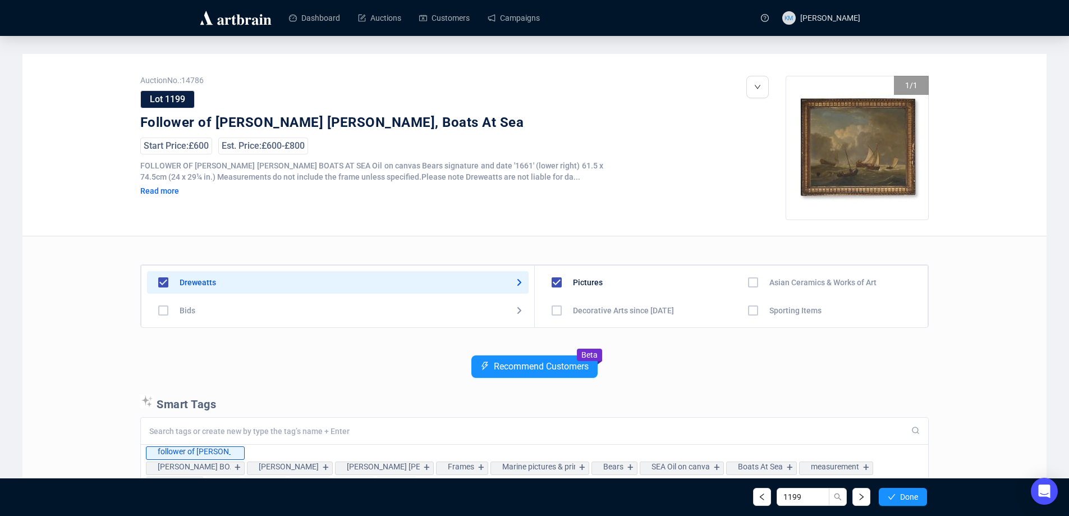
click at [905, 498] on span "Done" at bounding box center [909, 496] width 18 height 9
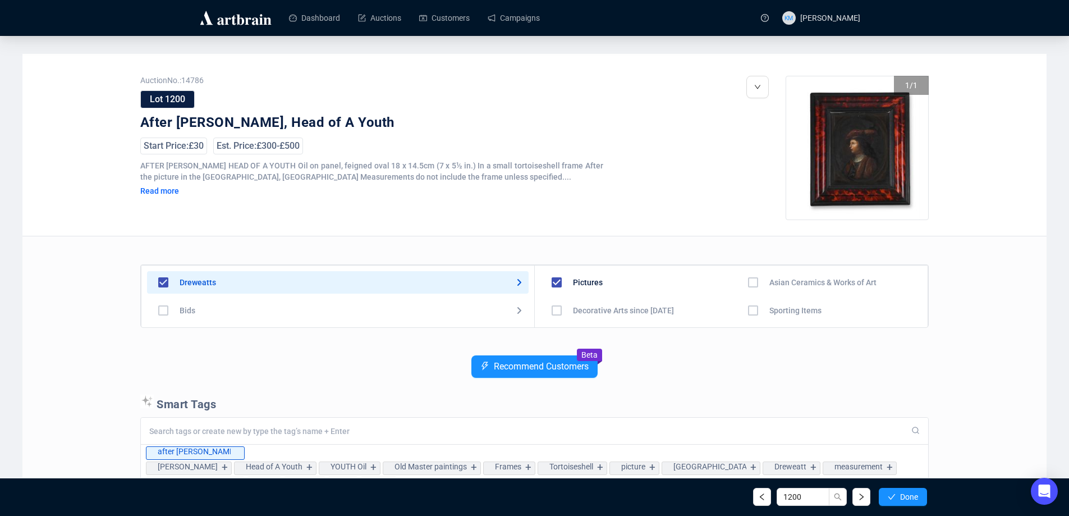
click at [905, 498] on span "Done" at bounding box center [909, 496] width 18 height 9
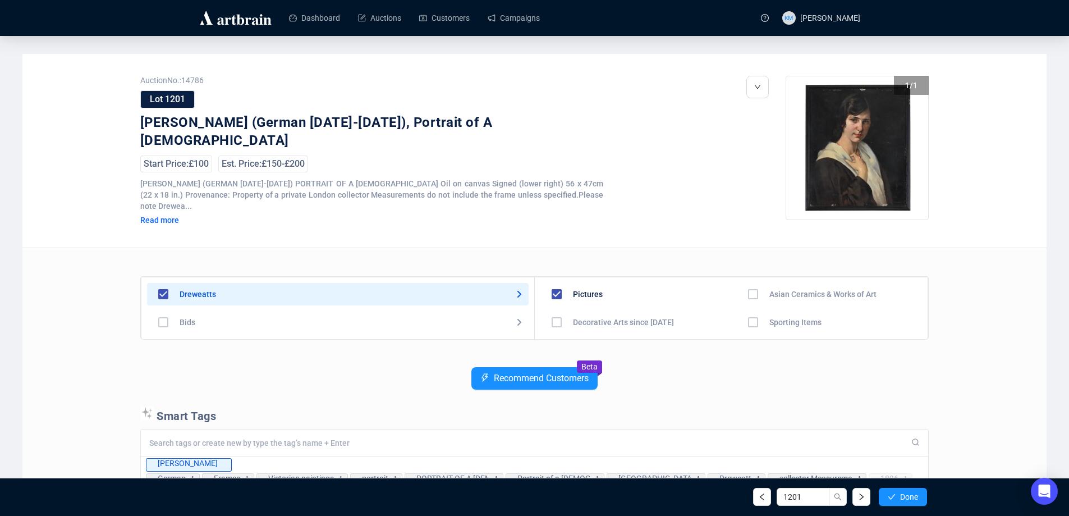
click at [905, 498] on span "Done" at bounding box center [909, 496] width 18 height 9
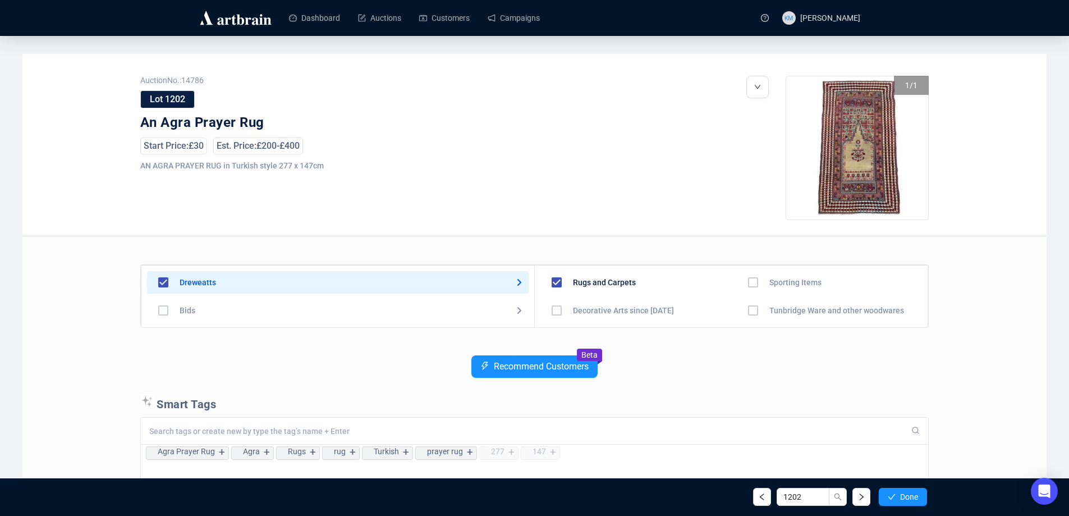
click at [905, 498] on span "Done" at bounding box center [909, 496] width 18 height 9
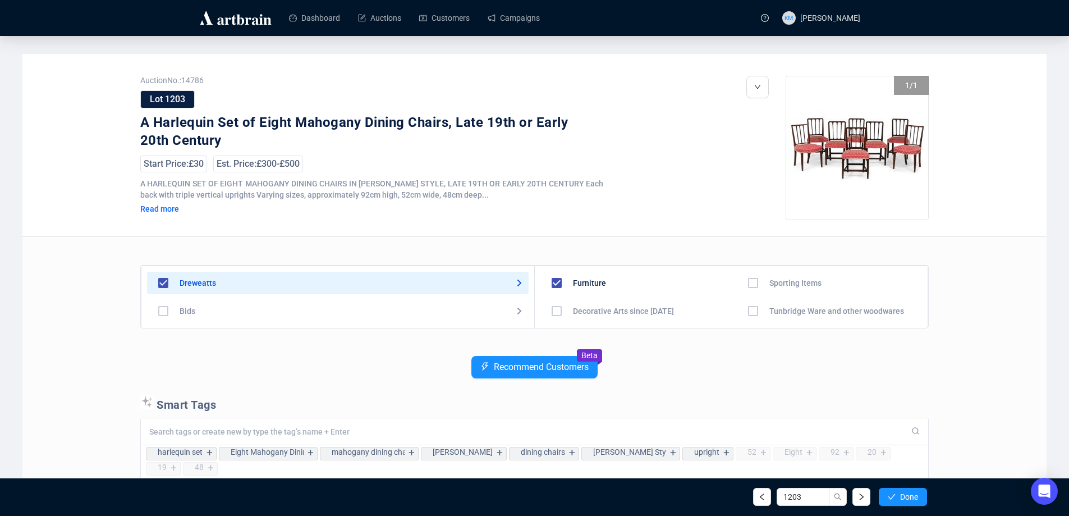
click at [905, 498] on span "Done" at bounding box center [909, 496] width 18 height 9
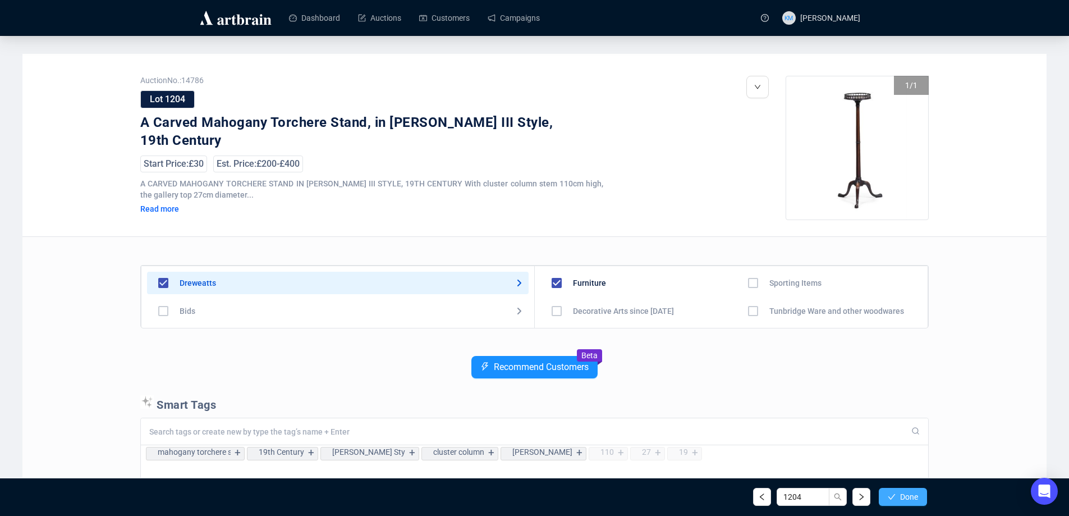
click at [887, 493] on icon "check" at bounding box center [891, 497] width 8 height 8
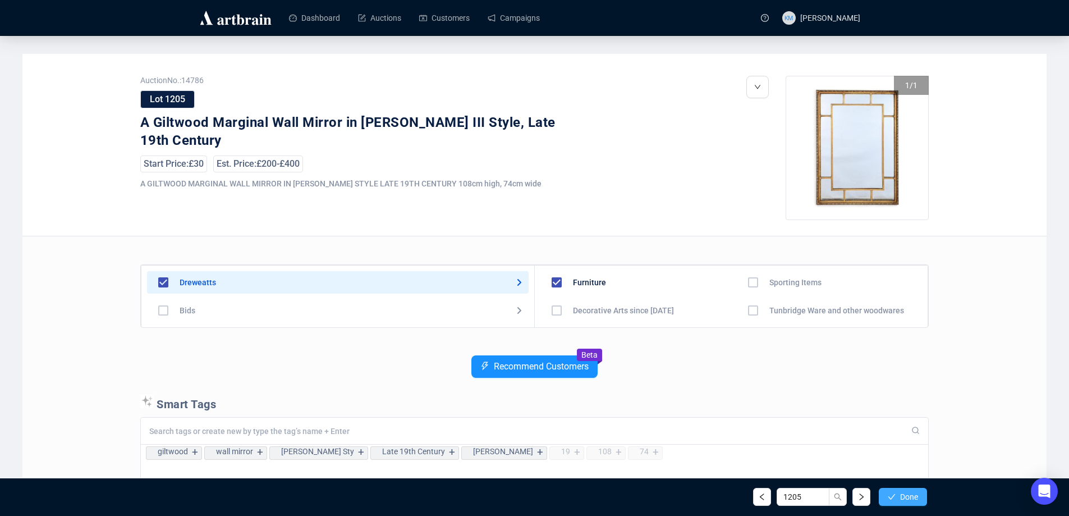
click at [895, 493] on button "Done" at bounding box center [902, 496] width 48 height 18
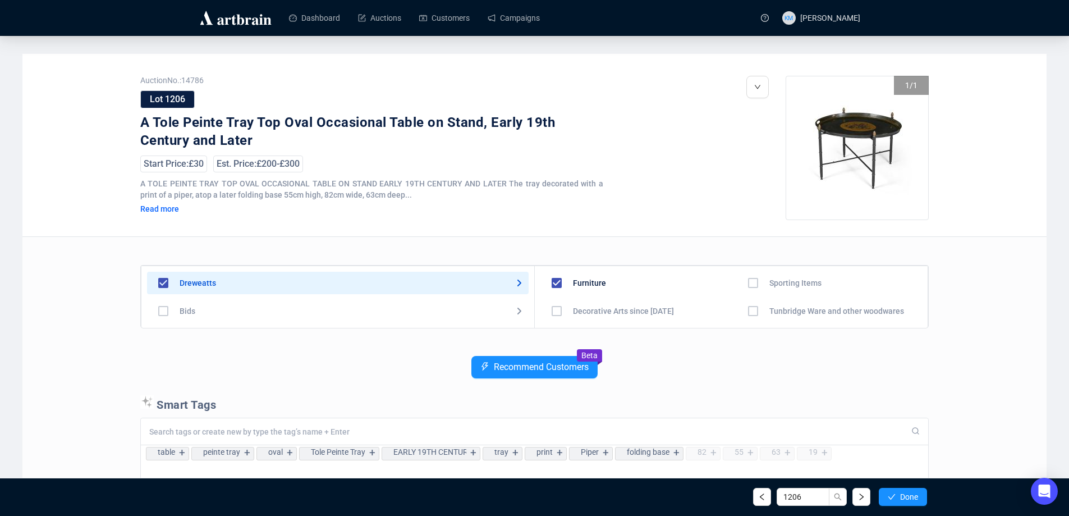
click at [895, 493] on button "Done" at bounding box center [902, 496] width 48 height 18
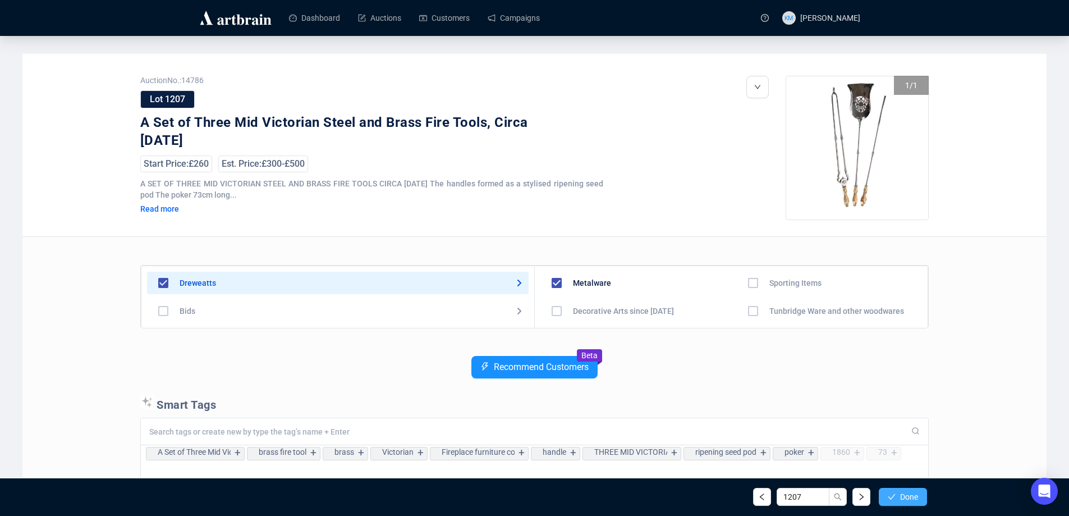
click at [895, 494] on button "Done" at bounding box center [902, 496] width 48 height 18
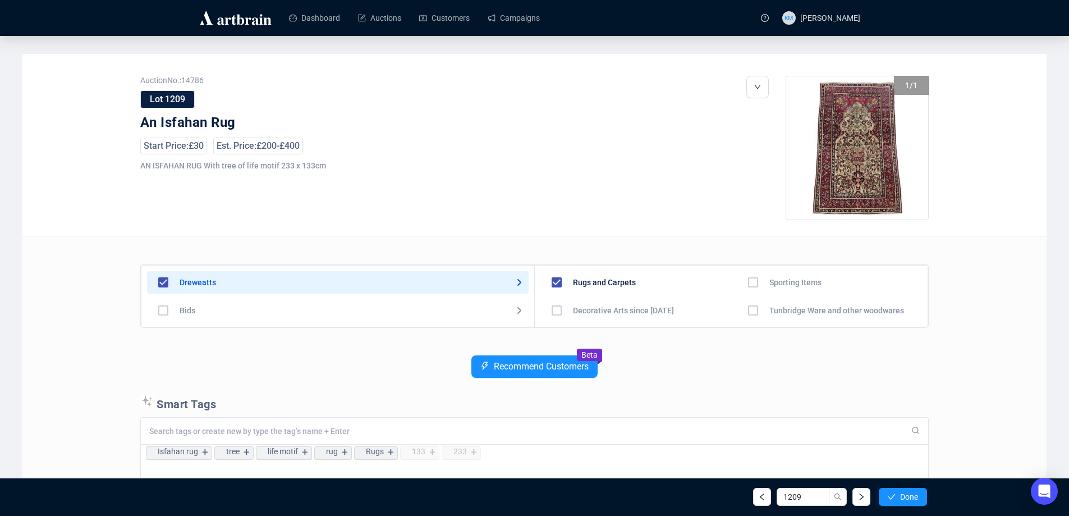
click at [895, 494] on button "Done" at bounding box center [902, 496] width 48 height 18
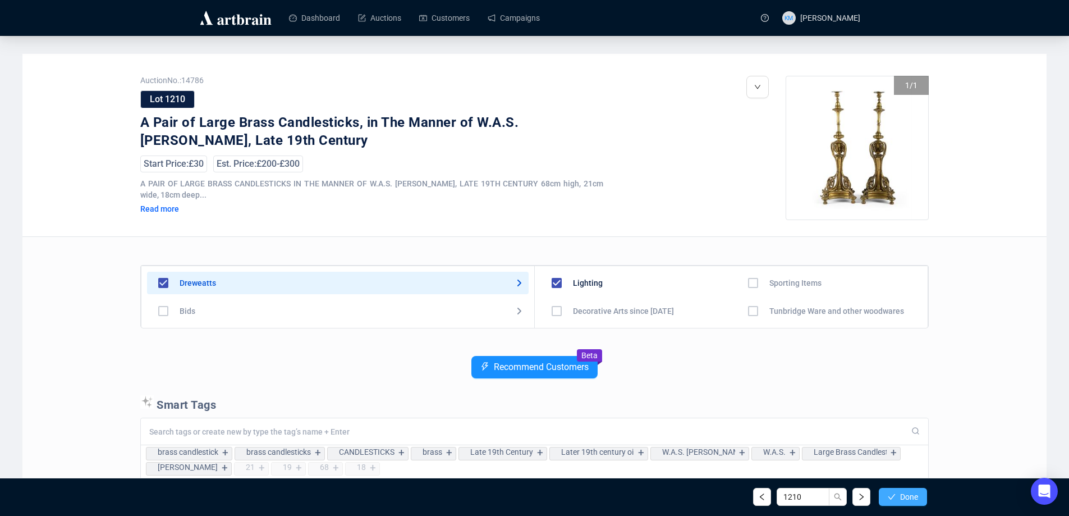
click at [894, 494] on icon "check" at bounding box center [891, 497] width 8 height 8
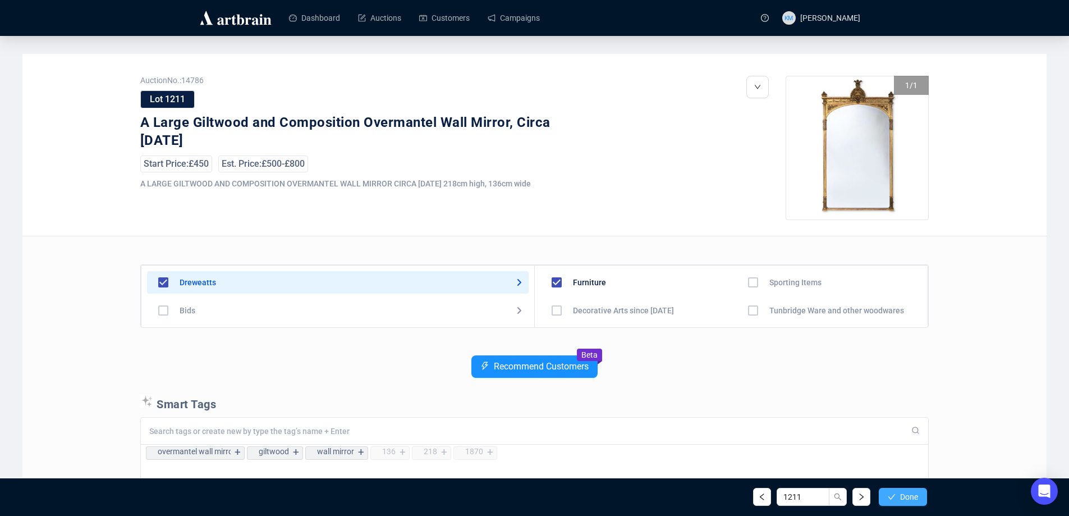
click at [893, 495] on icon "check" at bounding box center [891, 497] width 7 height 6
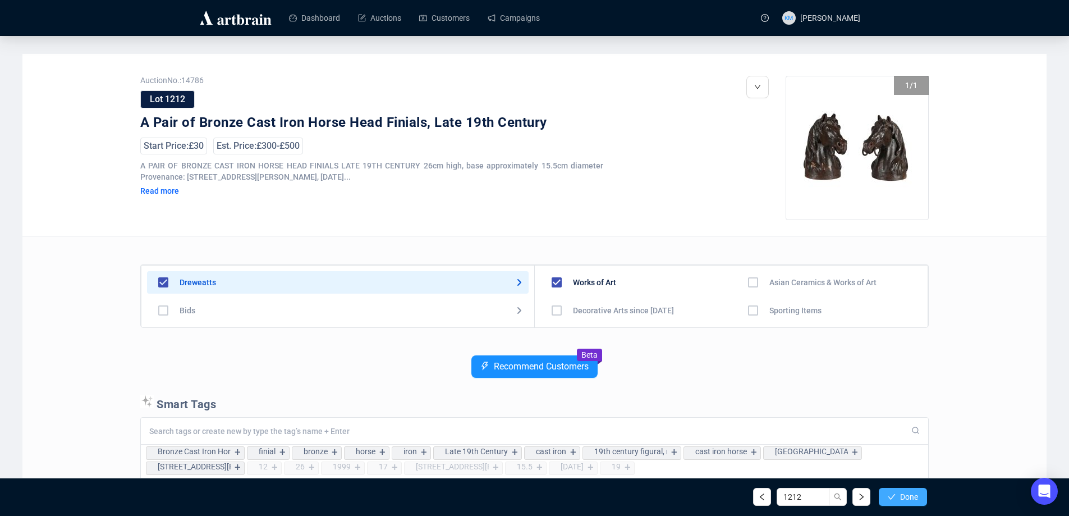
click at [888, 497] on icon "check" at bounding box center [891, 497] width 7 height 6
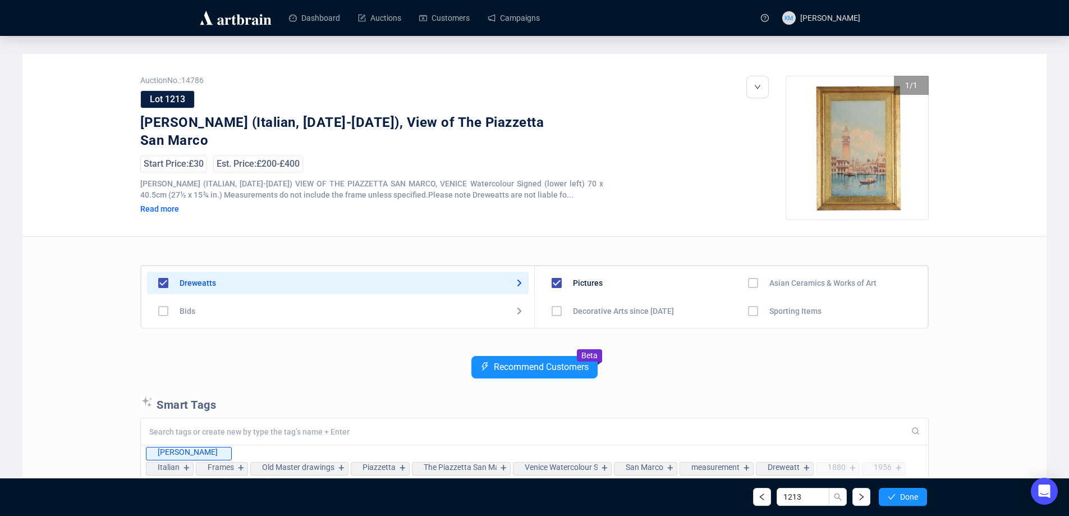
click at [888, 497] on icon "check" at bounding box center [891, 497] width 7 height 6
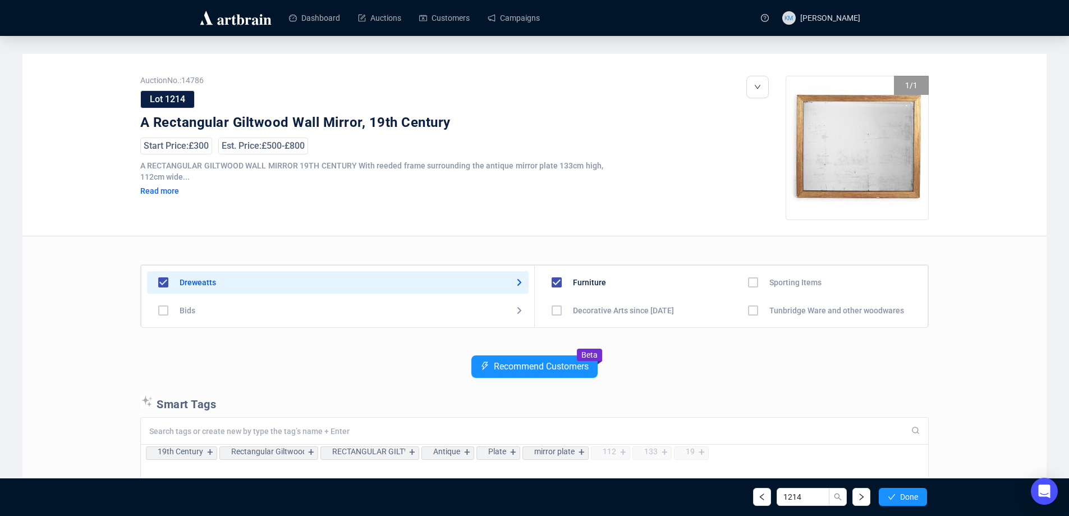
click at [888, 497] on icon "check" at bounding box center [891, 497] width 7 height 6
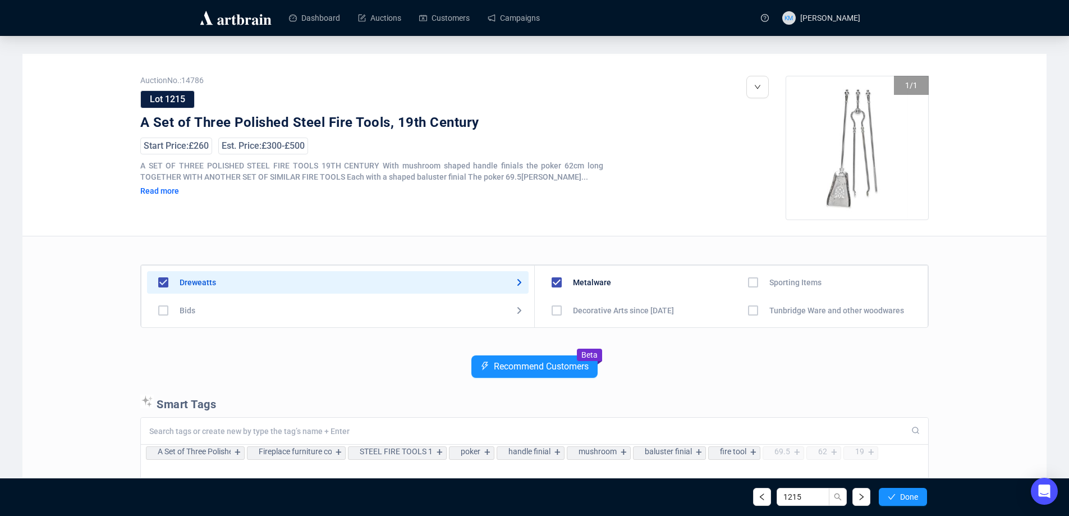
click at [888, 497] on icon "check" at bounding box center [891, 497] width 7 height 6
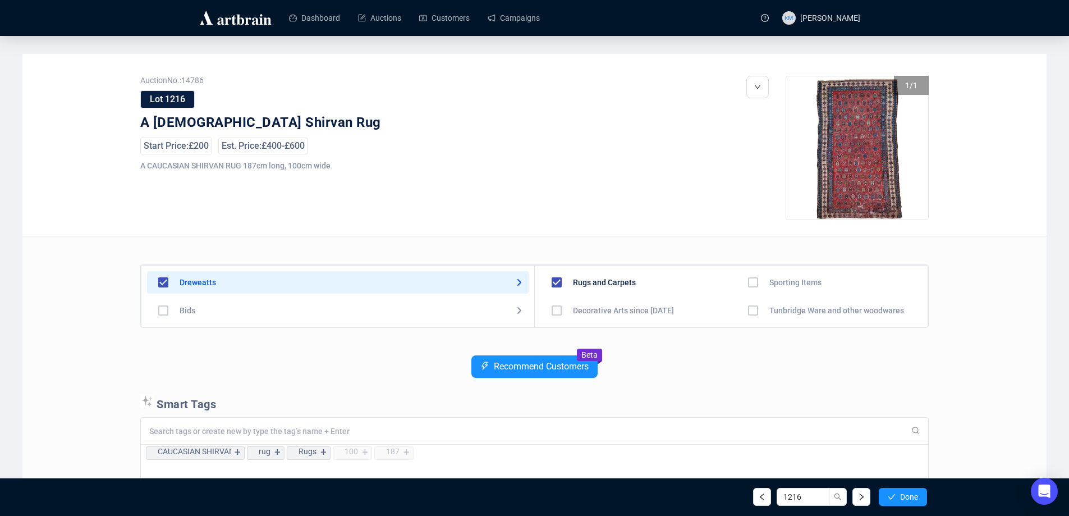
click at [888, 497] on icon "check" at bounding box center [891, 497] width 7 height 6
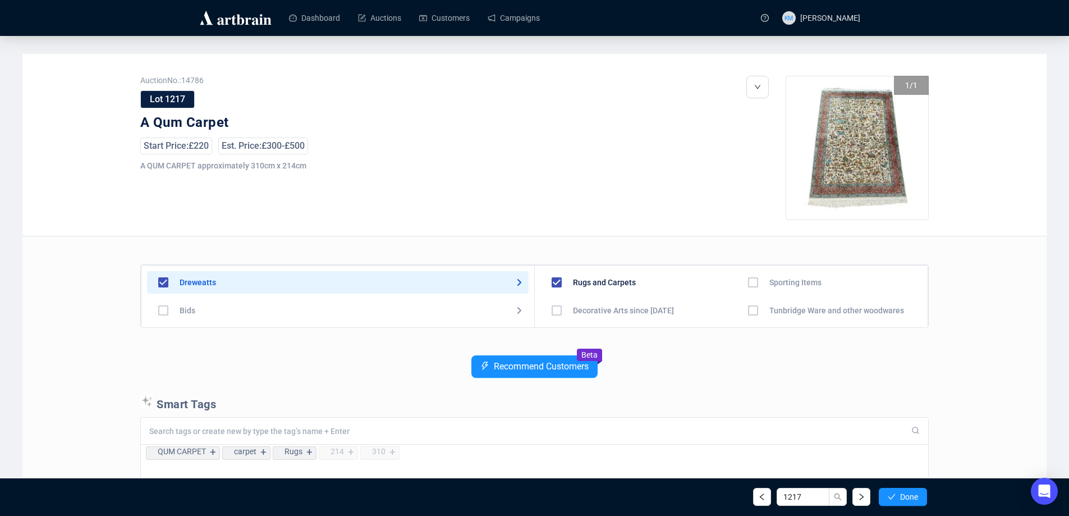
click at [888, 497] on icon "check" at bounding box center [891, 497] width 7 height 6
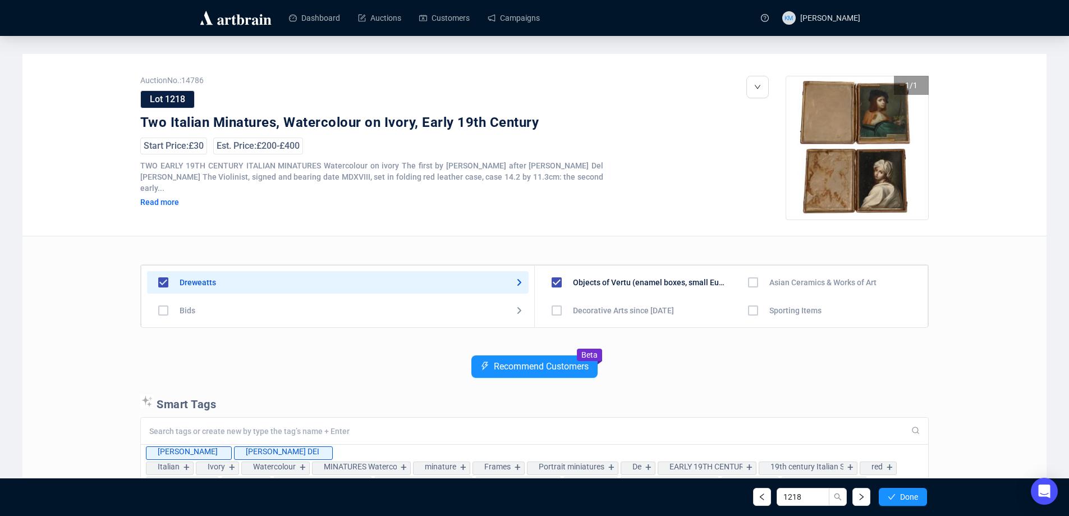
click at [888, 497] on icon "check" at bounding box center [891, 497] width 7 height 6
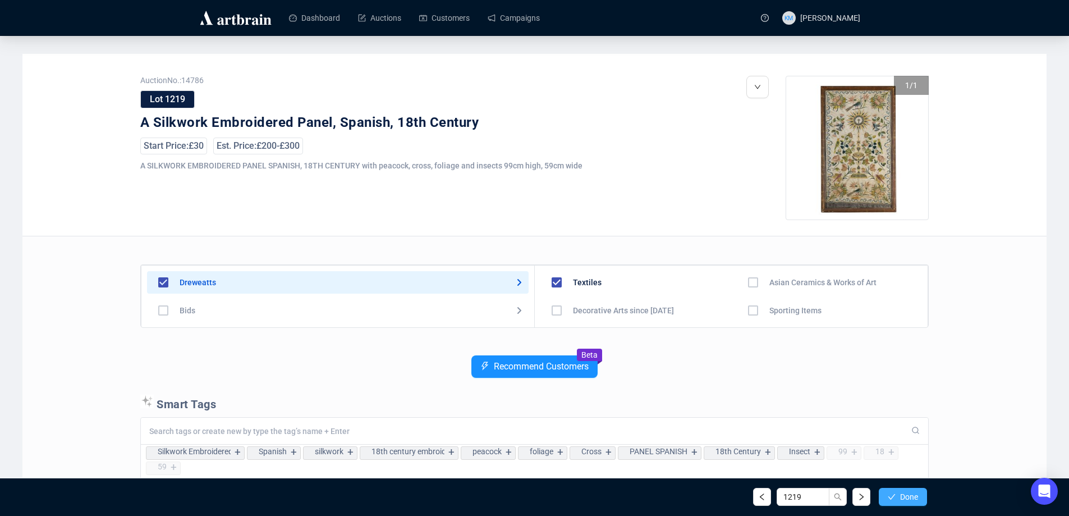
click at [889, 495] on icon "check" at bounding box center [891, 497] width 8 height 8
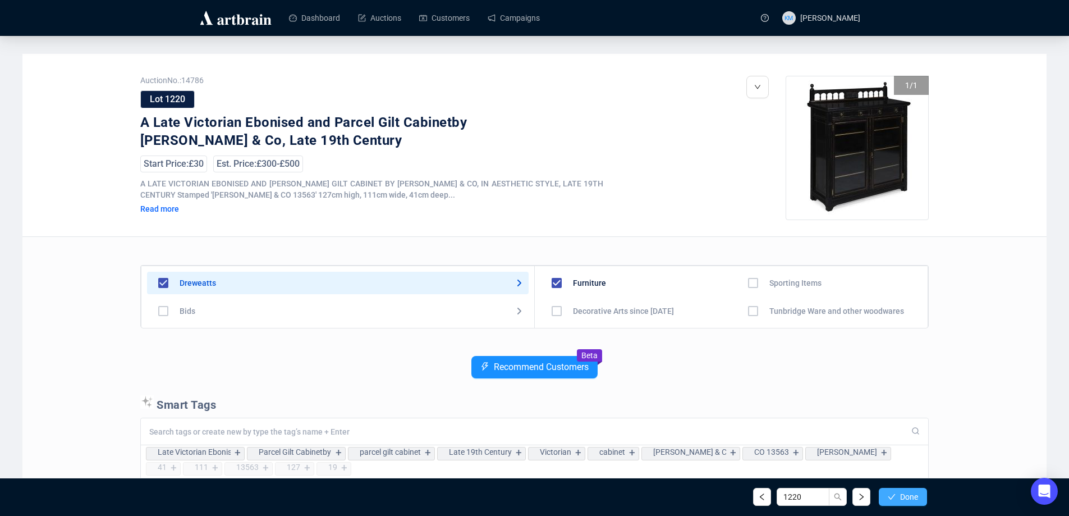
click at [892, 494] on icon "check" at bounding box center [891, 497] width 8 height 8
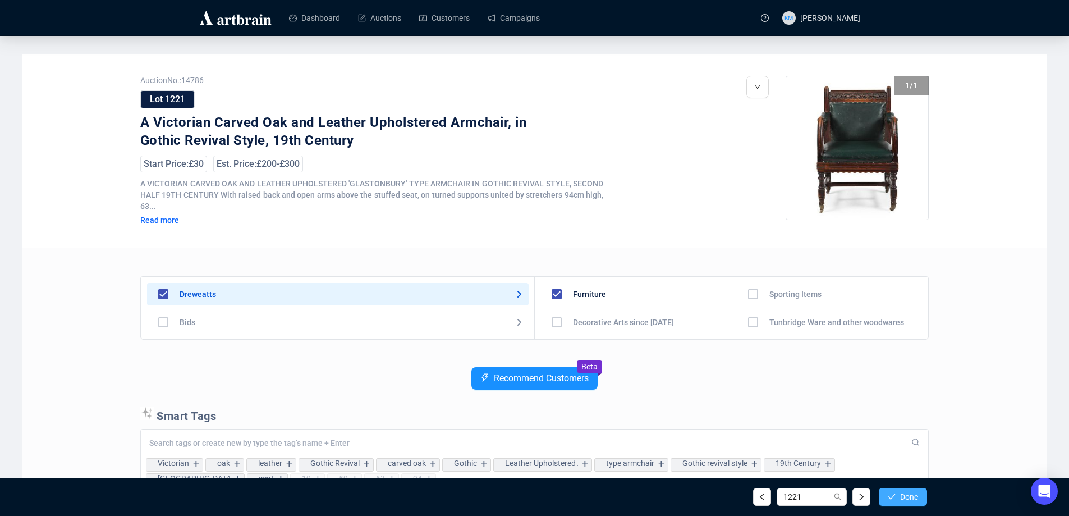
click at [894, 494] on icon "check" at bounding box center [891, 497] width 7 height 6
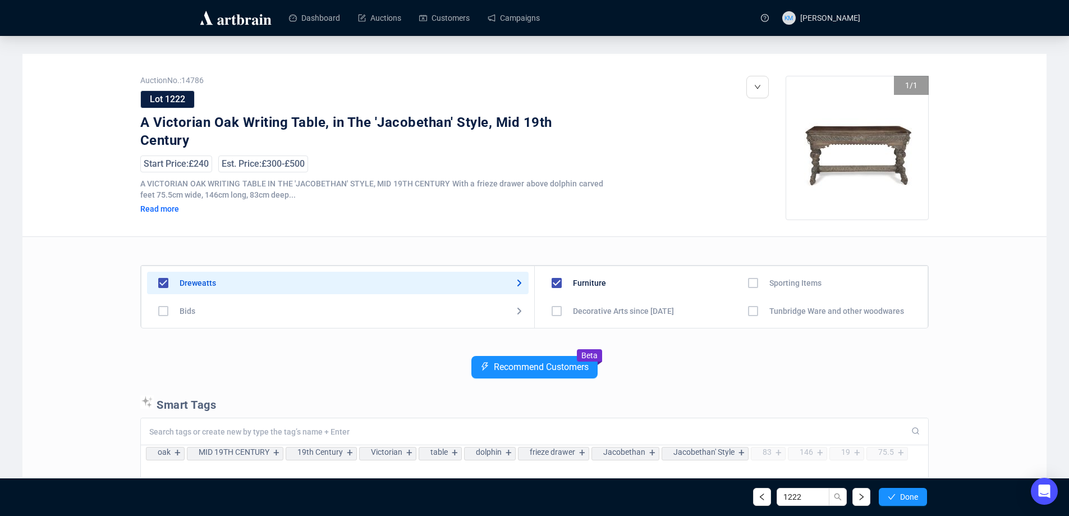
click at [894, 494] on icon "check" at bounding box center [891, 497] width 7 height 6
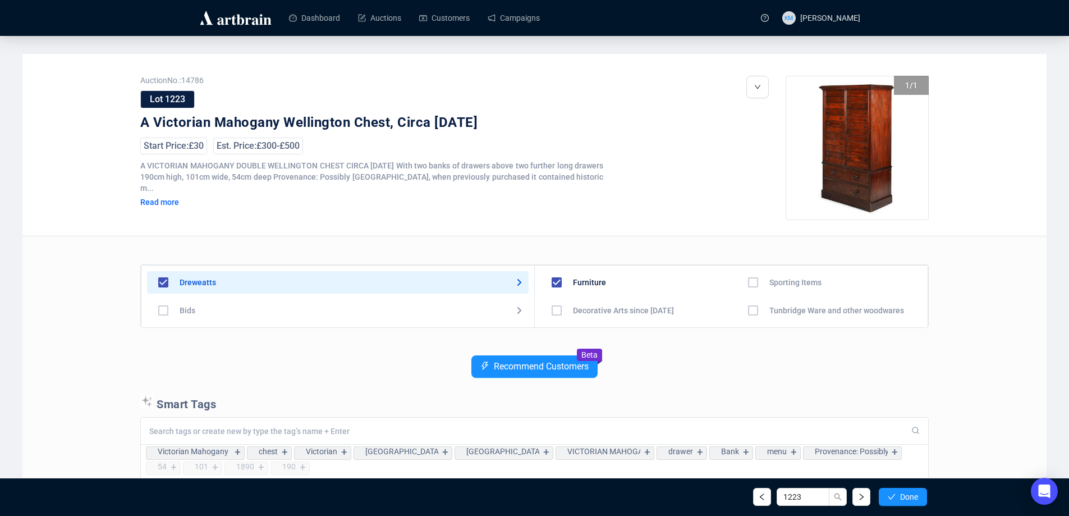
click at [894, 494] on icon "check" at bounding box center [891, 497] width 7 height 6
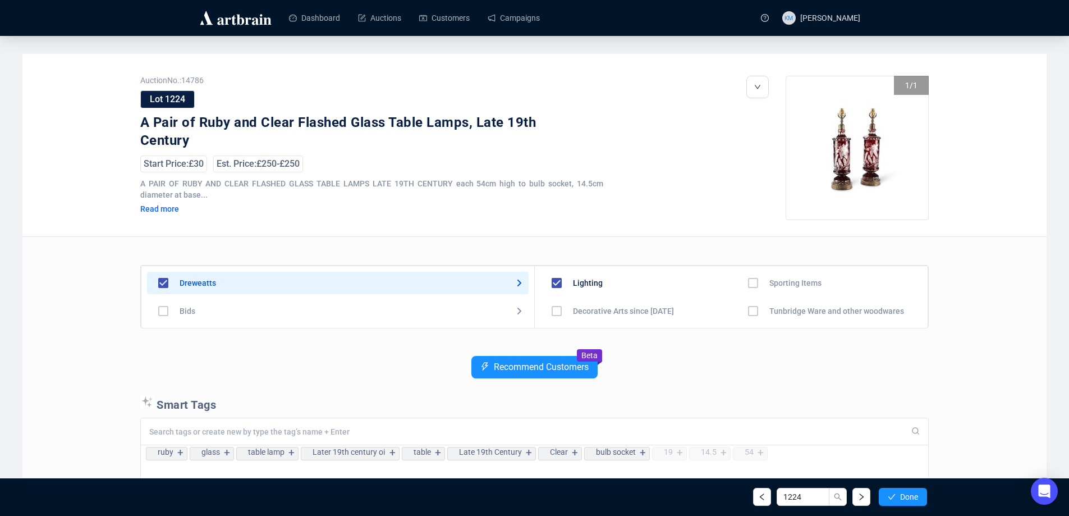
click at [894, 494] on icon "check" at bounding box center [891, 497] width 7 height 6
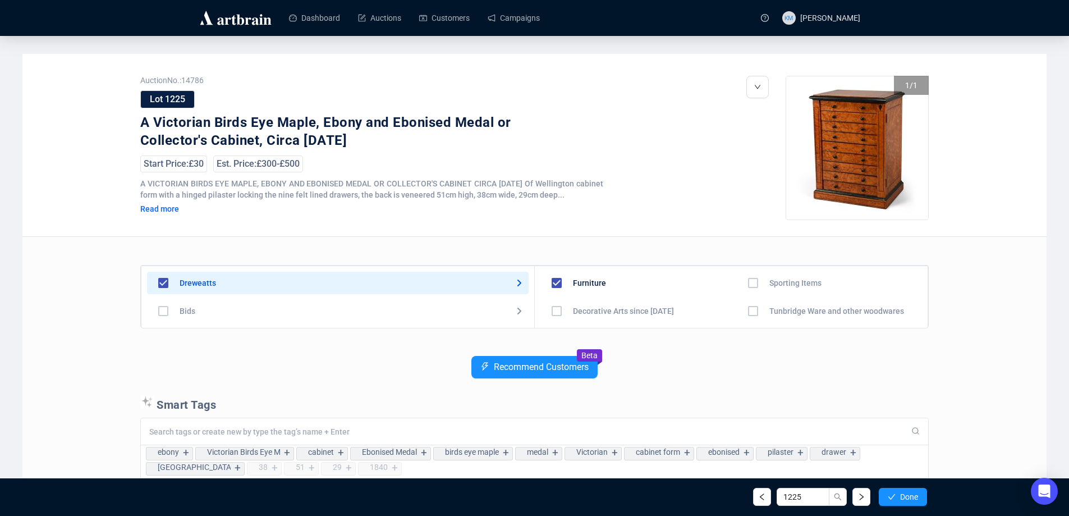
click at [894, 494] on icon "check" at bounding box center [891, 497] width 7 height 6
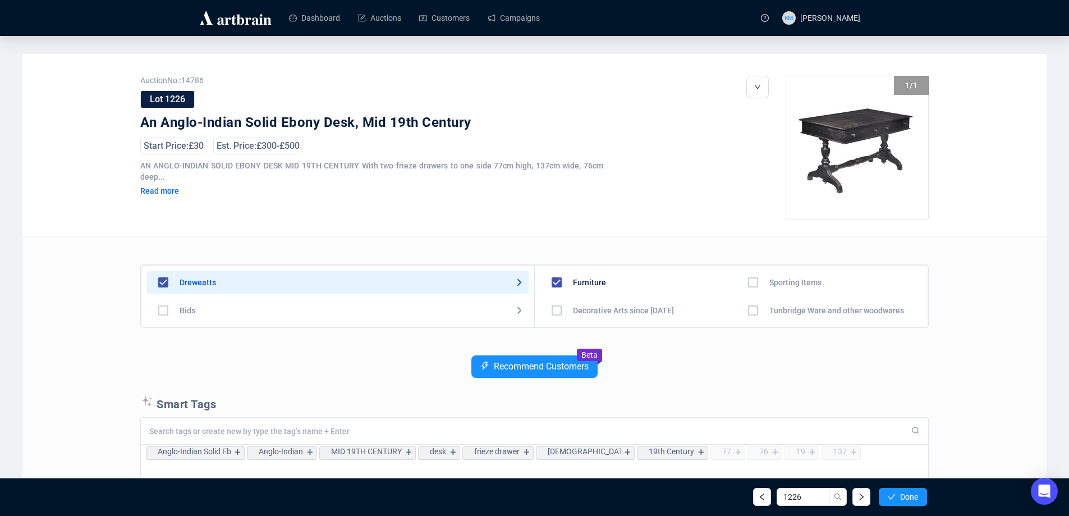
click at [894, 494] on icon "check" at bounding box center [891, 497] width 7 height 6
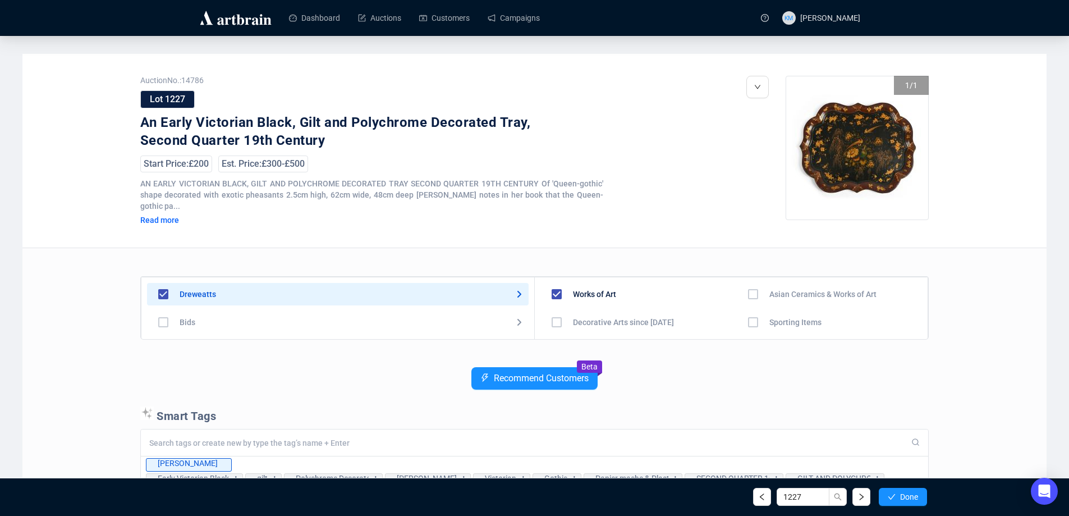
click at [894, 494] on icon "check" at bounding box center [891, 497] width 7 height 6
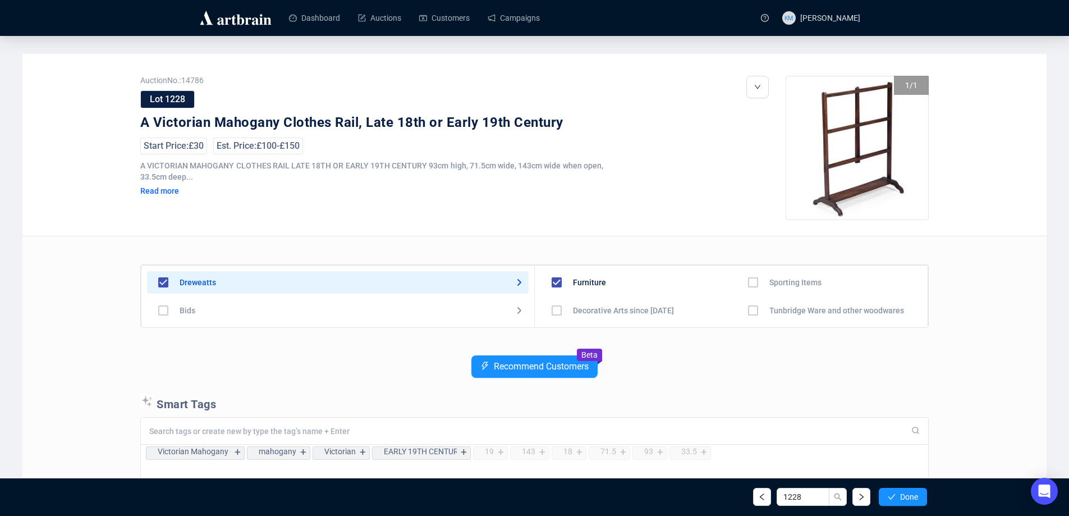
click at [894, 494] on icon "check" at bounding box center [891, 497] width 7 height 6
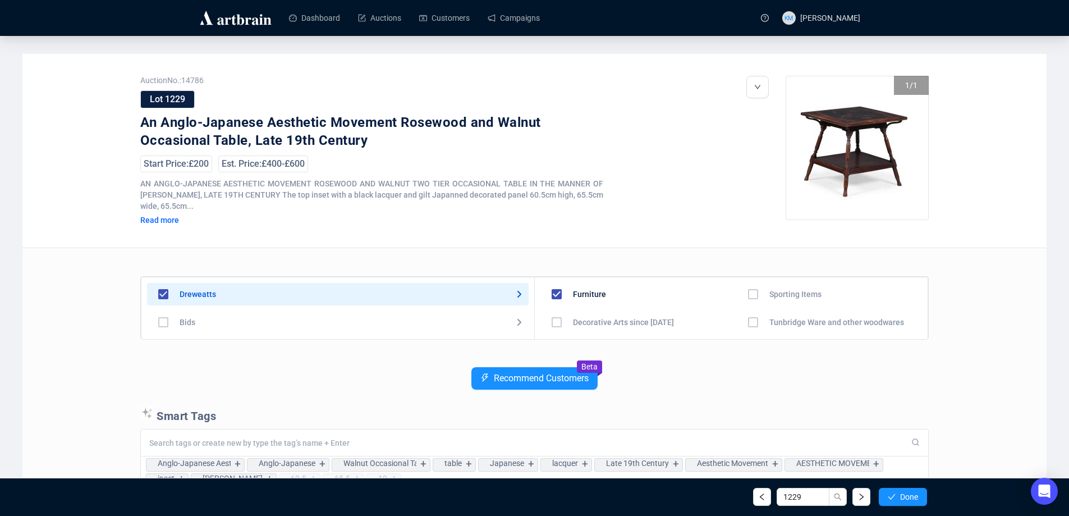
click at [894, 494] on icon "check" at bounding box center [891, 497] width 7 height 6
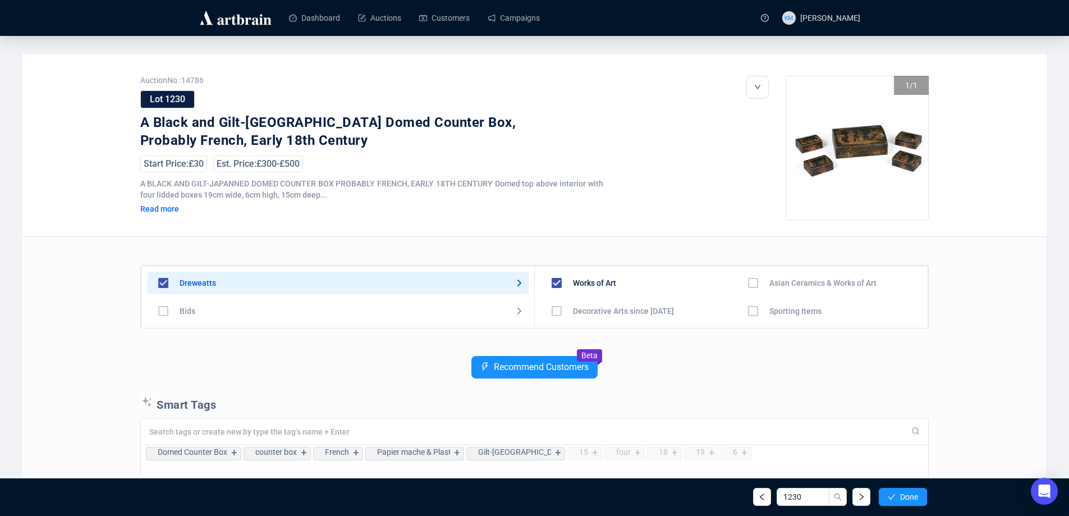
click at [894, 494] on icon "check" at bounding box center [891, 497] width 7 height 6
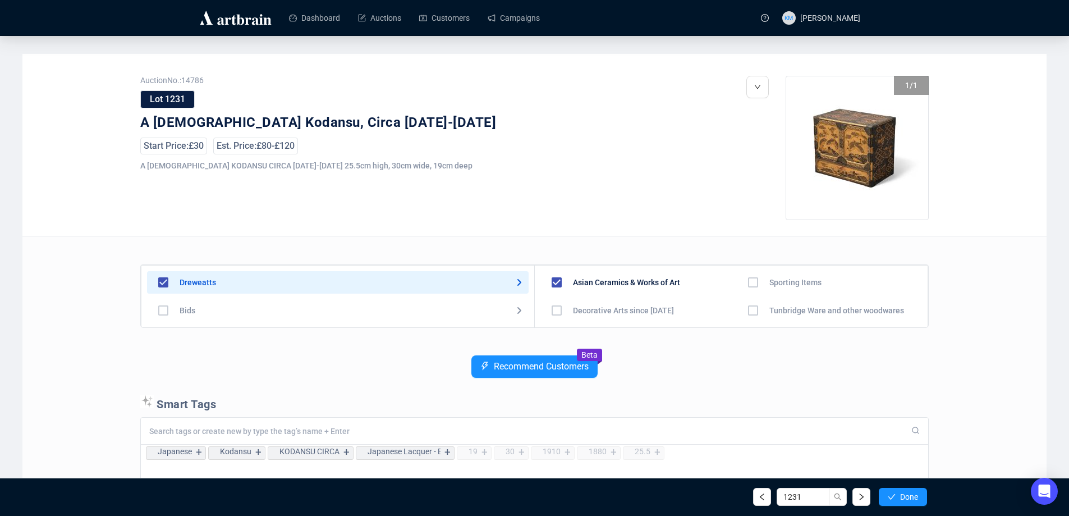
click at [894, 494] on icon "check" at bounding box center [891, 497] width 7 height 6
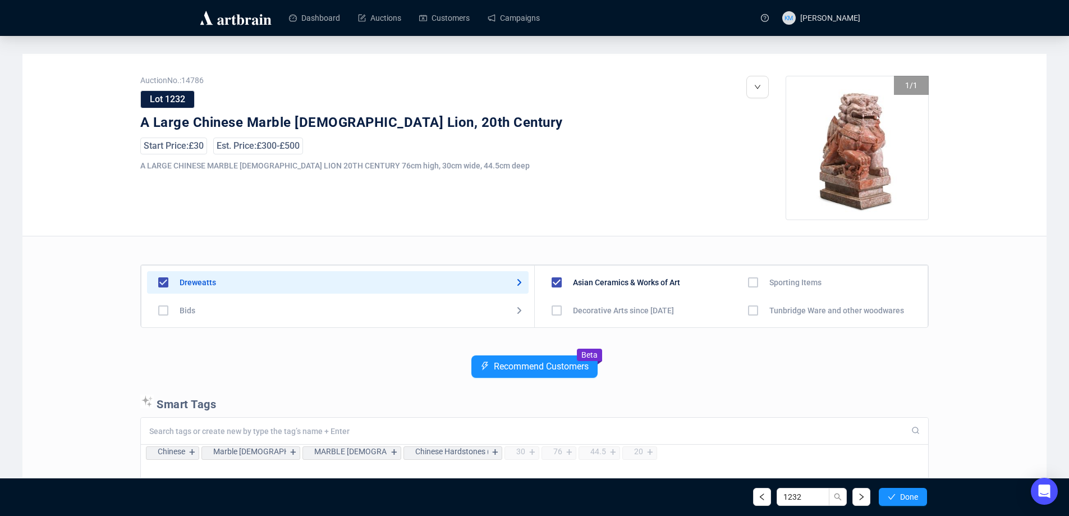
click at [894, 494] on icon "check" at bounding box center [891, 497] width 7 height 6
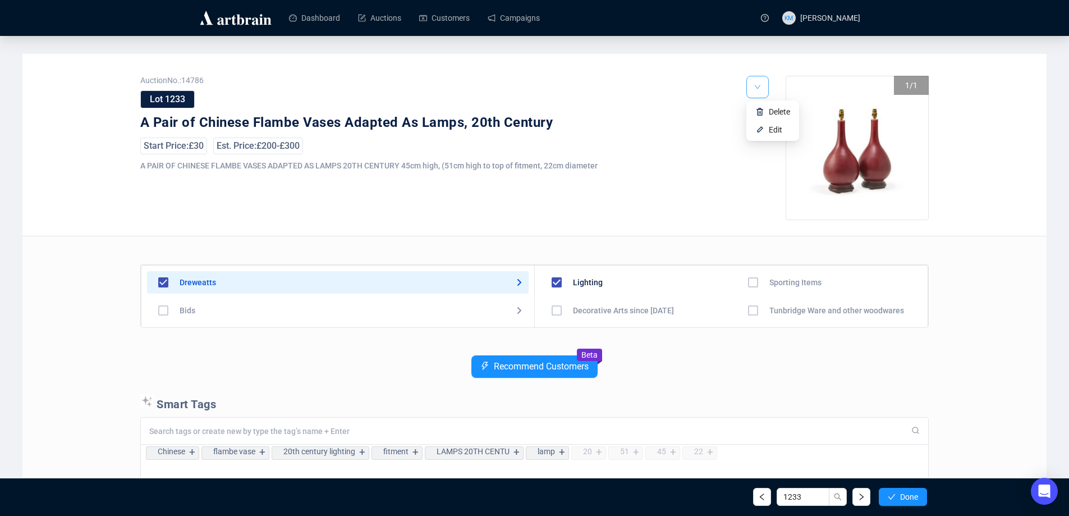
click at [753, 86] on button "button" at bounding box center [757, 87] width 22 height 22
click at [761, 126] on img at bounding box center [759, 129] width 9 height 9
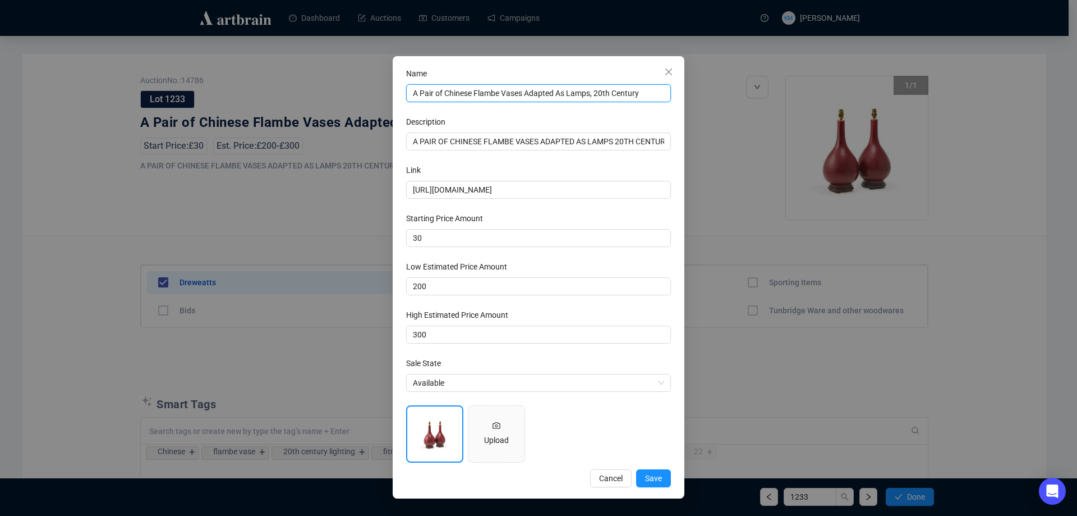
click at [559, 94] on input "A Pair of Chinese Flambe Vases Adapted As Lamps, 20th Century" at bounding box center [538, 93] width 265 height 18
type input "A Pair of Chinese Flambe Vases Adapted as Lamps, 20th Century"
click at [652, 470] on button "Save" at bounding box center [653, 478] width 35 height 18
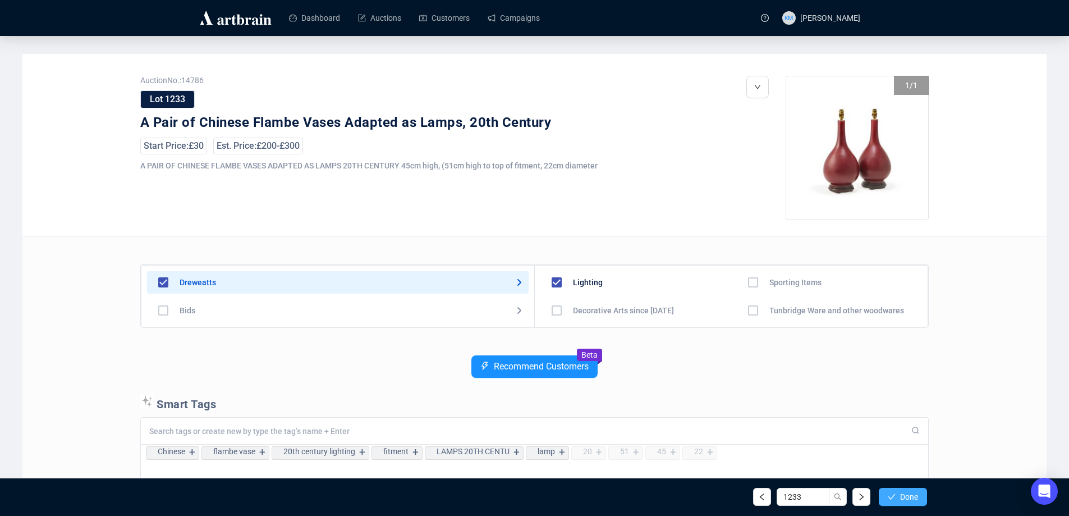
click at [911, 500] on span "Done" at bounding box center [909, 496] width 18 height 9
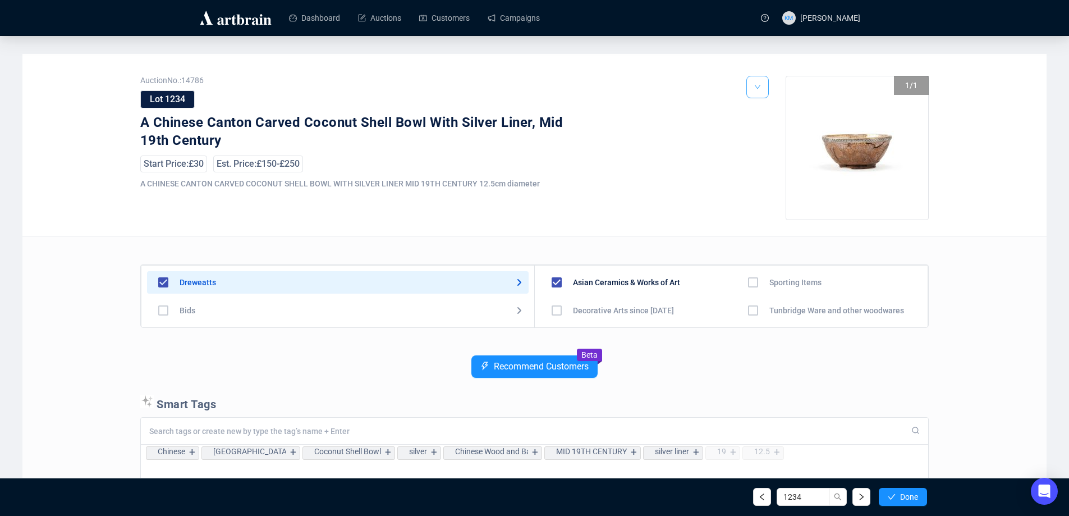
click at [756, 88] on icon "down" at bounding box center [757, 87] width 6 height 4
click at [770, 126] on span "Edit" at bounding box center [775, 129] width 13 height 9
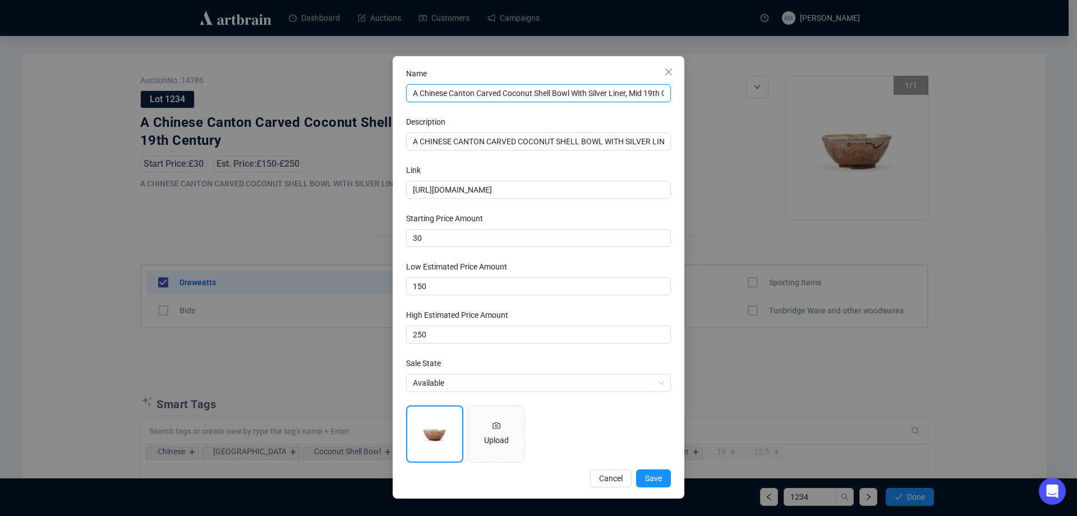
click at [576, 93] on input "A Chinese Canton Carved Coconut Shell Bowl With Silver Liner, Mid 19th Century" at bounding box center [538, 93] width 265 height 18
type input "A Chinese Canton Carved Coconut Shell Bowl with Silver Liner, Mid 19th Century"
click at [656, 471] on button "Save" at bounding box center [653, 478] width 35 height 18
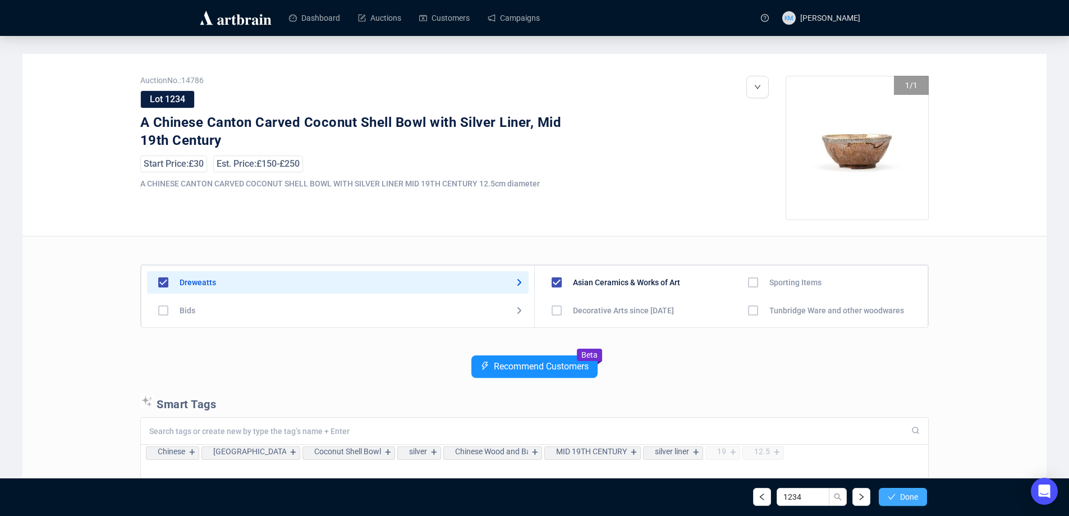
click at [908, 499] on span "Done" at bounding box center [909, 496] width 18 height 9
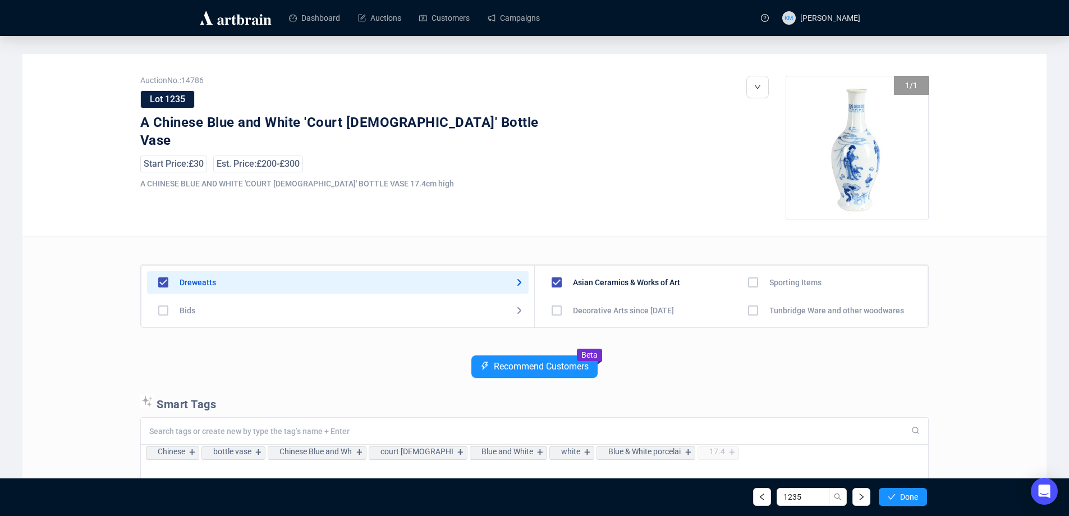
click at [908, 499] on span "Done" at bounding box center [909, 496] width 18 height 9
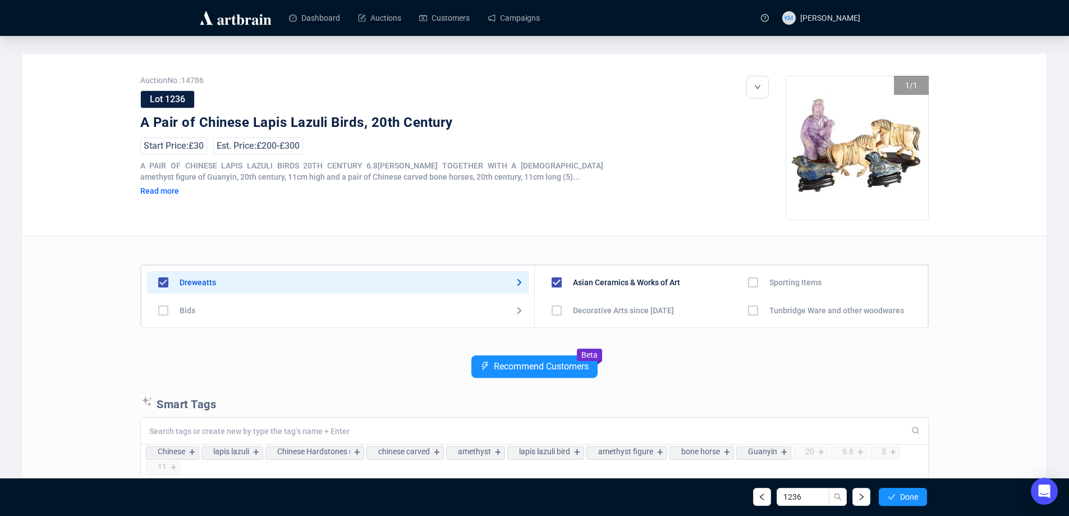
click at [908, 499] on span "Done" at bounding box center [909, 496] width 18 height 9
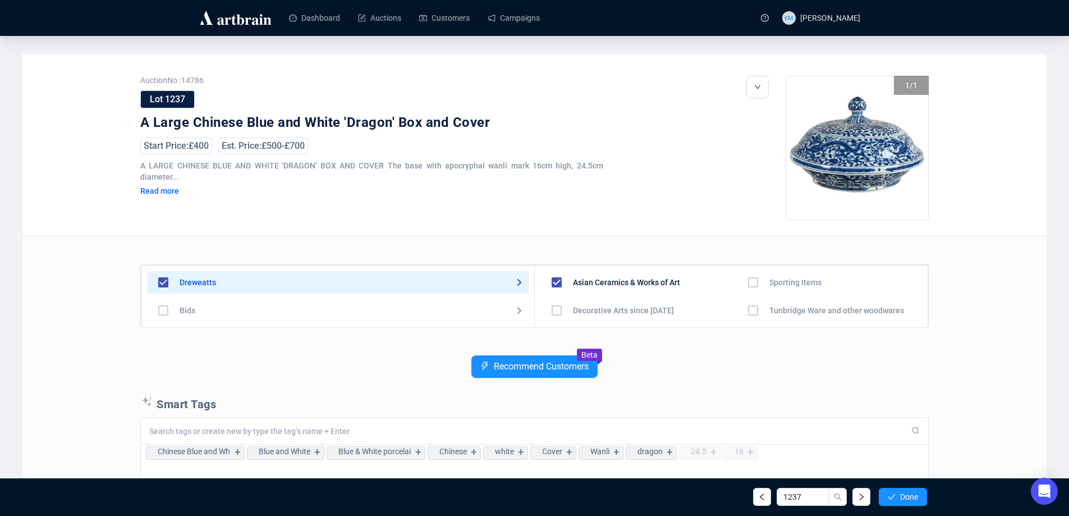
click at [908, 499] on span "Done" at bounding box center [909, 496] width 18 height 9
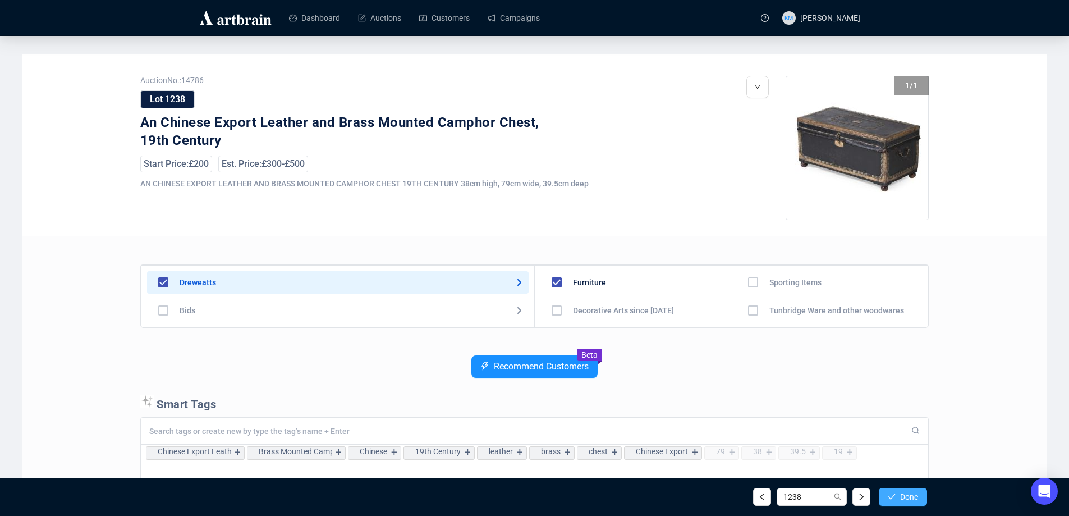
click at [902, 501] on span "Done" at bounding box center [909, 496] width 18 height 9
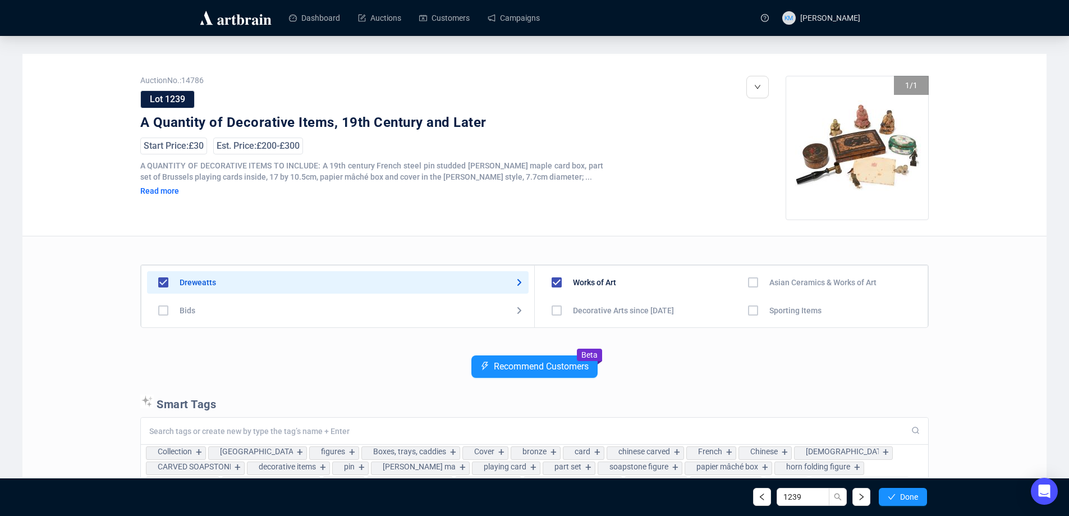
click at [902, 501] on span "Done" at bounding box center [909, 496] width 18 height 9
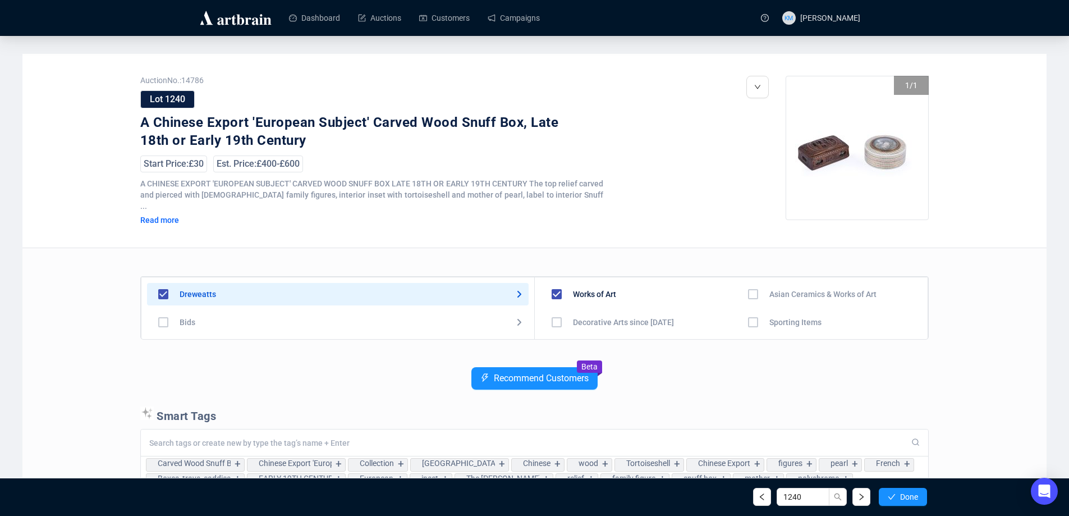
click at [902, 501] on span "Done" at bounding box center [909, 496] width 18 height 9
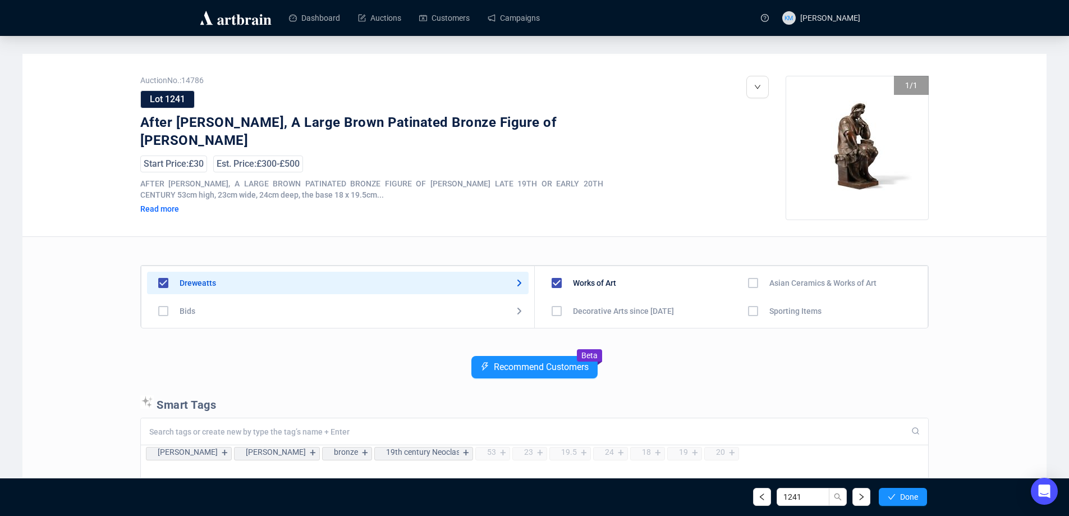
click at [902, 501] on span "Done" at bounding box center [909, 496] width 18 height 9
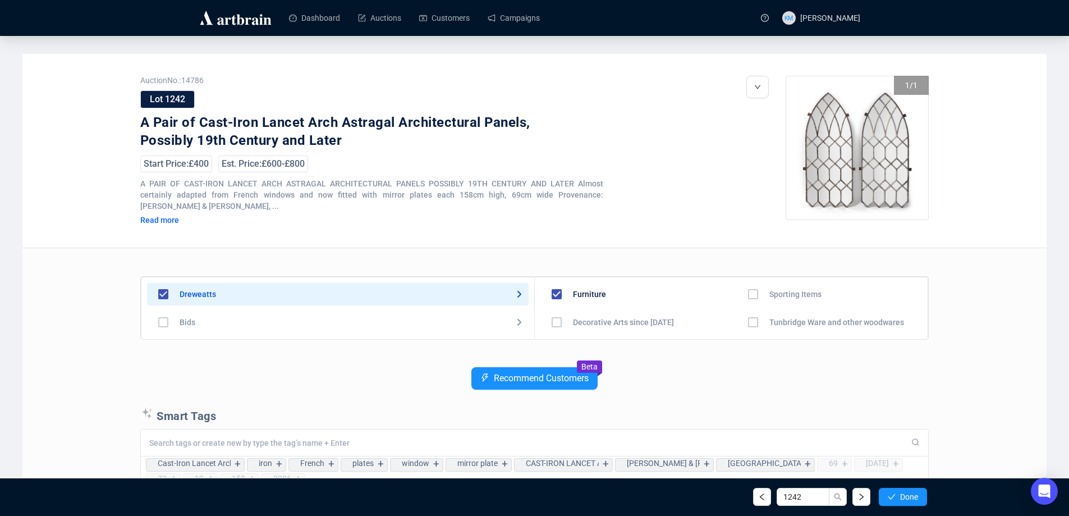
click at [902, 501] on span "Done" at bounding box center [909, 496] width 18 height 9
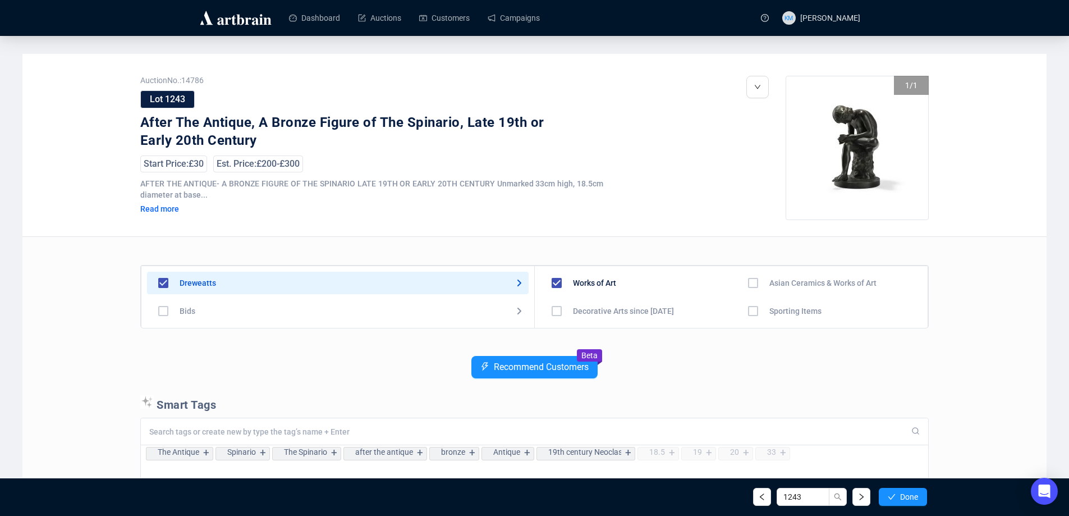
click at [902, 501] on span "Done" at bounding box center [909, 496] width 18 height 9
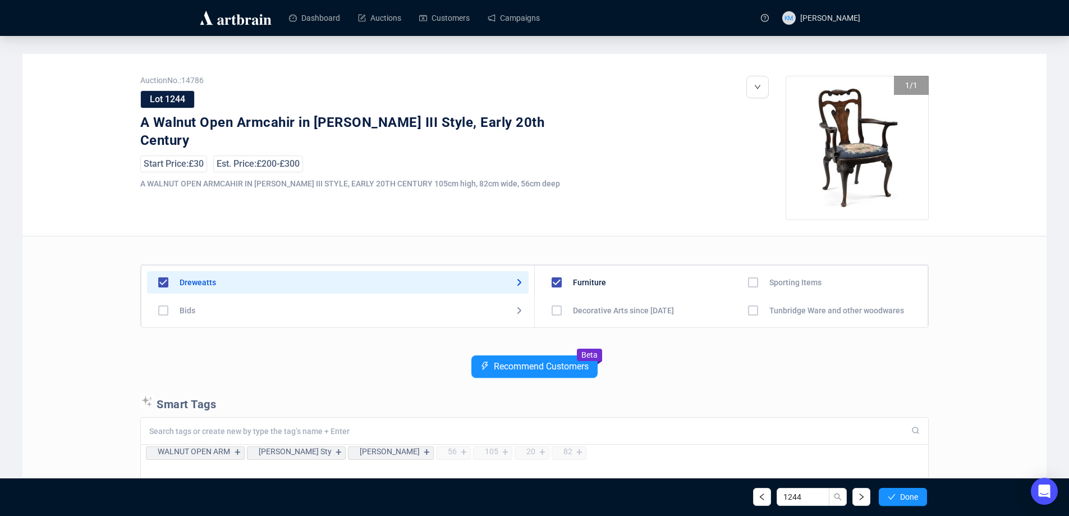
click at [902, 501] on span "Done" at bounding box center [909, 496] width 18 height 9
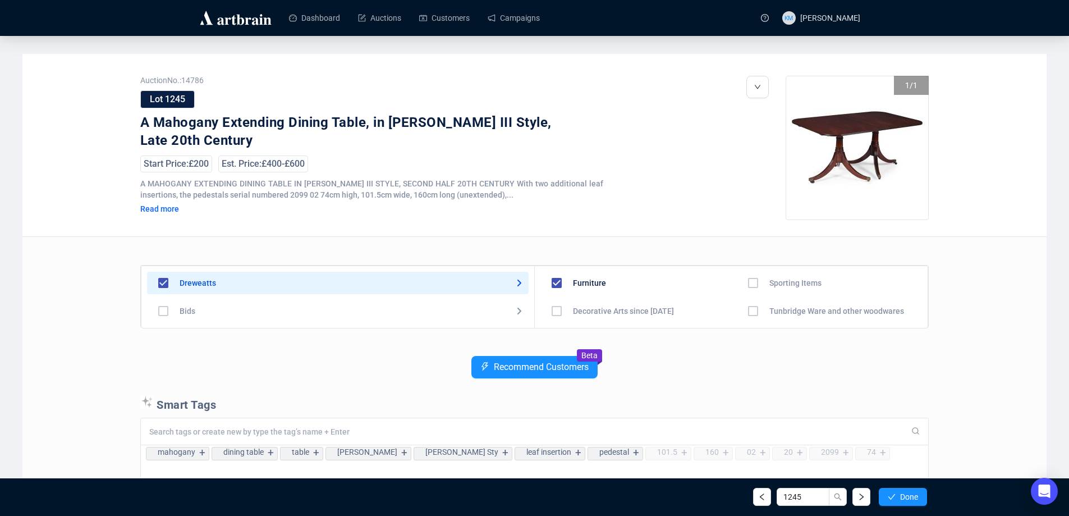
click at [902, 501] on span "Done" at bounding box center [909, 496] width 18 height 9
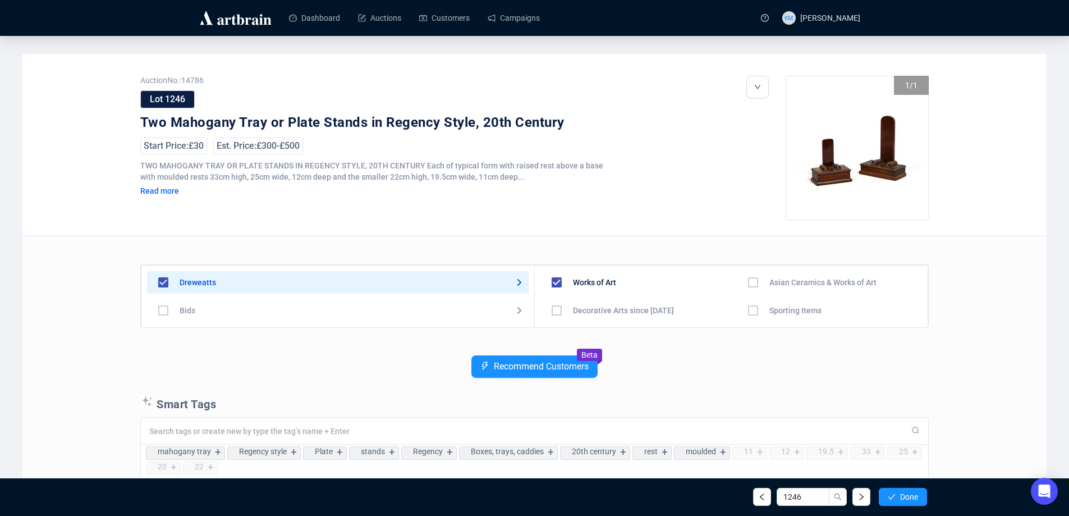
click at [902, 501] on span "Done" at bounding box center [909, 496] width 18 height 9
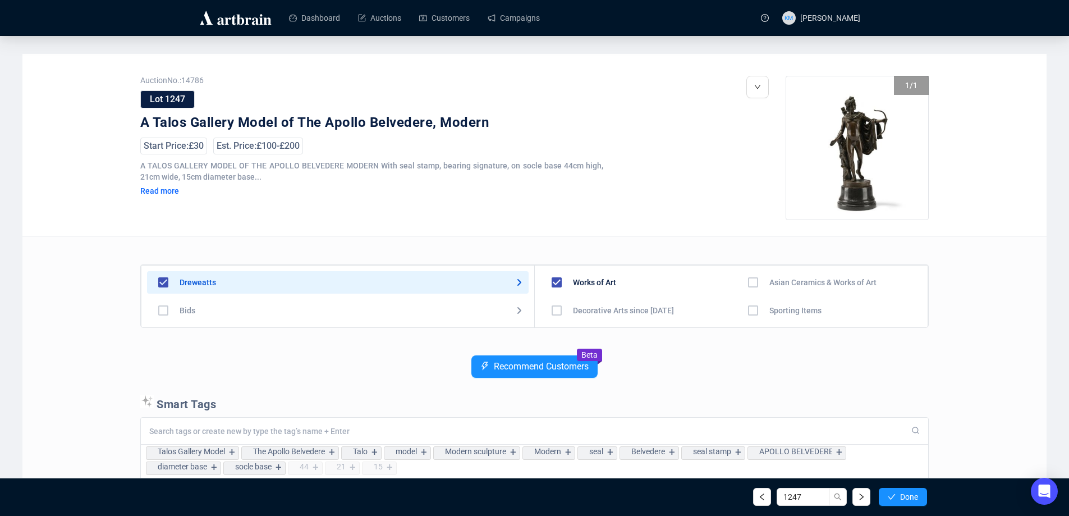
click at [902, 501] on span "Done" at bounding box center [909, 496] width 18 height 9
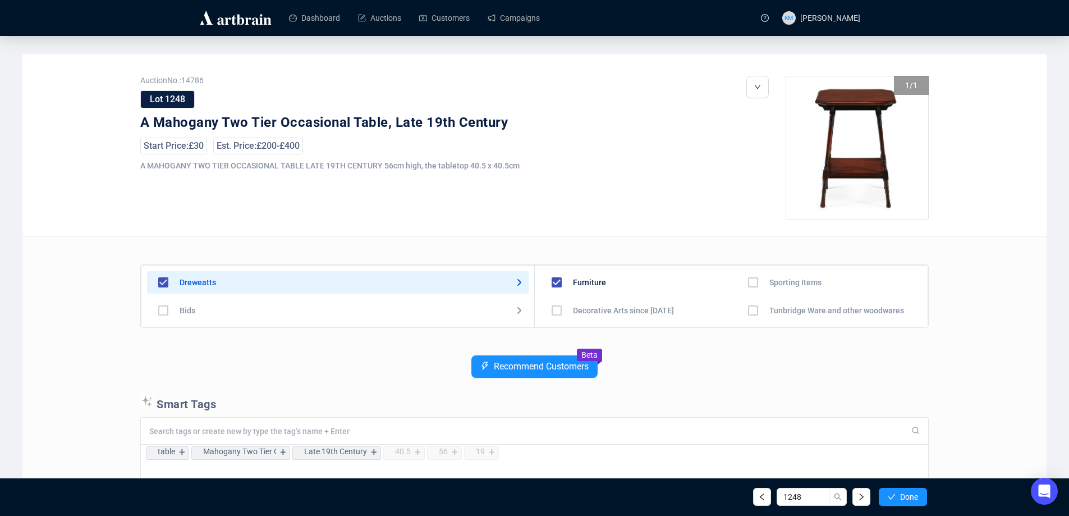
click at [902, 501] on span "Done" at bounding box center [909, 496] width 18 height 9
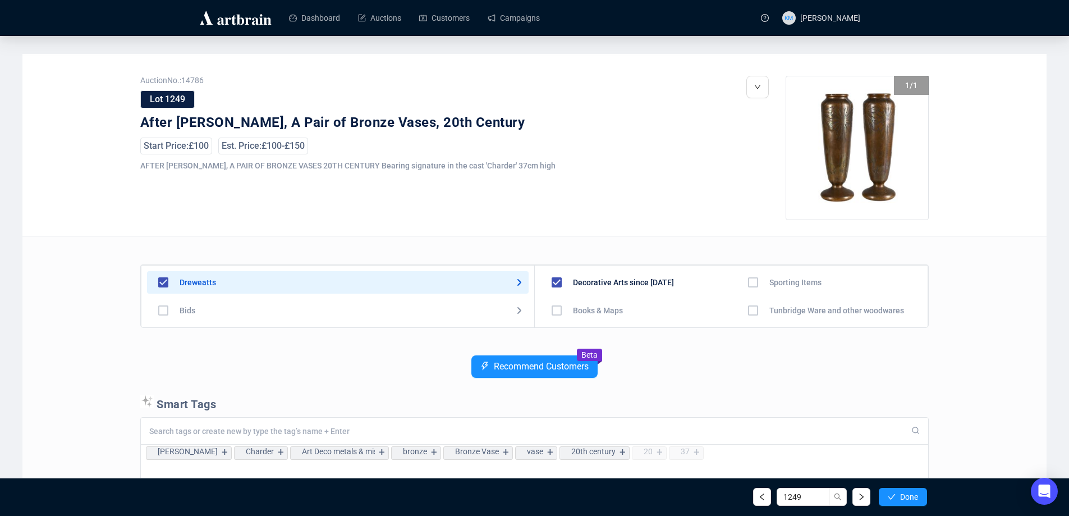
click at [902, 501] on span "Done" at bounding box center [909, 496] width 18 height 9
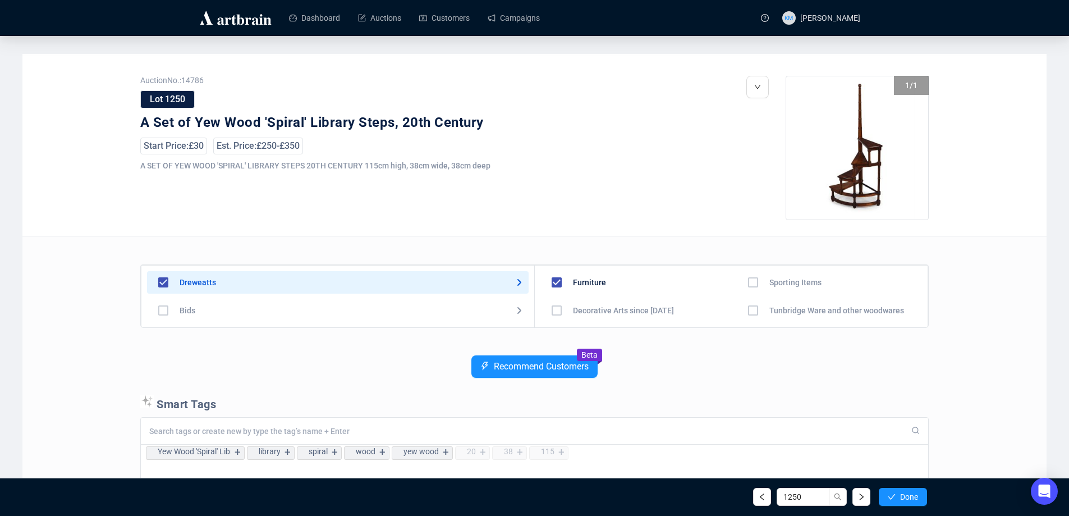
click at [902, 501] on span "Done" at bounding box center [909, 496] width 18 height 9
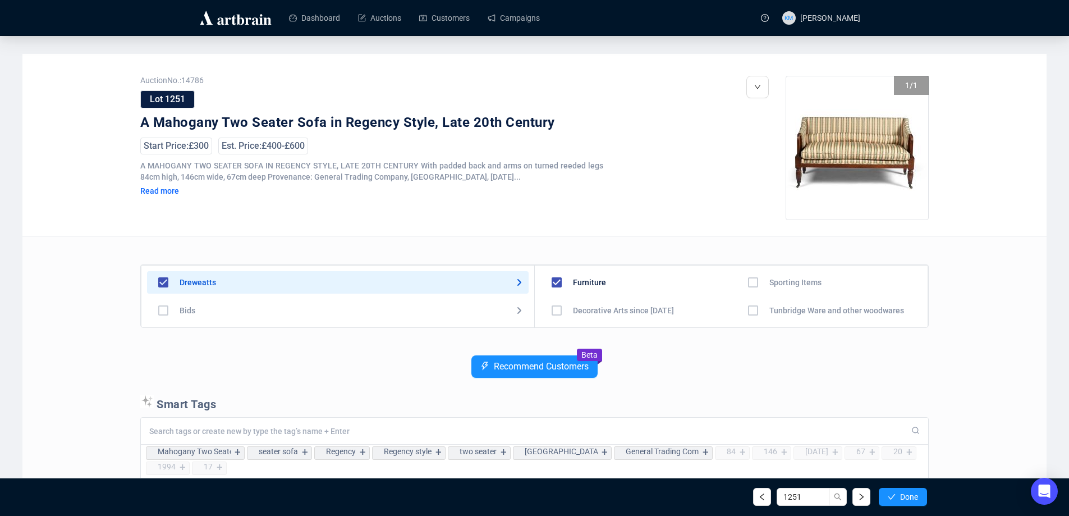
click at [902, 501] on span "Done" at bounding box center [909, 496] width 18 height 9
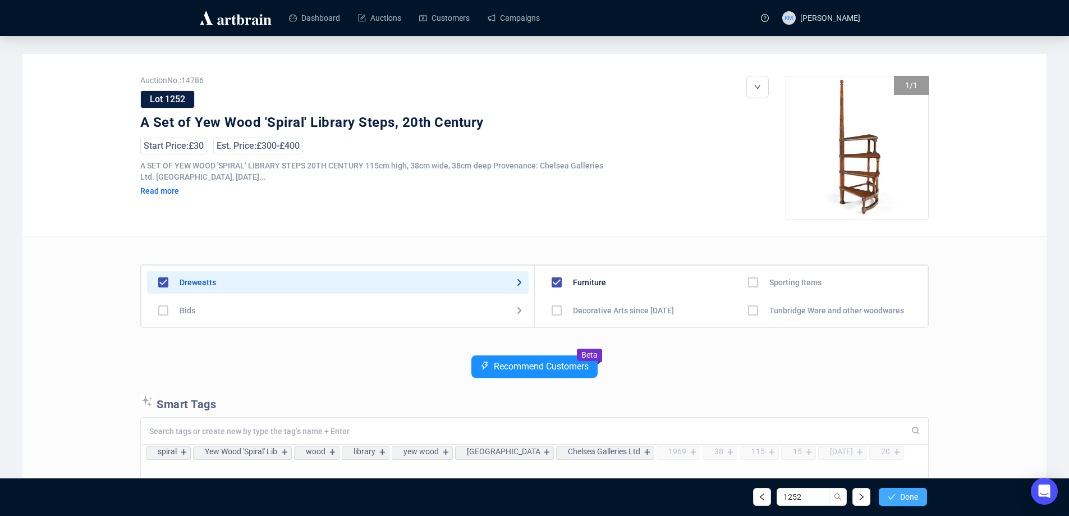
click at [900, 500] on span "Done" at bounding box center [909, 496] width 18 height 9
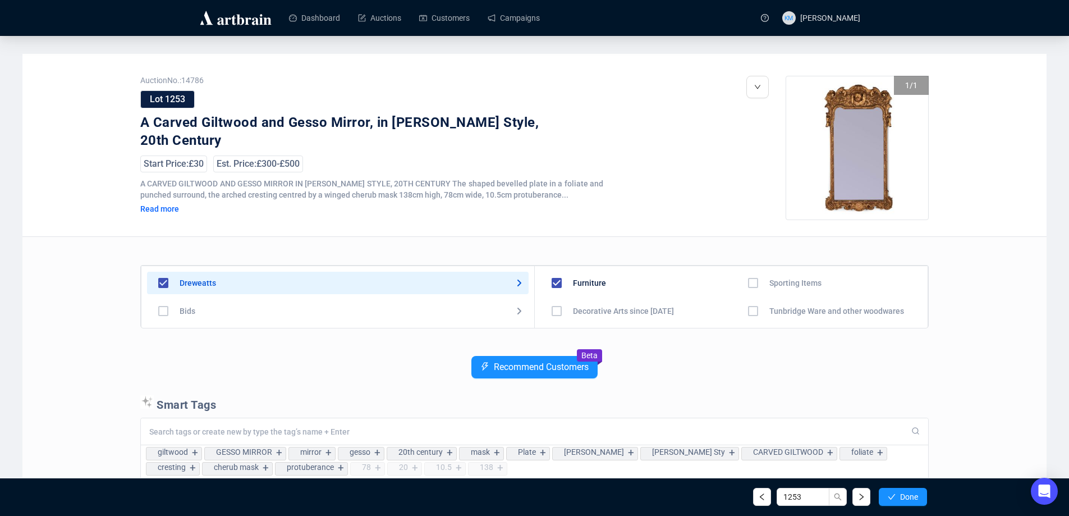
click at [900, 500] on span "Done" at bounding box center [909, 496] width 18 height 9
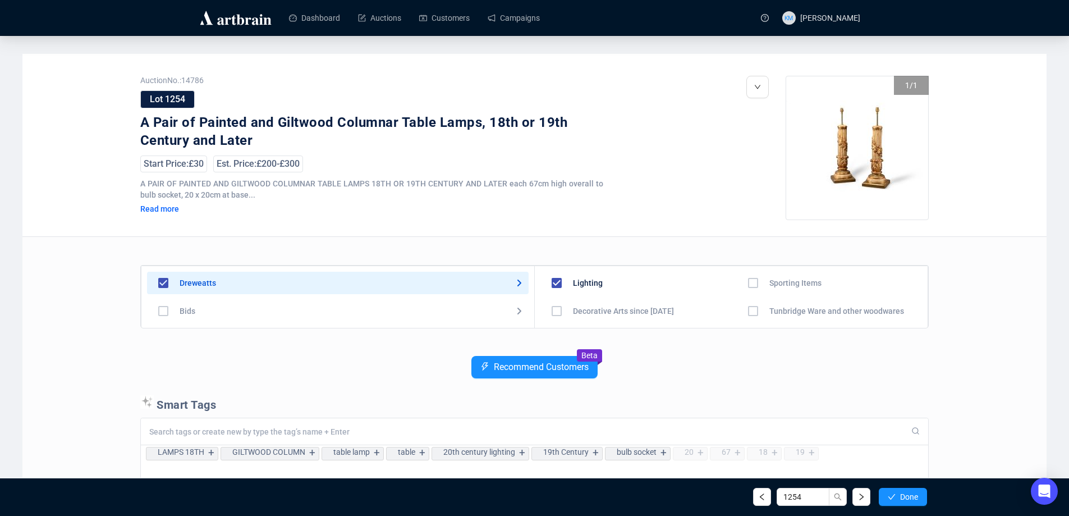
click at [900, 500] on span "Done" at bounding box center [909, 496] width 18 height 9
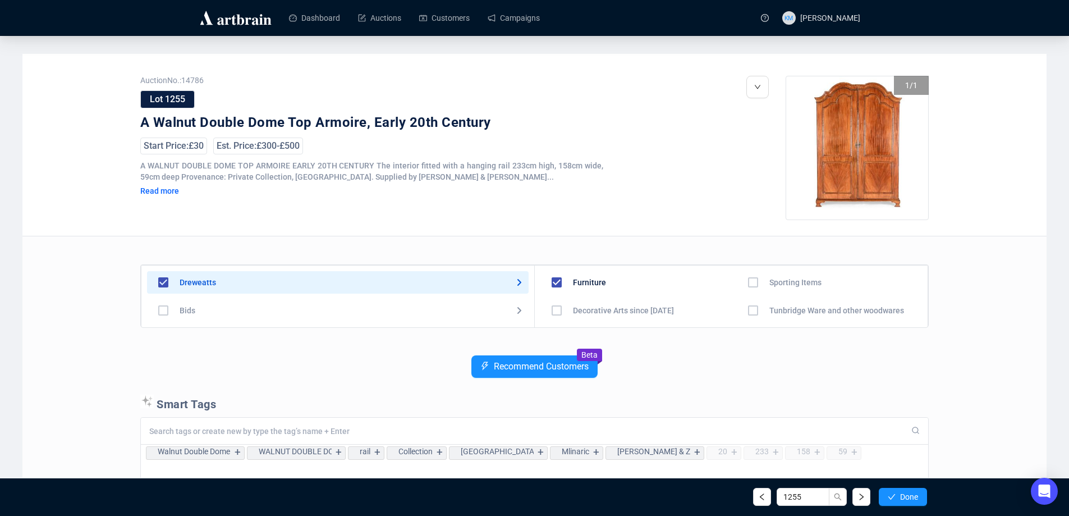
click at [900, 500] on span "Done" at bounding box center [909, 496] width 18 height 9
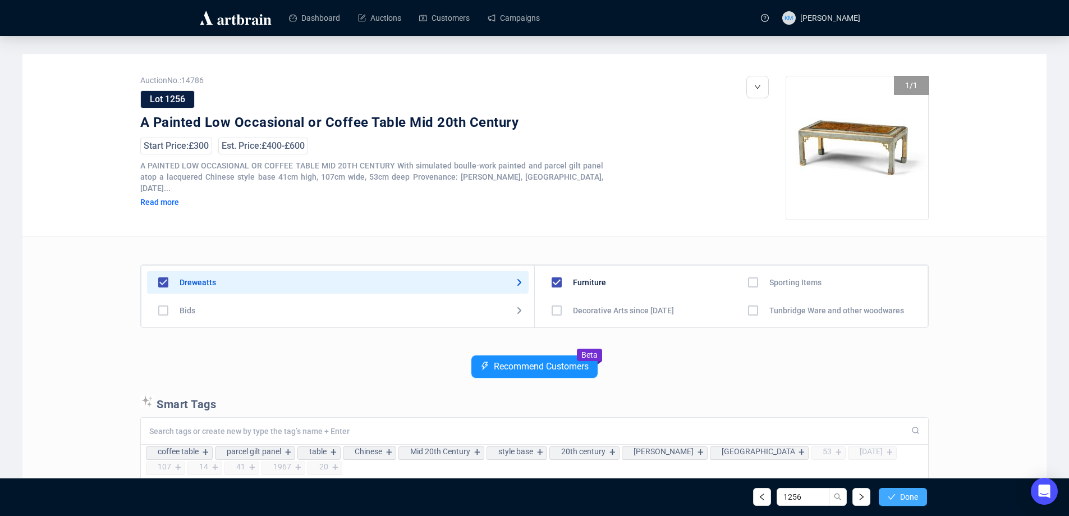
click at [897, 499] on button "Done" at bounding box center [902, 496] width 48 height 18
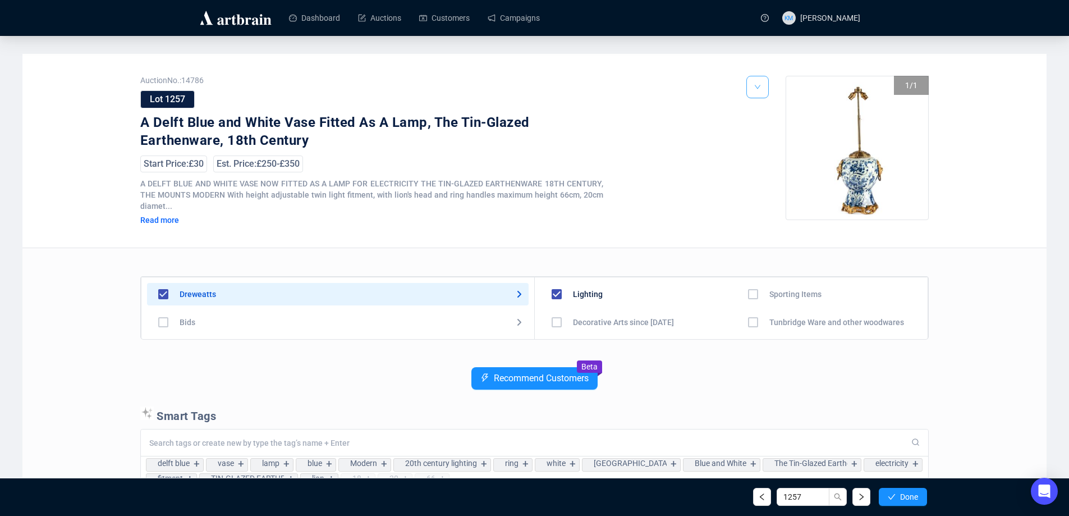
click at [749, 93] on button "button" at bounding box center [757, 87] width 22 height 22
click at [749, 90] on button "button" at bounding box center [757, 87] width 22 height 22
click at [763, 131] on img at bounding box center [759, 129] width 9 height 9
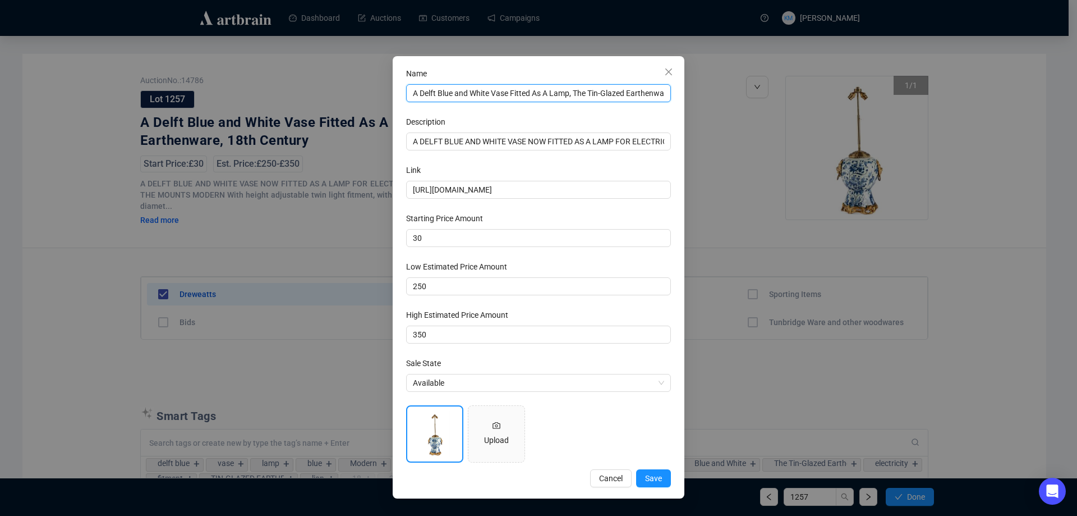
click at [539, 93] on input "A Delft Blue and White Vase Fitted As A Lamp, The Tin-Glazed Earthenware, 18th …" at bounding box center [538, 93] width 265 height 18
type input "A Delft Blue and White Vase Fitted as A Lamp, The Tin-Glazed Earthenware, 18th …"
click at [661, 473] on span "Save" at bounding box center [653, 478] width 17 height 12
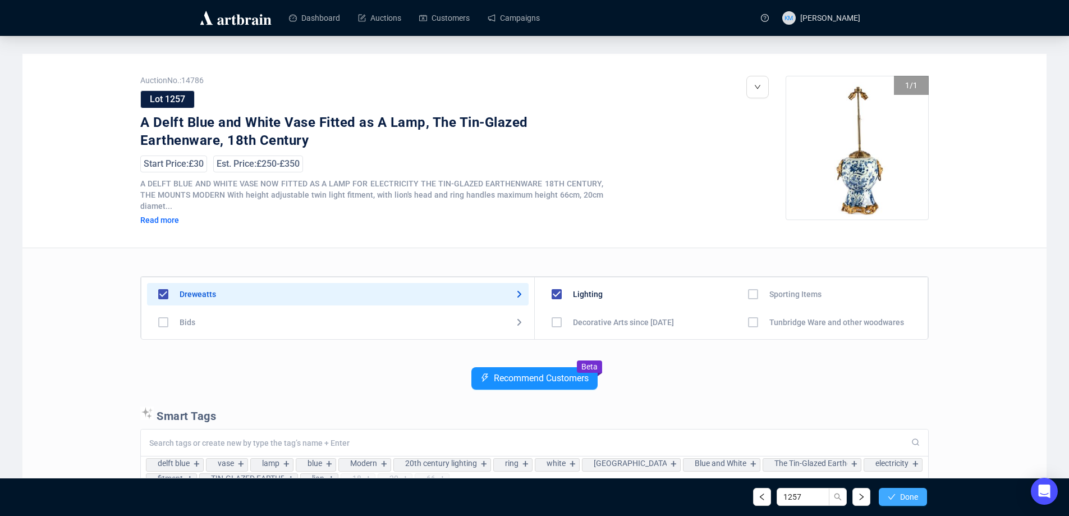
click at [912, 501] on button "Done" at bounding box center [902, 496] width 48 height 18
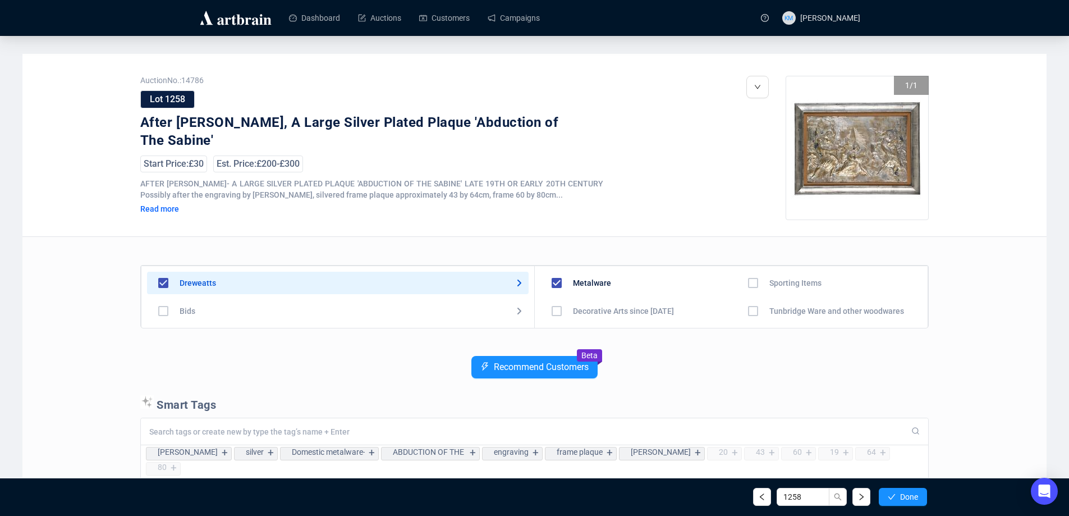
click at [912, 501] on button "Done" at bounding box center [902, 496] width 48 height 18
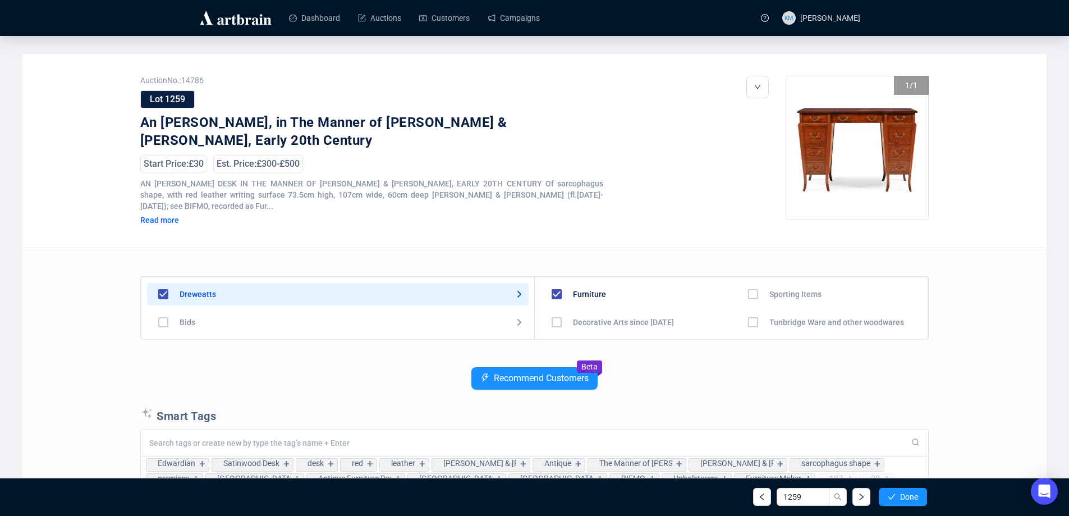
click at [912, 501] on button "Done" at bounding box center [902, 496] width 48 height 18
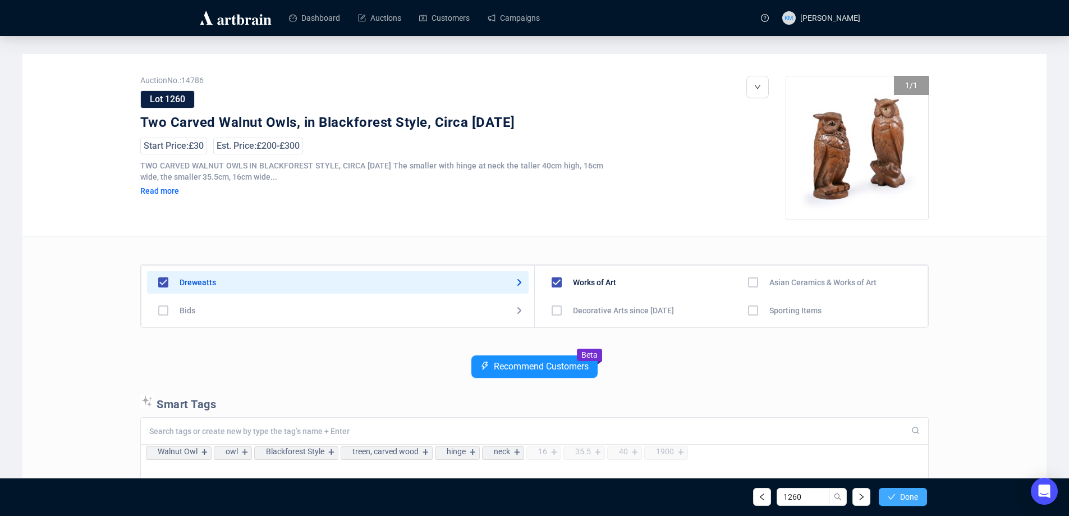
click at [912, 504] on button "Done" at bounding box center [902, 496] width 48 height 18
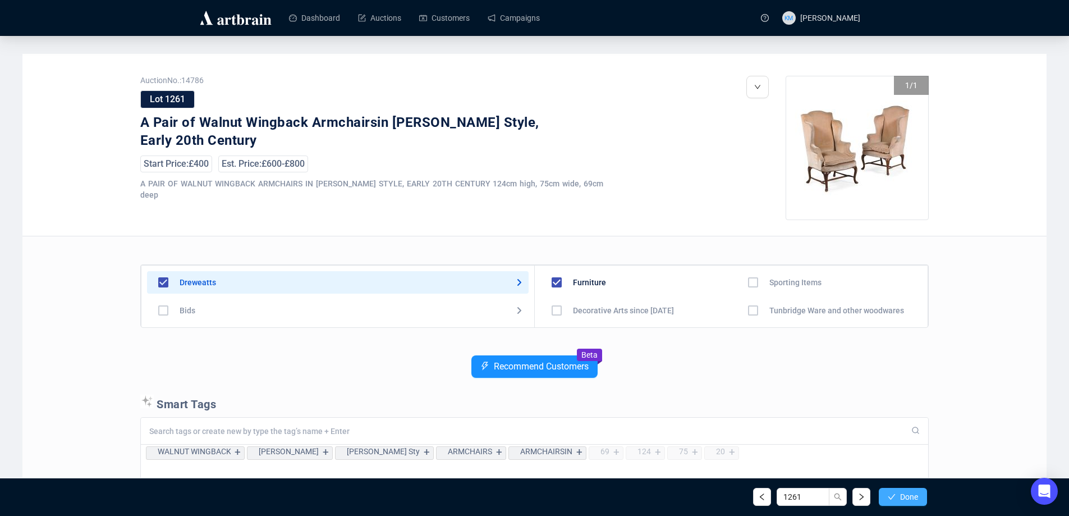
click at [912, 500] on span "Done" at bounding box center [909, 496] width 18 height 9
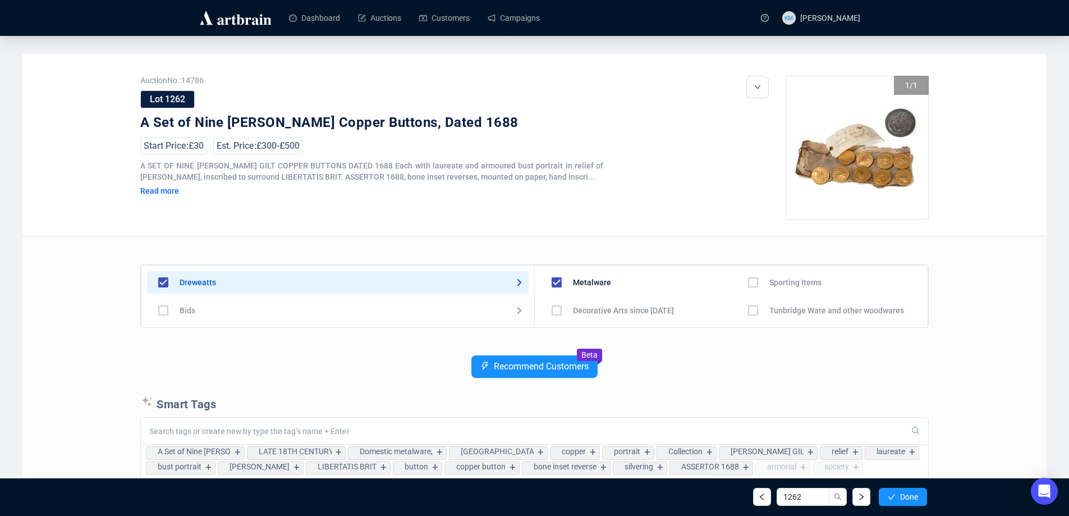
click at [912, 500] on span "Done" at bounding box center [909, 496] width 18 height 9
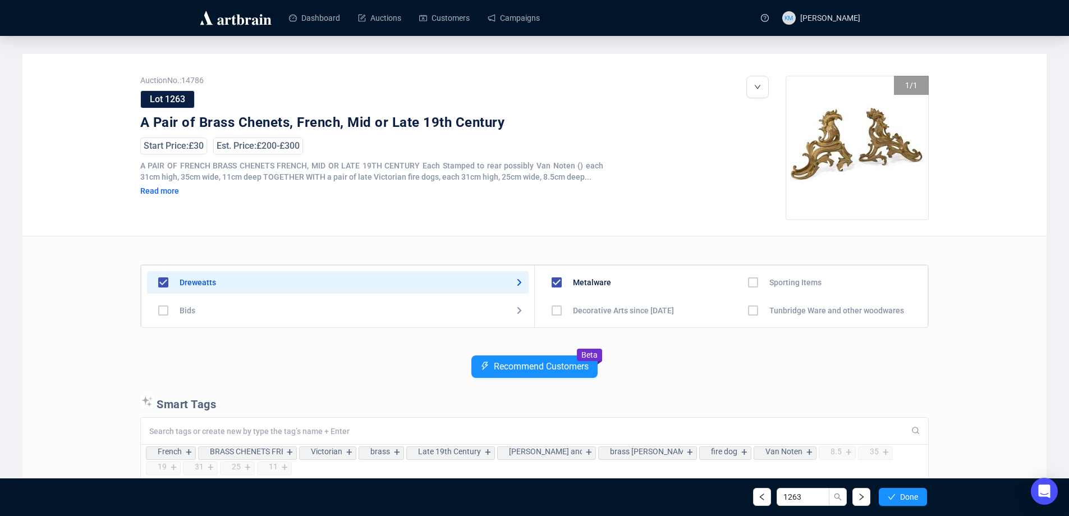
click at [912, 500] on span "Done" at bounding box center [909, 496] width 18 height 9
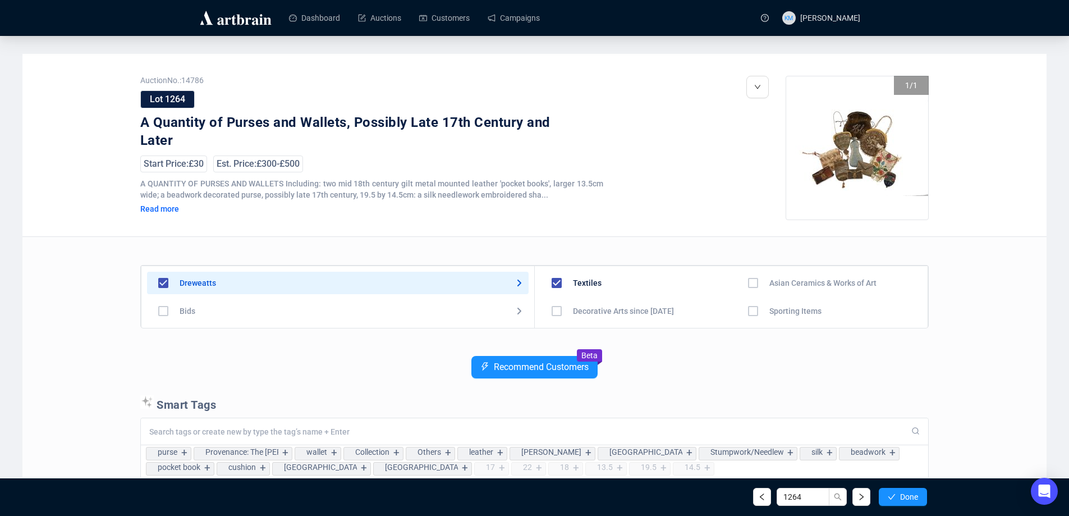
click at [912, 500] on span "Done" at bounding box center [909, 496] width 18 height 9
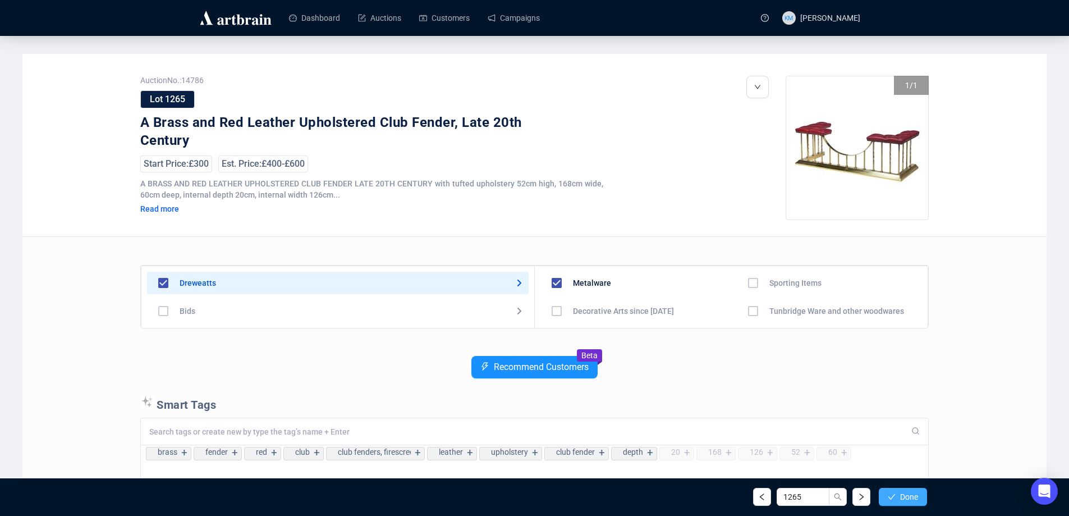
click at [911, 500] on span "Done" at bounding box center [909, 496] width 18 height 9
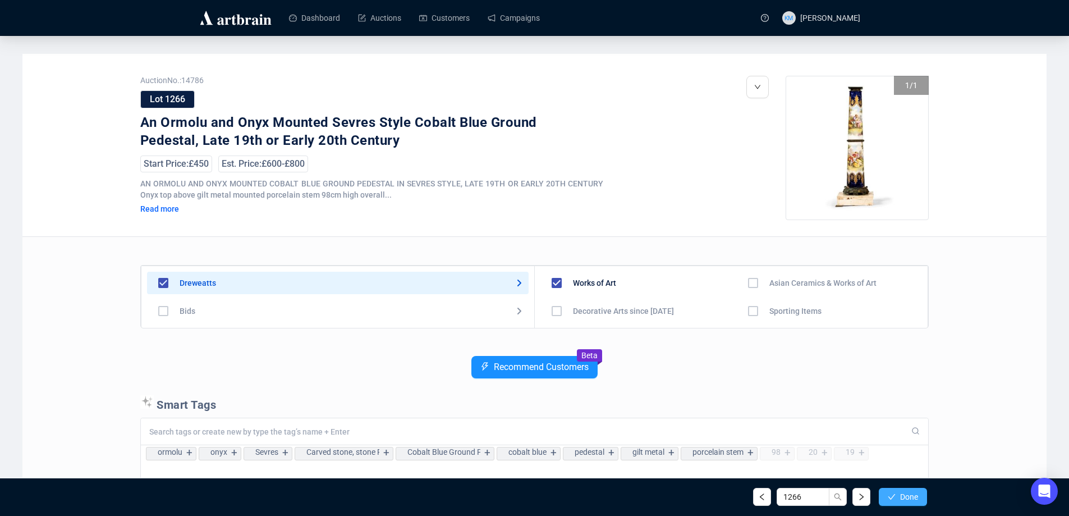
click at [914, 495] on span "Done" at bounding box center [909, 496] width 18 height 9
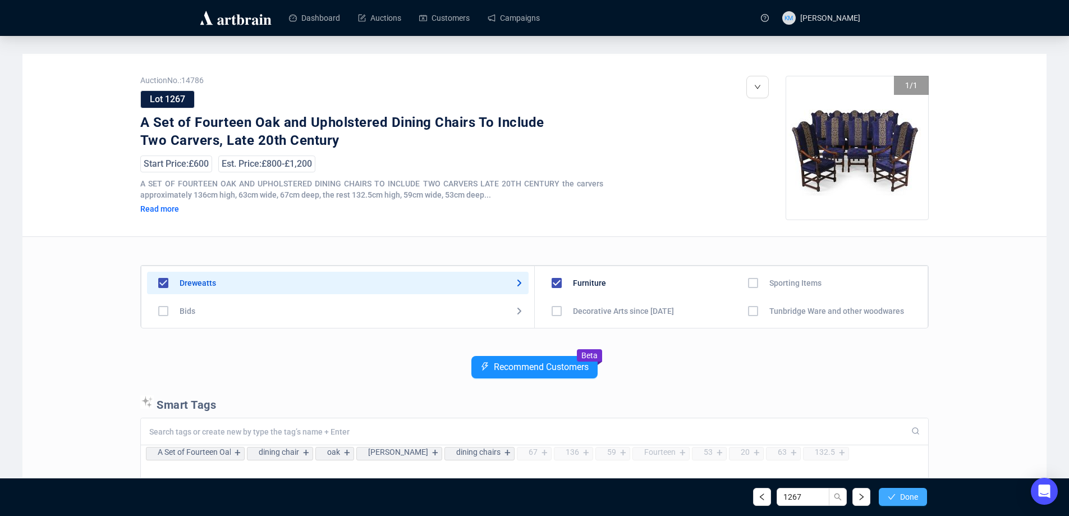
click at [914, 499] on span "Done" at bounding box center [909, 496] width 18 height 9
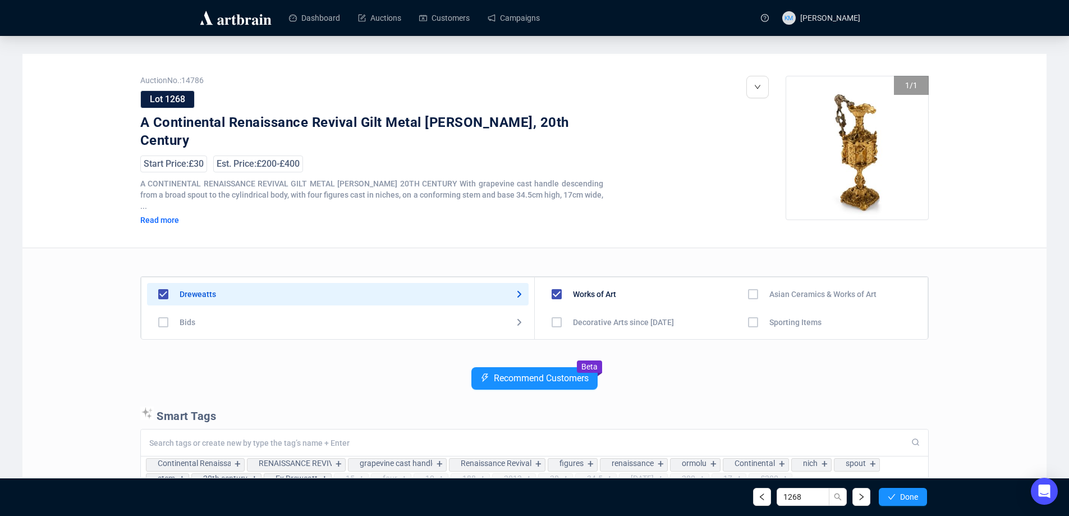
click at [914, 499] on span "Done" at bounding box center [909, 496] width 18 height 9
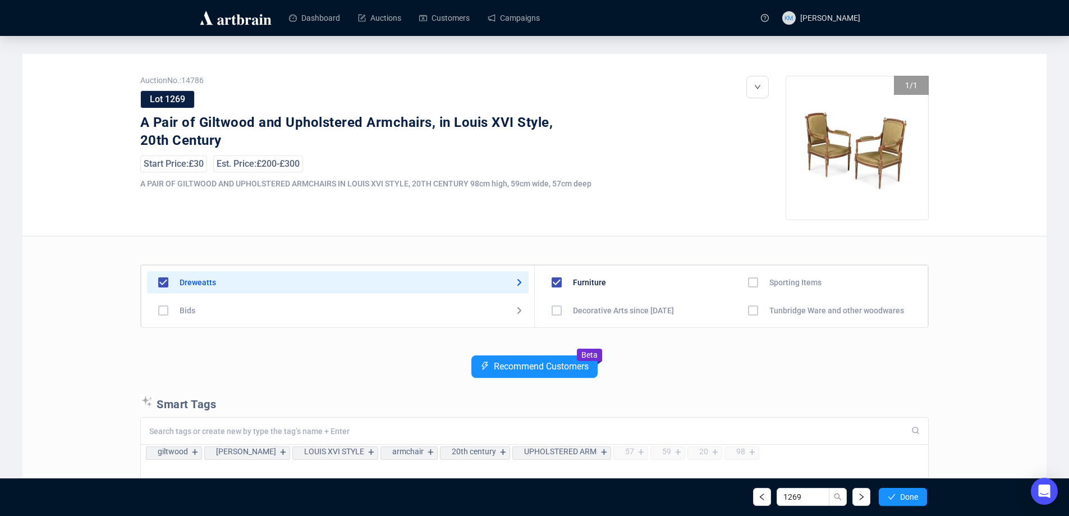
click at [914, 499] on span "Done" at bounding box center [909, 496] width 18 height 9
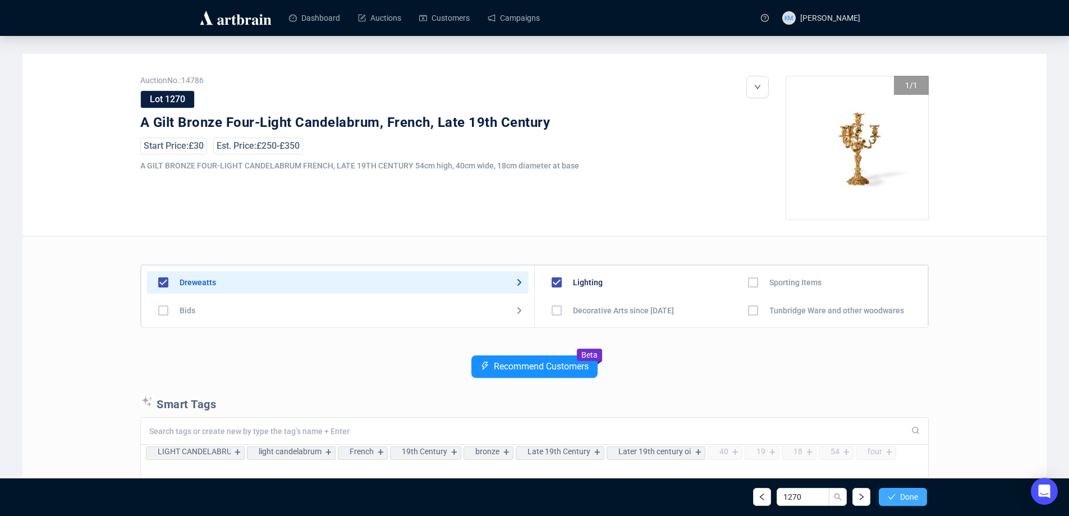
click at [914, 497] on span "Done" at bounding box center [909, 496] width 18 height 9
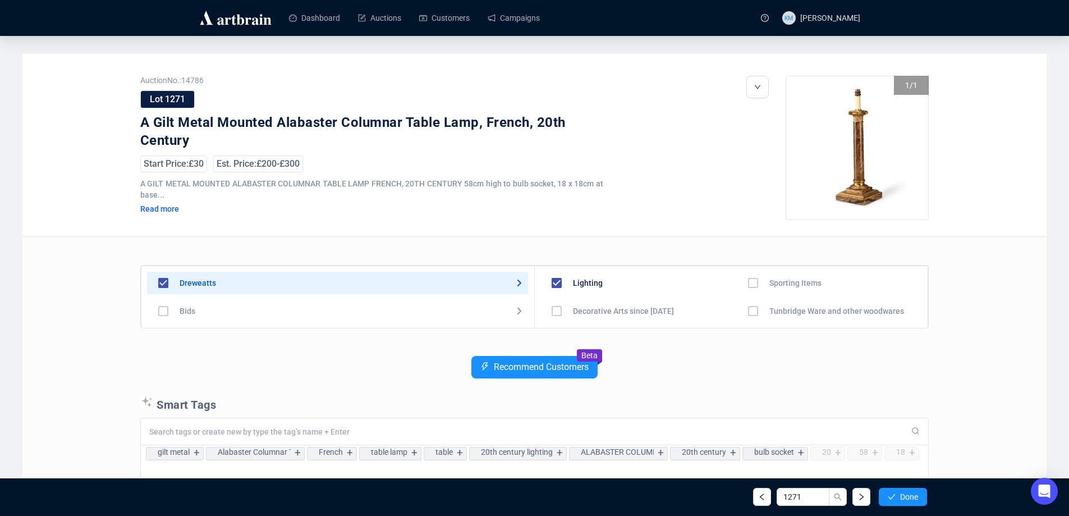
click at [914, 497] on span "Done" at bounding box center [909, 496] width 18 height 9
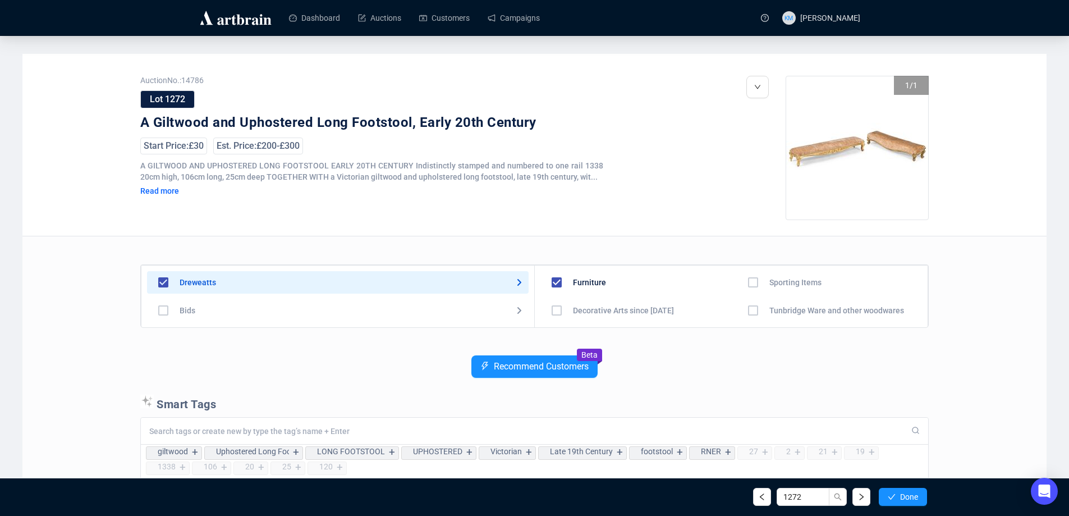
click at [914, 497] on span "Done" at bounding box center [909, 496] width 18 height 9
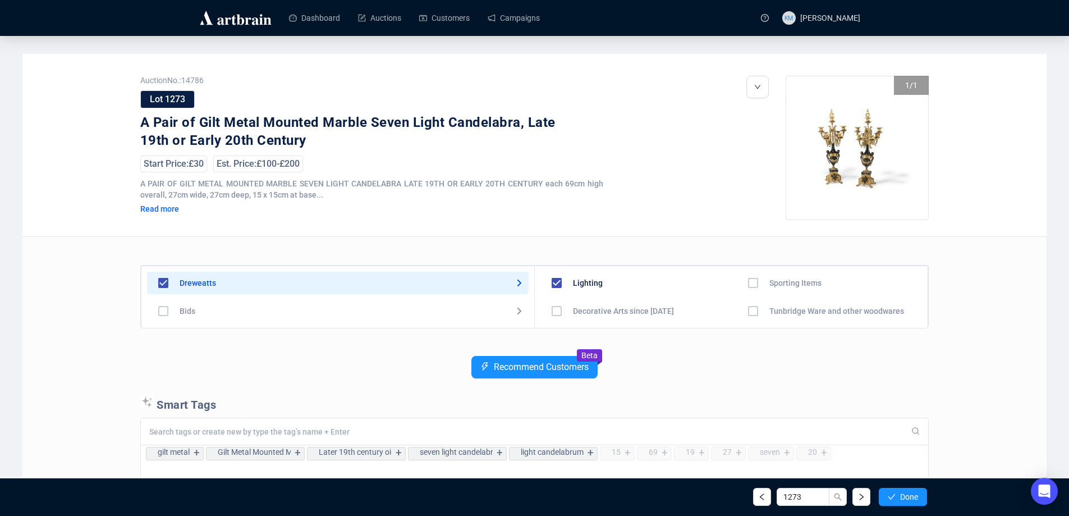
click at [914, 497] on span "Done" at bounding box center [909, 496] width 18 height 9
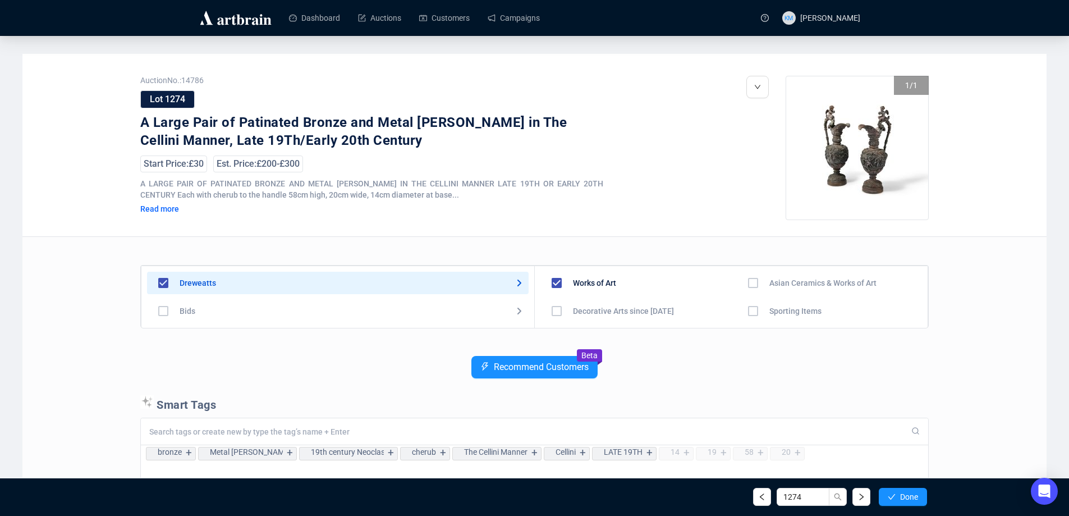
click at [914, 497] on span "Done" at bounding box center [909, 496] width 18 height 9
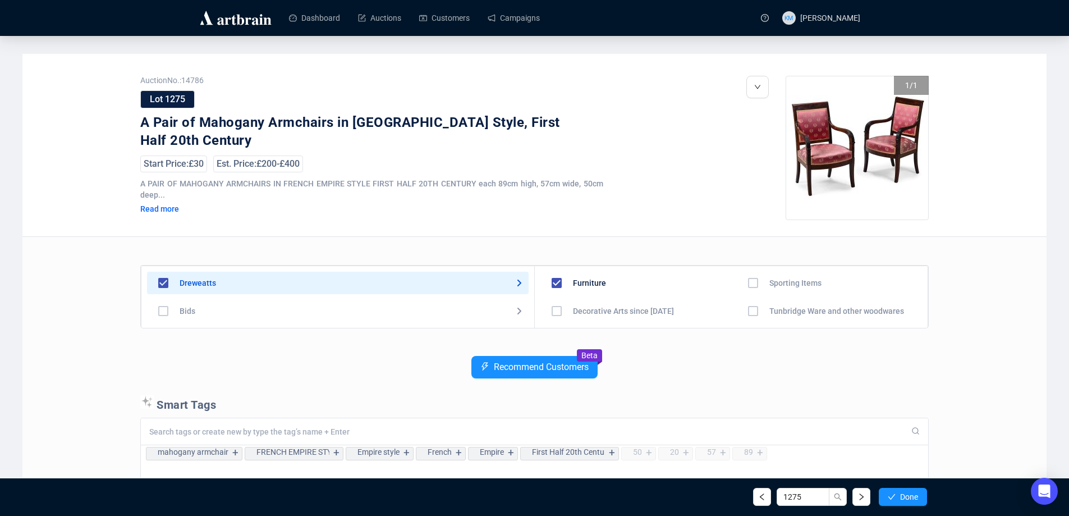
click at [914, 497] on span "Done" at bounding box center [909, 496] width 18 height 9
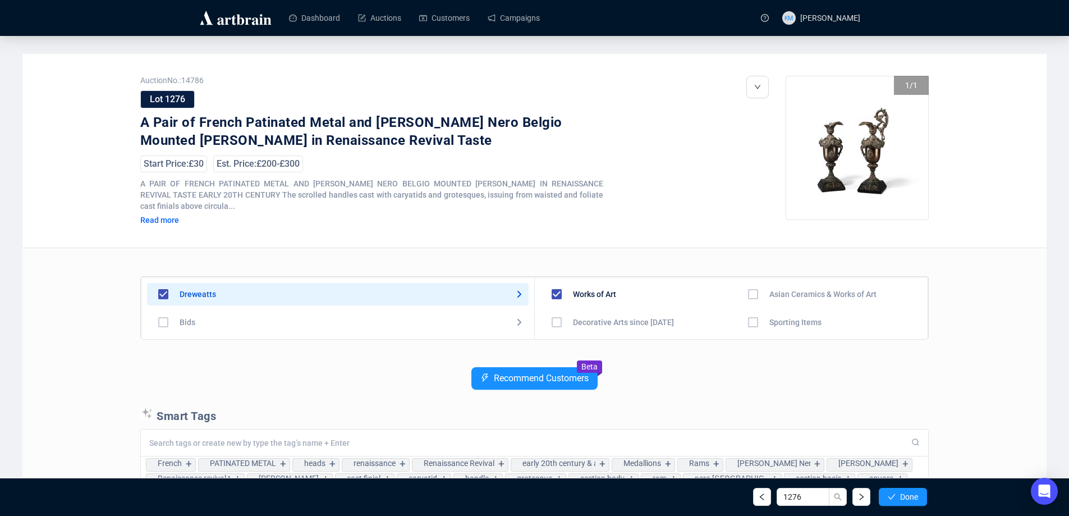
click at [914, 497] on span "Done" at bounding box center [909, 496] width 18 height 9
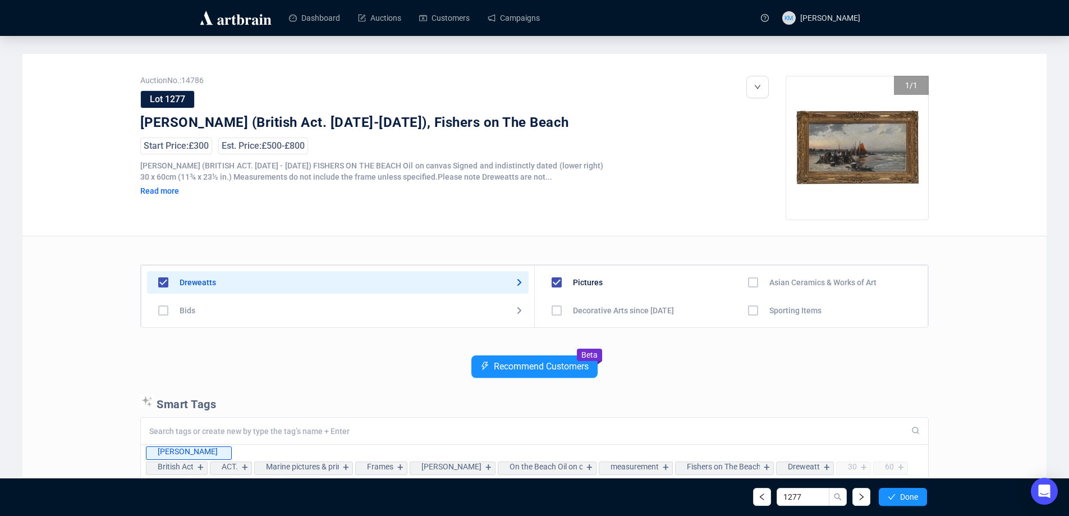
click at [914, 497] on span "Done" at bounding box center [909, 496] width 18 height 9
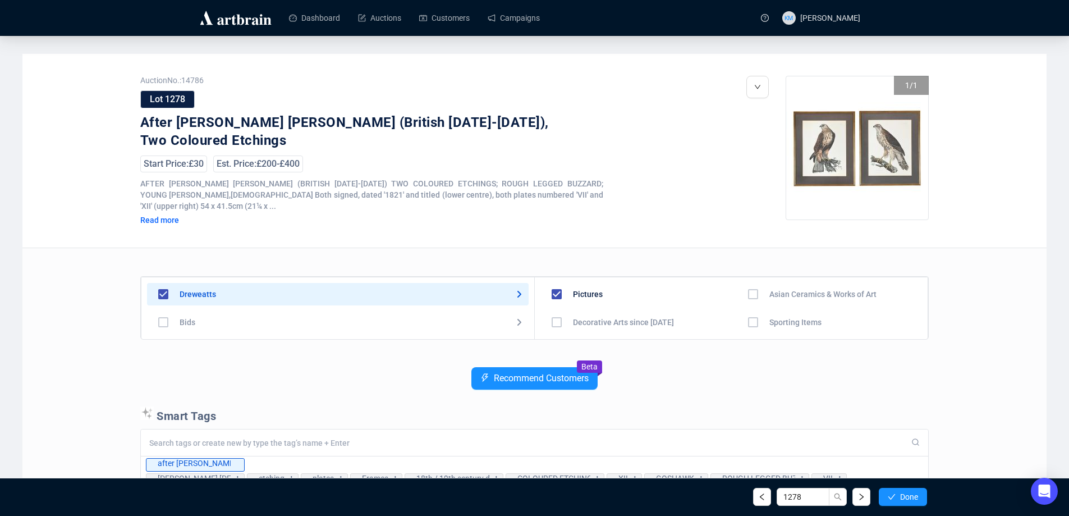
click at [914, 497] on span "Done" at bounding box center [909, 496] width 18 height 9
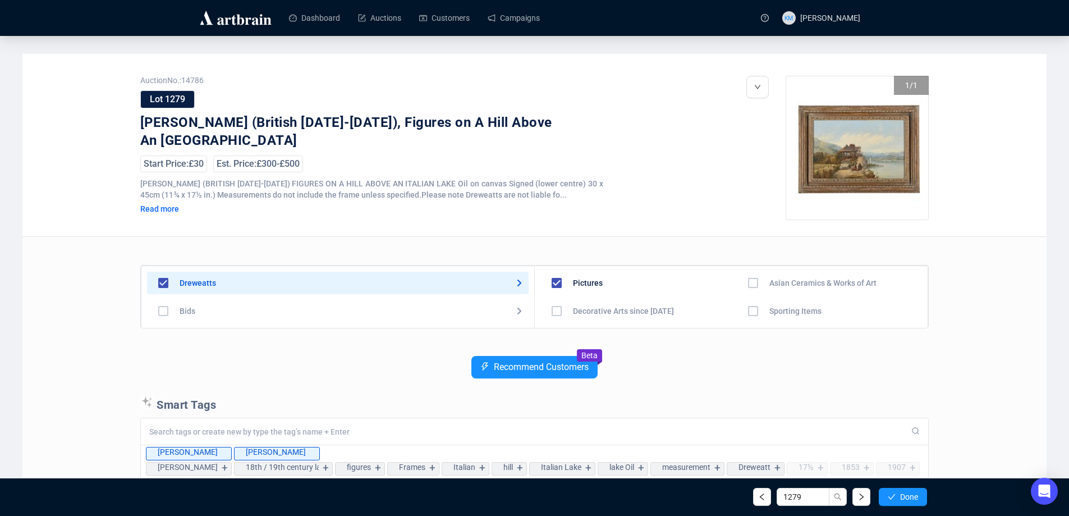
click at [914, 497] on span "Done" at bounding box center [909, 496] width 18 height 9
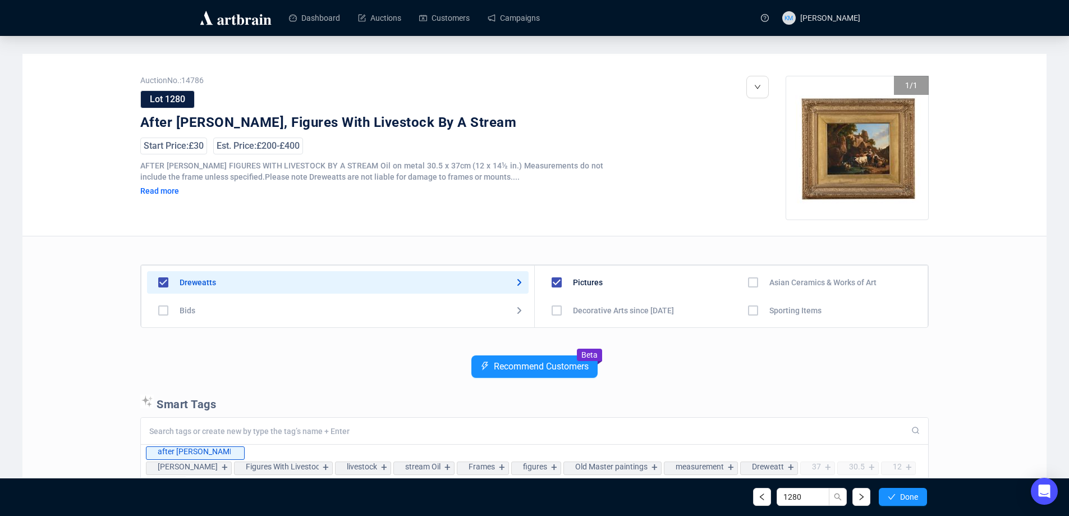
click at [914, 497] on span "Done" at bounding box center [909, 496] width 18 height 9
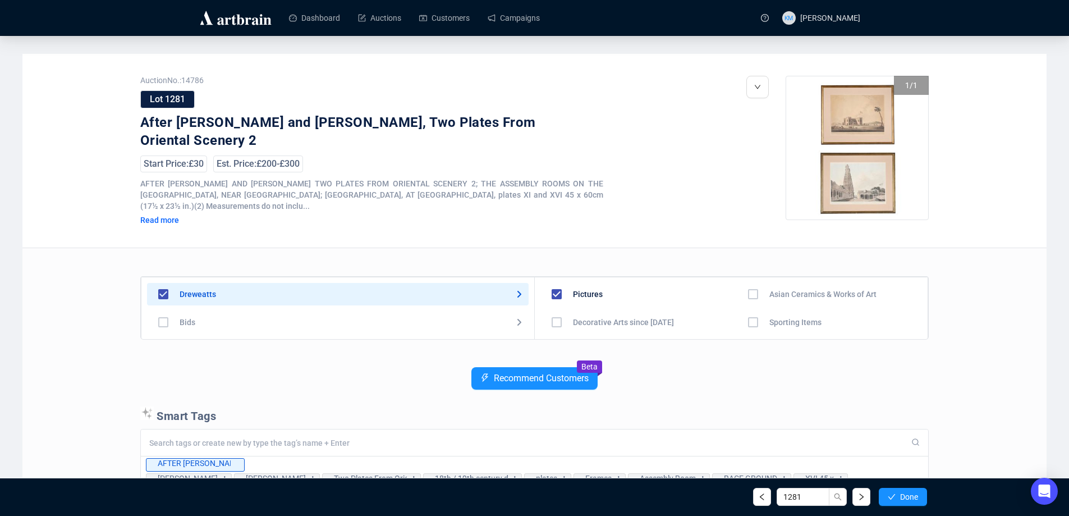
click at [914, 497] on span "Done" at bounding box center [909, 496] width 18 height 9
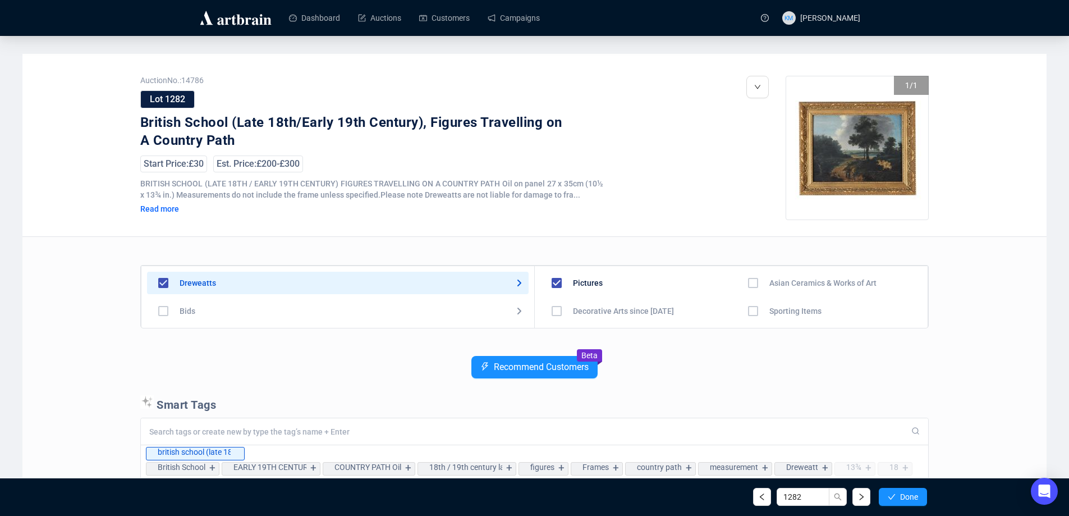
click at [914, 497] on span "Done" at bounding box center [909, 496] width 18 height 9
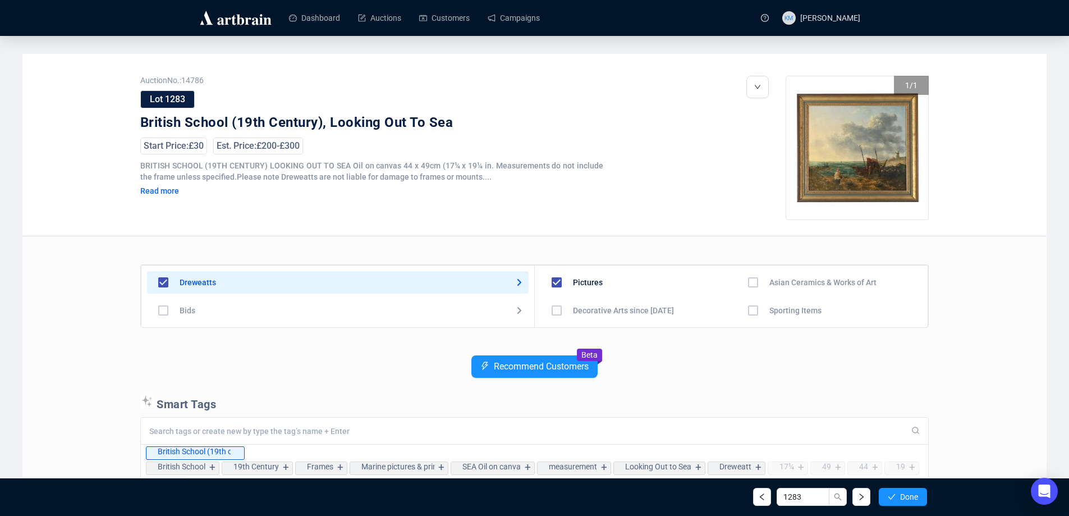
click at [914, 497] on span "Done" at bounding box center [909, 496] width 18 height 9
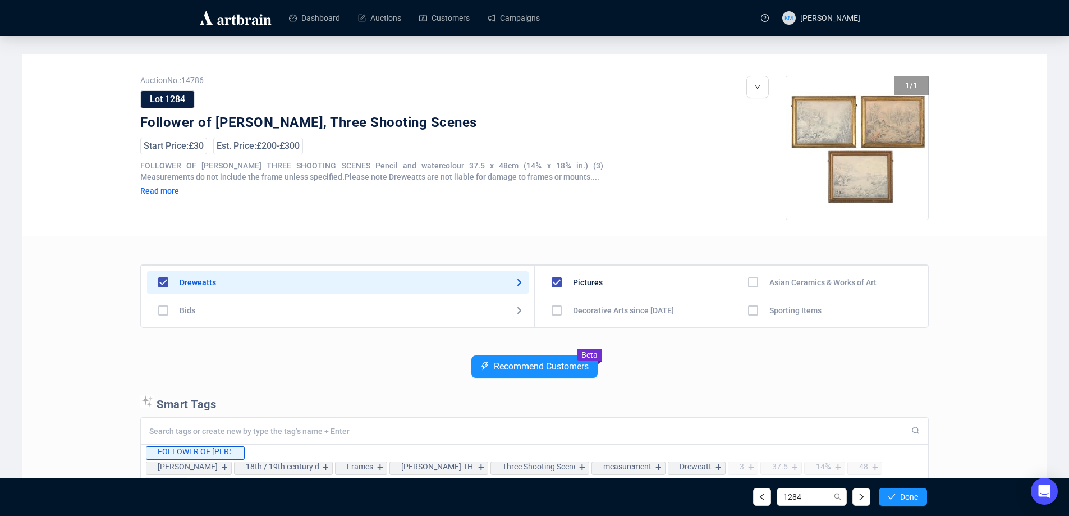
click at [914, 497] on span "Done" at bounding box center [909, 496] width 18 height 9
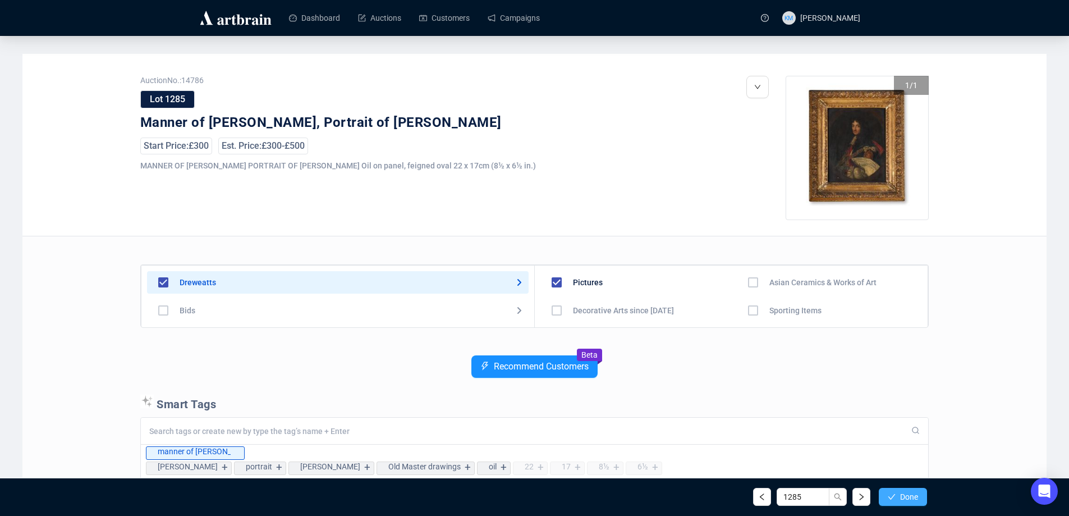
click at [904, 498] on span "Done" at bounding box center [909, 496] width 18 height 9
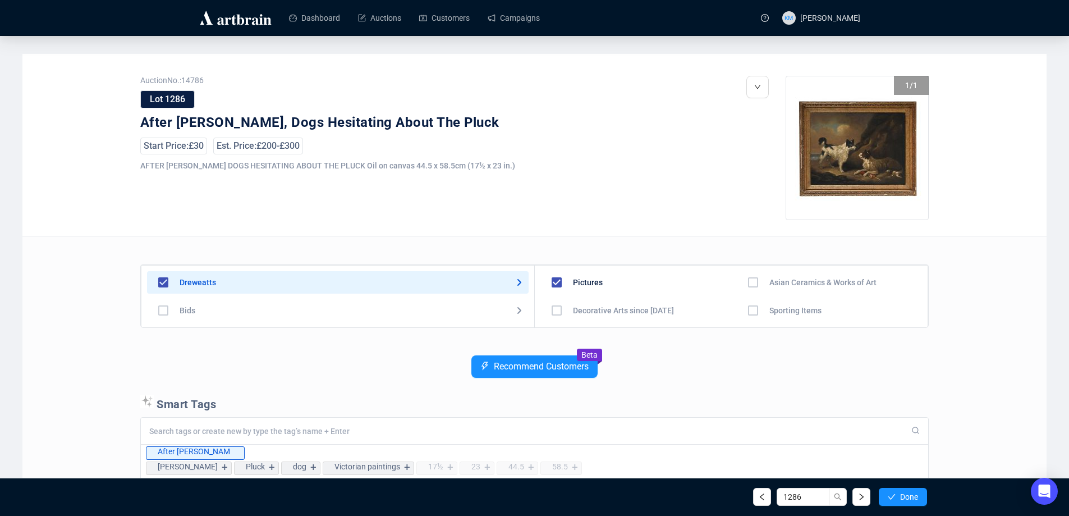
click at [904, 498] on span "Done" at bounding box center [909, 496] width 18 height 9
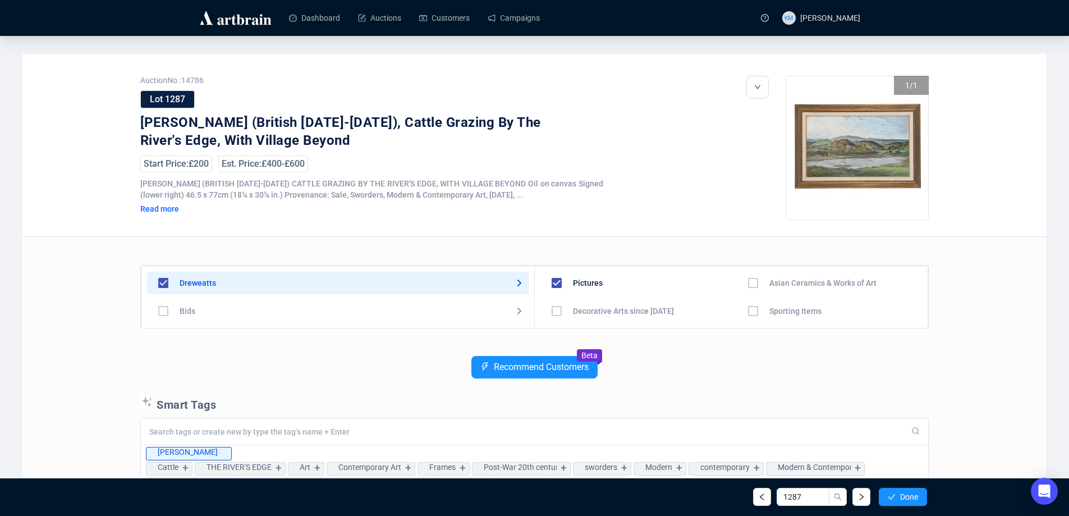
click at [904, 498] on span "Done" at bounding box center [909, 496] width 18 height 9
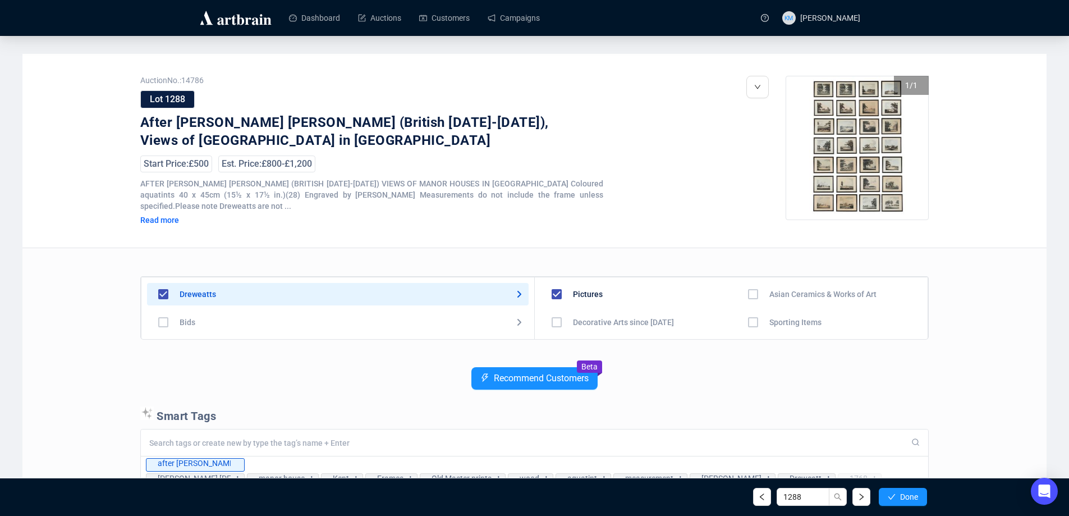
click at [904, 498] on span "Done" at bounding box center [909, 496] width 18 height 9
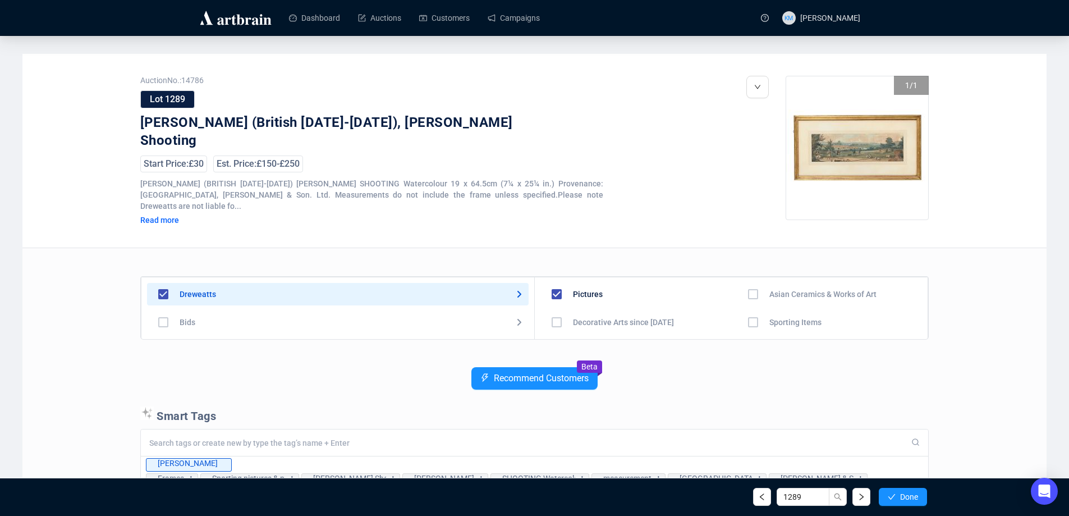
click at [904, 498] on span "Done" at bounding box center [909, 496] width 18 height 9
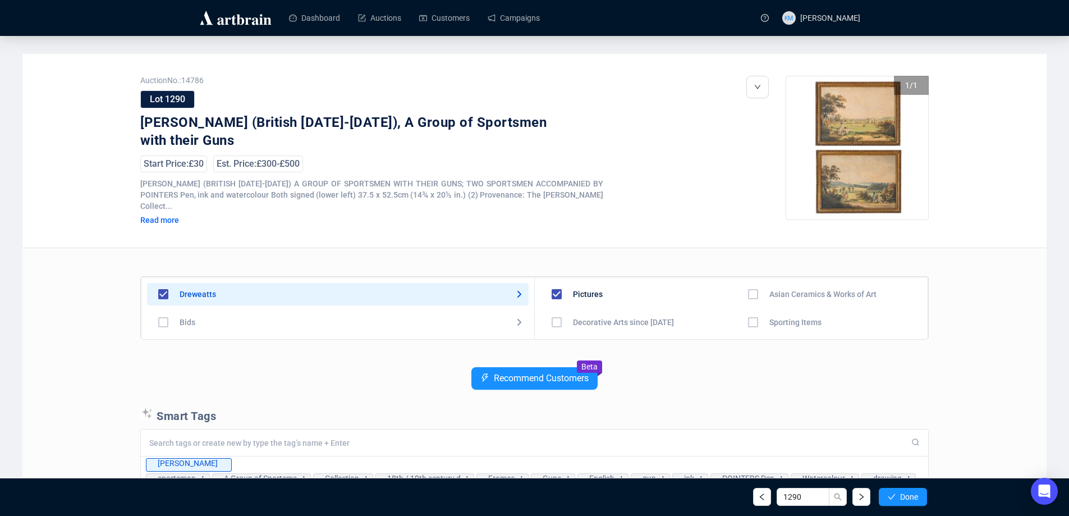
click at [904, 498] on span "Done" at bounding box center [909, 496] width 18 height 9
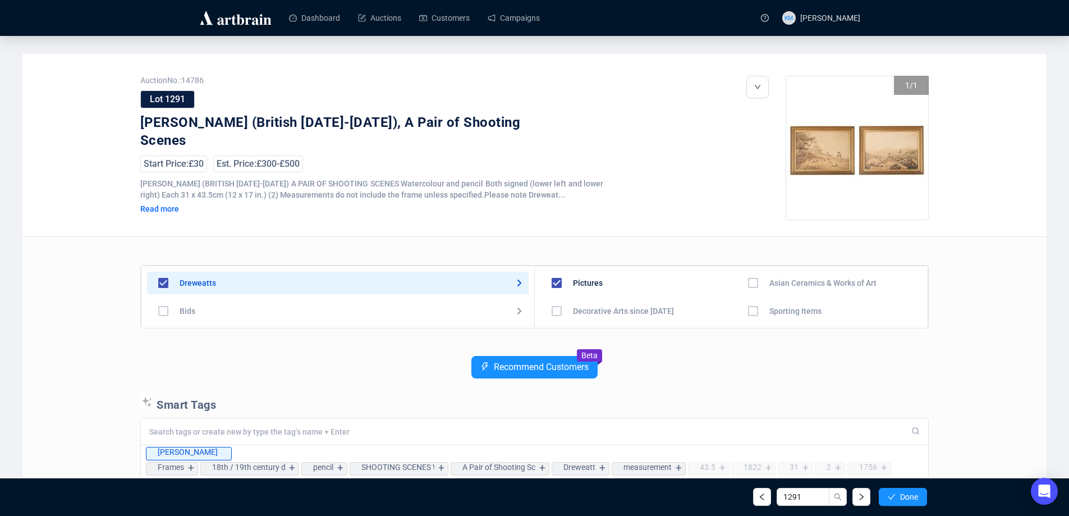
click at [904, 498] on span "Done" at bounding box center [909, 496] width 18 height 9
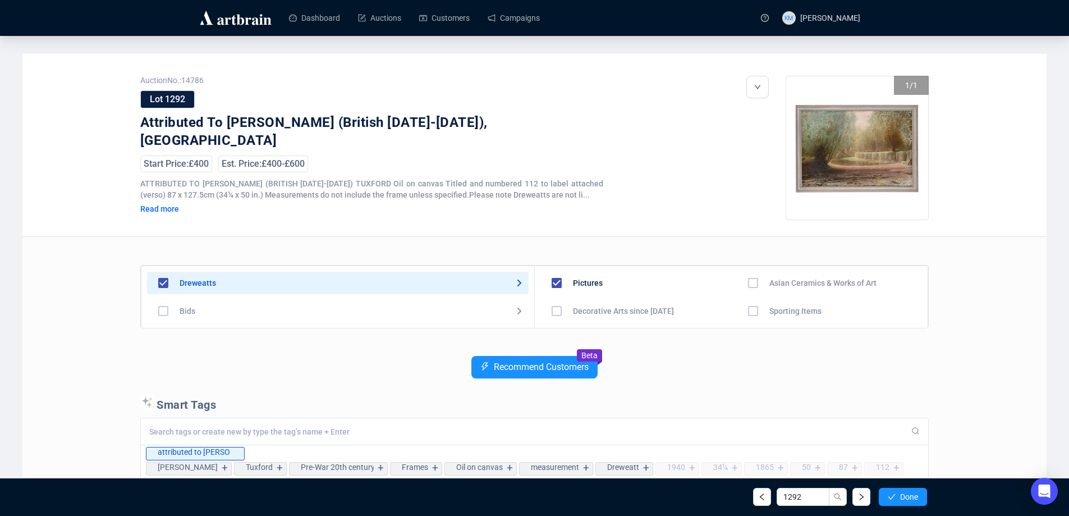
click at [904, 498] on span "Done" at bounding box center [909, 496] width 18 height 9
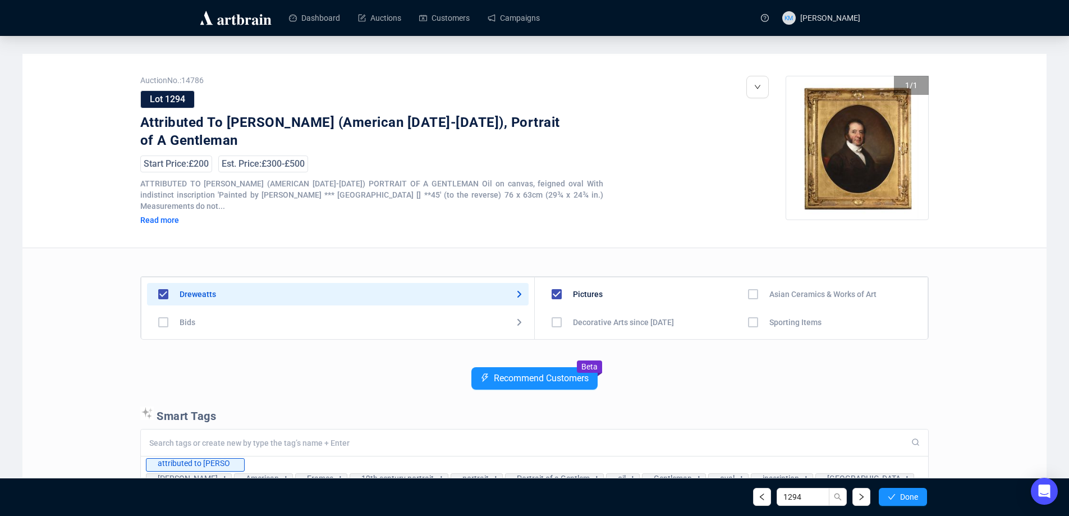
click at [904, 498] on span "Done" at bounding box center [909, 496] width 18 height 9
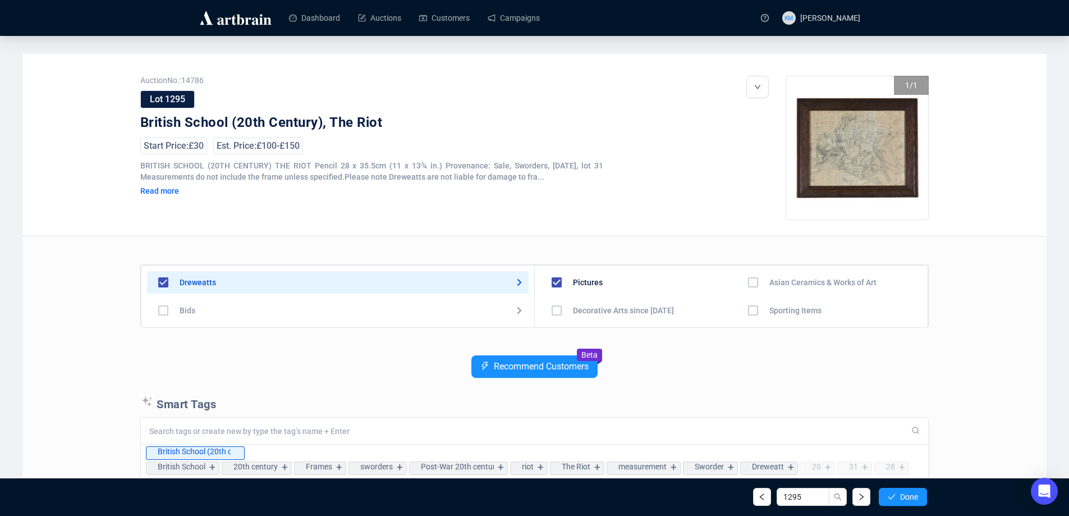
click at [904, 498] on span "Done" at bounding box center [909, 496] width 18 height 9
